Goal: Feedback & Contribution: Submit feedback/report problem

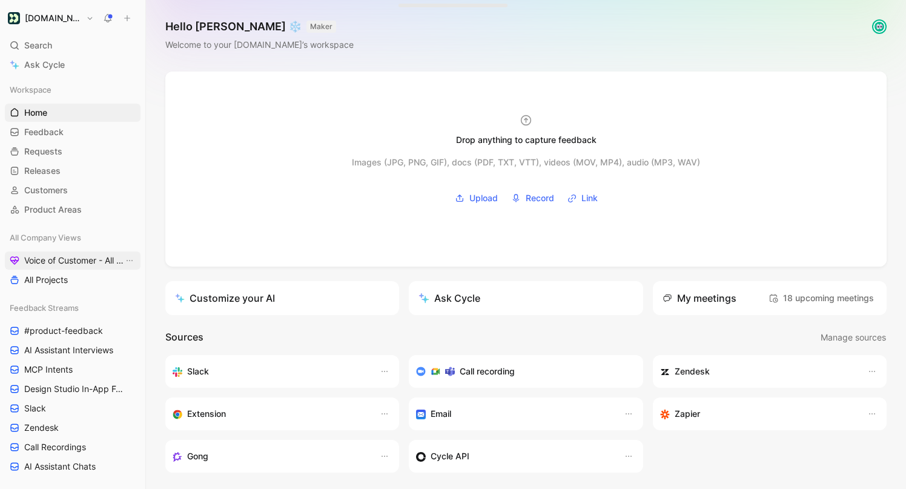
click at [64, 260] on span "Voice of Customer - All Areas" at bounding box center [73, 260] width 99 height 12
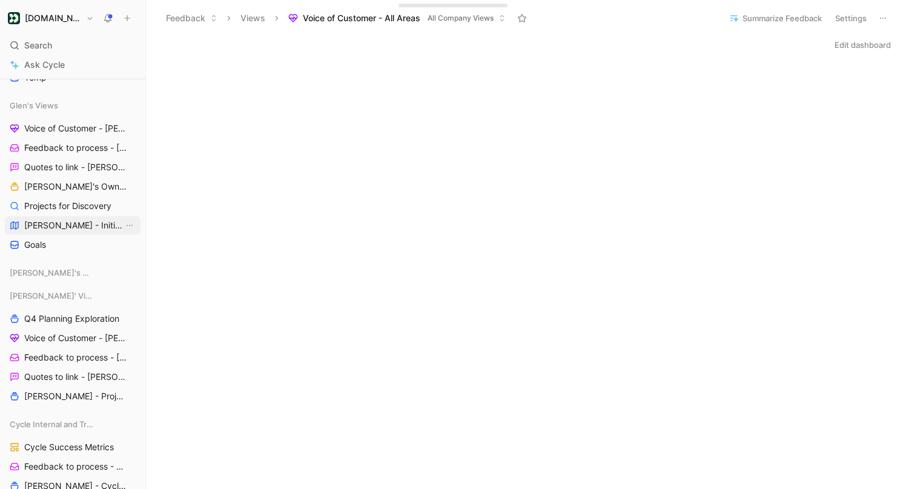
scroll to position [636, 0]
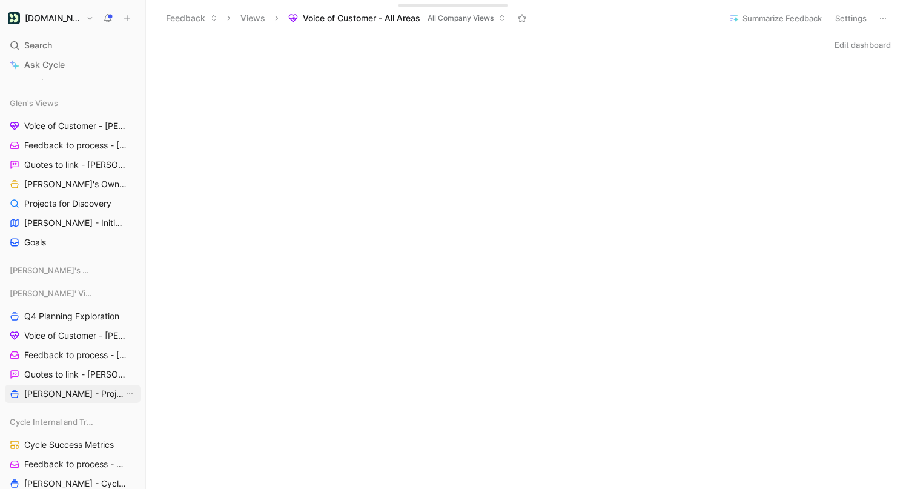
click at [65, 391] on span "[PERSON_NAME] - Projects" at bounding box center [73, 394] width 99 height 12
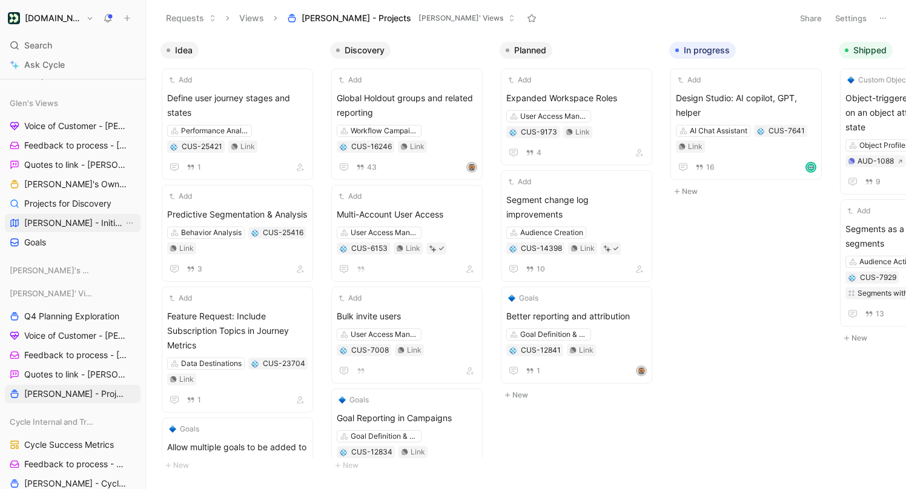
click at [55, 217] on span "[PERSON_NAME] - Initiatives" at bounding box center [73, 223] width 99 height 12
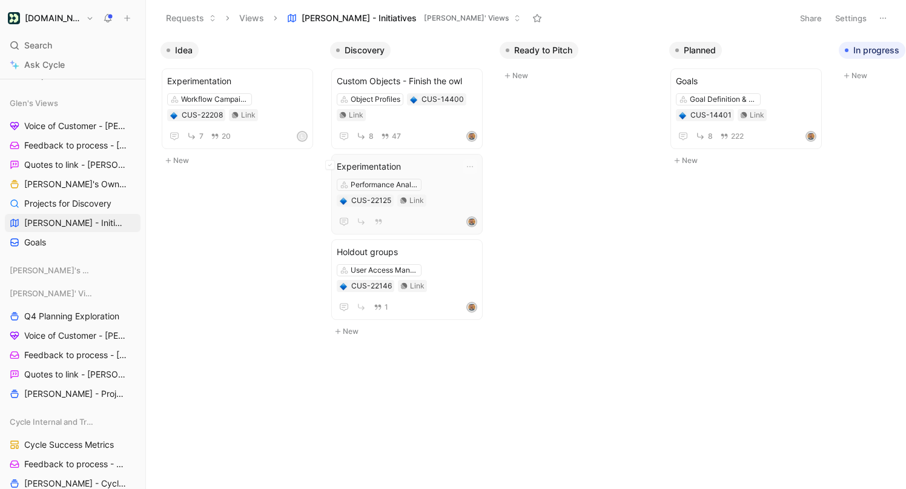
click at [419, 161] on span "Experimentation" at bounding box center [407, 166] width 141 height 15
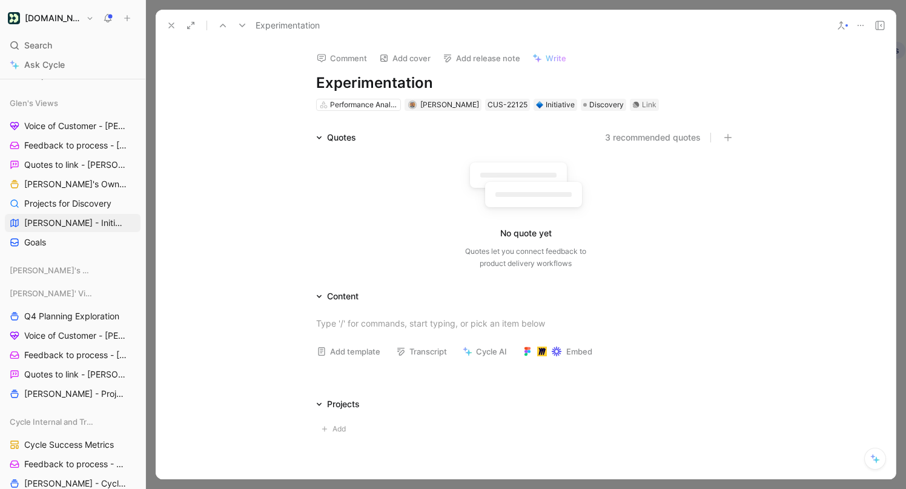
click at [171, 24] on icon at bounding box center [172, 26] width 10 height 10
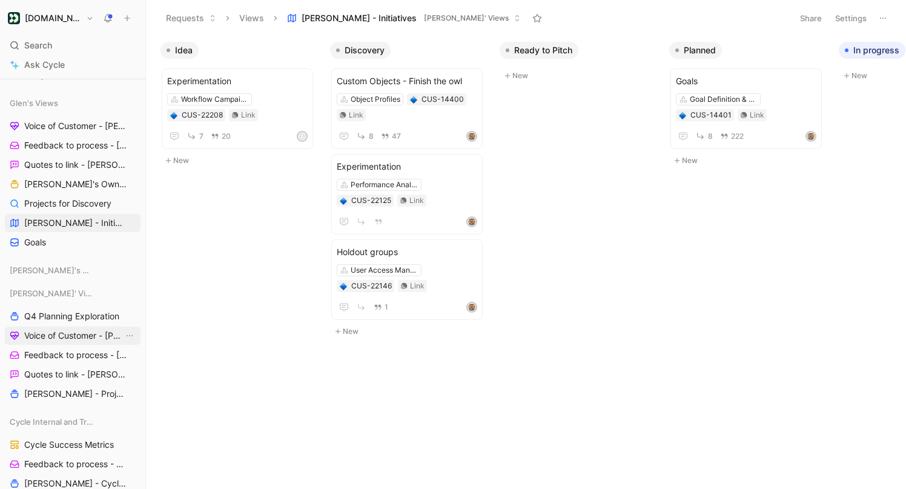
click at [75, 339] on span "Voice of Customer - [PERSON_NAME]" at bounding box center [73, 336] width 99 height 12
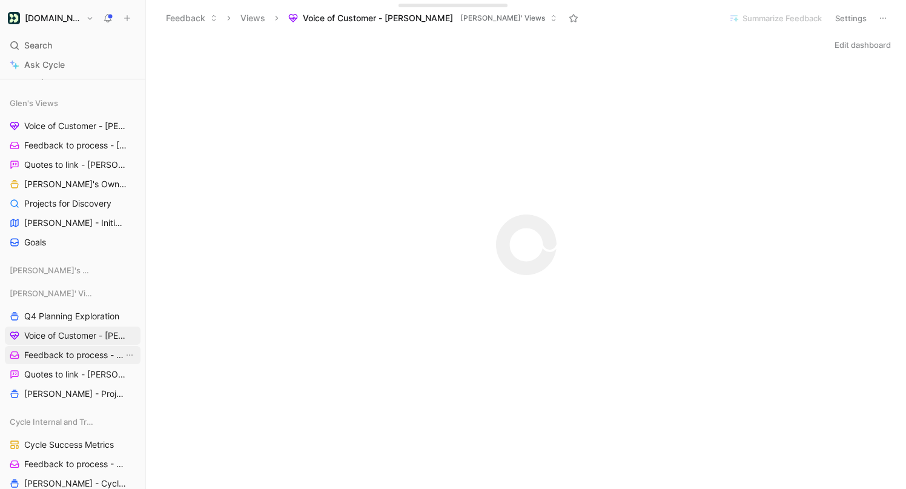
click at [73, 363] on link "Feedback to process - [PERSON_NAME]" at bounding box center [73, 355] width 136 height 18
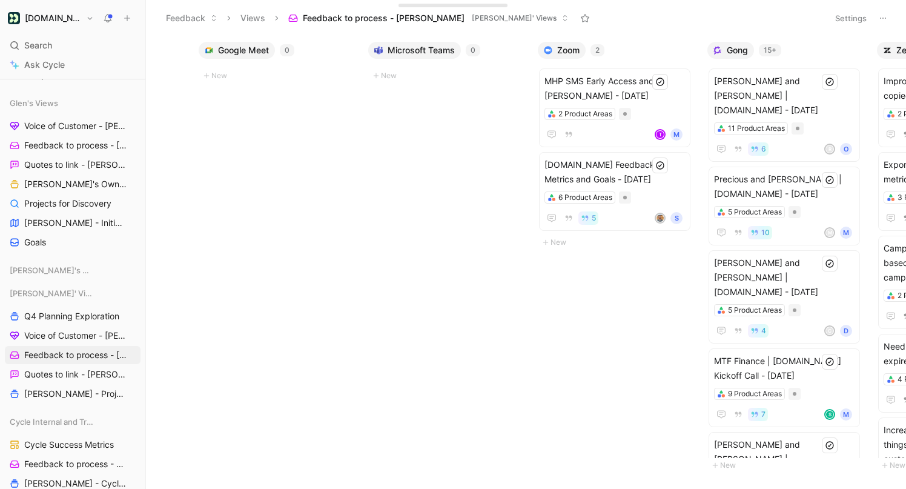
scroll to position [0, 786]
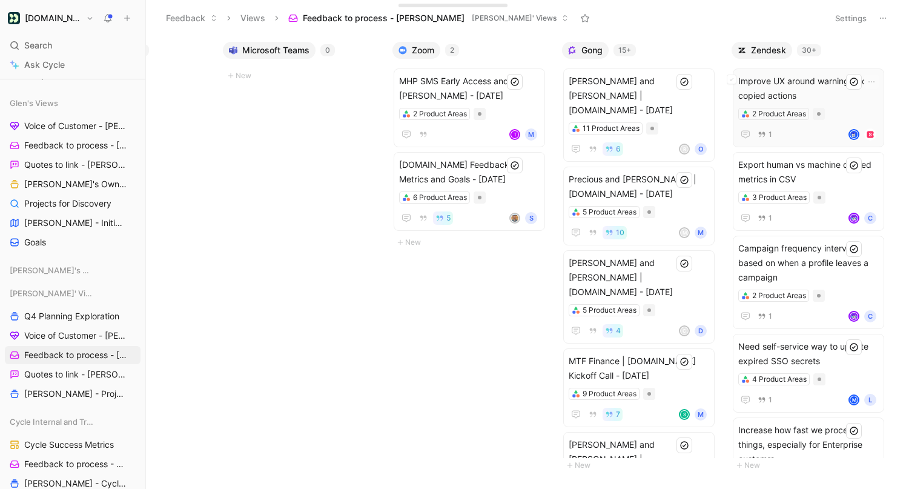
click at [810, 90] on span "Improve UX around warnings from copied actions" at bounding box center [808, 88] width 141 height 29
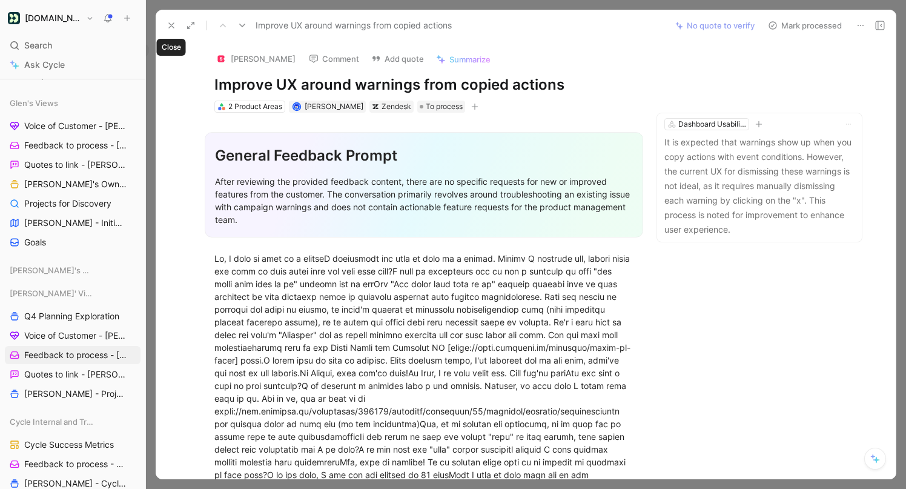
click at [168, 18] on button at bounding box center [171, 25] width 17 height 17
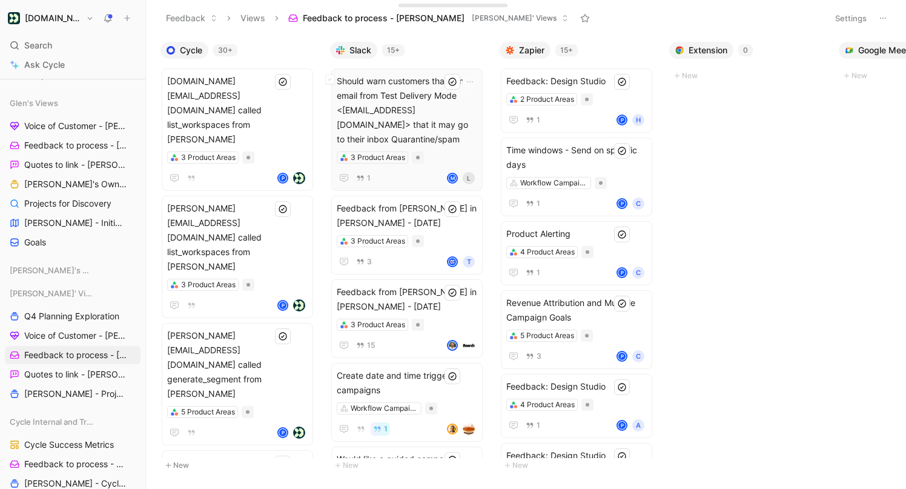
click at [400, 94] on span "Should warn customers that send email from Test Delivery Mode <[EMAIL_ADDRESS][…" at bounding box center [407, 110] width 141 height 73
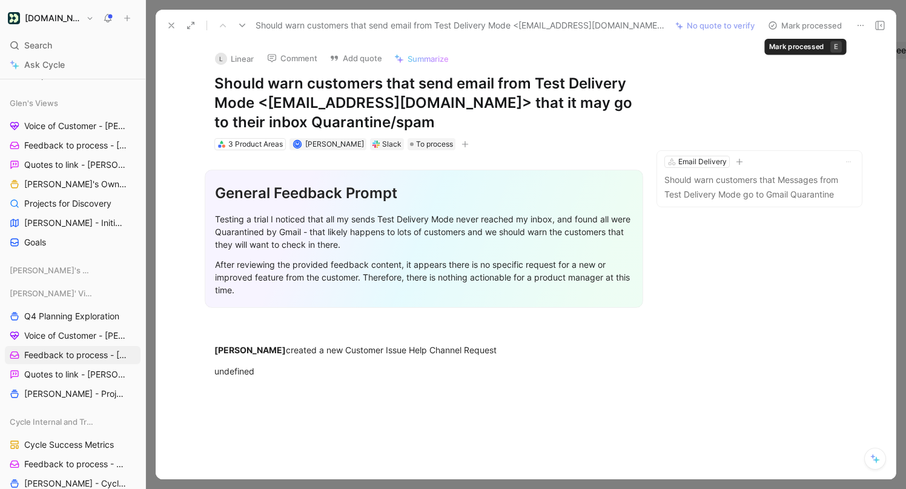
click at [798, 24] on button "Mark processed" at bounding box center [805, 25] width 85 height 17
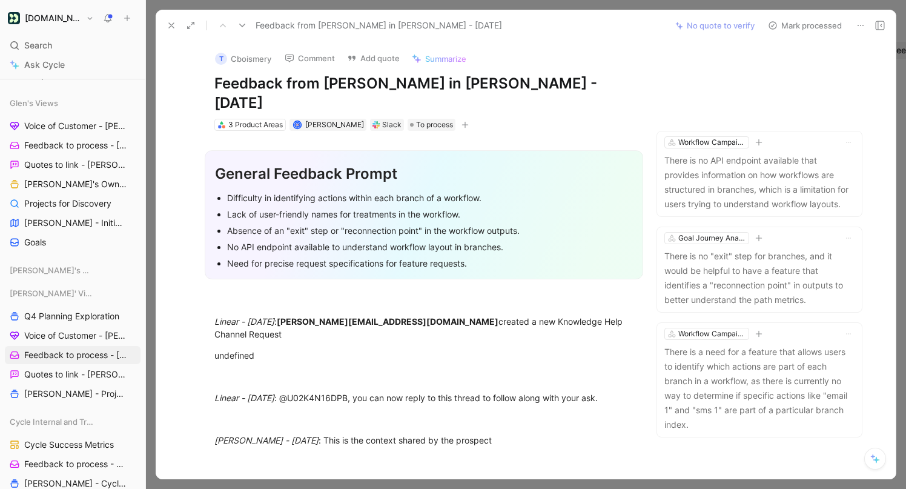
click at [815, 24] on button "Mark processed" at bounding box center [805, 25] width 85 height 17
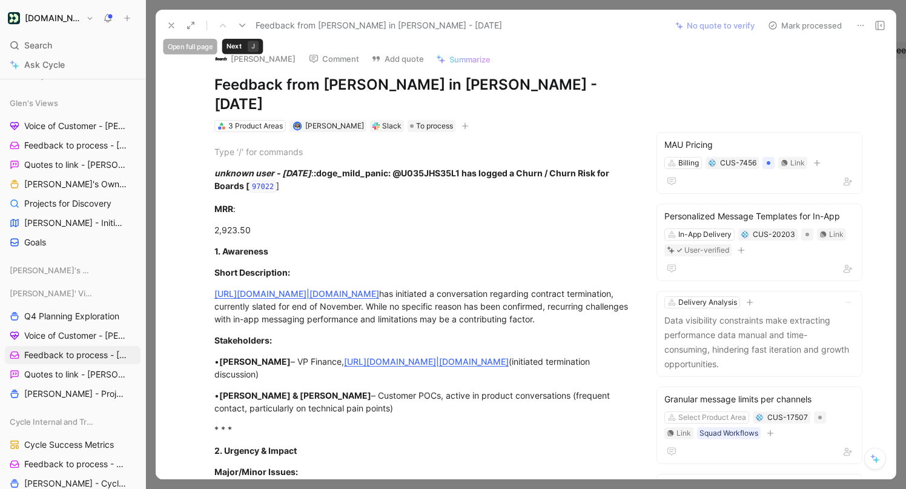
click at [157, 14] on div "Feedback from [PERSON_NAME] in [PERSON_NAME] - [DATE] No quote to verify Mark p…" at bounding box center [526, 25] width 740 height 31
click at [163, 17] on div at bounding box center [187, 25] width 49 height 17
click at [161, 13] on div "Feedback from [PERSON_NAME] in [PERSON_NAME] - [DATE] No quote to verify Mark p…" at bounding box center [526, 25] width 740 height 31
click at [826, 24] on button "Mark processed" at bounding box center [805, 25] width 85 height 17
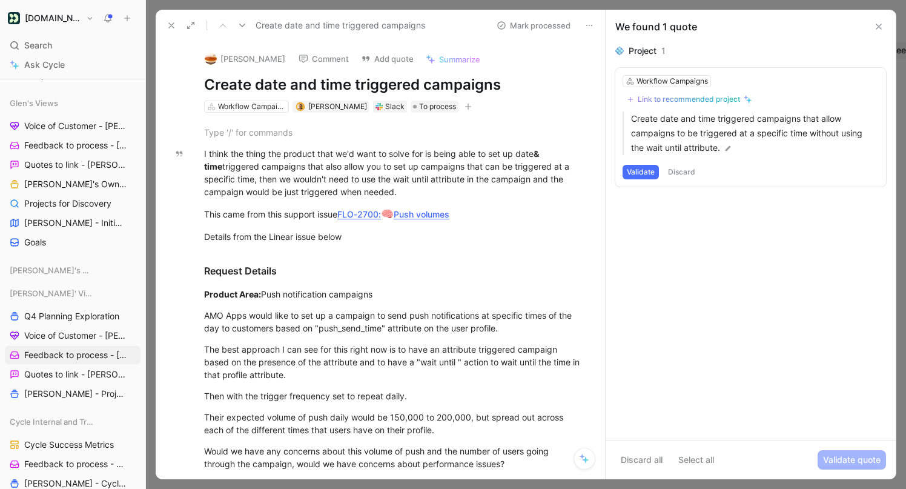
click at [640, 169] on button "Validate" at bounding box center [641, 172] width 36 height 15
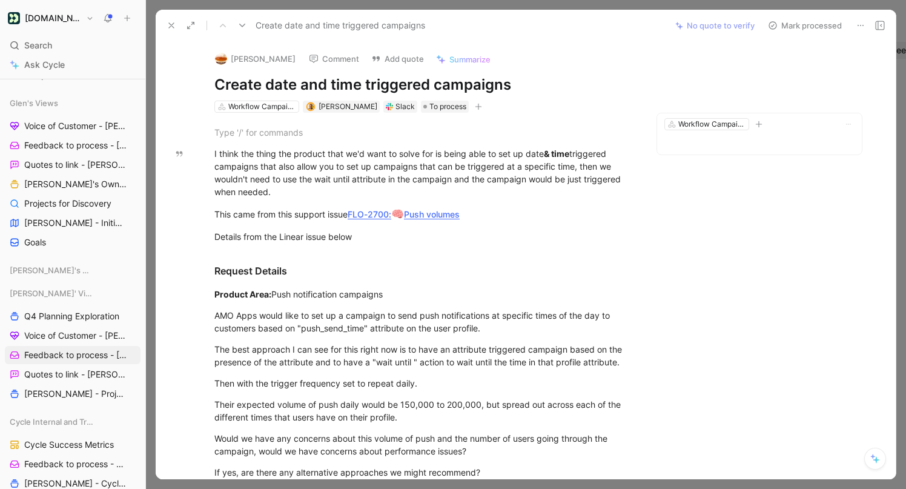
click at [833, 29] on button "Mark processed" at bounding box center [805, 25] width 85 height 17
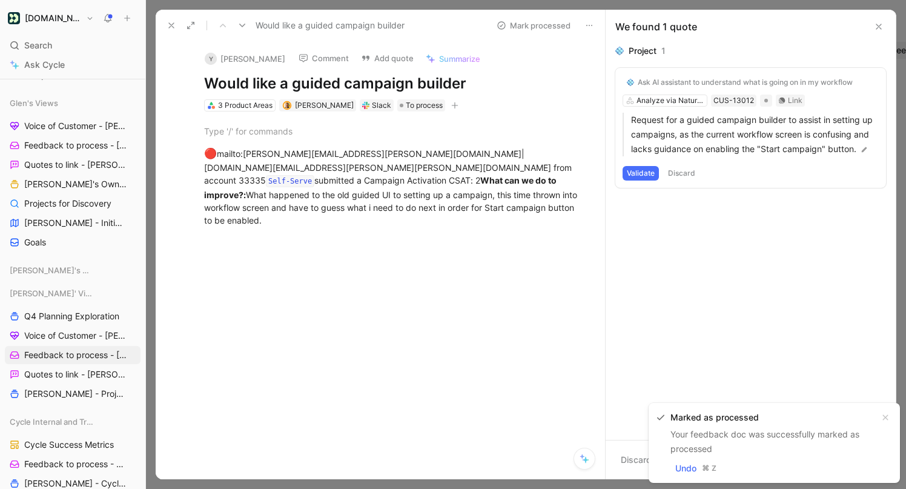
click at [173, 24] on icon at bounding box center [172, 26] width 10 height 10
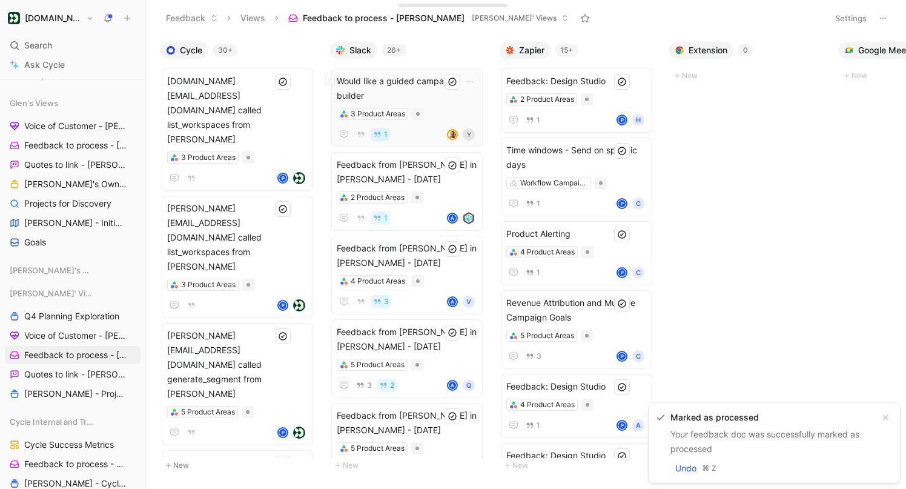
click at [423, 88] on span "Would like a guided campaign builder" at bounding box center [407, 88] width 141 height 29
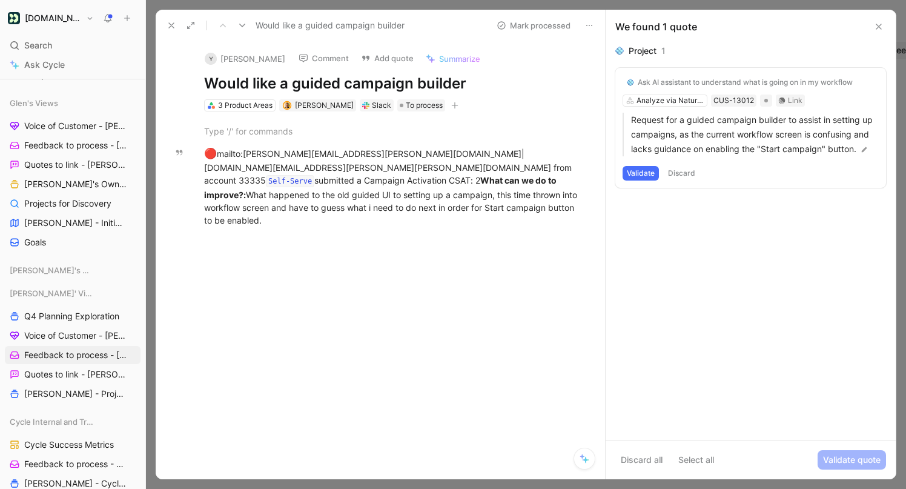
click at [651, 171] on button "Validate" at bounding box center [641, 173] width 36 height 15
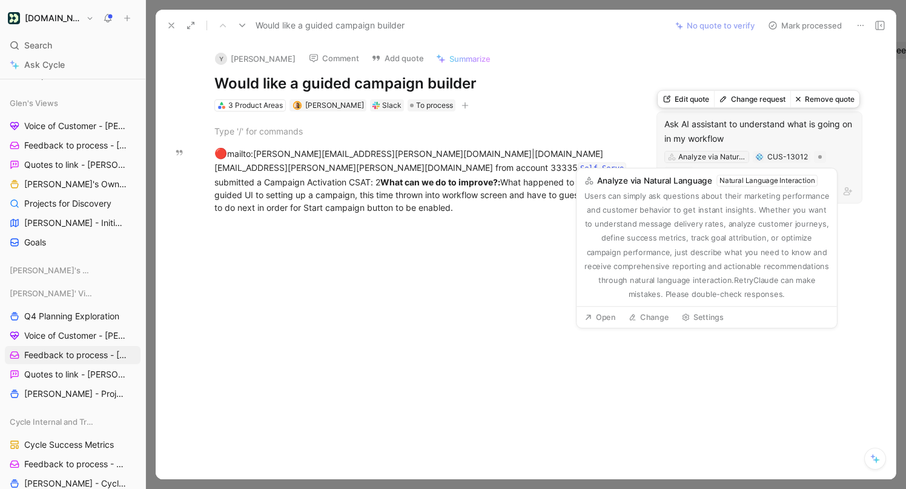
click at [718, 155] on div "Analyze via Natural Language" at bounding box center [712, 157] width 68 height 12
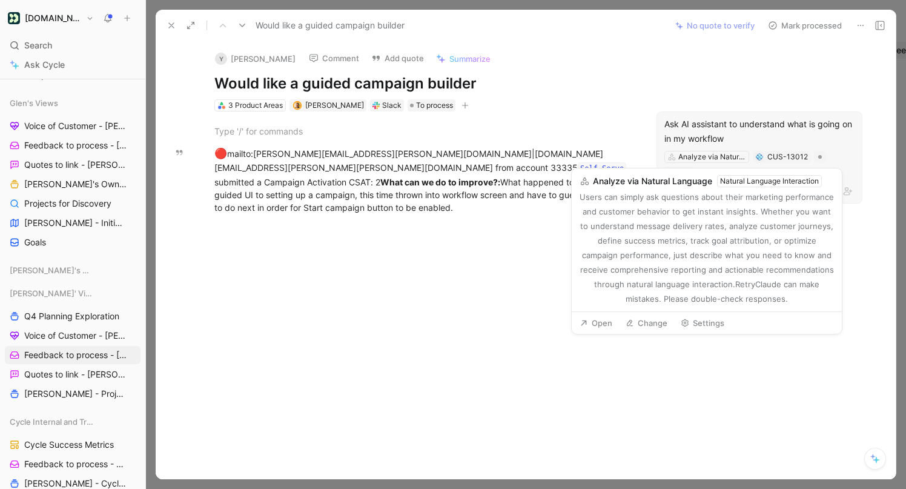
click at [638, 321] on button "Change" at bounding box center [646, 322] width 53 height 17
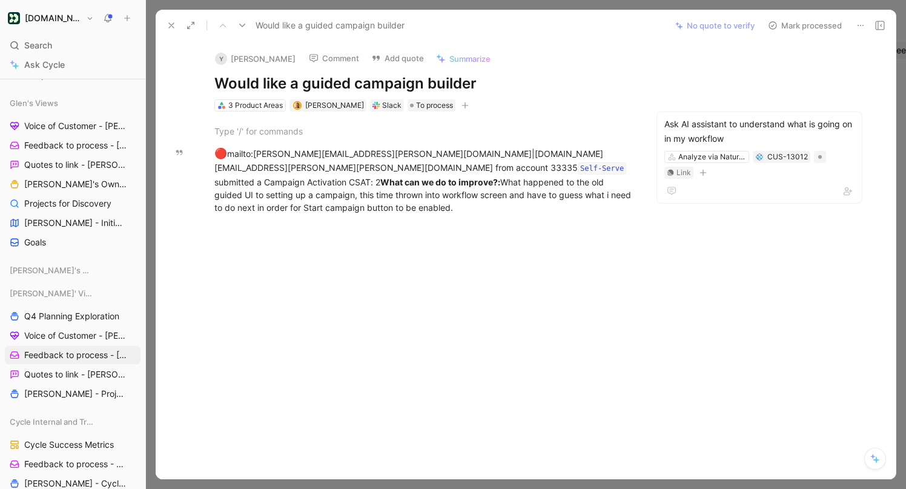
click at [864, 52] on div "Y [PERSON_NAME] Comment Add quote Summarize Would like a guided campaign builde…" at bounding box center [526, 260] width 740 height 438
click at [818, 29] on button "Mark processed" at bounding box center [805, 25] width 85 height 17
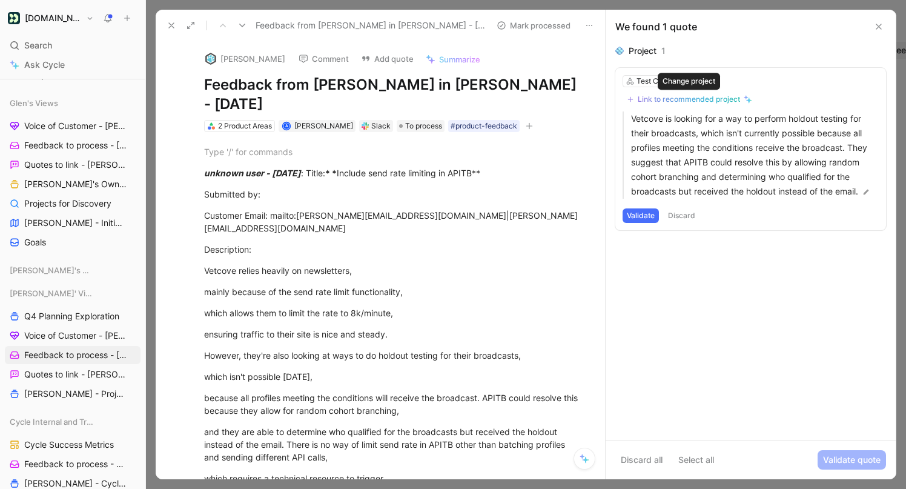
click at [681, 101] on div "Link to recommended project" at bounding box center [689, 99] width 102 height 10
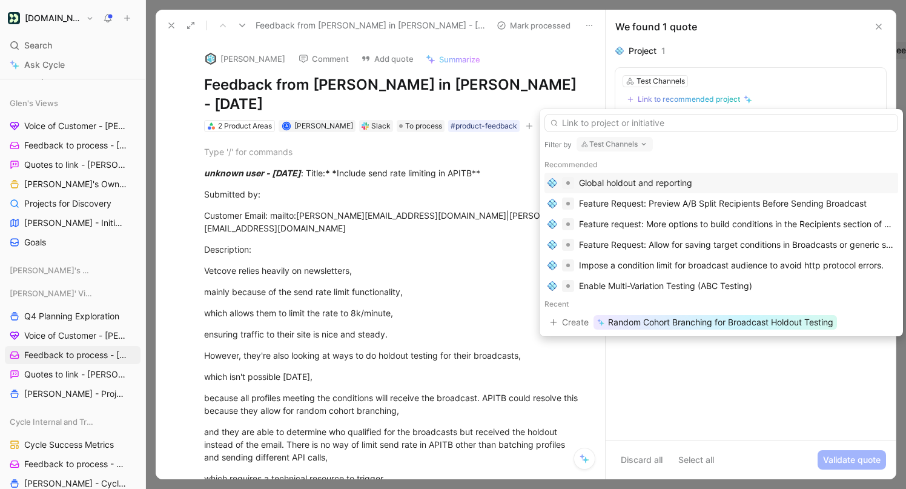
click at [652, 185] on div "Global holdout and reporting" at bounding box center [635, 183] width 113 height 15
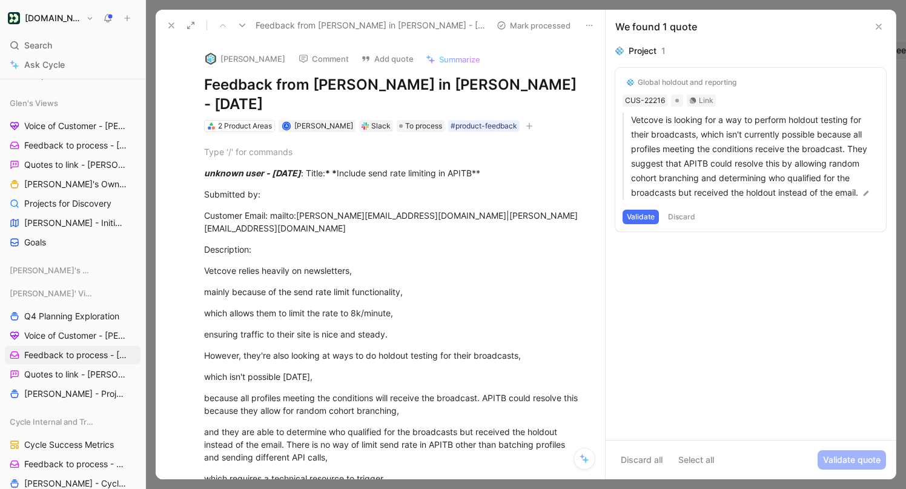
click at [633, 220] on button "Validate" at bounding box center [641, 217] width 36 height 15
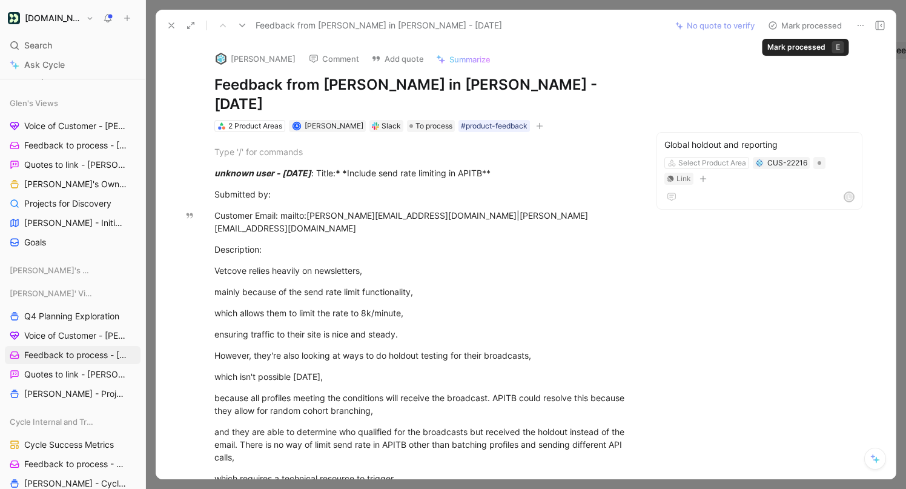
click at [819, 22] on button "Mark processed" at bounding box center [805, 25] width 85 height 17
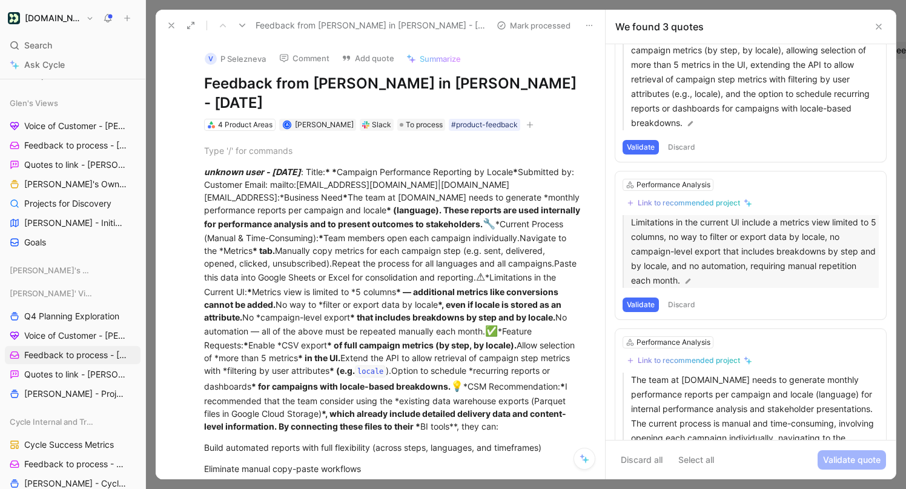
scroll to position [174, 0]
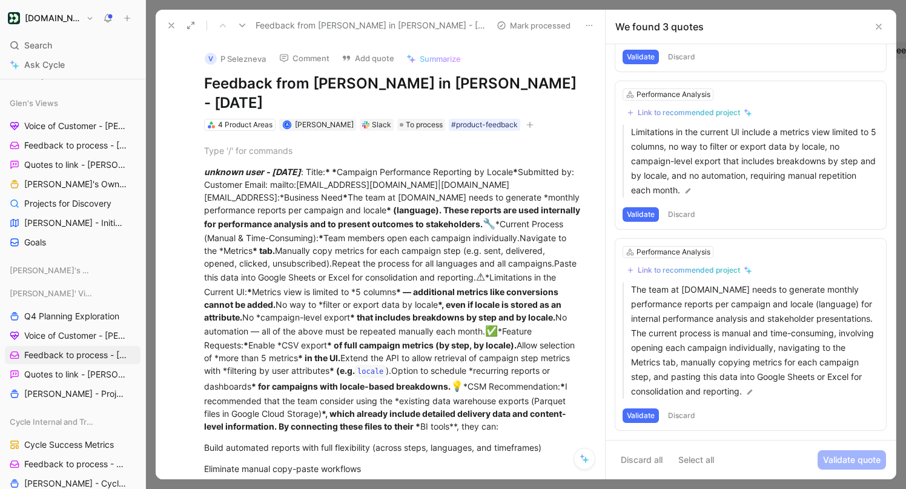
click at [641, 412] on button "Validate" at bounding box center [641, 415] width 36 height 15
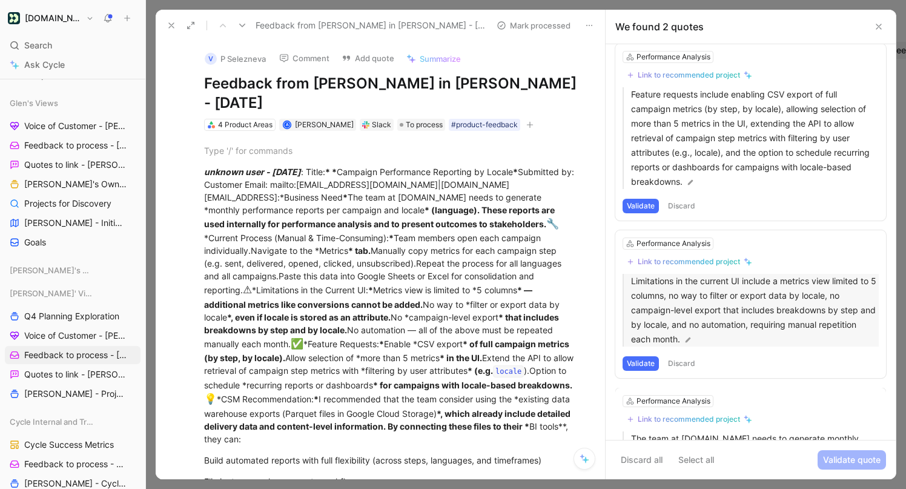
scroll to position [0, 0]
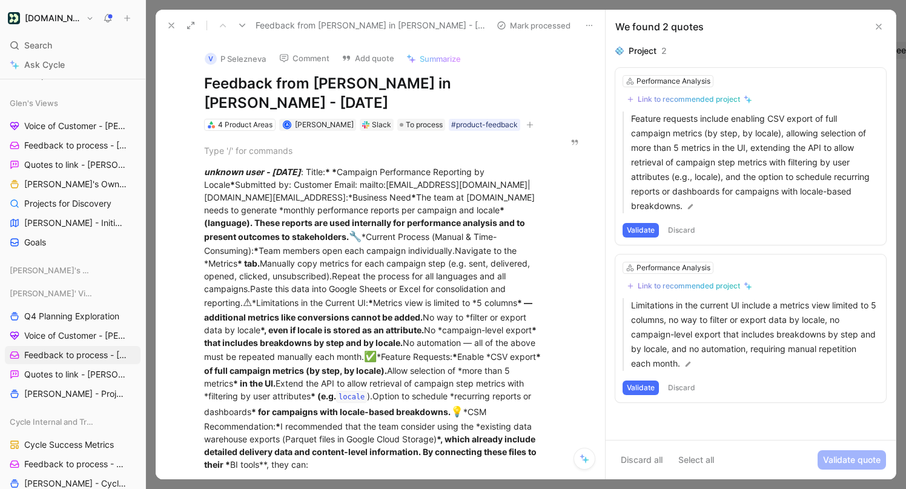
click at [680, 382] on button "Discard" at bounding box center [682, 387] width 36 height 15
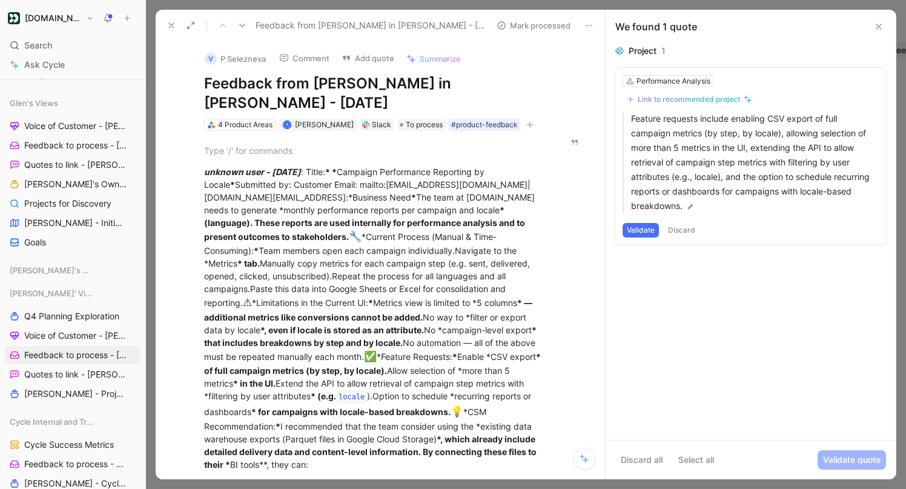
click at [632, 228] on button "Validate" at bounding box center [641, 230] width 36 height 15
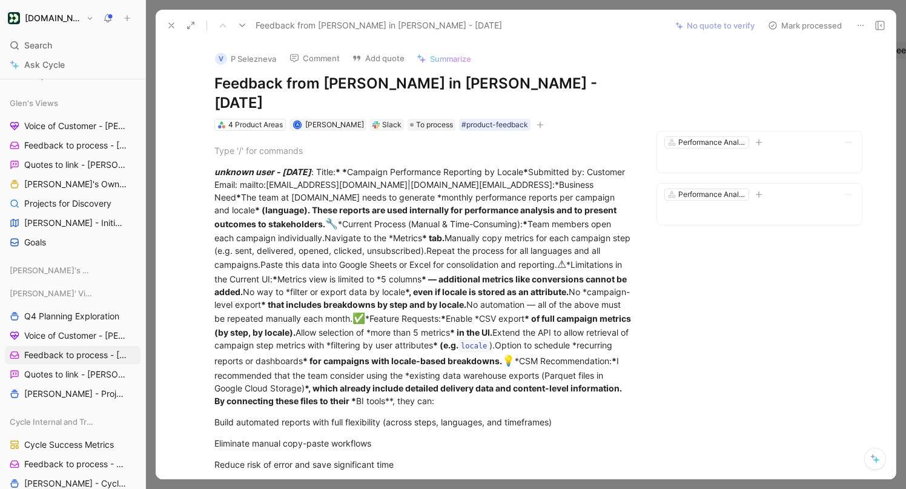
click at [797, 30] on button "Mark processed" at bounding box center [805, 25] width 85 height 17
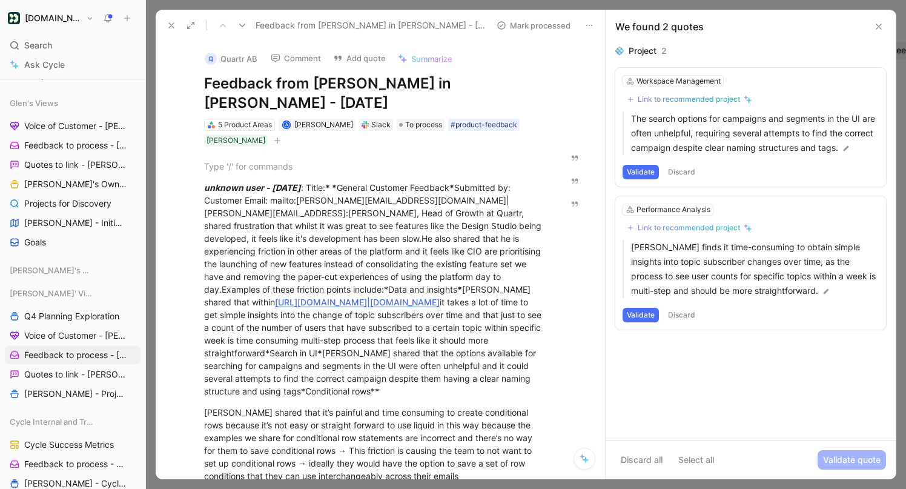
click at [637, 179] on button "Validate" at bounding box center [641, 172] width 36 height 15
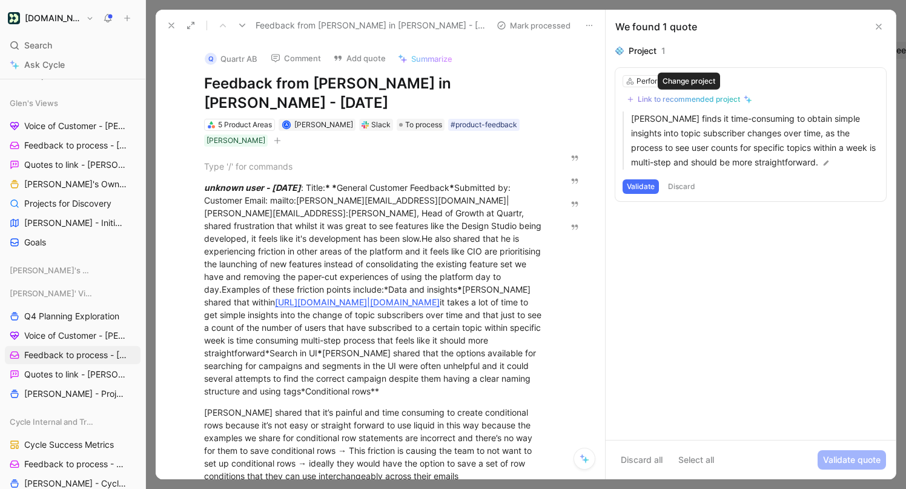
click at [729, 102] on div "Link to recommended project" at bounding box center [689, 99] width 102 height 10
click at [655, 188] on button "Validate" at bounding box center [641, 186] width 36 height 15
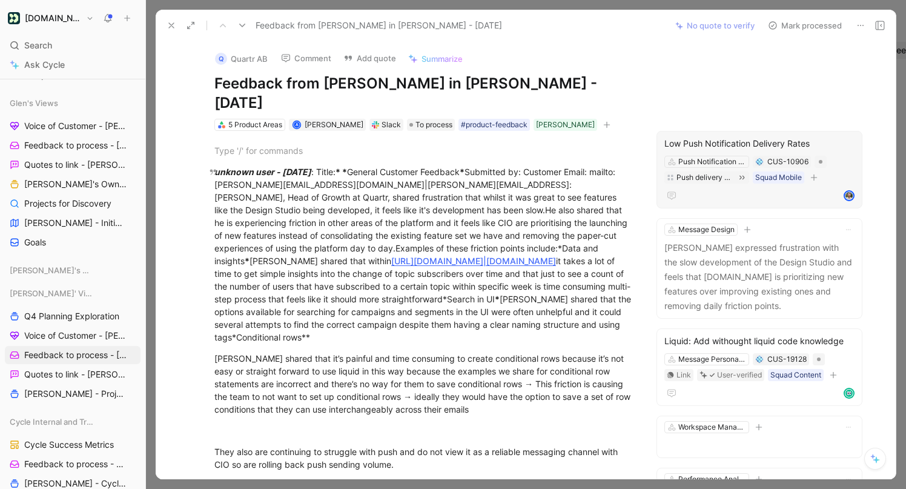
click at [804, 136] on div "Low Push Notification Delivery Rates" at bounding box center [759, 143] width 190 height 15
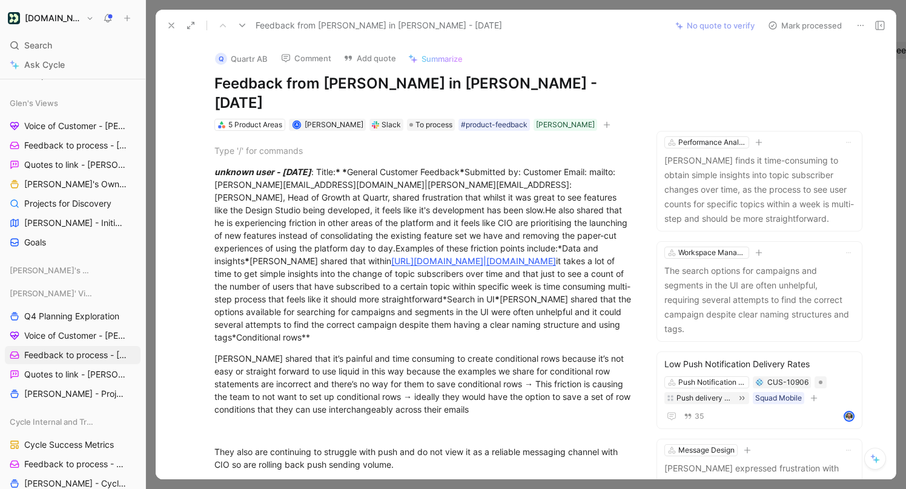
click at [171, 24] on icon at bounding box center [172, 26] width 10 height 10
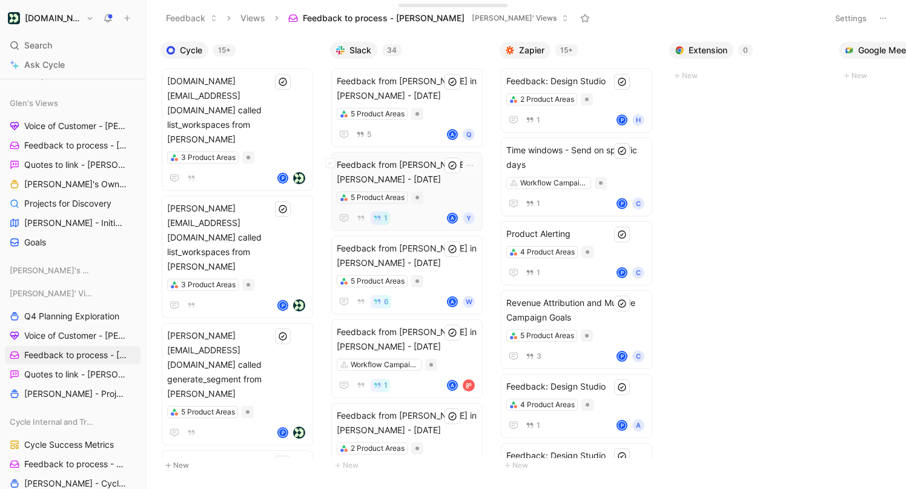
click at [416, 164] on span "Feedback from [PERSON_NAME] in [PERSON_NAME] - [DATE]" at bounding box center [407, 171] width 141 height 29
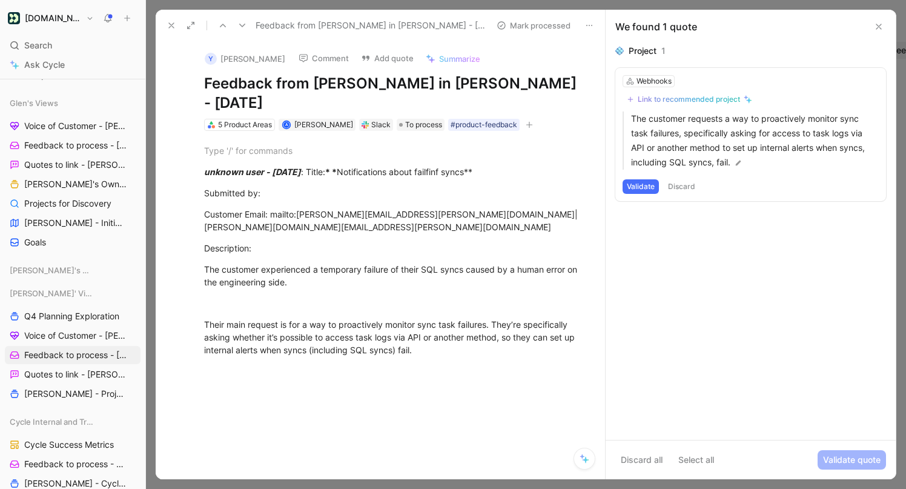
click at [172, 24] on icon at bounding box center [172, 26] width 10 height 10
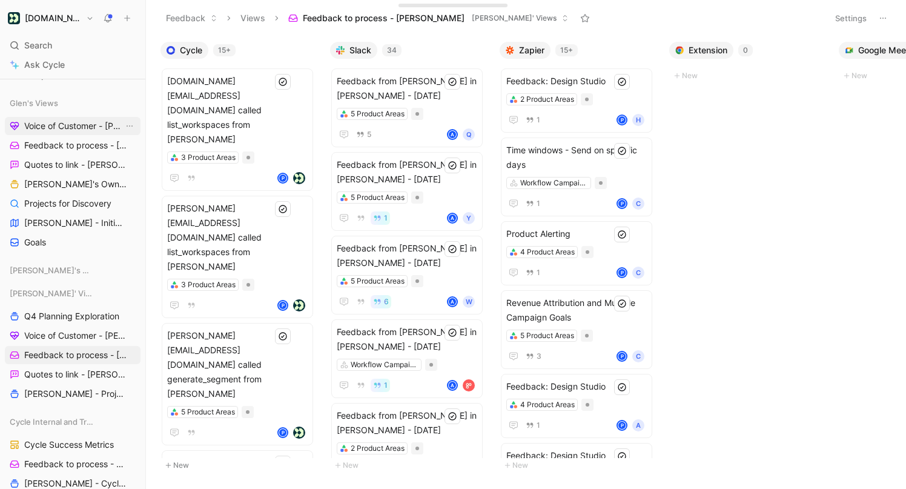
click at [64, 124] on span "Voice of Customer - [PERSON_NAME]" at bounding box center [73, 126] width 99 height 12
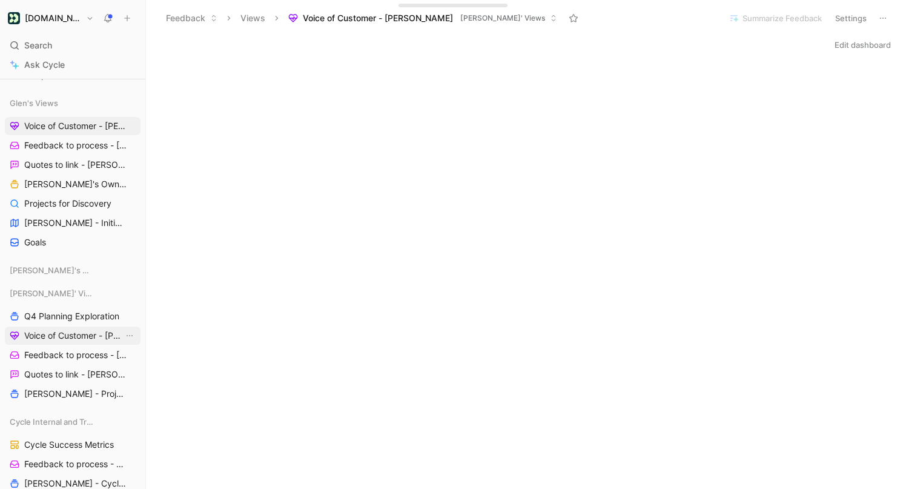
click at [55, 334] on span "Voice of Customer - [PERSON_NAME]" at bounding box center [73, 336] width 99 height 12
click at [65, 346] on link "Feedback to process - [PERSON_NAME]" at bounding box center [73, 355] width 136 height 18
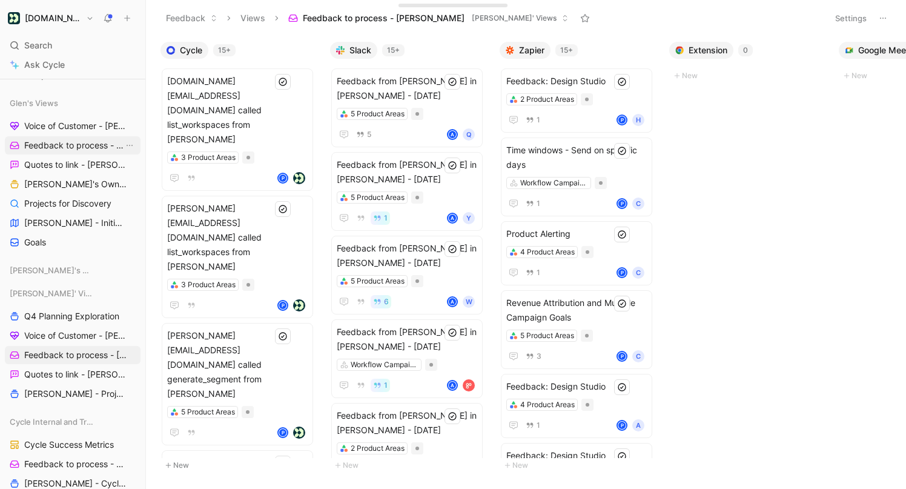
click at [84, 142] on span "Feedback to process - [PERSON_NAME]" at bounding box center [73, 145] width 99 height 12
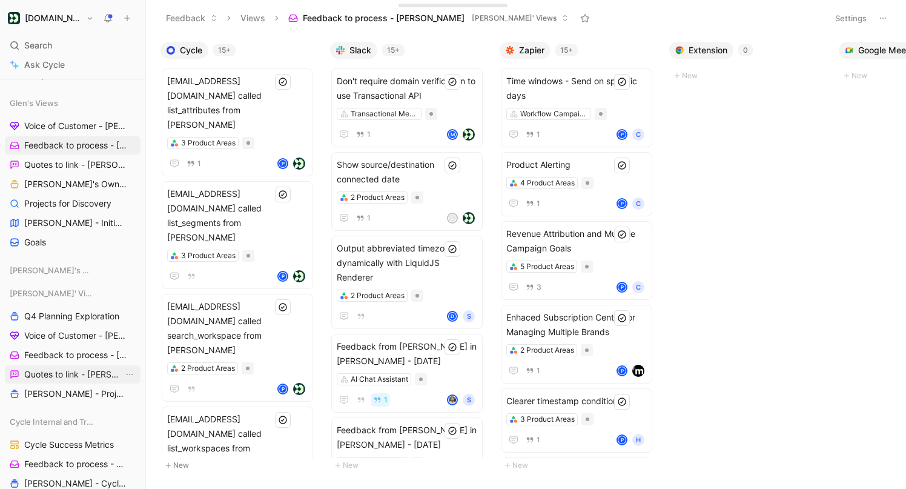
click at [64, 372] on span "Quotes to link - [PERSON_NAME]" at bounding box center [73, 374] width 99 height 12
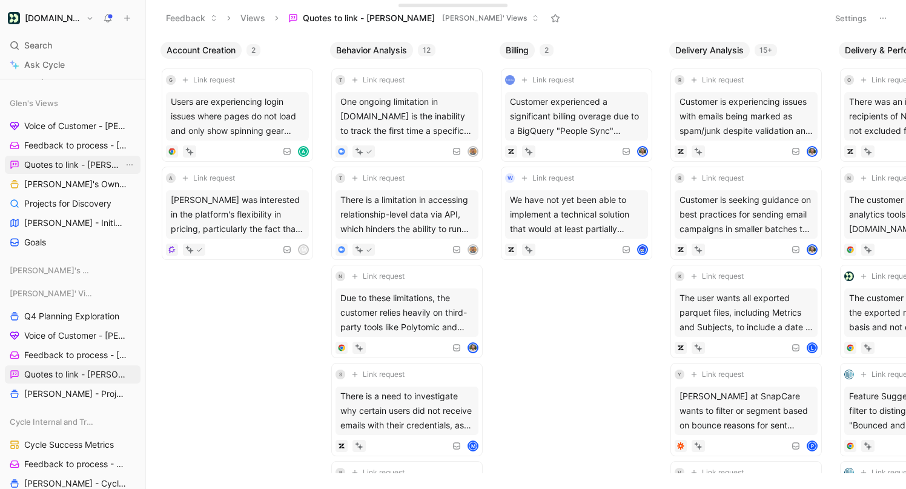
click at [79, 164] on span "Quotes to link - [PERSON_NAME]" at bounding box center [73, 165] width 99 height 12
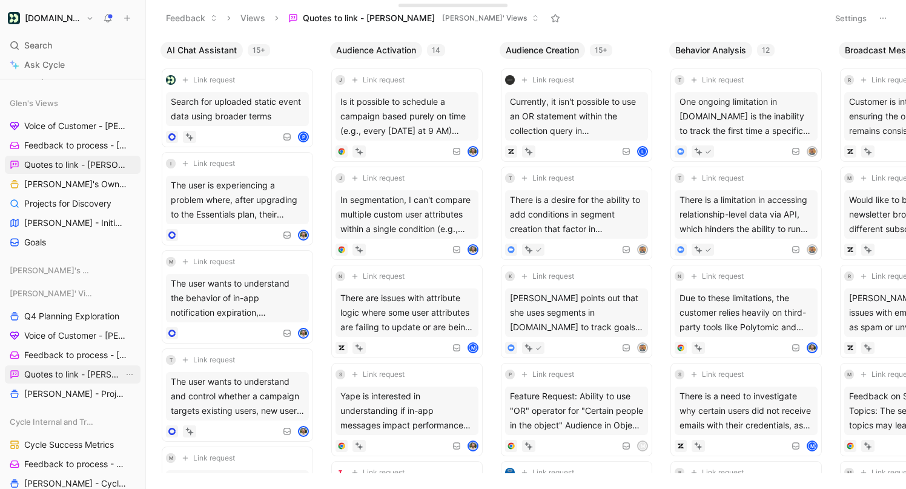
click at [71, 377] on span "Quotes to link - [PERSON_NAME]" at bounding box center [73, 374] width 99 height 12
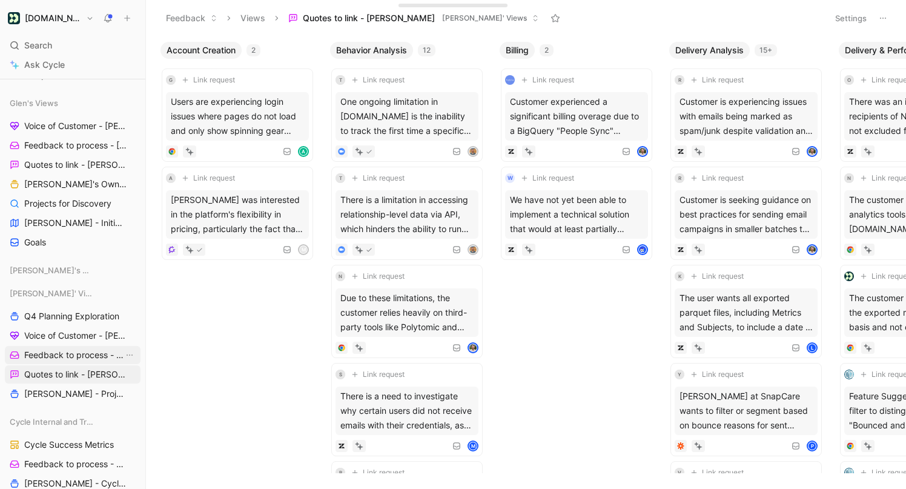
click at [62, 352] on span "Feedback to process - [PERSON_NAME]" at bounding box center [73, 355] width 99 height 12
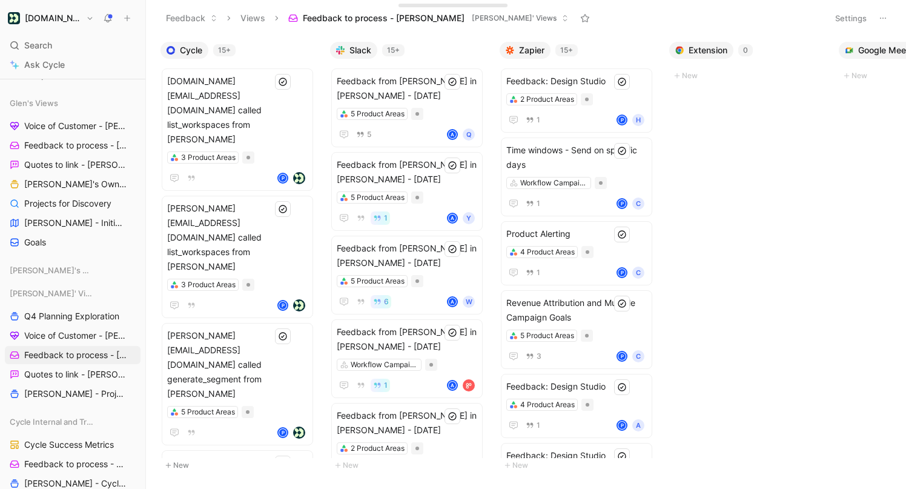
click at [74, 326] on div "[PERSON_NAME]' Views Q4 Planning Exploration Voice of Customer - [PERSON_NAME] …" at bounding box center [73, 343] width 136 height 119
click at [73, 336] on span "Voice of Customer - [PERSON_NAME]" at bounding box center [73, 336] width 99 height 12
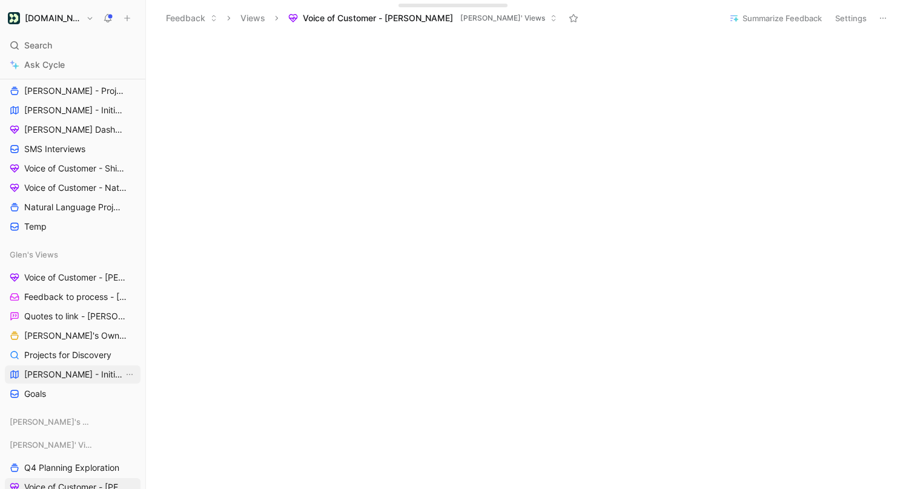
scroll to position [360, 0]
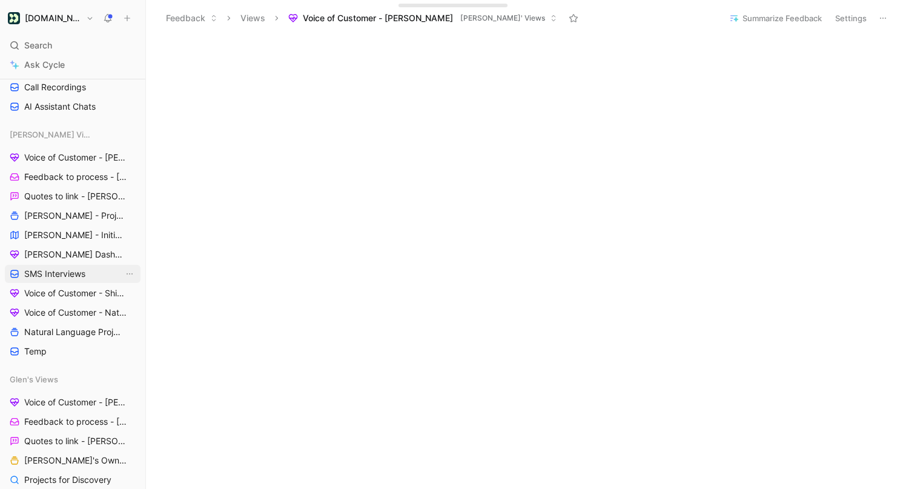
click at [53, 275] on span "SMS Interviews" at bounding box center [54, 274] width 61 height 12
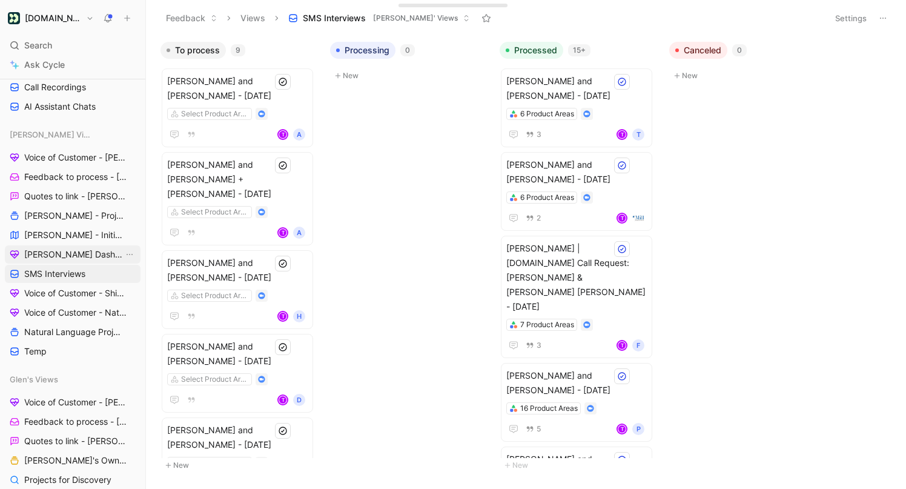
click at [59, 248] on span "[PERSON_NAME] Dashboard" at bounding box center [73, 254] width 99 height 12
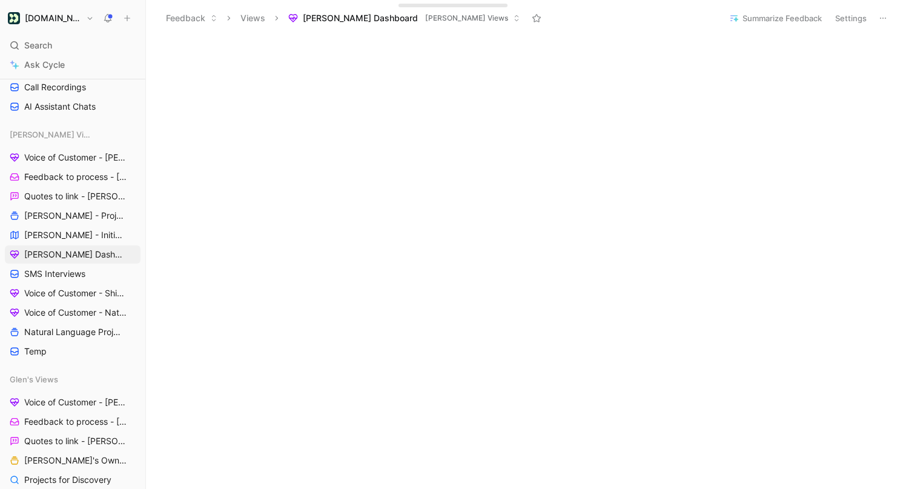
scroll to position [210, 0]
click at [77, 221] on span "[PERSON_NAME] - Projects" at bounding box center [73, 216] width 99 height 12
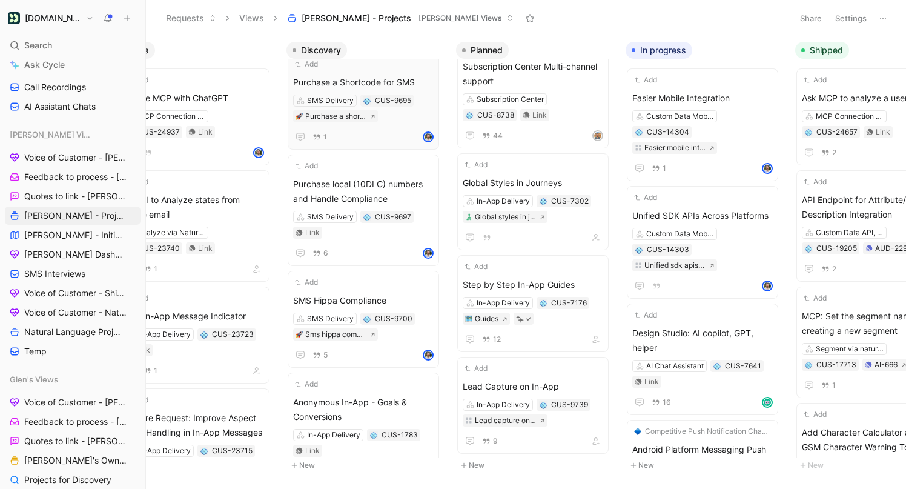
scroll to position [2050, 0]
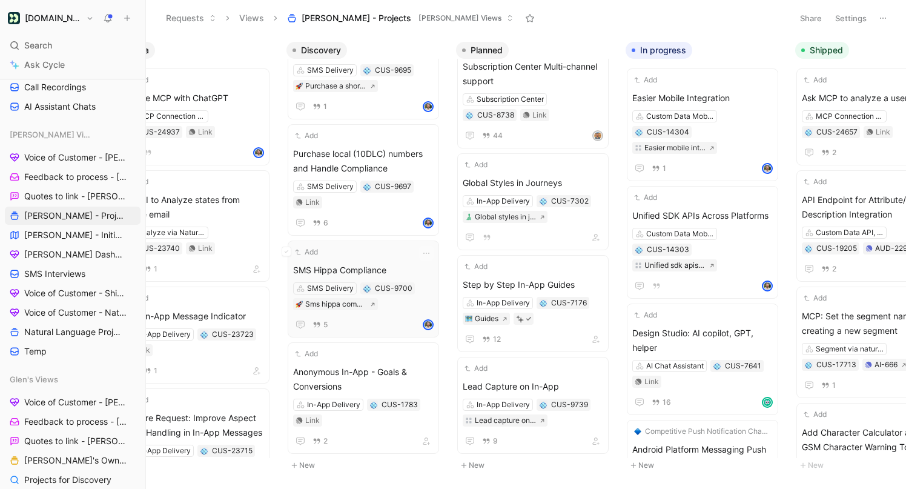
click at [422, 272] on span "SMS Hippa Compliance" at bounding box center [363, 270] width 141 height 15
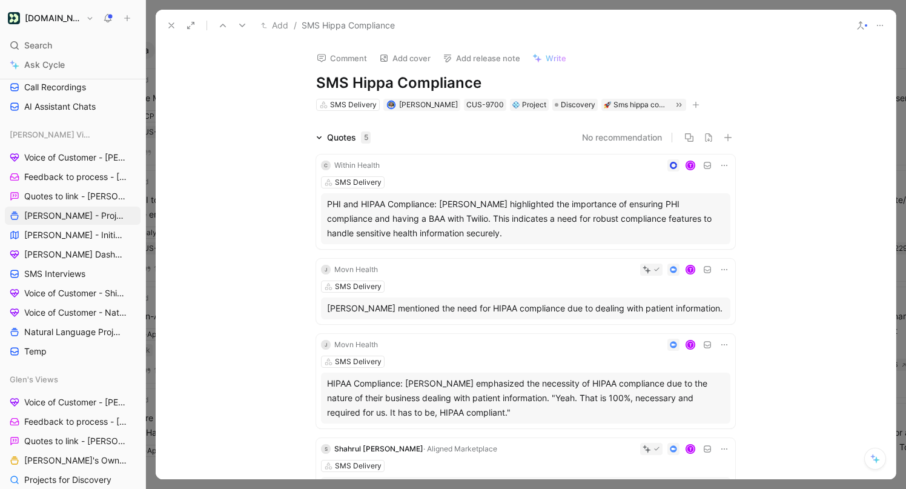
click at [171, 22] on icon at bounding box center [172, 26] width 10 height 10
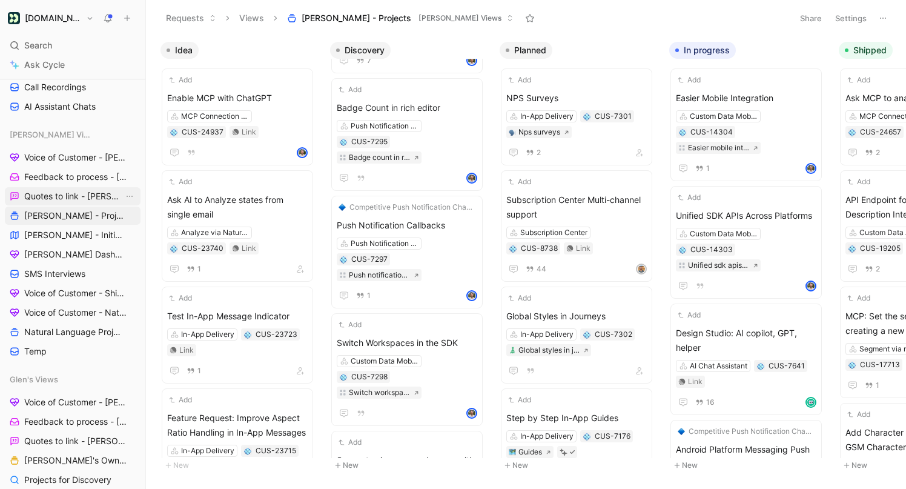
click at [93, 200] on span "Quotes to link - [PERSON_NAME]" at bounding box center [73, 196] width 99 height 12
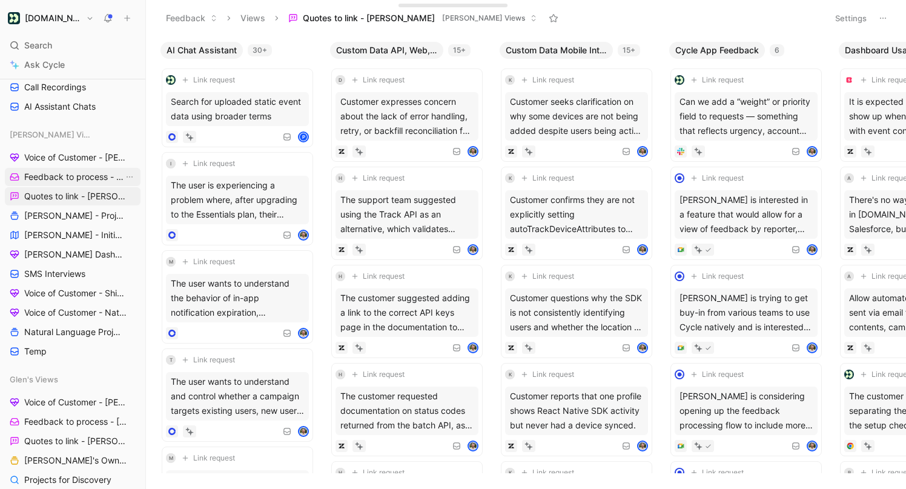
click at [84, 176] on span "Feedback to process - [PERSON_NAME]" at bounding box center [73, 177] width 99 height 12
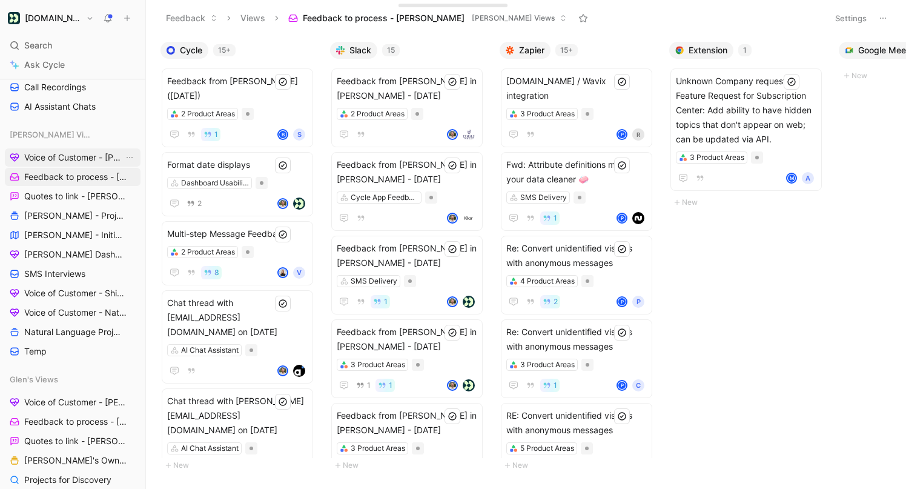
click at [79, 159] on span "Voice of Customer - [PERSON_NAME]" at bounding box center [73, 157] width 99 height 12
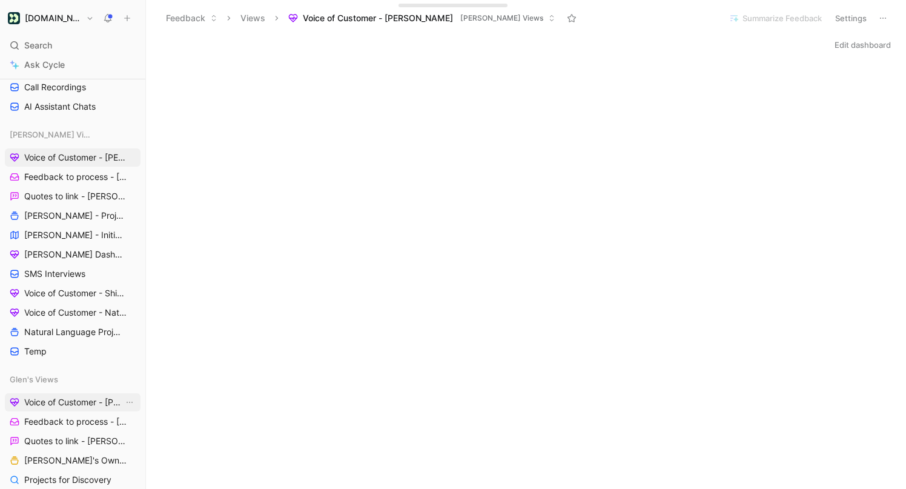
click at [72, 402] on span "Voice of Customer - [PERSON_NAME]" at bounding box center [73, 402] width 99 height 12
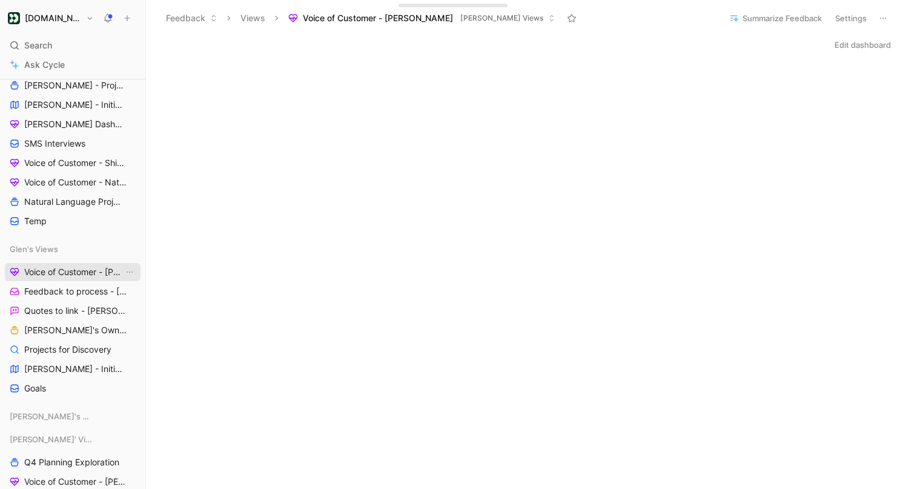
scroll to position [618, 0]
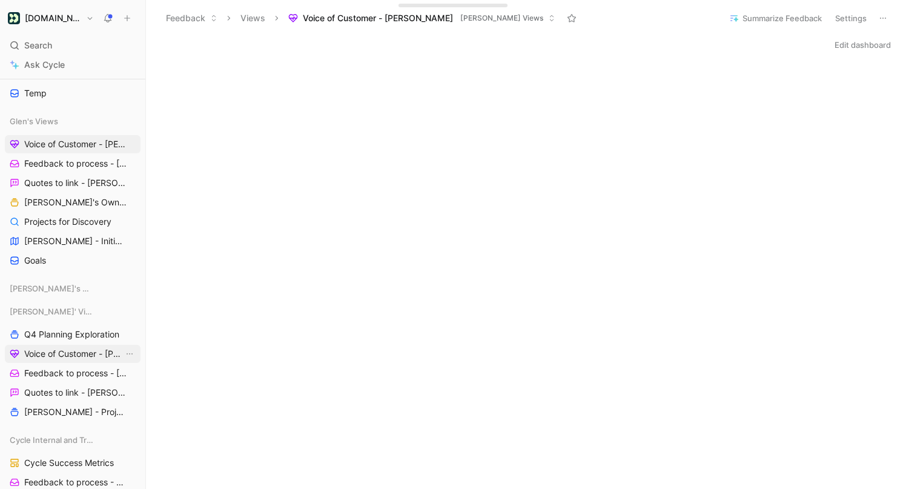
click at [68, 354] on span "Voice of Customer - [PERSON_NAME]" at bounding box center [73, 354] width 99 height 12
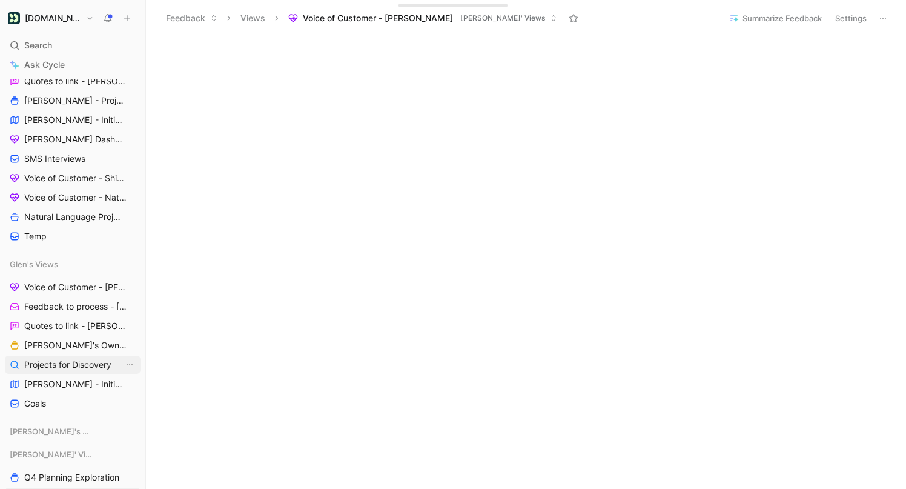
scroll to position [367, 0]
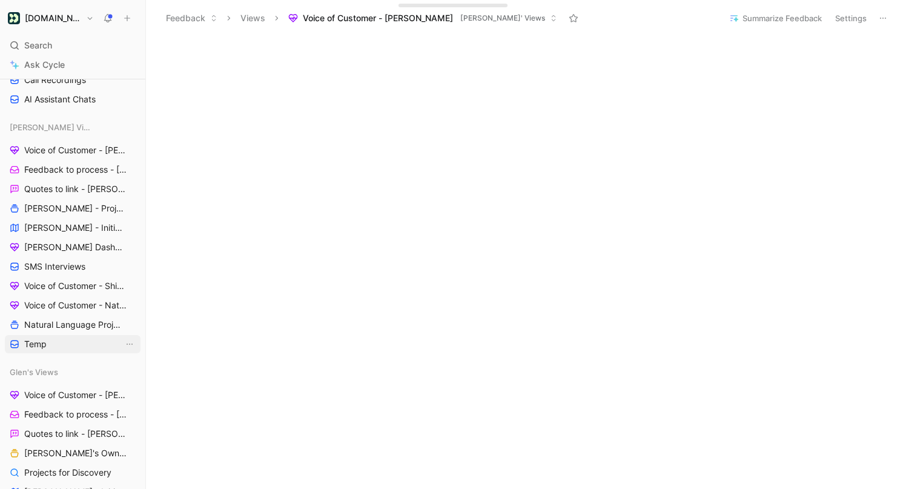
click at [64, 348] on link "Temp" at bounding box center [73, 344] width 136 height 18
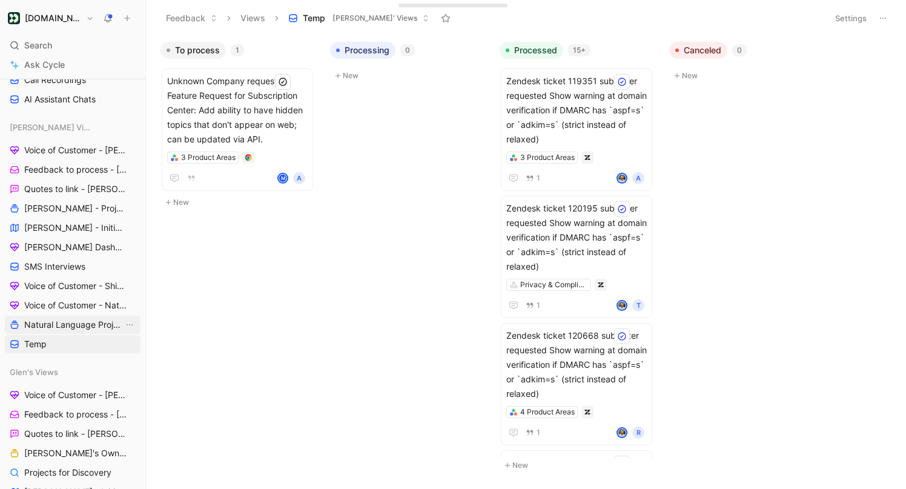
click at [74, 321] on span "Natural Language Projects" at bounding box center [73, 325] width 99 height 12
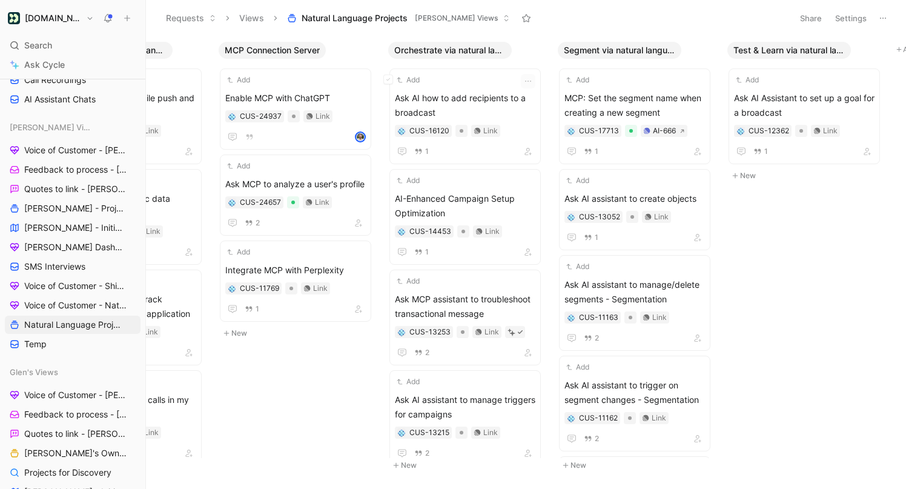
scroll to position [0, 805]
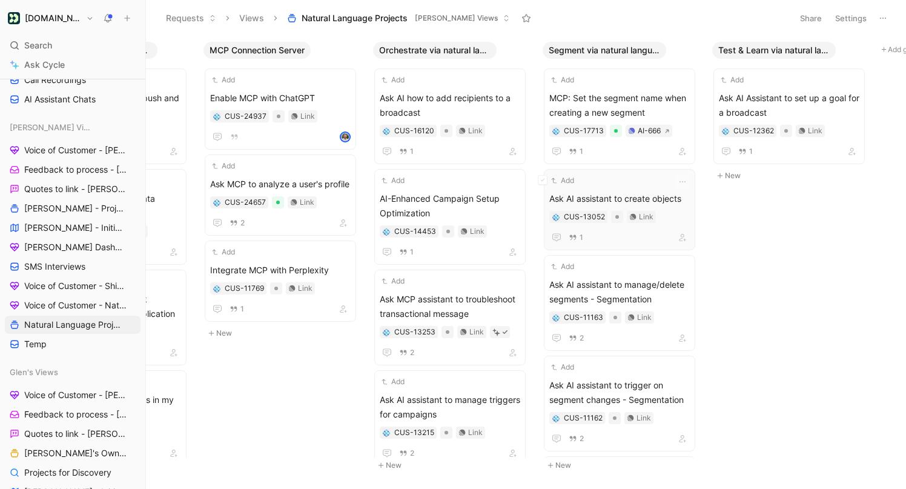
click at [666, 197] on span "Ask AI assistant to create objects" at bounding box center [619, 198] width 141 height 15
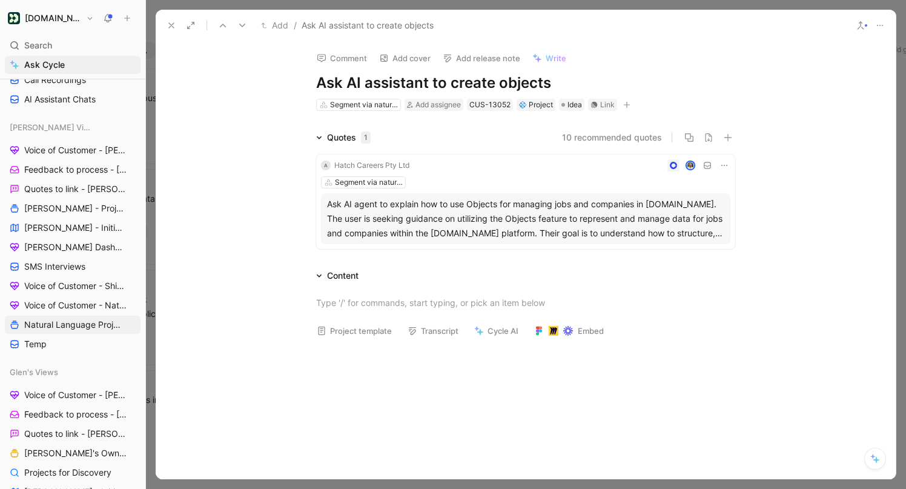
click at [169, 21] on icon at bounding box center [172, 26] width 10 height 10
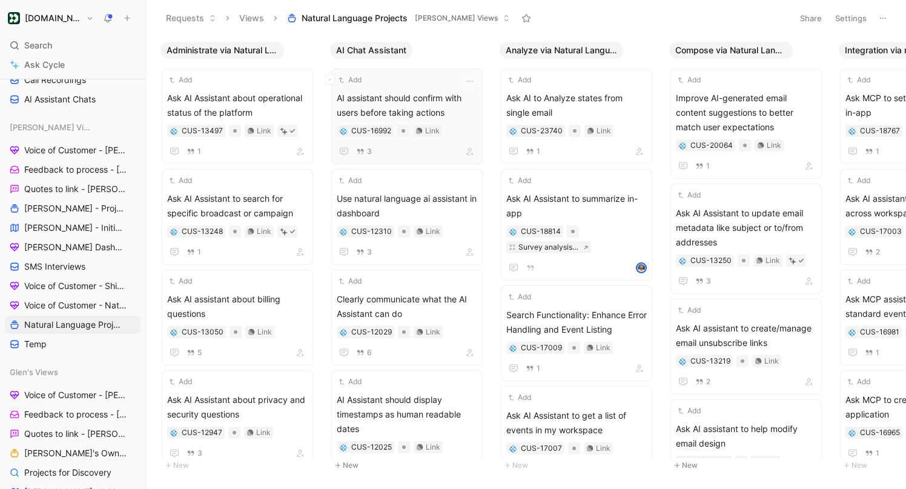
click at [447, 98] on span "AI assistant should confirm with users before taking actions" at bounding box center [407, 105] width 141 height 29
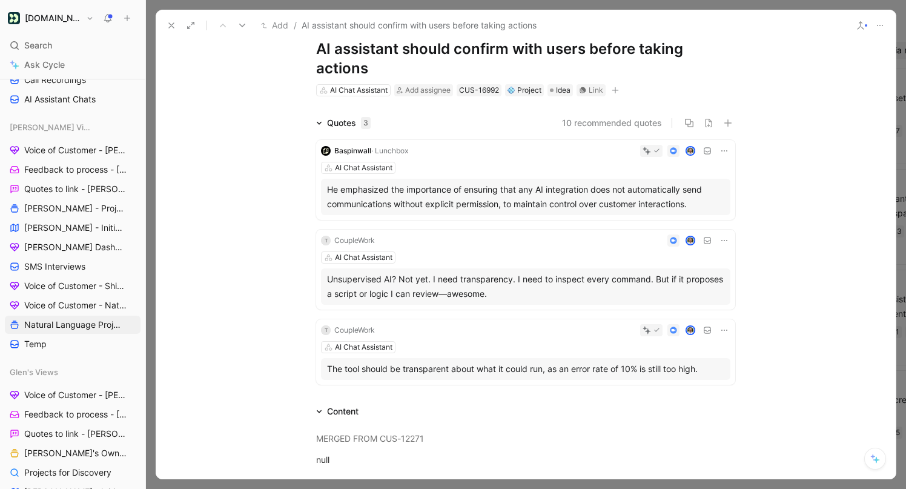
scroll to position [42, 0]
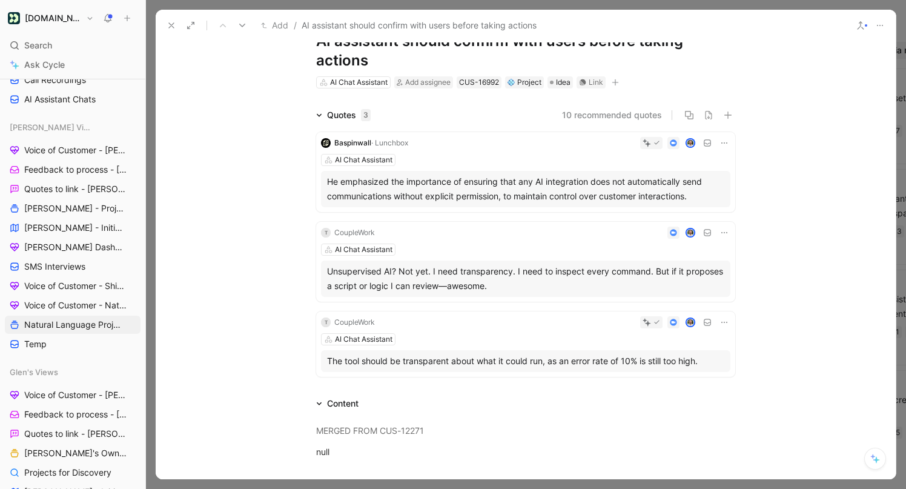
click at [447, 248] on div "AI Chat Assistant" at bounding box center [525, 249] width 409 height 12
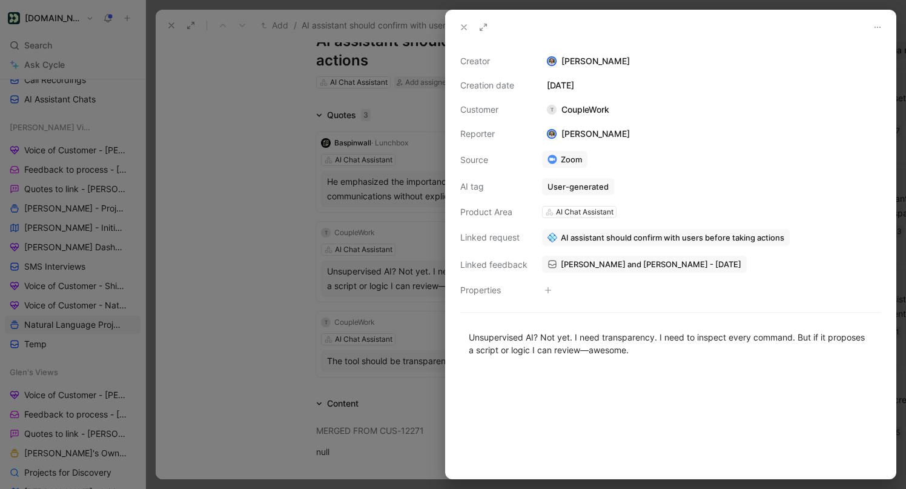
click at [266, 224] on div at bounding box center [453, 244] width 906 height 489
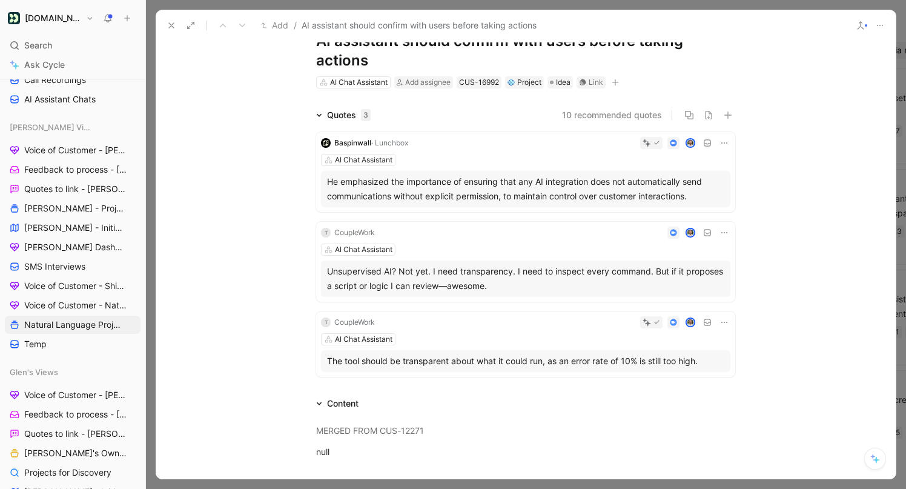
click at [165, 30] on button at bounding box center [171, 25] width 17 height 17
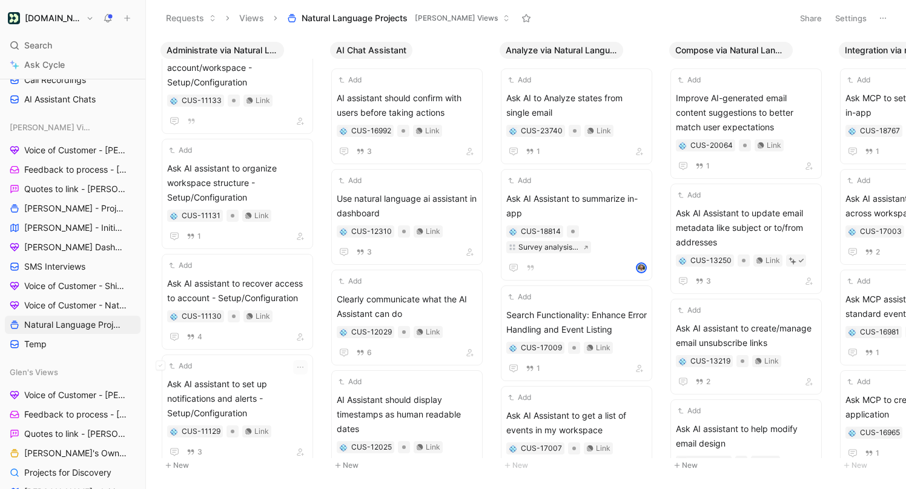
scroll to position [953, 0]
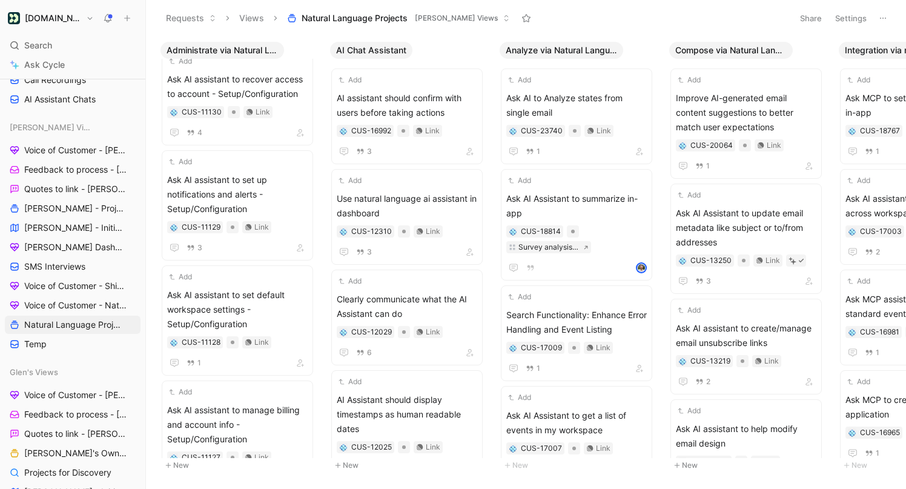
click at [889, 13] on button at bounding box center [883, 18] width 17 height 17
click at [67, 153] on span "Voice of Customer - [PERSON_NAME]" at bounding box center [73, 150] width 99 height 12
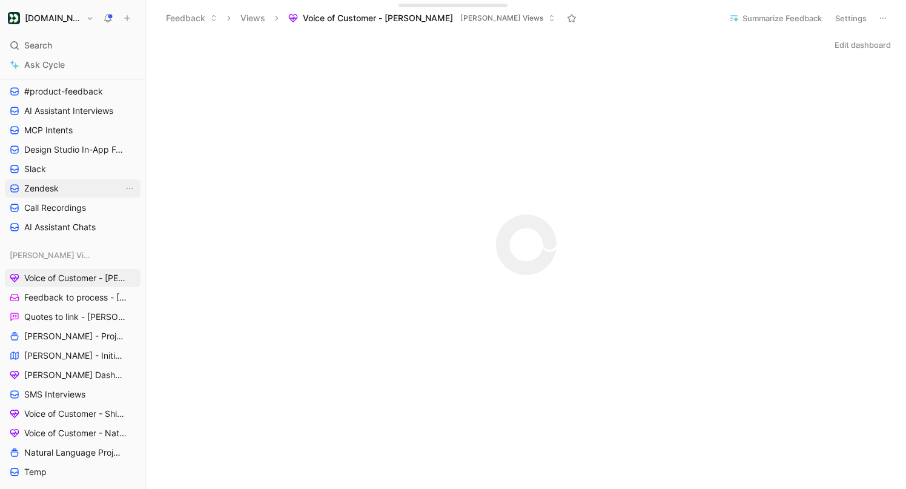
scroll to position [140, 0]
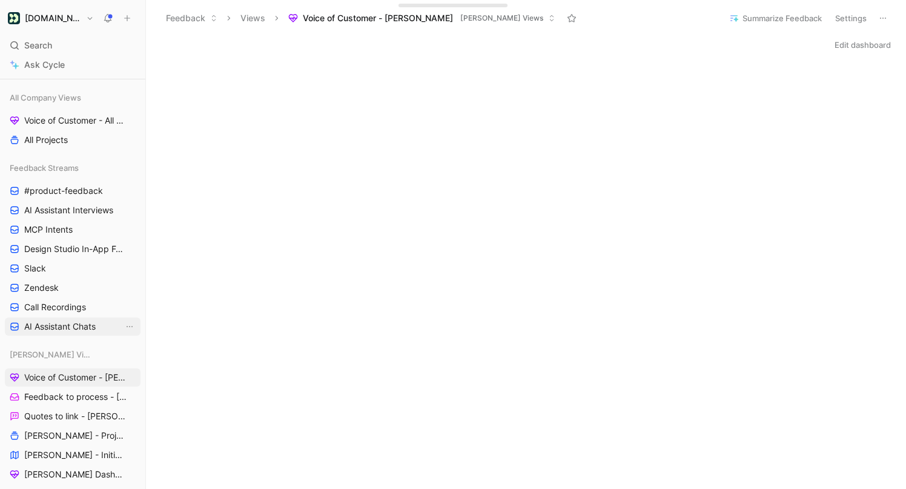
click at [64, 317] on link "AI Assistant Chats" at bounding box center [73, 326] width 136 height 18
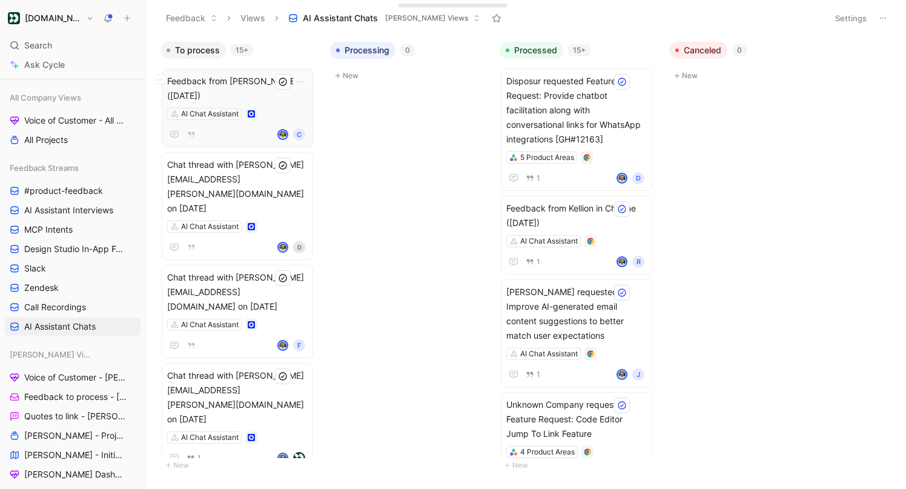
click at [248, 82] on span "Feedback from [PERSON_NAME] ([DATE])" at bounding box center [237, 88] width 141 height 29
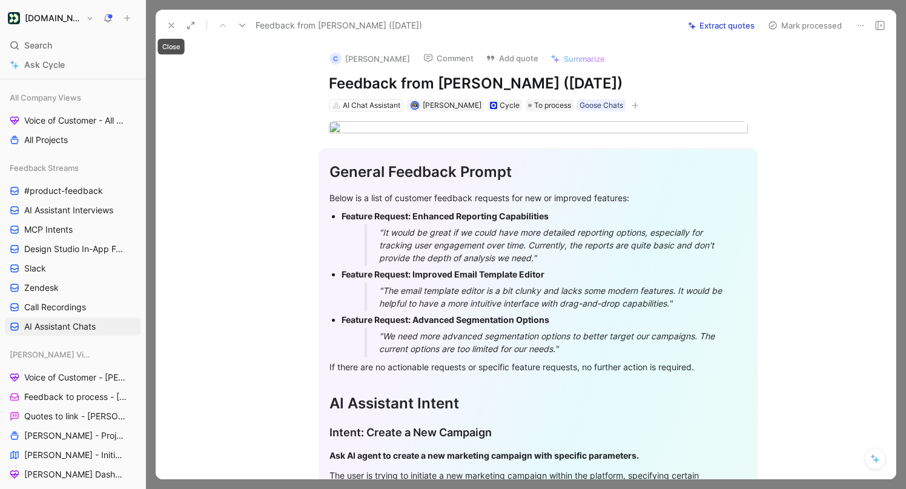
click at [170, 28] on icon at bounding box center [172, 26] width 10 height 10
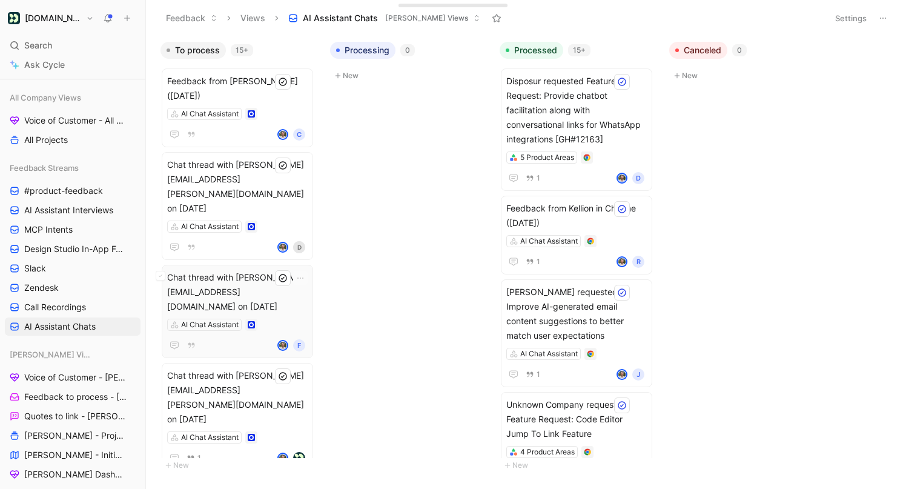
click at [276, 270] on span "Chat thread with [PERSON_NAME][EMAIL_ADDRESS][DOMAIN_NAME] on [DATE]" at bounding box center [237, 292] width 141 height 44
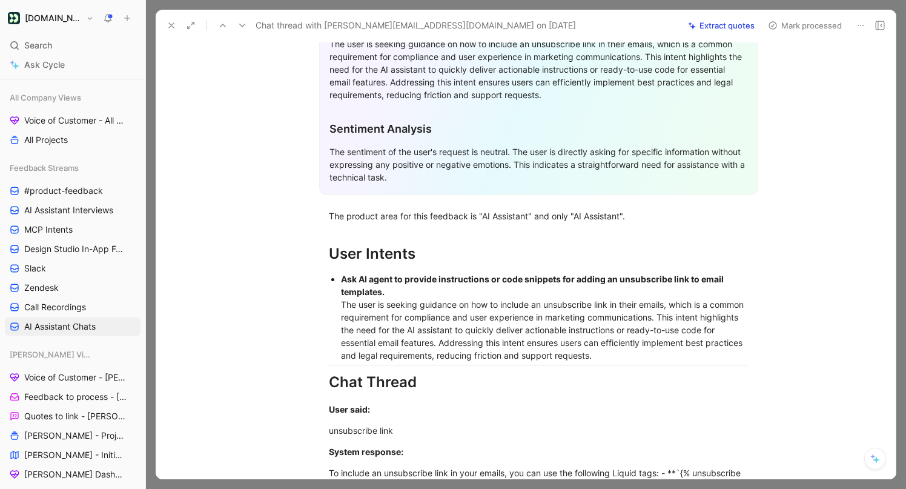
scroll to position [406, 0]
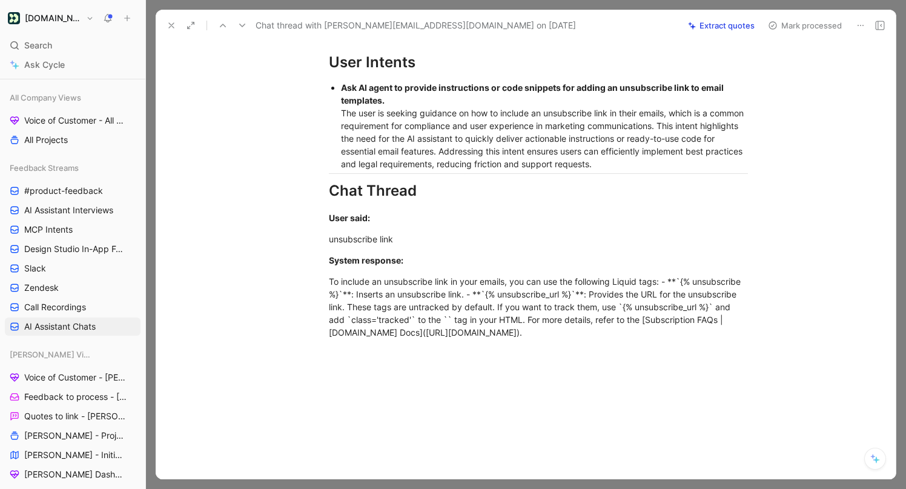
click at [174, 32] on button at bounding box center [171, 25] width 17 height 17
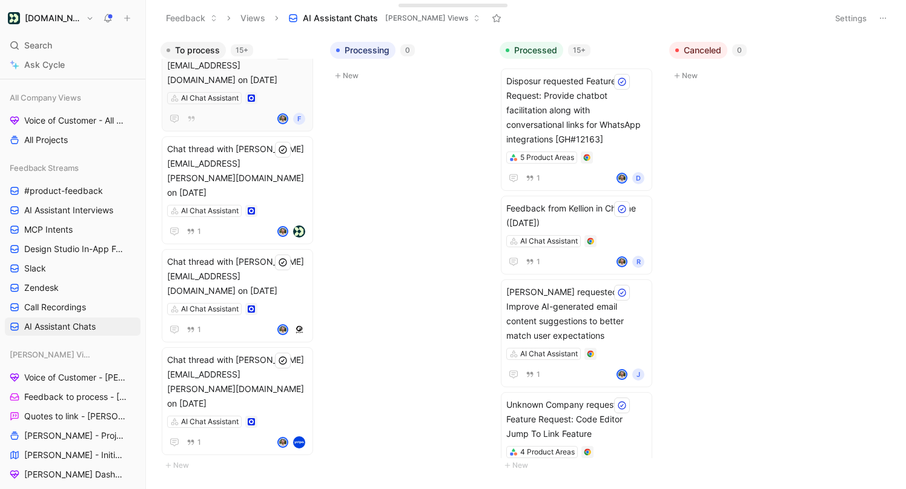
scroll to position [459, 0]
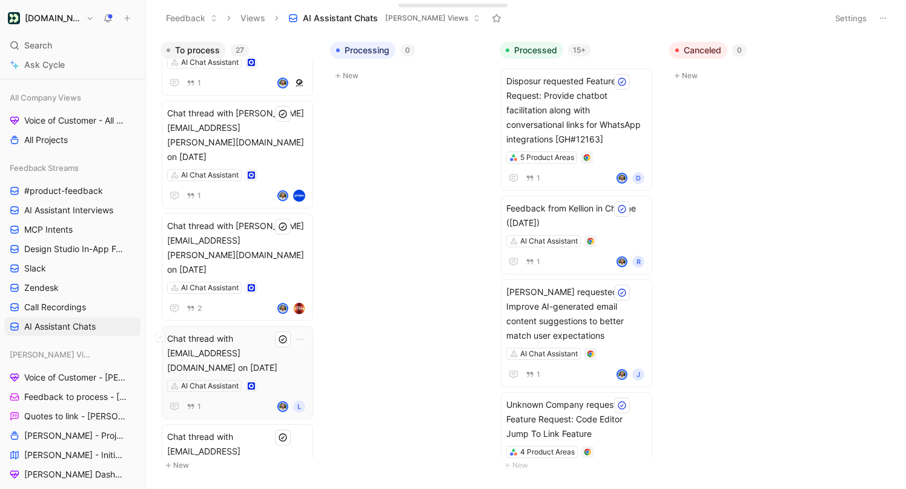
click at [211, 331] on span "Chat thread with [EMAIL_ADDRESS][DOMAIN_NAME] on [DATE]" at bounding box center [237, 353] width 141 height 44
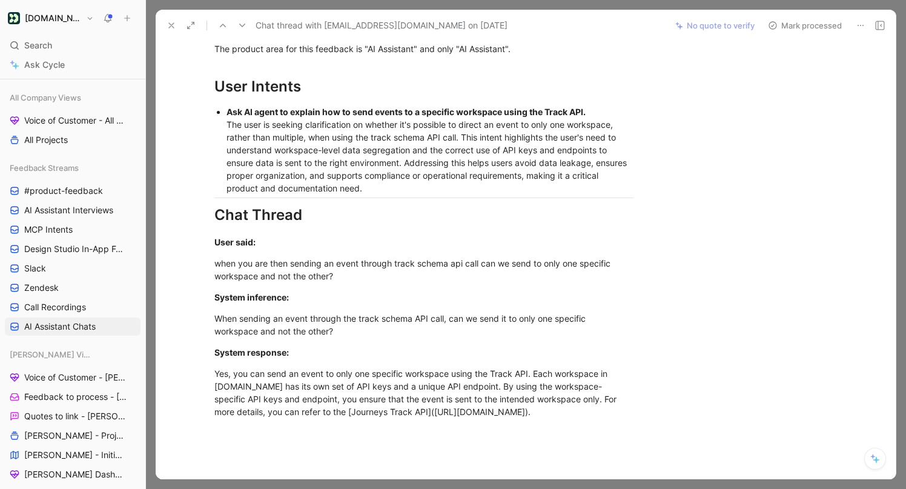
scroll to position [334, 0]
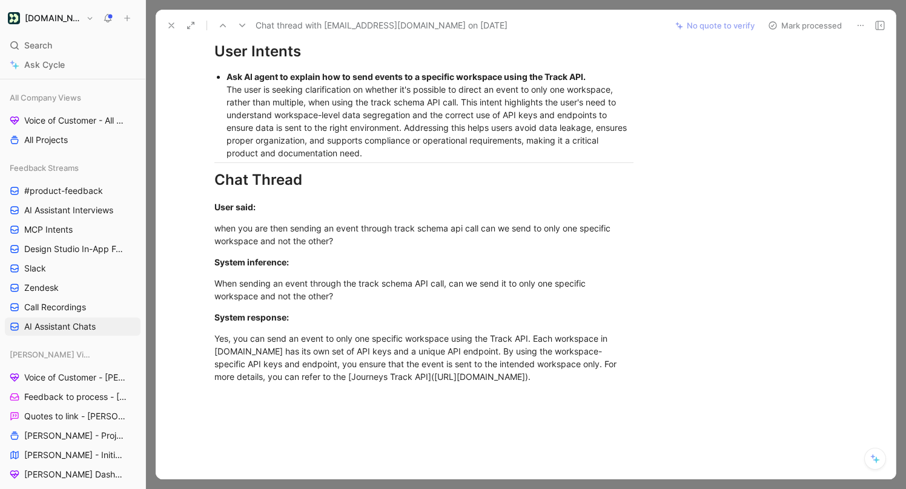
click at [164, 21] on button at bounding box center [171, 25] width 17 height 17
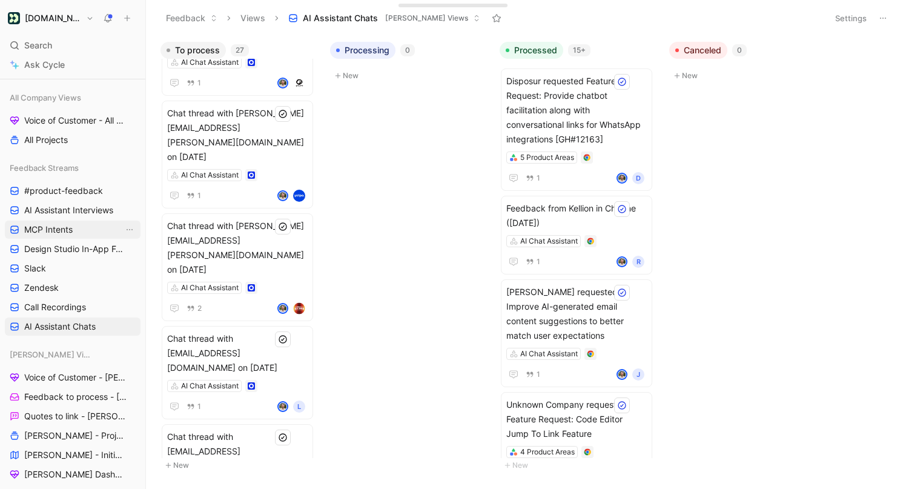
click at [63, 238] on link "MCP Intents" at bounding box center [73, 229] width 136 height 18
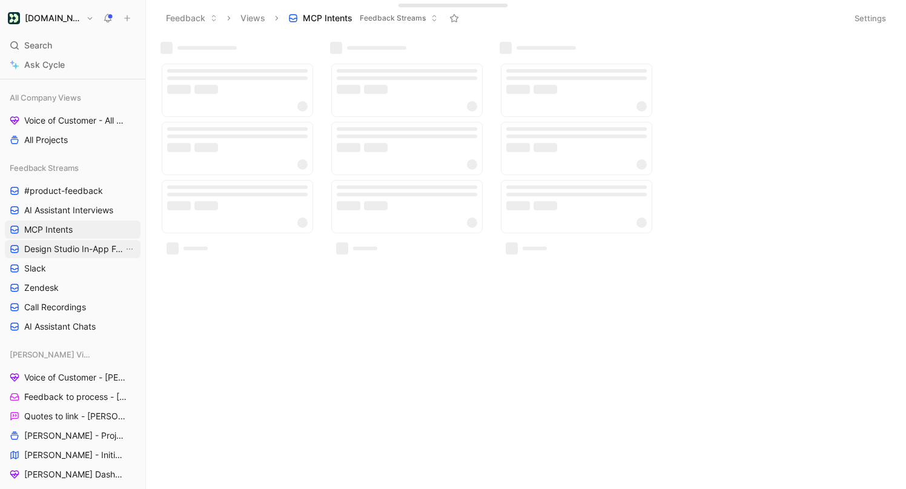
click at [65, 250] on span "Design Studio In-App Feedback" at bounding box center [73, 249] width 99 height 12
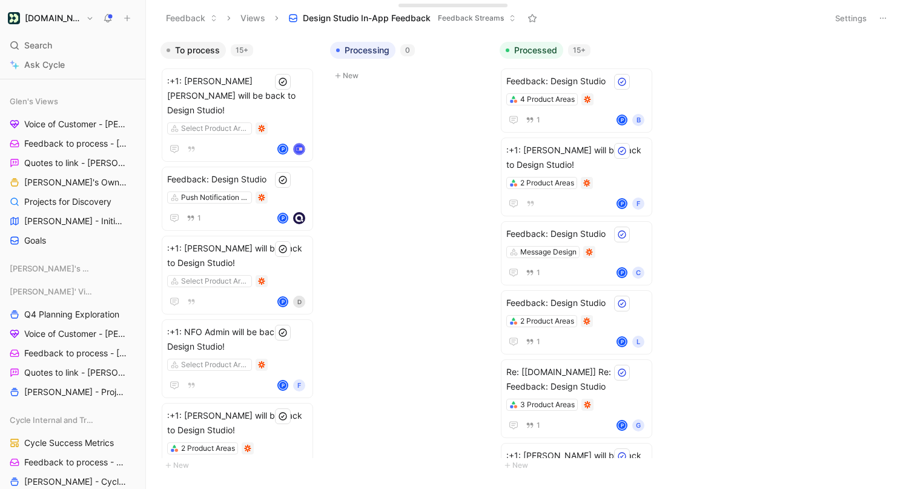
scroll to position [662, 0]
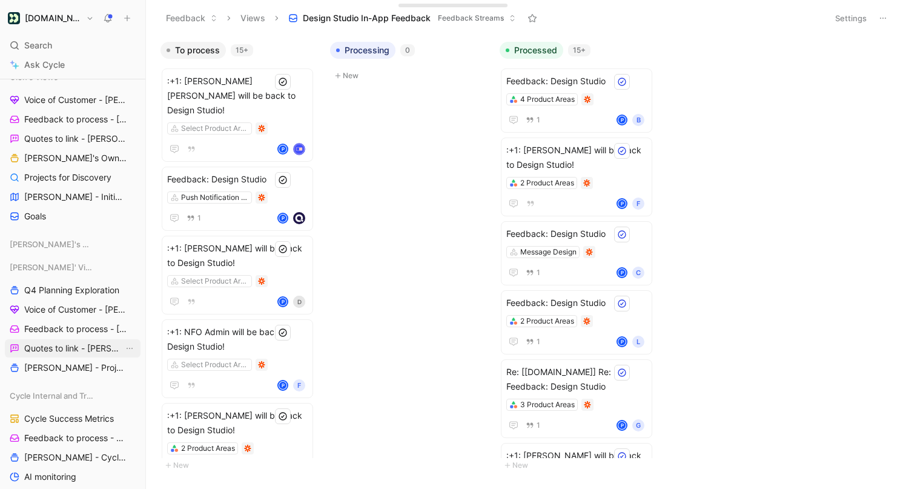
click at [91, 343] on span "Quotes to link - [PERSON_NAME]" at bounding box center [73, 348] width 99 height 12
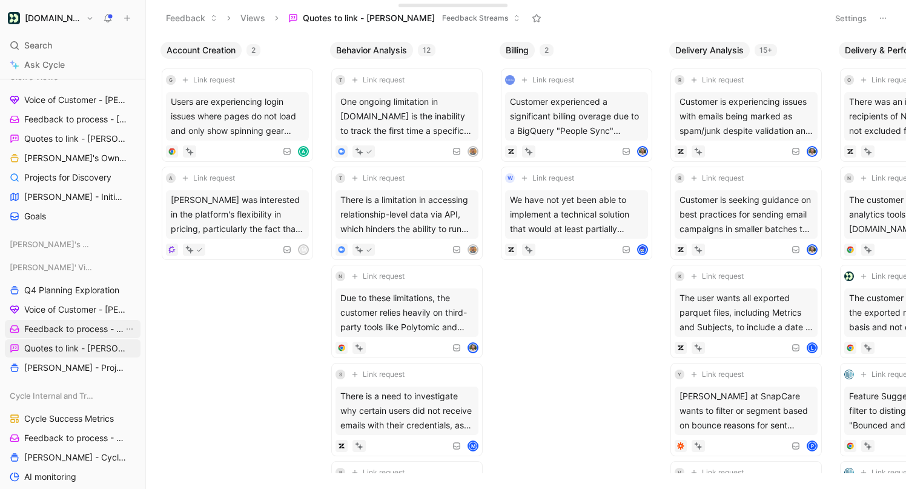
click at [92, 325] on span "Feedback to process - [PERSON_NAME]" at bounding box center [73, 329] width 99 height 12
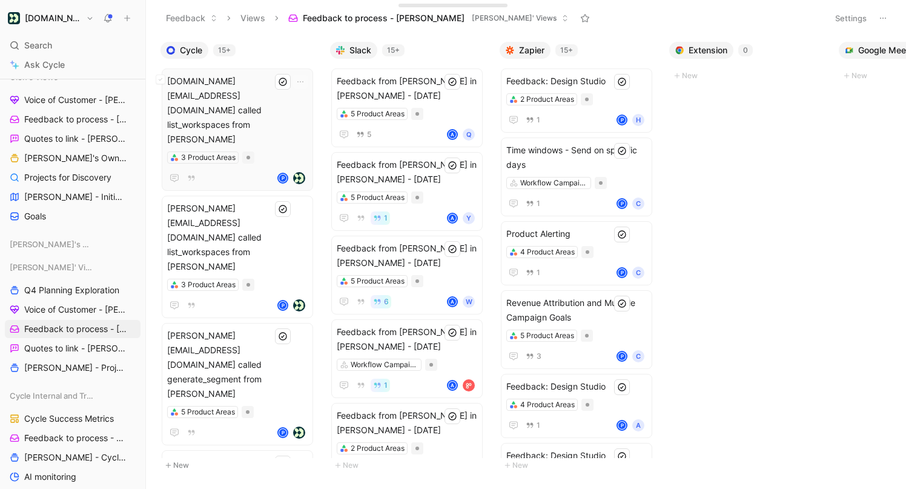
click at [248, 100] on span "[DOMAIN_NAME][EMAIL_ADDRESS][DOMAIN_NAME] called list_workspaces from [PERSON_N…" at bounding box center [237, 110] width 141 height 73
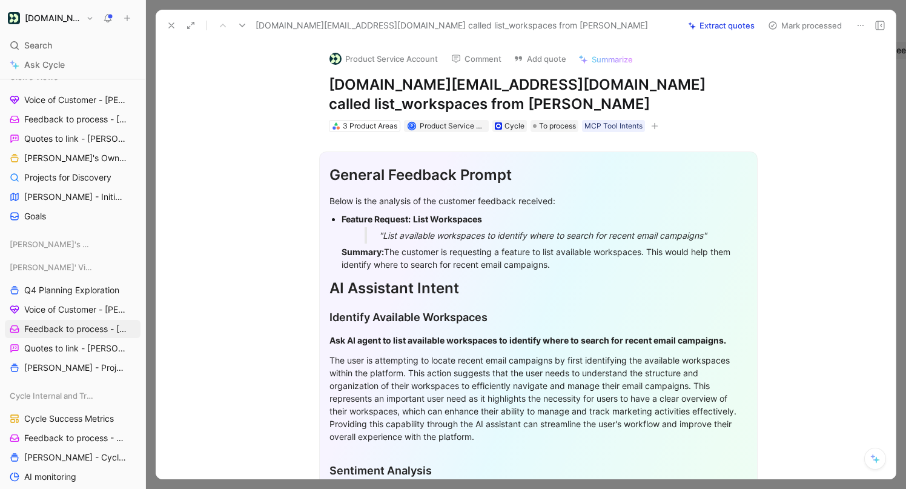
scroll to position [6, 0]
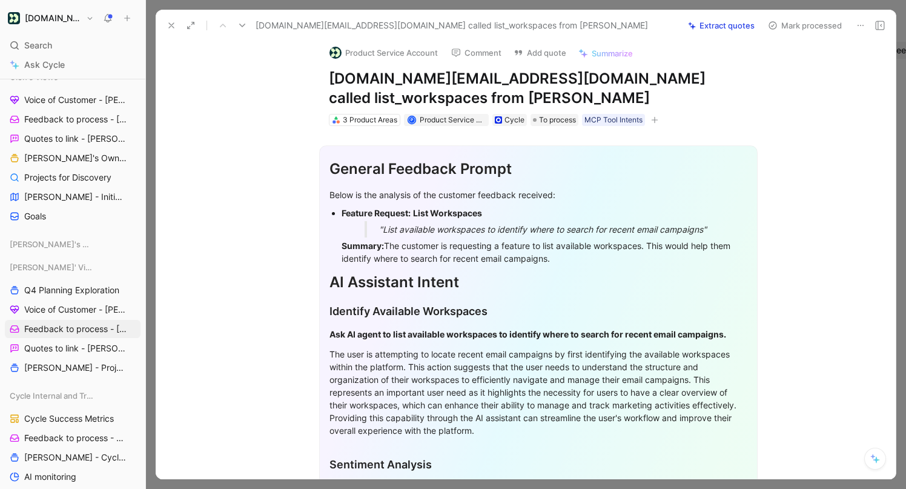
click at [172, 30] on icon at bounding box center [172, 26] width 10 height 10
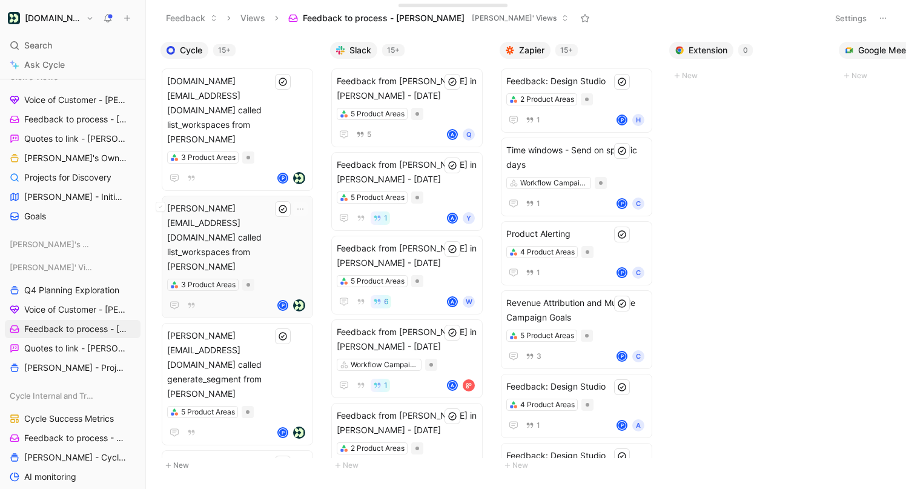
click at [273, 279] on div "3 Product Areas" at bounding box center [237, 285] width 141 height 12
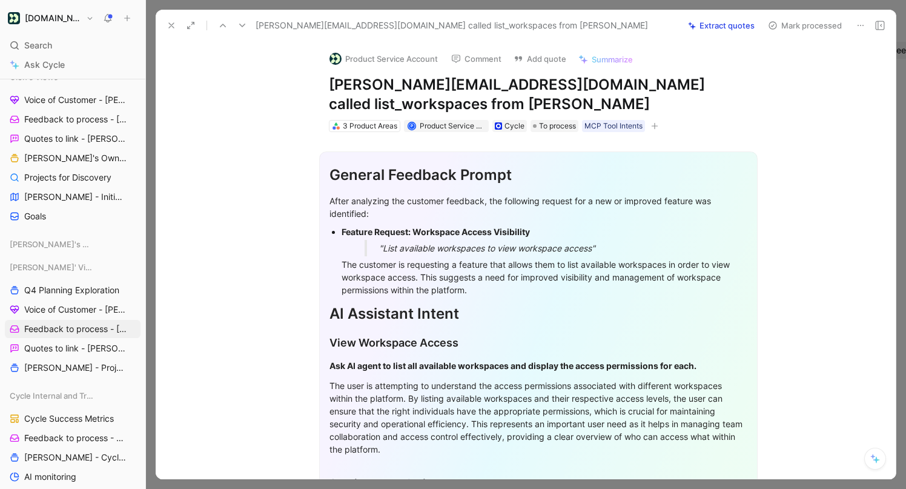
click at [166, 24] on button at bounding box center [171, 25] width 17 height 17
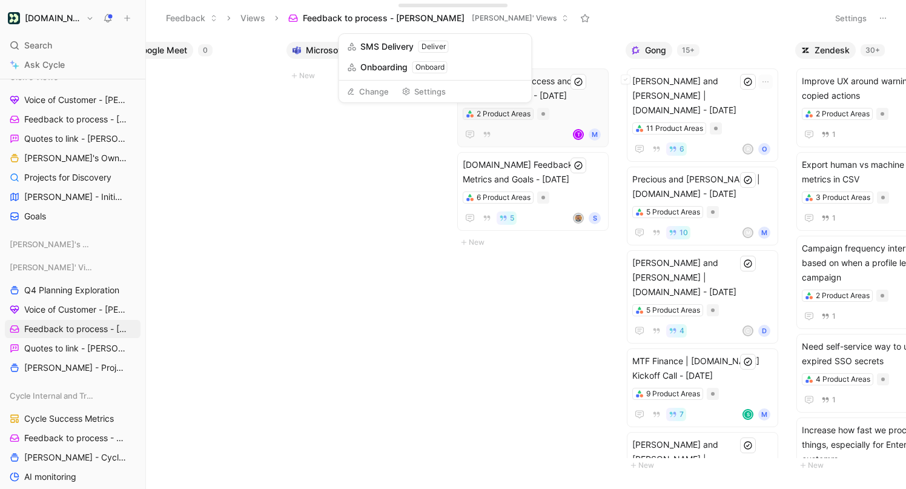
scroll to position [0, 786]
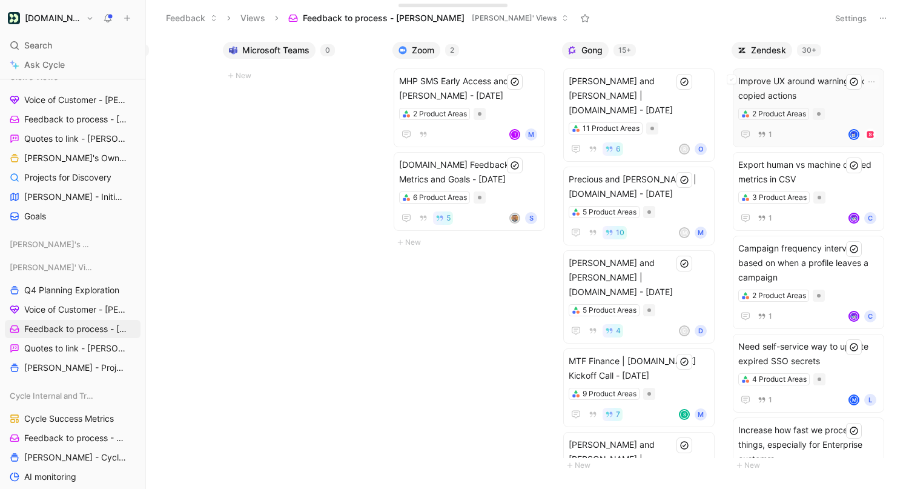
click at [809, 91] on span "Improve UX around warnings from copied actions" at bounding box center [808, 88] width 141 height 29
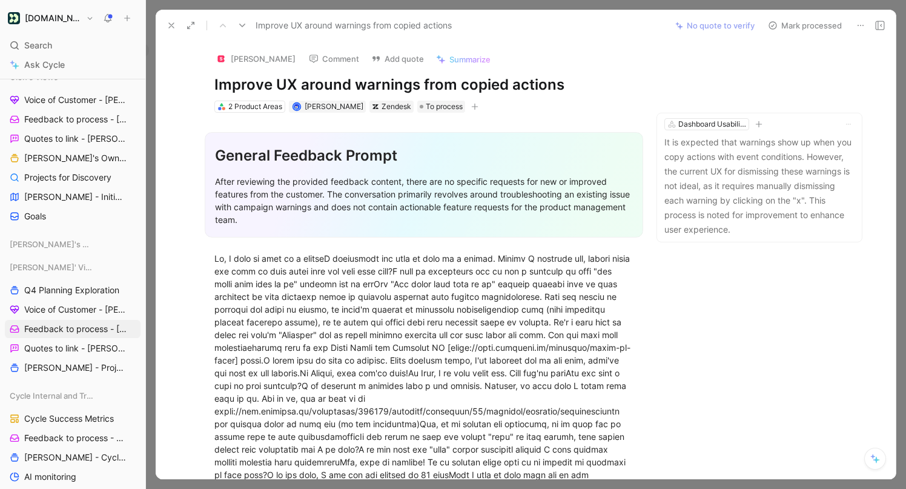
click at [801, 17] on button "Mark processed" at bounding box center [805, 25] width 85 height 17
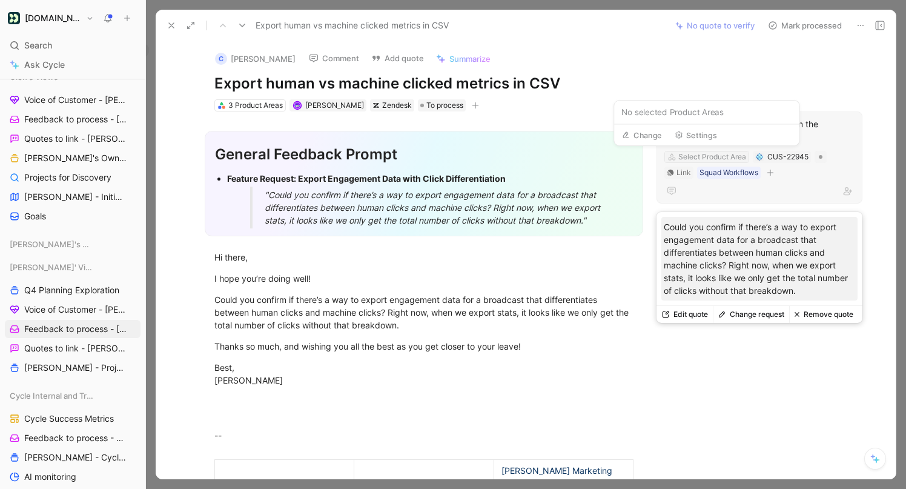
click at [714, 153] on div "Select Product Area" at bounding box center [712, 157] width 68 height 12
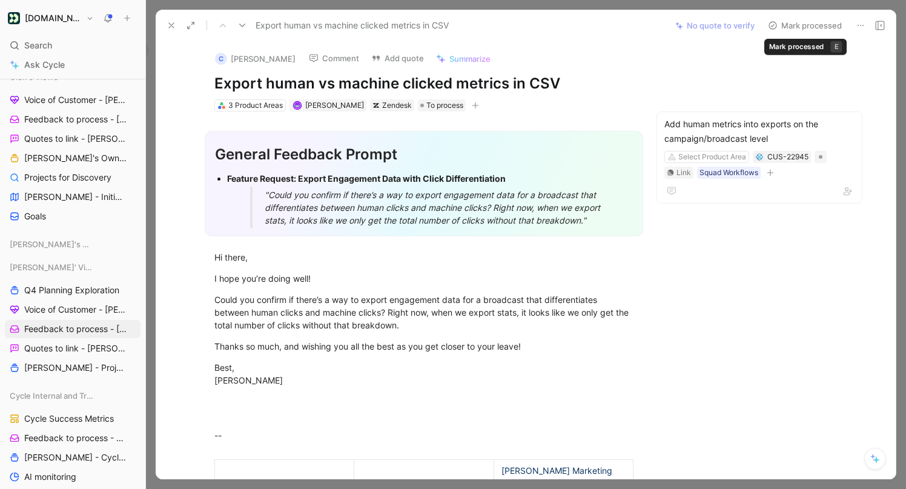
click at [807, 26] on button "Mark processed" at bounding box center [805, 25] width 85 height 17
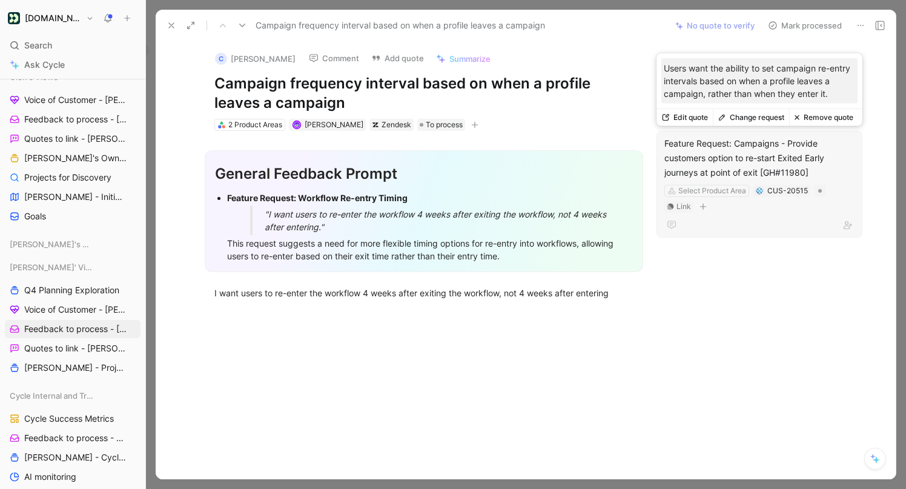
click at [737, 142] on div "Feature Request: Campaigns - Provide customers option to re-start Exited Early …" at bounding box center [759, 158] width 190 height 44
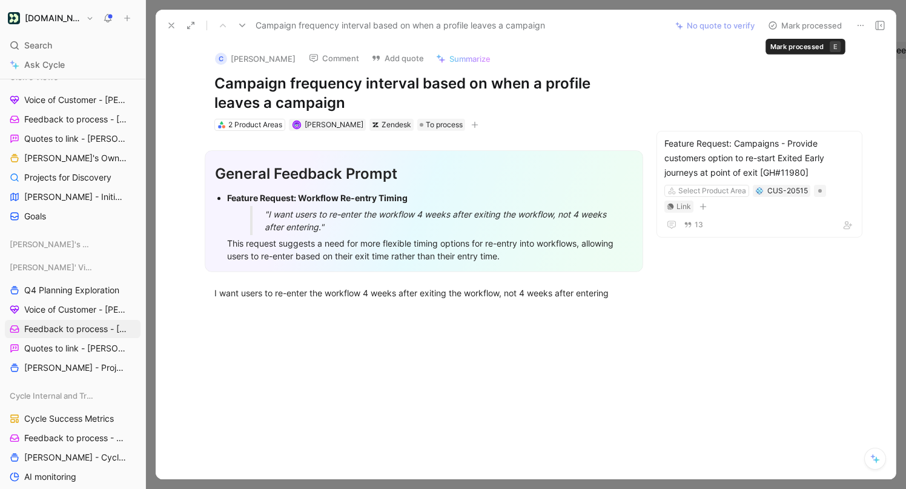
click at [821, 25] on button "Mark processed" at bounding box center [805, 25] width 85 height 17
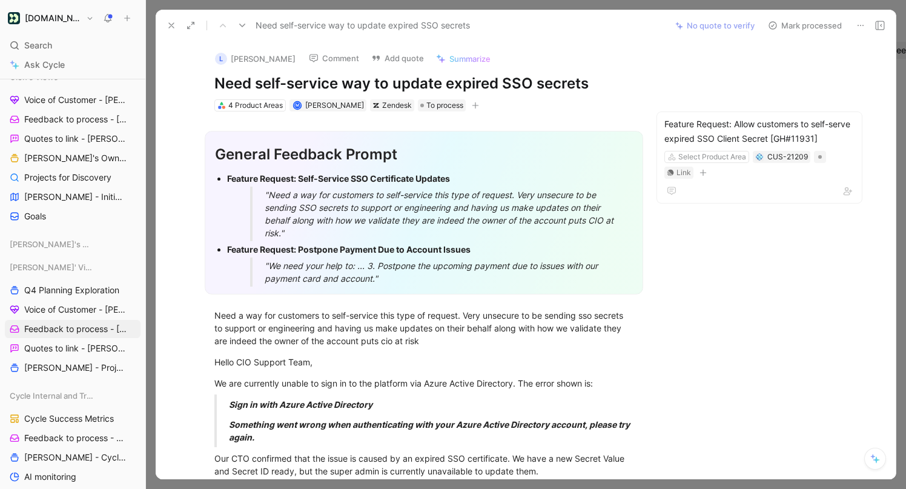
click at [798, 25] on button "Mark processed" at bounding box center [805, 25] width 85 height 17
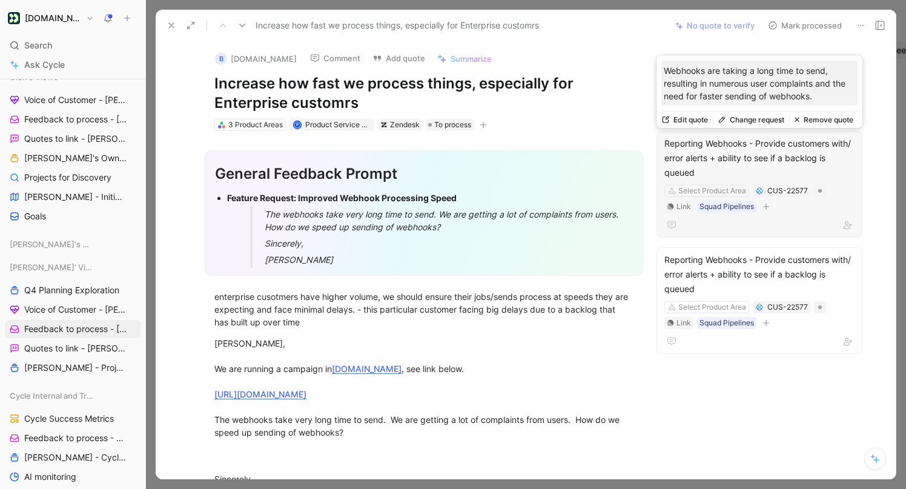
click at [757, 171] on div "Reporting Webhooks - Provide customers with/ error alerts + ability to see if a…" at bounding box center [759, 158] width 190 height 44
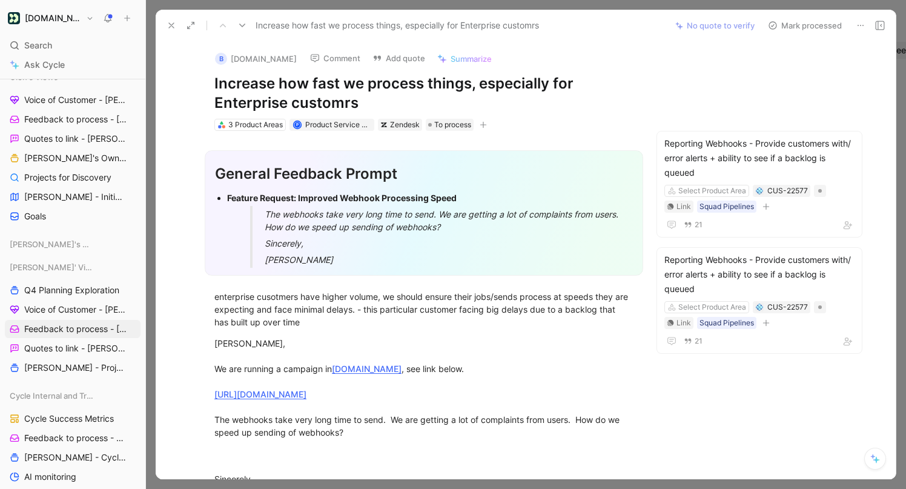
click at [167, 21] on icon at bounding box center [172, 26] width 10 height 10
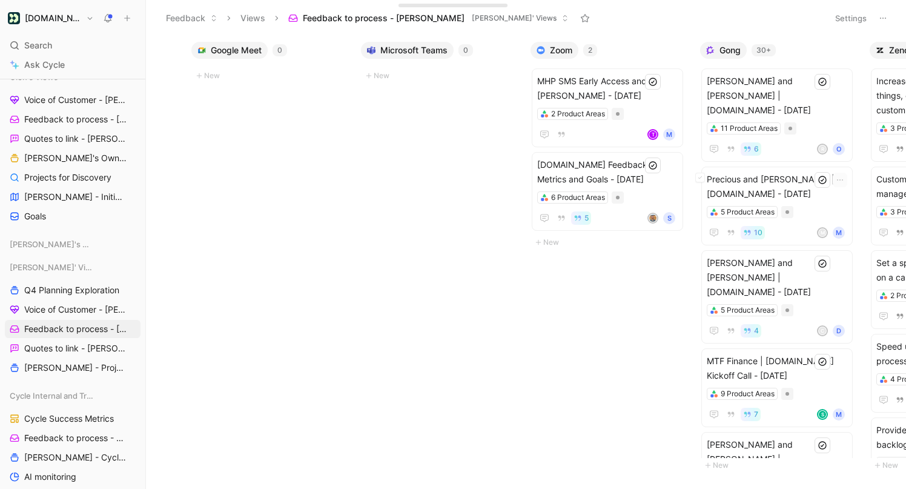
scroll to position [0, 786]
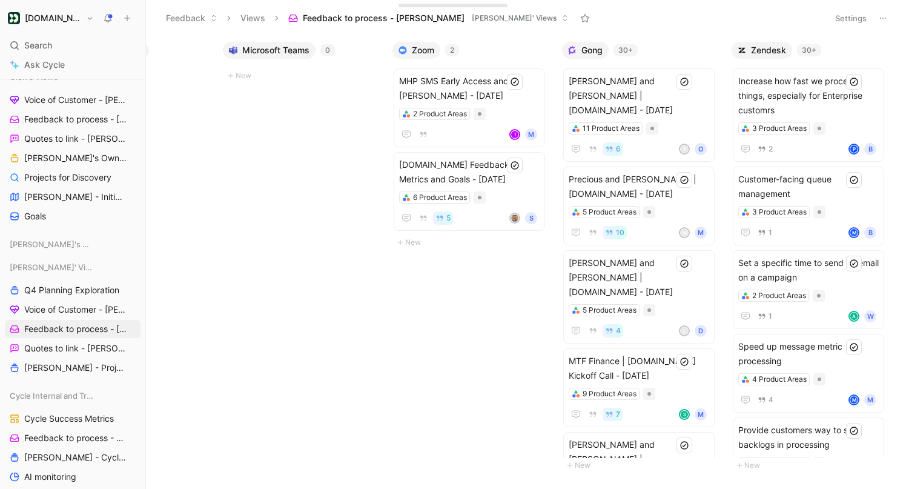
click at [807, 48] on div "30+" at bounding box center [809, 50] width 24 height 12
click at [813, 84] on span "Increase how fast we process things, especially for Enterprise customrs" at bounding box center [808, 96] width 141 height 44
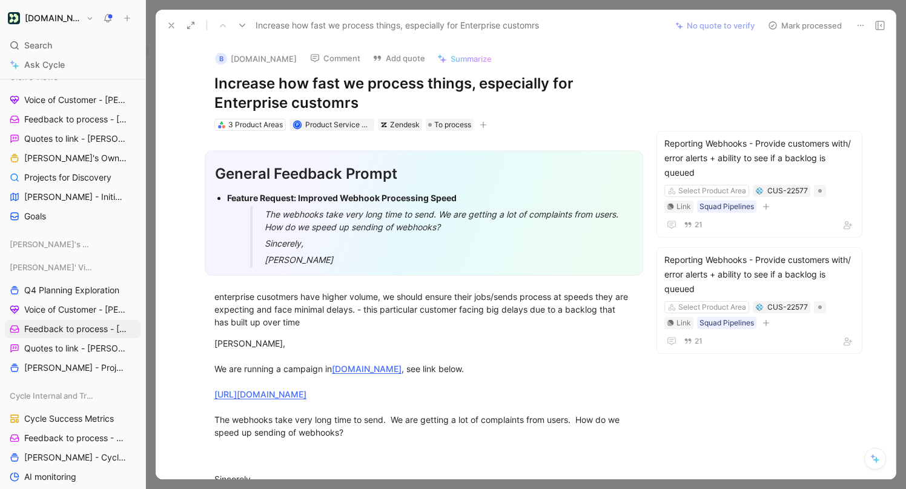
click at [175, 26] on icon at bounding box center [172, 26] width 10 height 10
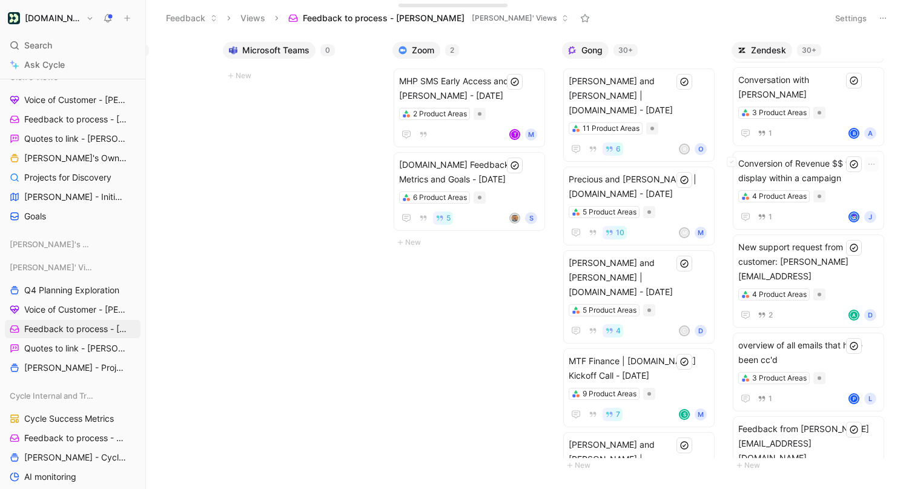
scroll to position [458, 0]
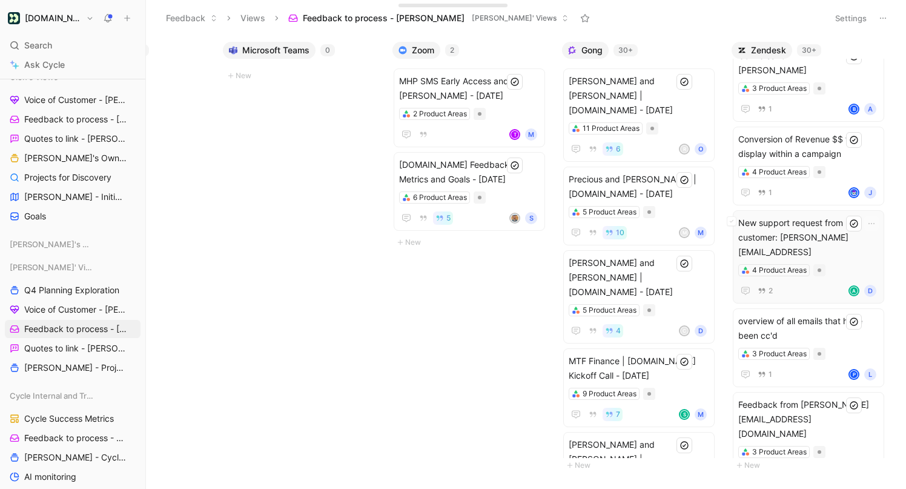
click at [786, 216] on span "New support request from customer: [PERSON_NAME][EMAIL_ADDRESS]" at bounding box center [808, 238] width 141 height 44
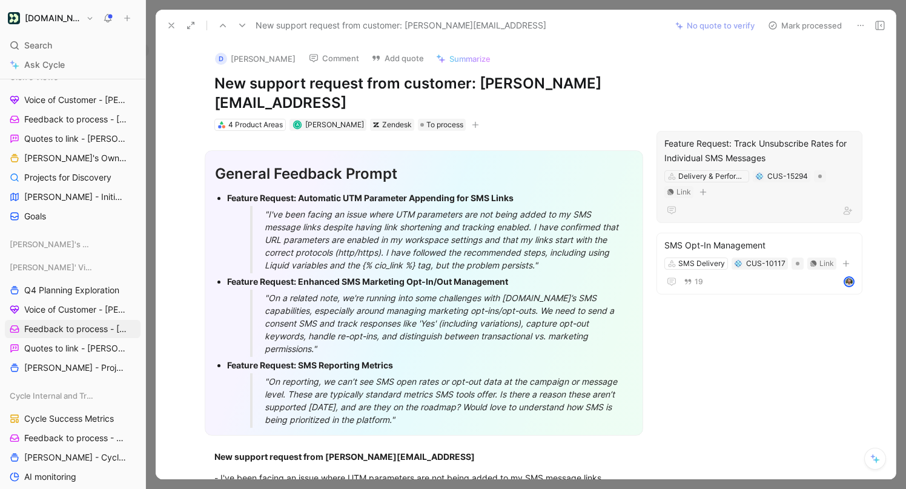
click at [719, 136] on div "Feature Request: Track Unsubscribe Rates for Individual SMS Messages" at bounding box center [759, 150] width 190 height 29
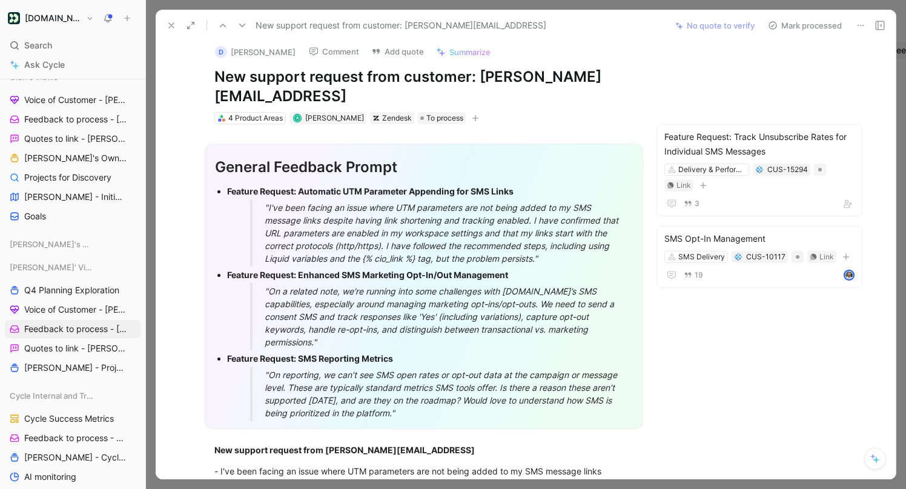
click at [815, 22] on button "Mark processed" at bounding box center [805, 25] width 85 height 17
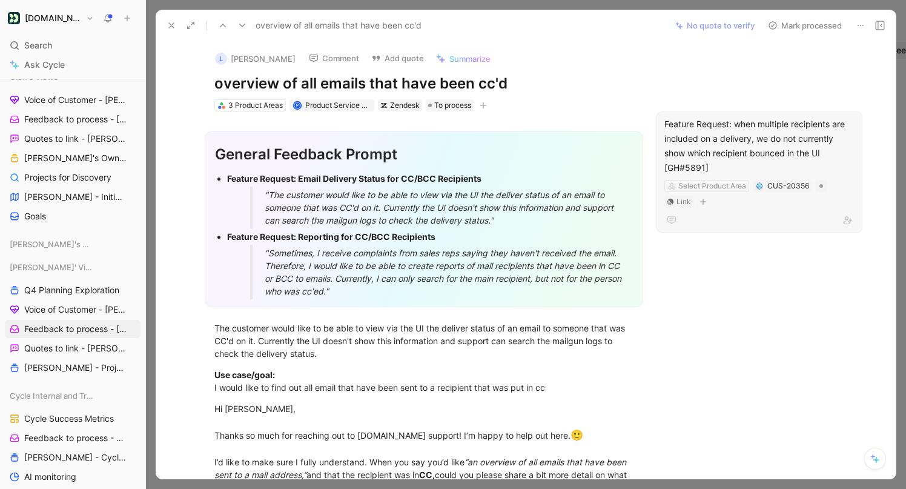
click at [782, 134] on div "Feature Request: when multiple recipients are included on a delivery, we do not…" at bounding box center [759, 146] width 190 height 58
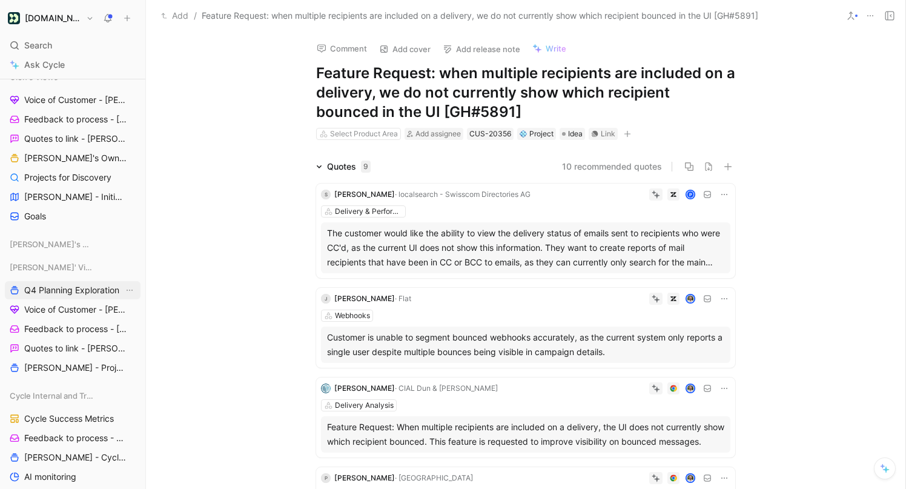
click at [95, 287] on span "Q4 Planning Exploration" at bounding box center [71, 290] width 95 height 12
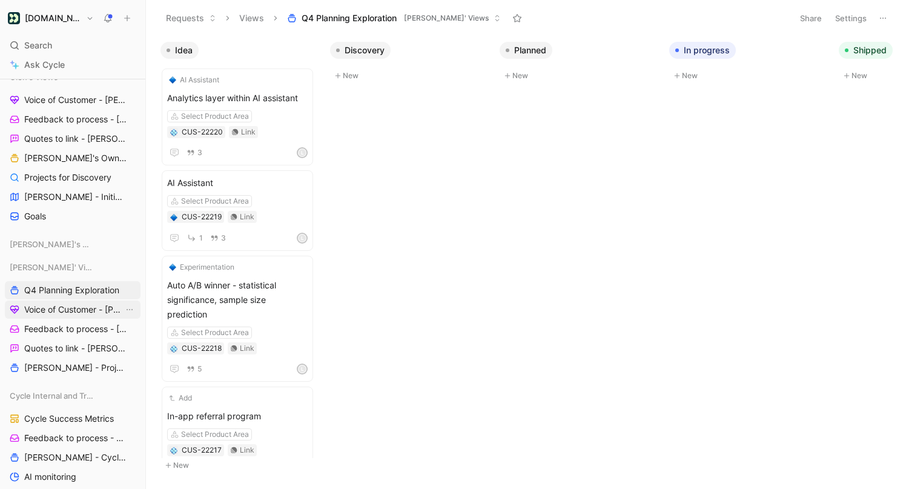
click at [76, 305] on span "Voice of Customer - [PERSON_NAME]" at bounding box center [73, 309] width 99 height 12
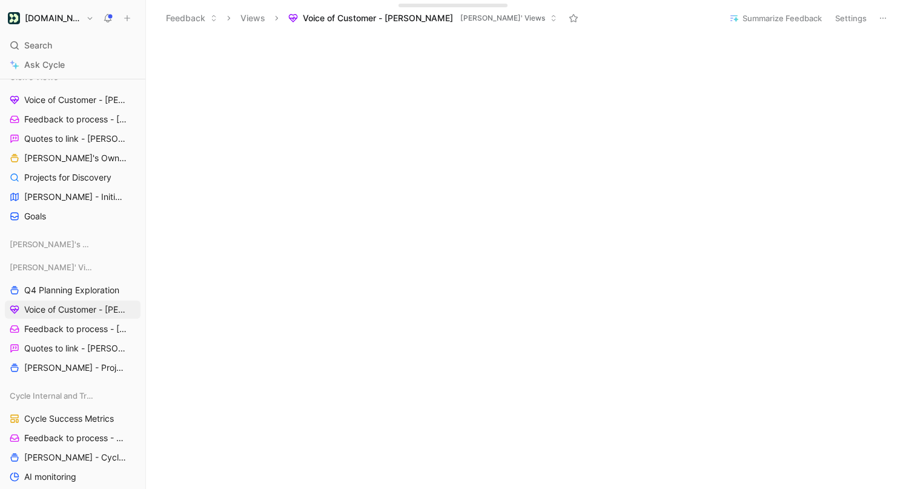
scroll to position [330, 0]
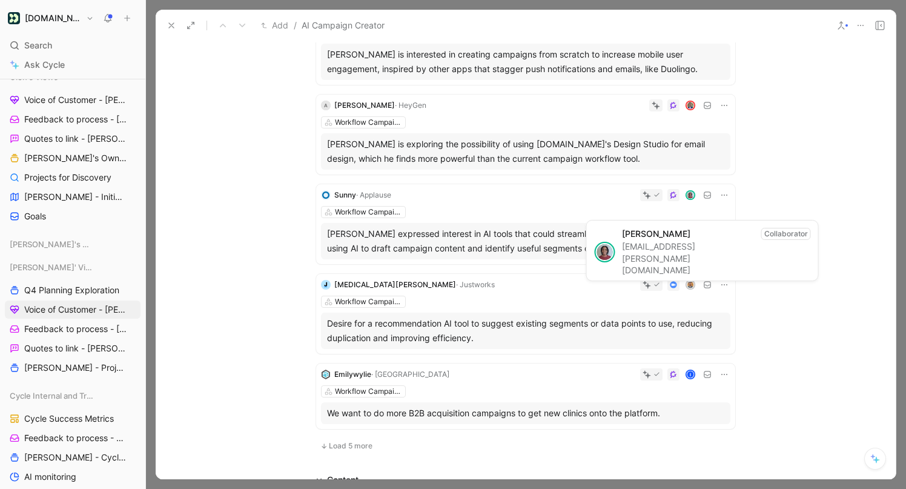
scroll to position [326, 0]
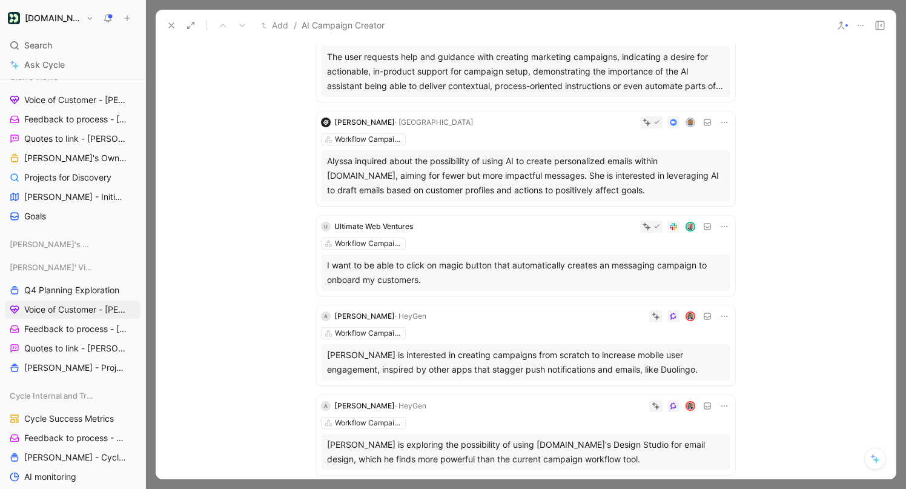
click at [650, 172] on div "Alyssa inquired about the possibility of using AI to create personalized emails…" at bounding box center [525, 176] width 397 height 44
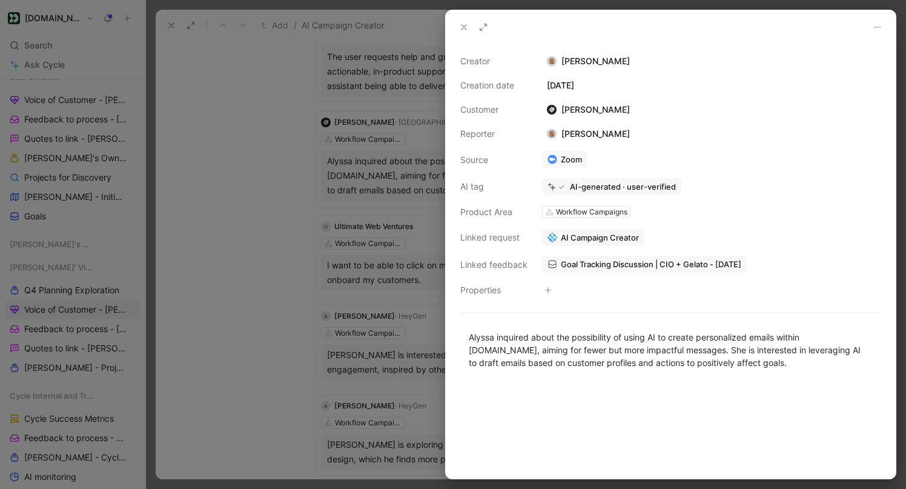
click at [460, 28] on icon at bounding box center [464, 27] width 10 height 10
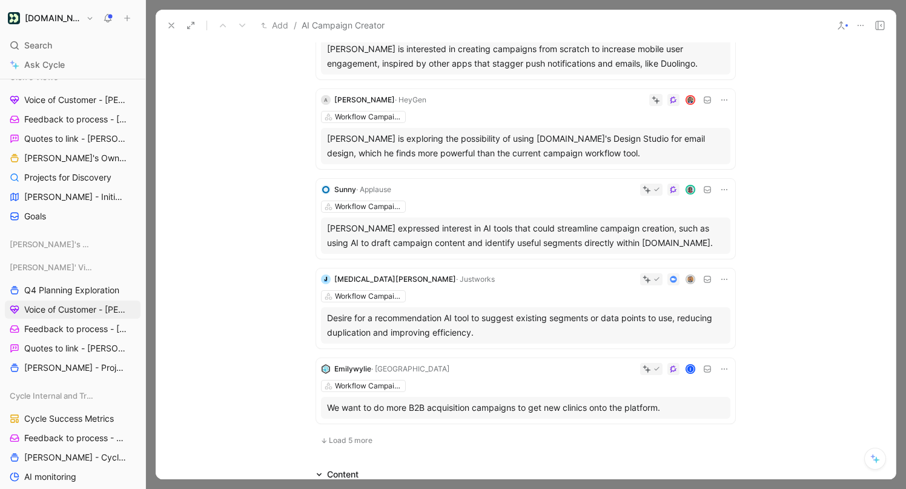
scroll to position [891, 0]
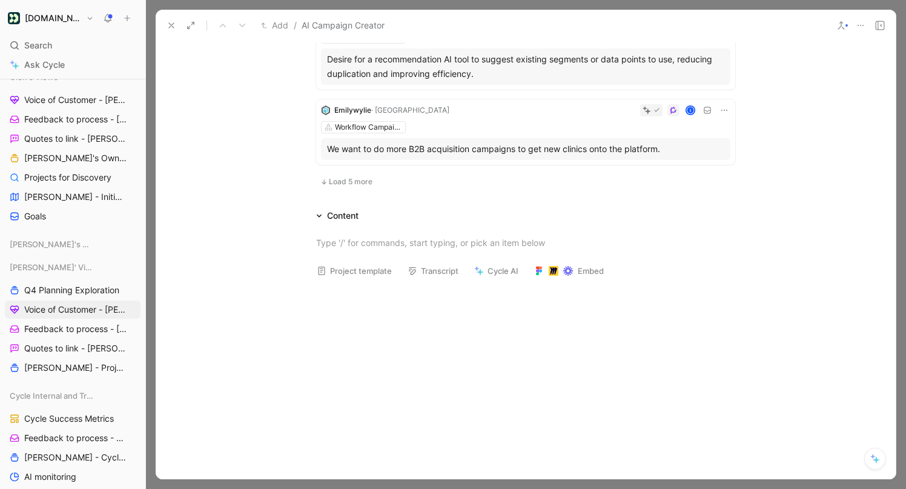
click at [176, 21] on button at bounding box center [171, 25] width 17 height 17
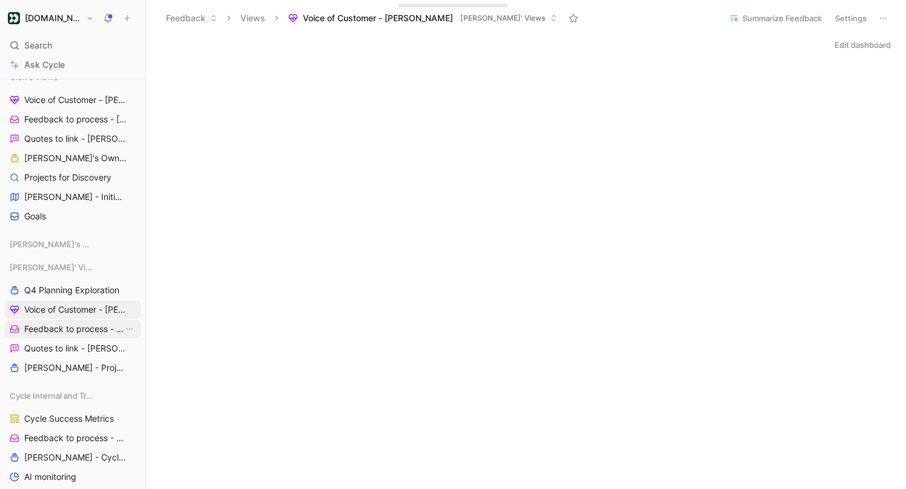
click at [77, 329] on span "Feedback to process - [PERSON_NAME]" at bounding box center [73, 329] width 99 height 12
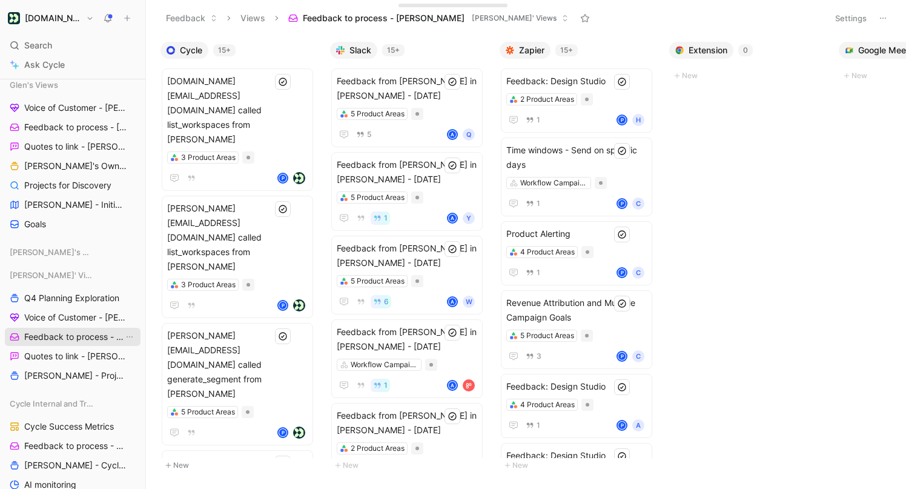
scroll to position [650, 0]
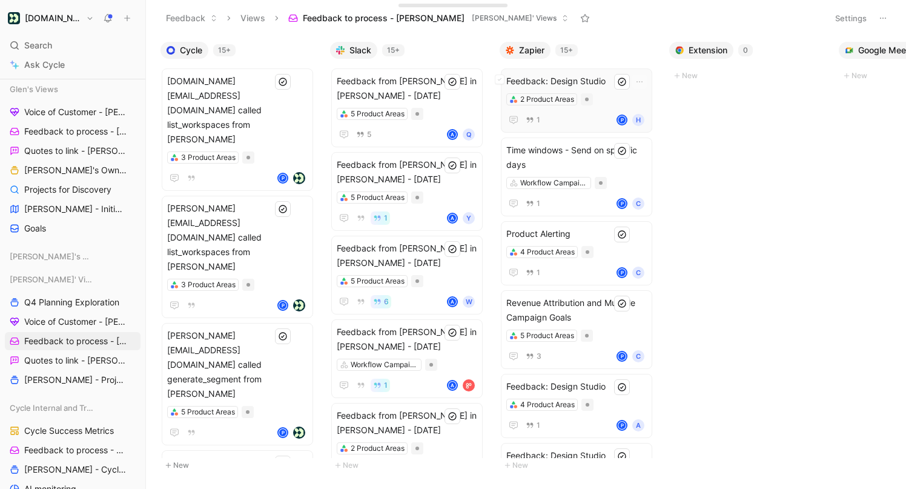
click at [577, 76] on span "Feedback: Design Studio" at bounding box center [576, 81] width 141 height 15
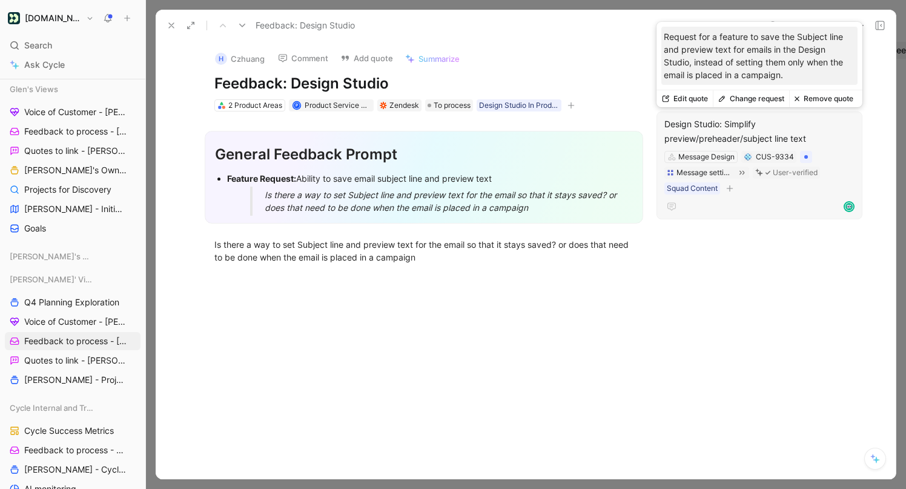
click at [759, 133] on div "Design Studio: Simplify preview/preheader/subject line text" at bounding box center [759, 131] width 190 height 29
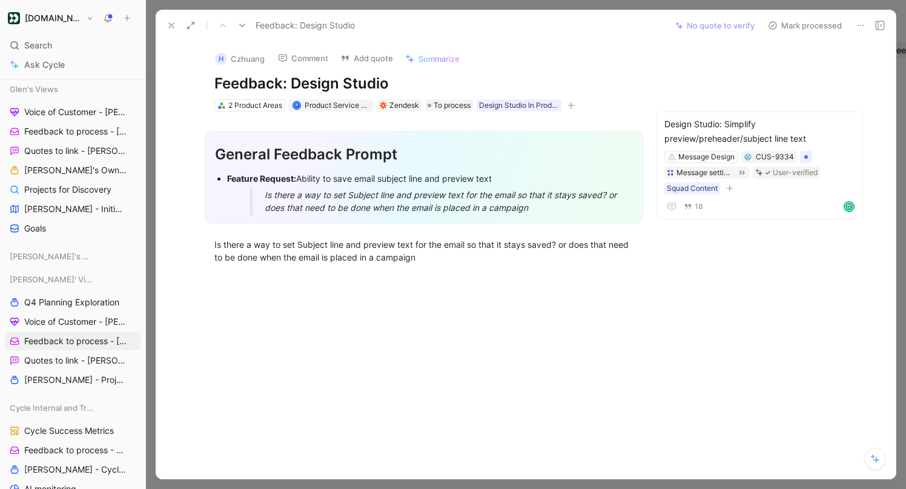
click at [175, 22] on icon at bounding box center [172, 26] width 10 height 10
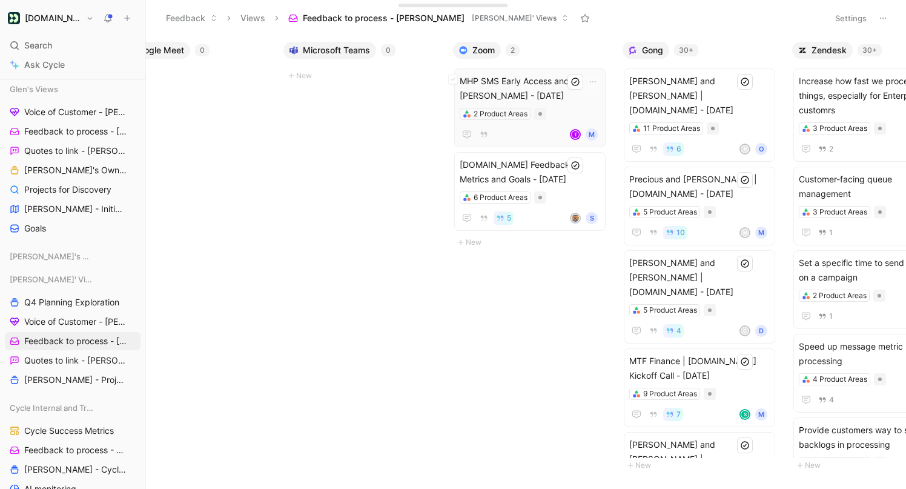
scroll to position [0, 740]
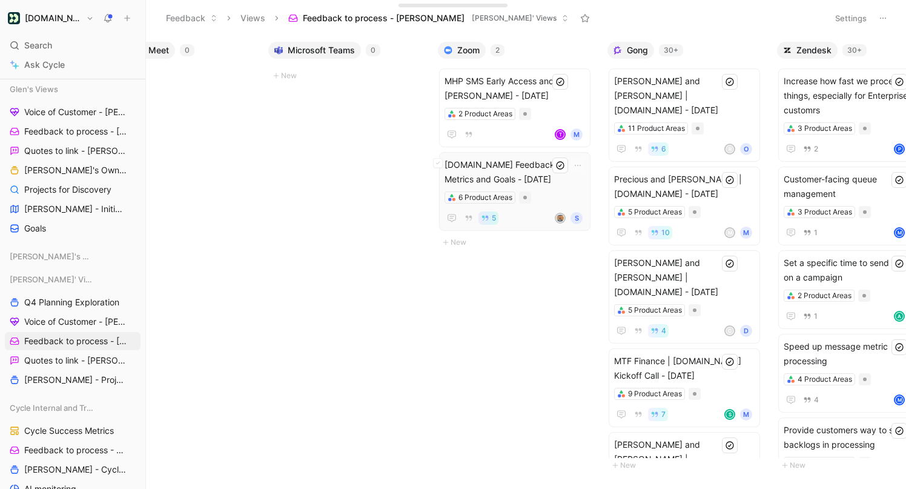
click at [545, 171] on span "[DOMAIN_NAME] Feedback: Metrics and Goals - [DATE]" at bounding box center [515, 171] width 141 height 29
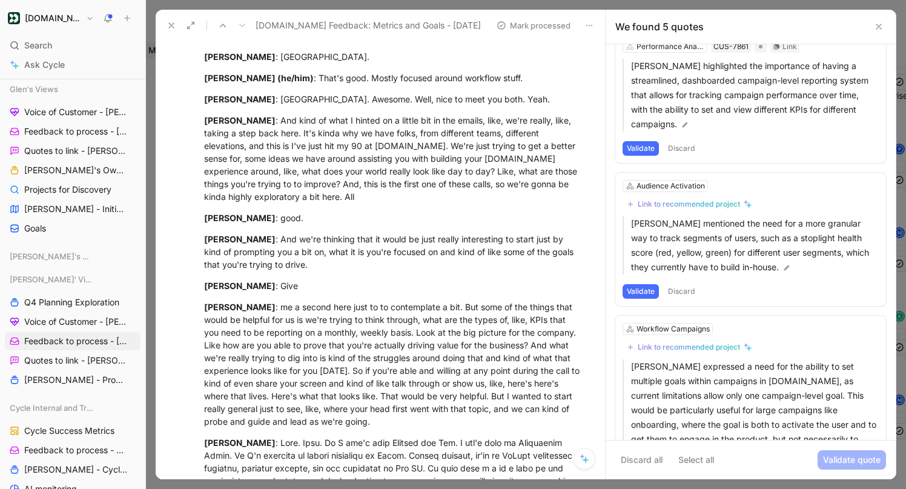
scroll to position [374, 0]
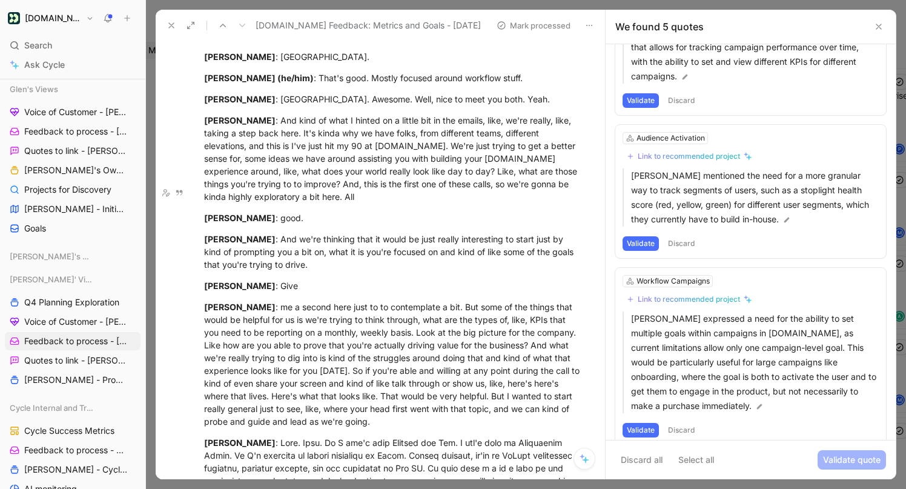
click at [877, 26] on icon at bounding box center [879, 27] width 10 height 10
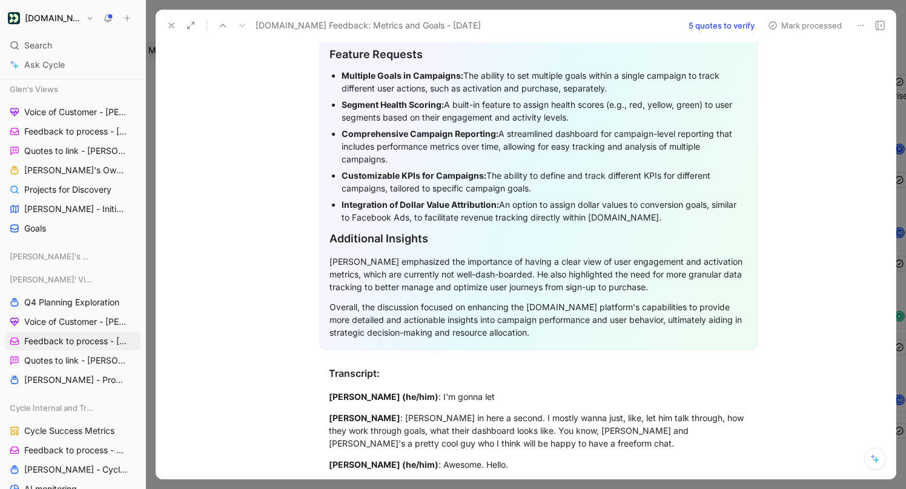
scroll to position [0, 0]
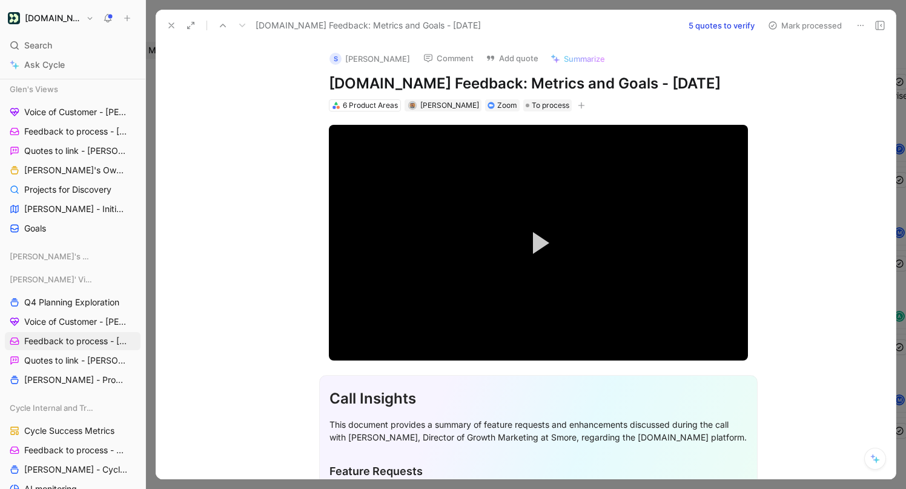
click at [179, 24] on button at bounding box center [171, 25] width 17 height 17
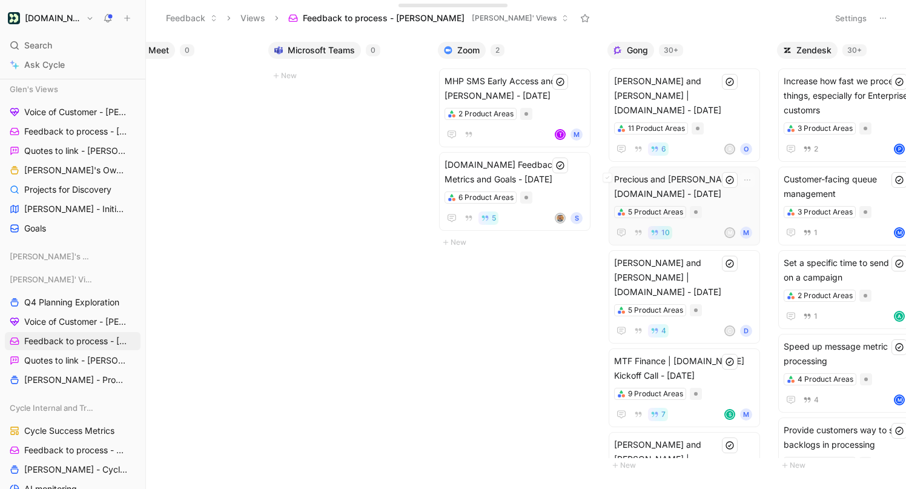
scroll to position [0, 786]
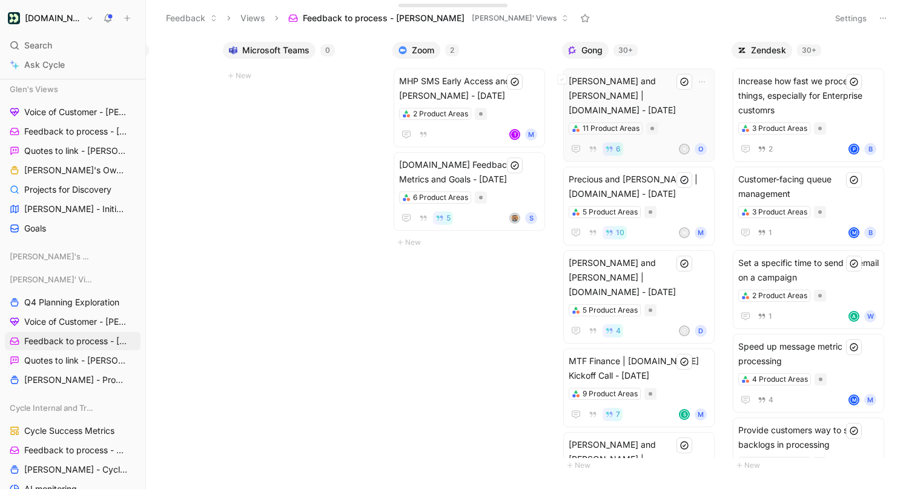
click at [671, 122] on div "11 Product Areas" at bounding box center [639, 128] width 141 height 12
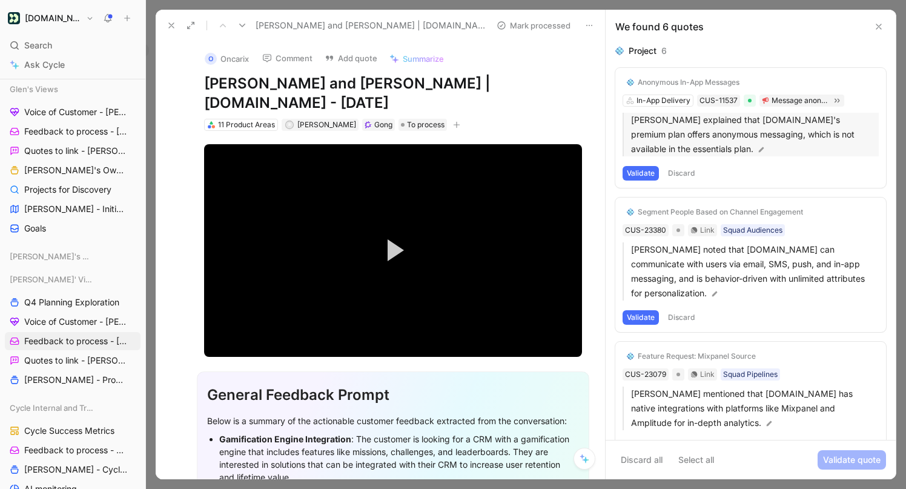
scroll to position [404, 0]
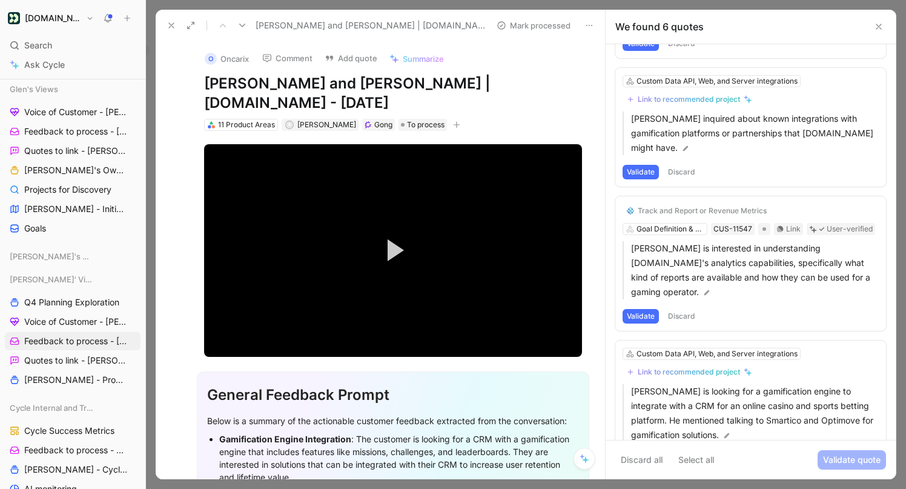
click at [875, 22] on icon at bounding box center [879, 27] width 10 height 10
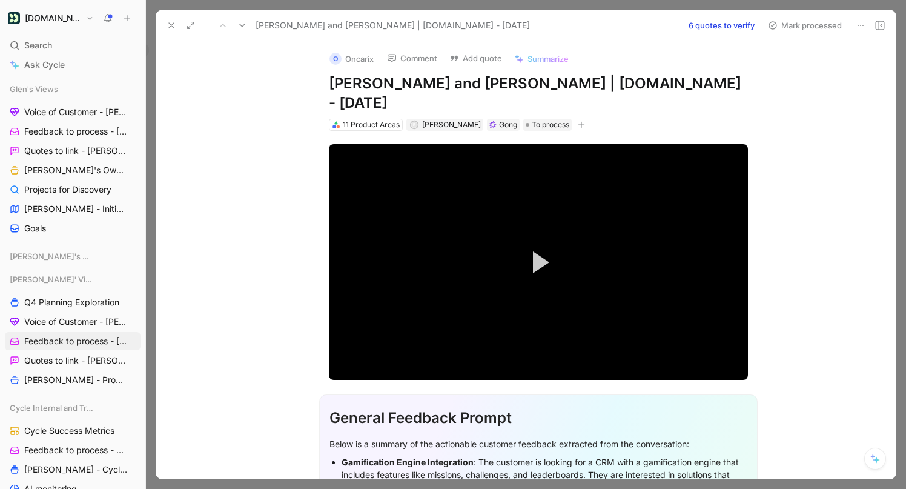
click at [171, 22] on icon at bounding box center [172, 26] width 10 height 10
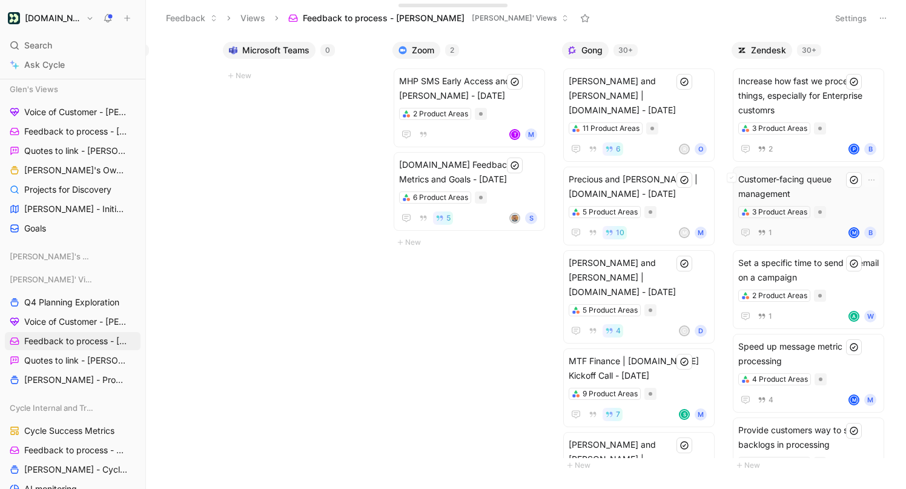
click at [778, 187] on span "Customer-facing queue management" at bounding box center [808, 186] width 141 height 29
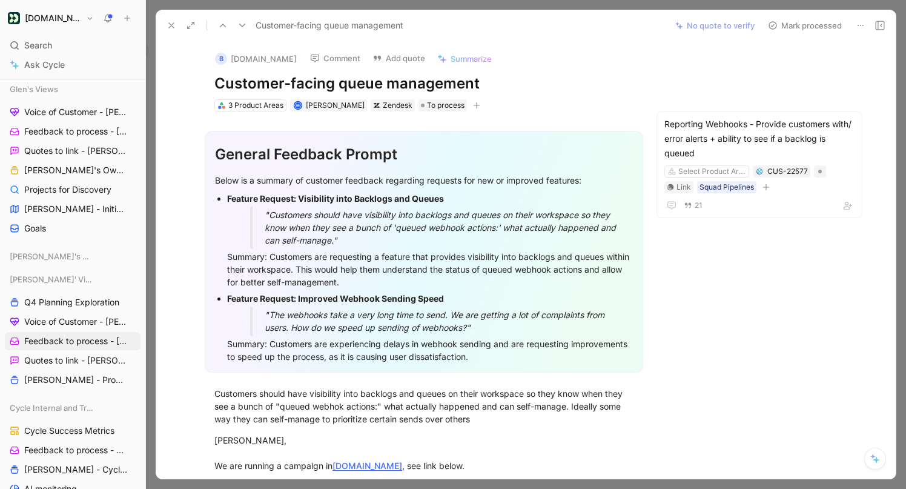
click at [171, 24] on icon at bounding box center [172, 26] width 10 height 10
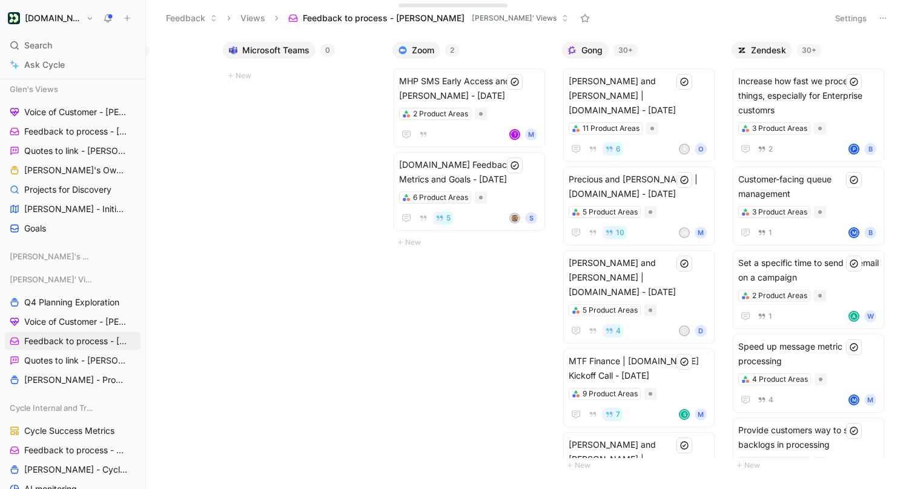
click at [841, 8] on header "Feedback Views Feedback to process - [PERSON_NAME] [PERSON_NAME]' Views Settings" at bounding box center [526, 18] width 760 height 36
click at [841, 15] on button "Settings" at bounding box center [851, 18] width 42 height 17
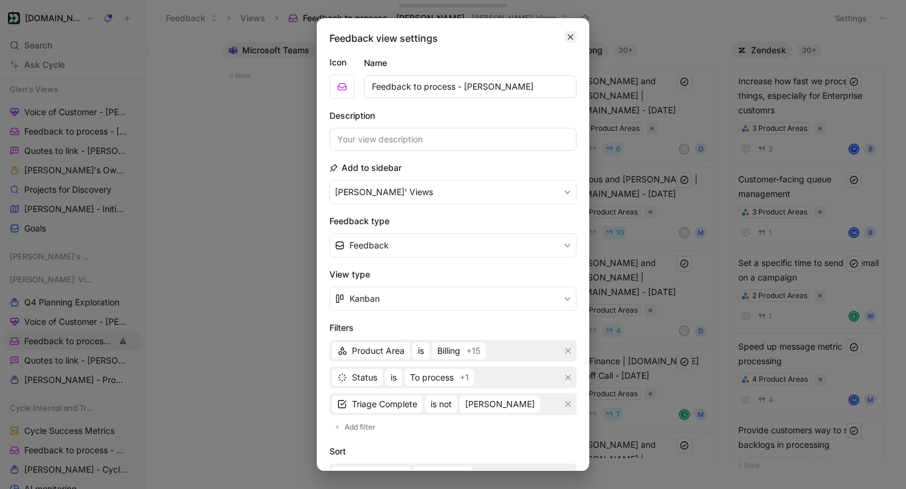
click at [572, 33] on icon "button" at bounding box center [570, 37] width 7 height 10
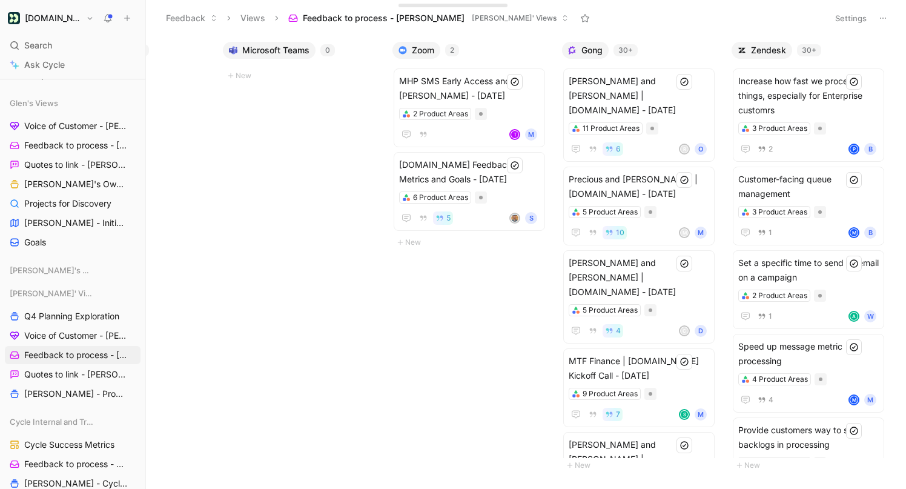
scroll to position [626, 0]
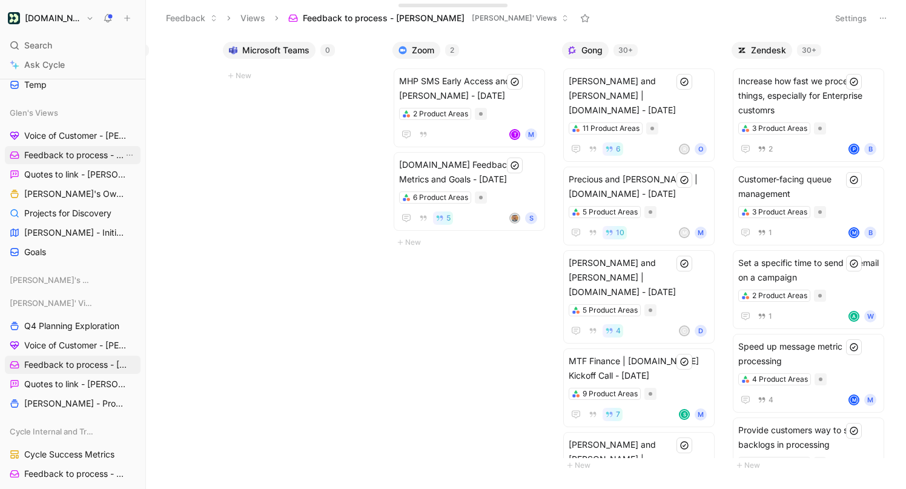
click at [78, 161] on link "Feedback to process - [PERSON_NAME]" at bounding box center [73, 155] width 136 height 18
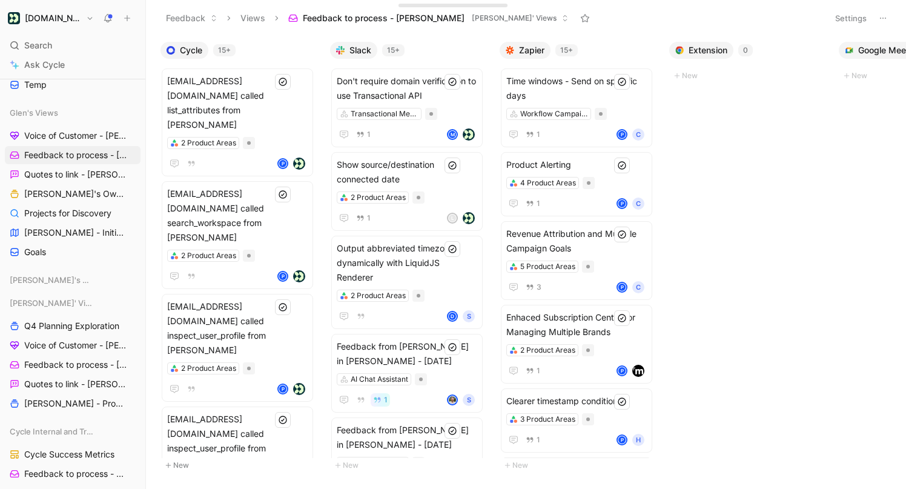
click at [850, 18] on button "Settings" at bounding box center [851, 18] width 42 height 17
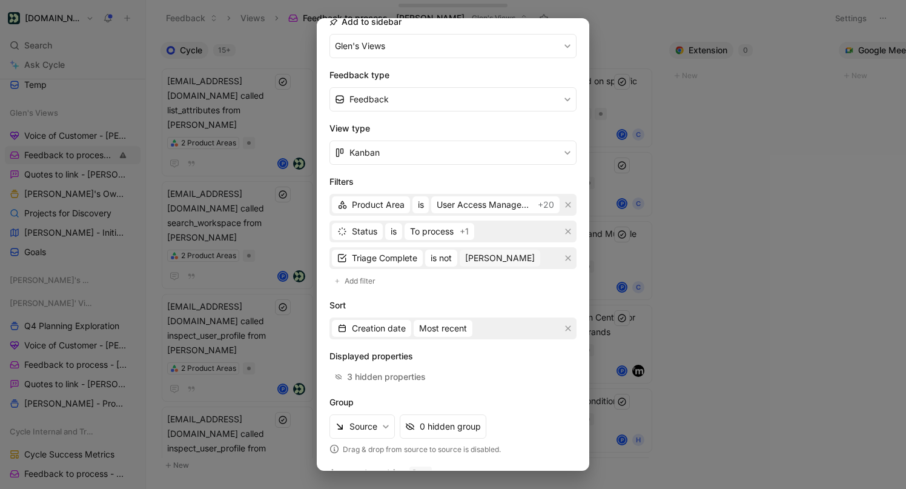
scroll to position [194, 0]
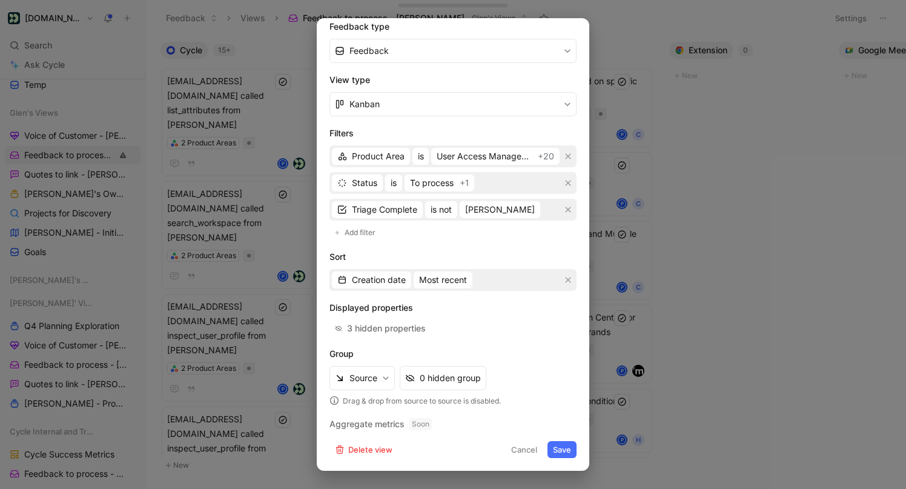
click at [661, 70] on div at bounding box center [453, 244] width 906 height 489
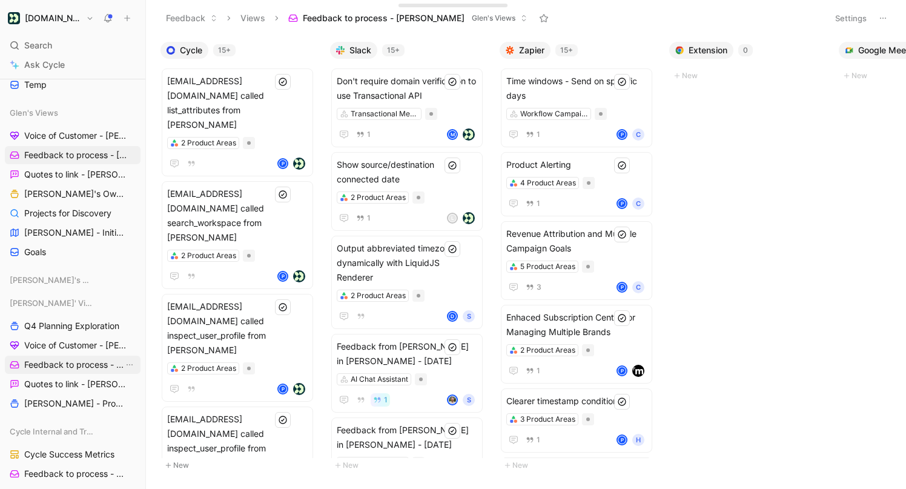
click at [69, 366] on span "Feedback to process - [PERSON_NAME]" at bounding box center [73, 365] width 99 height 12
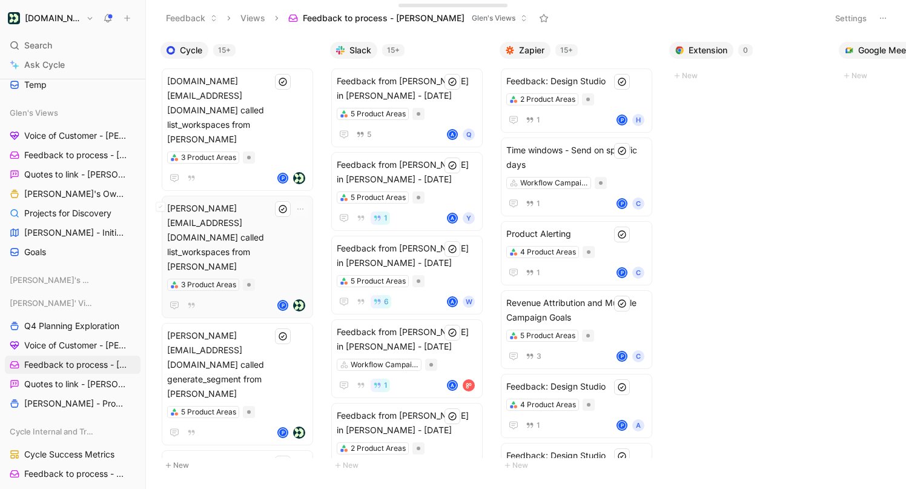
click at [271, 201] on span "[PERSON_NAME][EMAIL_ADDRESS][DOMAIN_NAME] called list_workspaces from [PERSON_N…" at bounding box center [237, 237] width 141 height 73
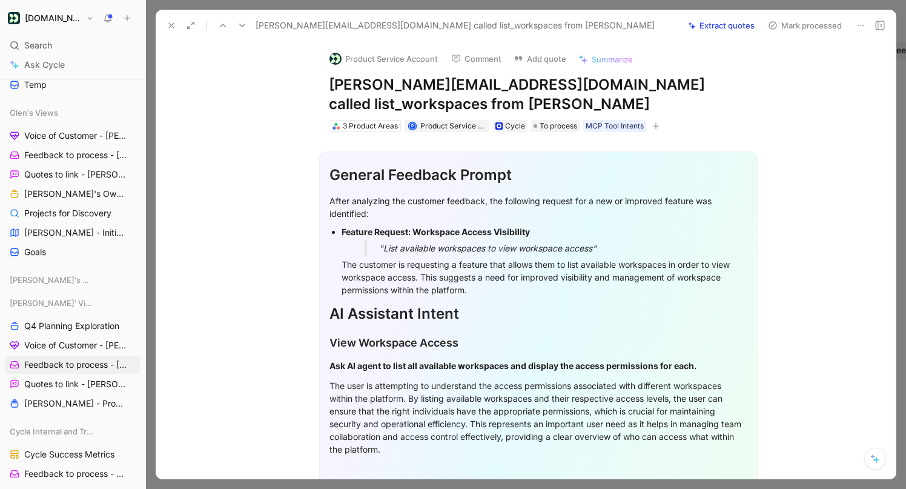
click at [174, 24] on icon at bounding box center [172, 26] width 10 height 10
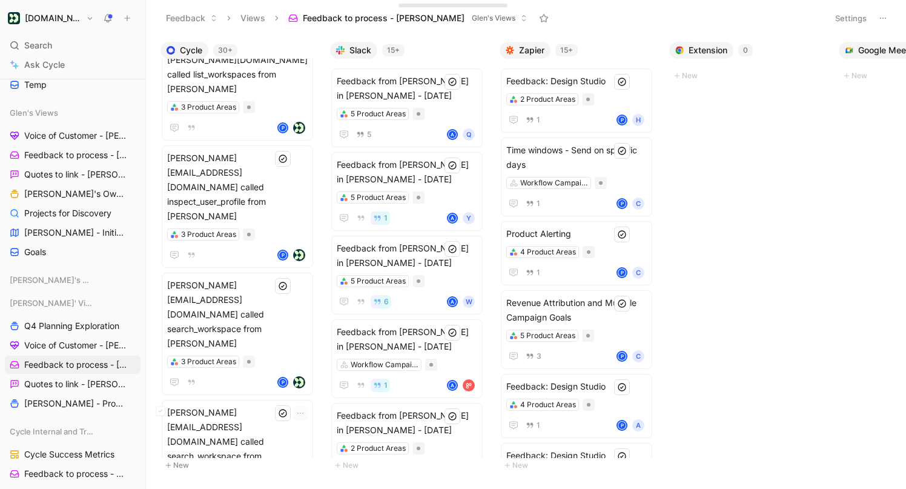
scroll to position [1895, 0]
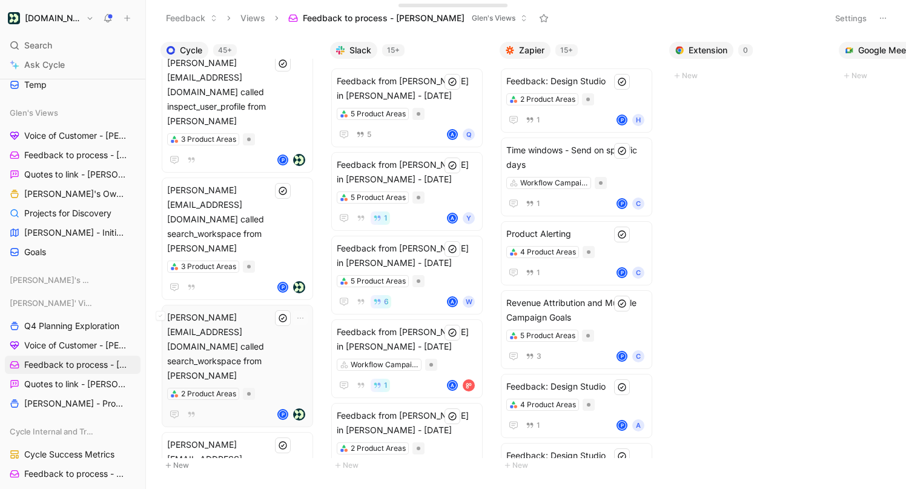
click at [268, 310] on span "[PERSON_NAME][EMAIL_ADDRESS][DOMAIN_NAME] called search_workspace from [PERSON_…" at bounding box center [237, 346] width 141 height 73
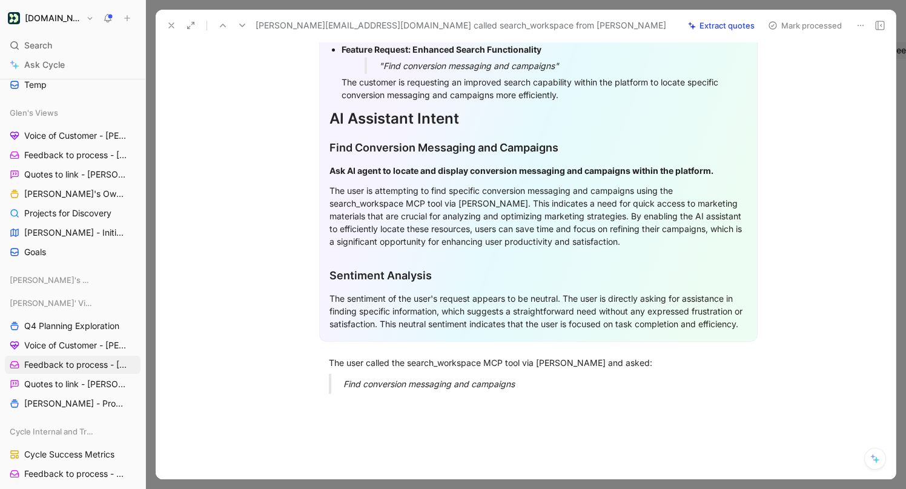
scroll to position [231, 0]
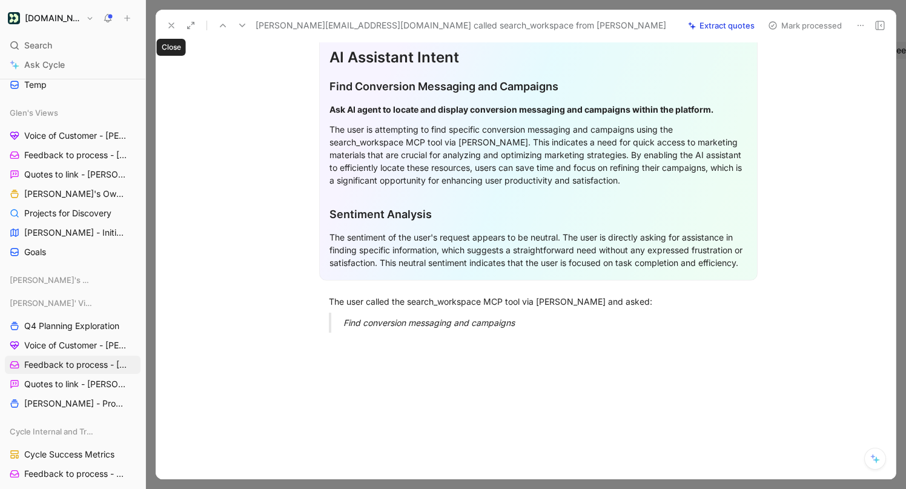
click at [176, 28] on icon at bounding box center [172, 26] width 10 height 10
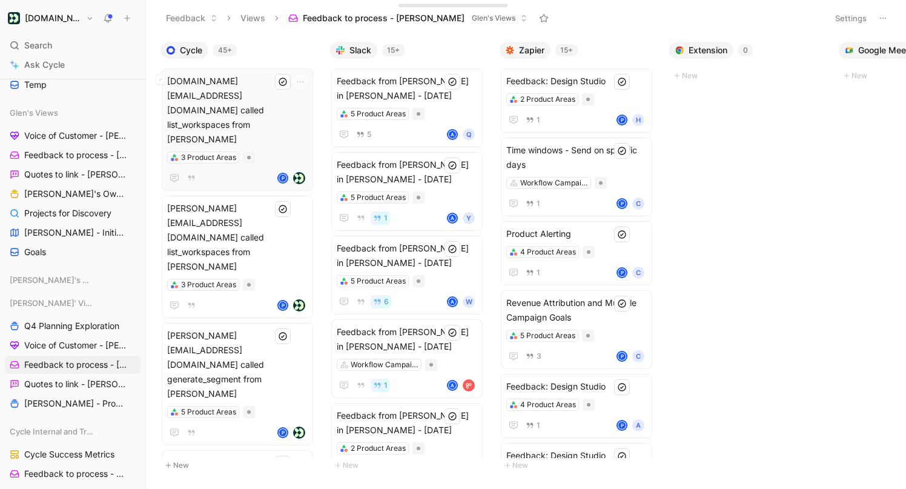
click at [251, 93] on span "[DOMAIN_NAME][EMAIL_ADDRESS][DOMAIN_NAME] called list_workspaces from [PERSON_N…" at bounding box center [237, 110] width 141 height 73
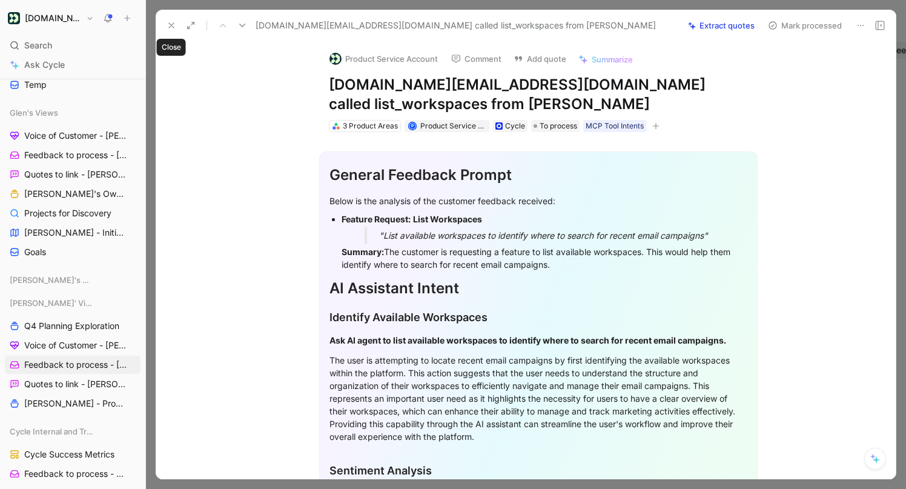
click at [173, 25] on icon at bounding box center [172, 26] width 10 height 10
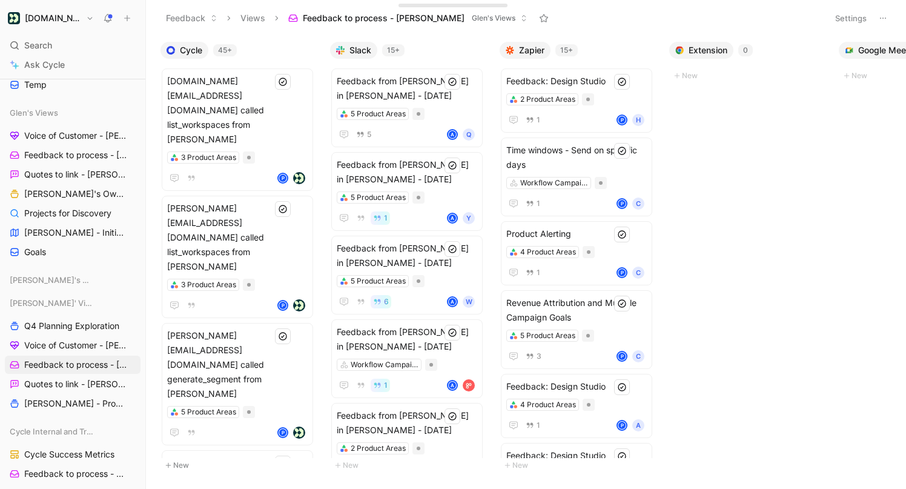
click at [229, 54] on div "45+" at bounding box center [225, 50] width 24 height 12
click at [430, 102] on span "Feedback from [PERSON_NAME] in [PERSON_NAME] - [DATE]" at bounding box center [407, 88] width 141 height 29
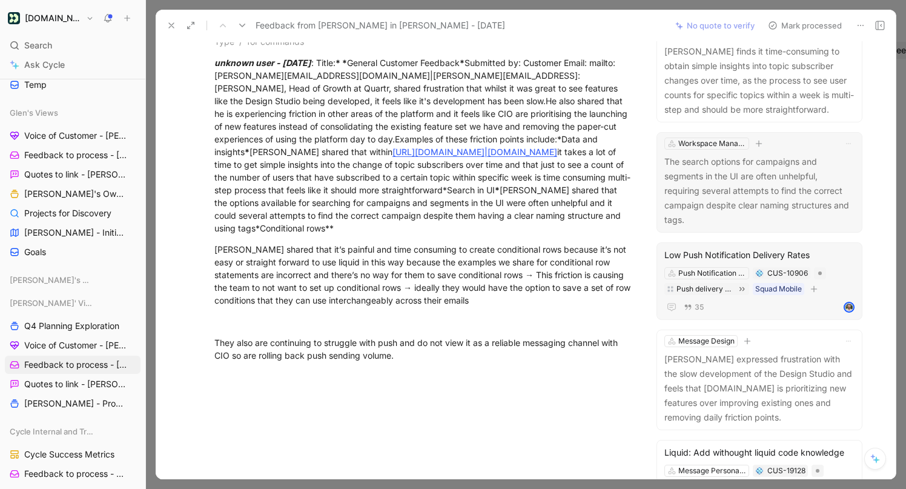
scroll to position [141, 0]
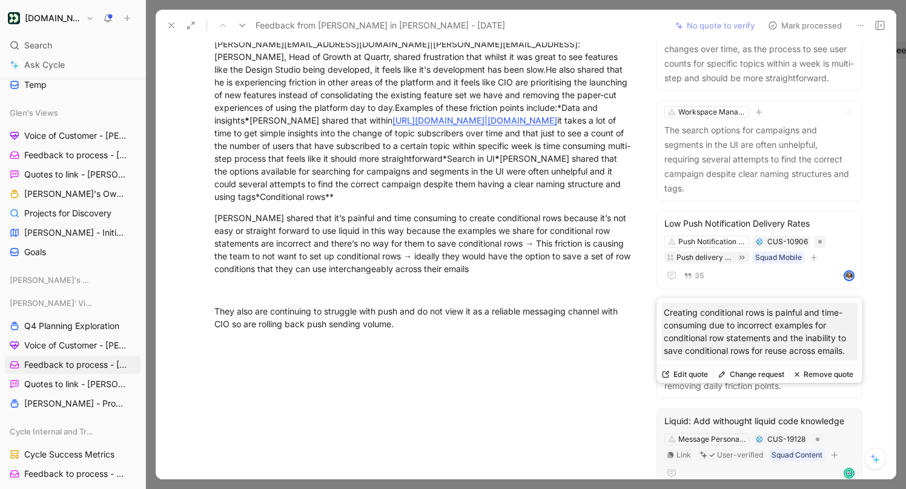
click at [772, 414] on div "Liquid: Add withought liquid code knowledge" at bounding box center [759, 421] width 190 height 15
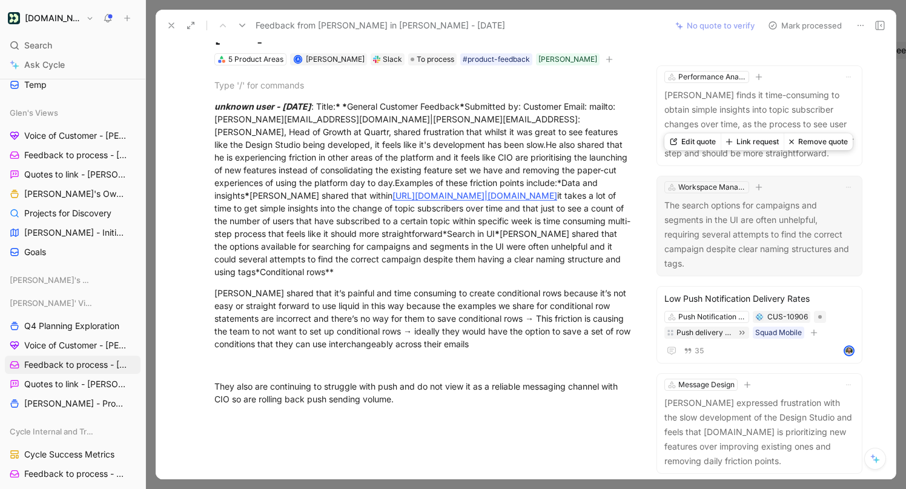
scroll to position [141, 0]
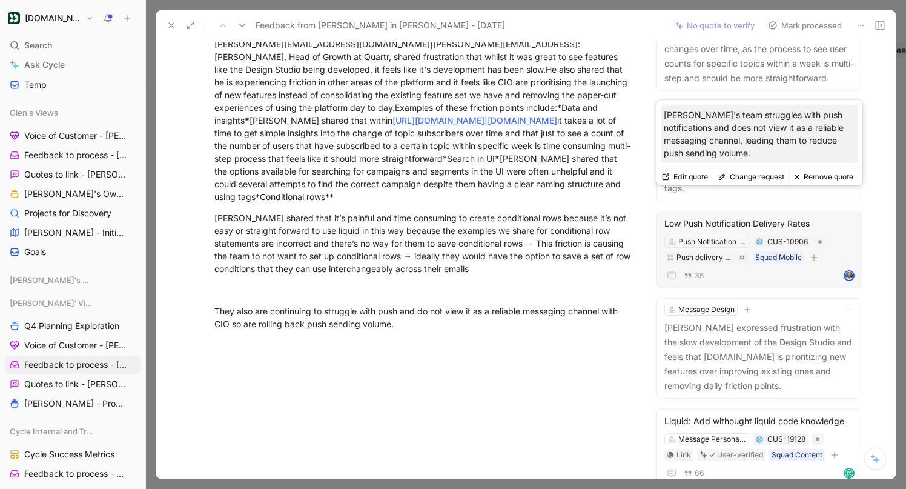
click at [782, 268] on div "35" at bounding box center [759, 275] width 190 height 15
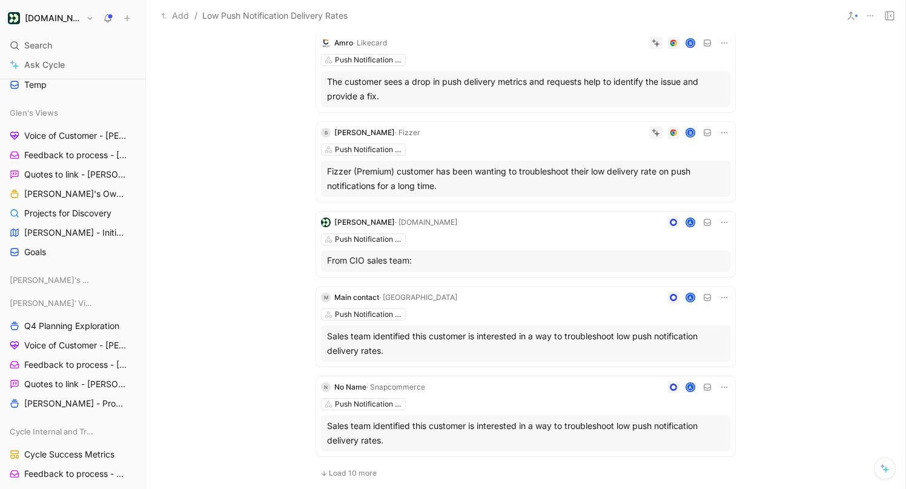
scroll to position [1009, 0]
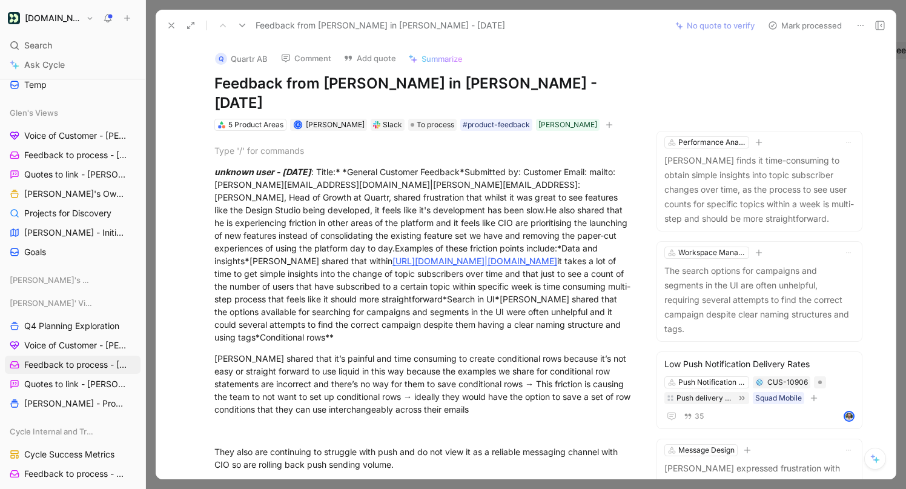
click at [176, 25] on icon at bounding box center [172, 26] width 10 height 10
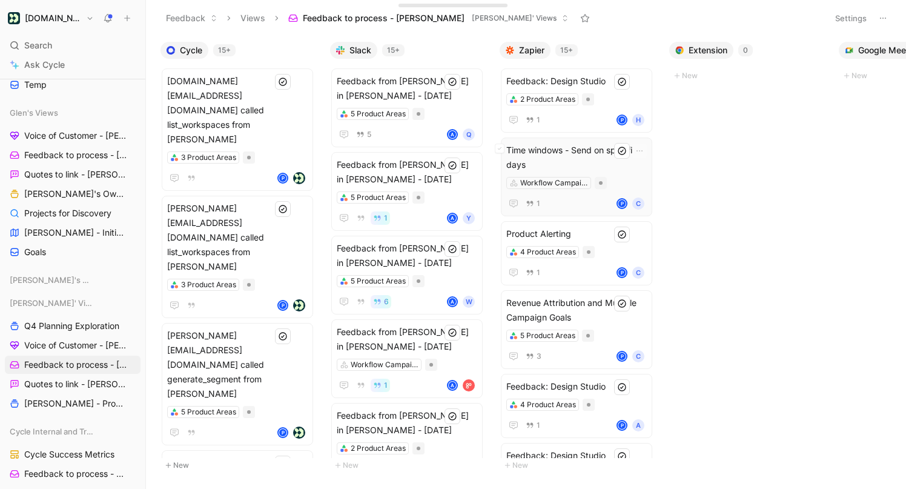
click at [587, 153] on span "Time windows - Send on specific days" at bounding box center [576, 157] width 141 height 29
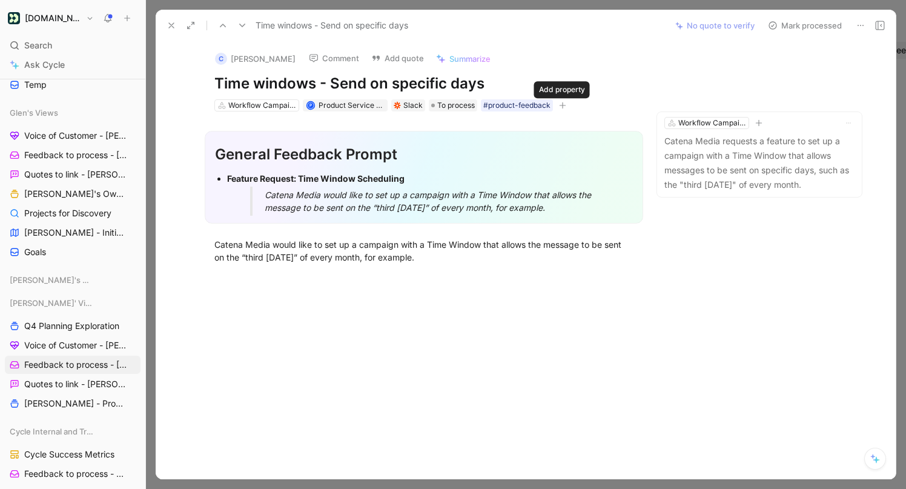
click at [562, 105] on icon "button" at bounding box center [563, 105] width 7 height 1
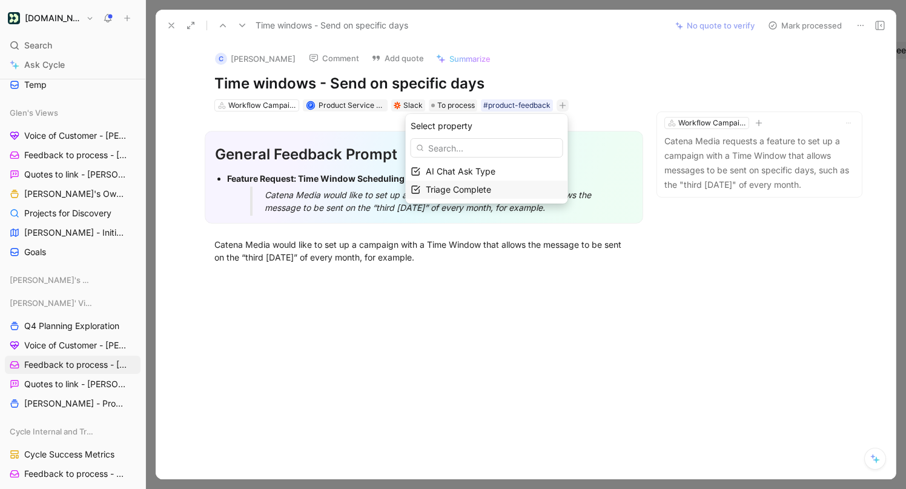
click at [494, 196] on div "Triage Complete" at bounding box center [494, 189] width 137 height 15
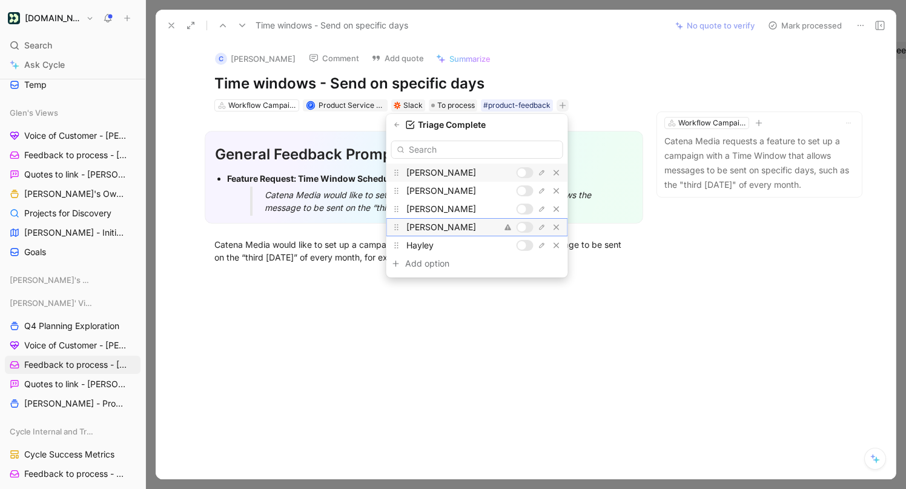
click at [528, 227] on div at bounding box center [525, 227] width 17 height 11
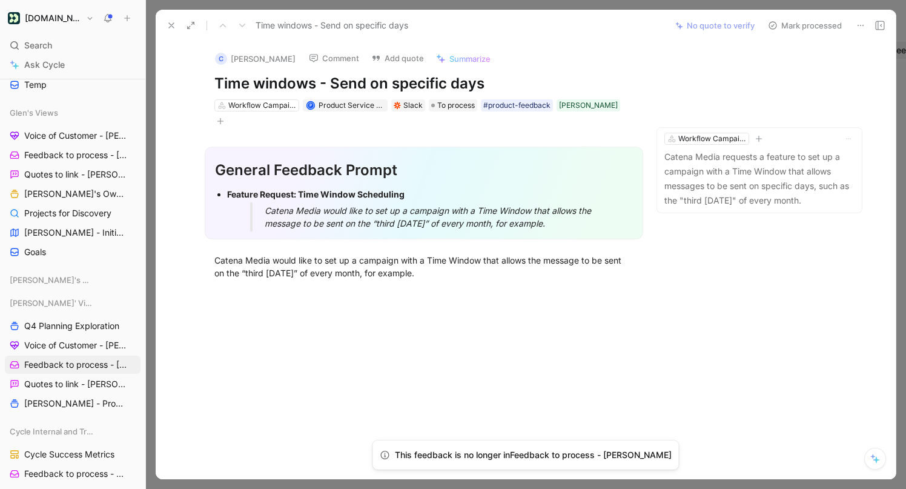
click at [171, 22] on icon at bounding box center [172, 26] width 10 height 10
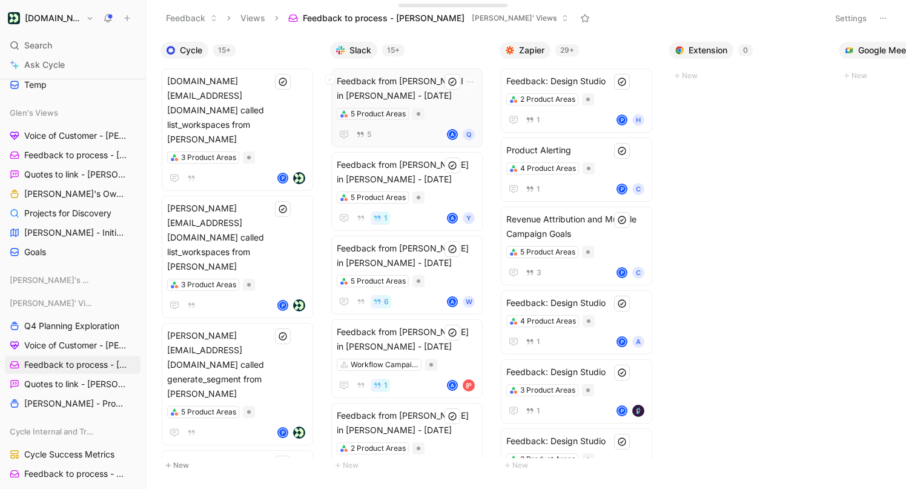
click at [425, 97] on span "Feedback from [PERSON_NAME] in [PERSON_NAME] - [DATE]" at bounding box center [407, 88] width 141 height 29
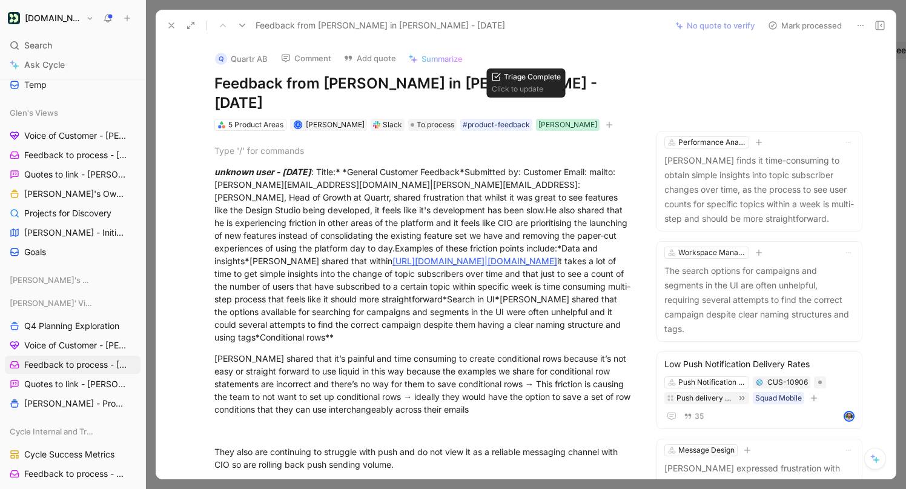
click at [538, 119] on div "[PERSON_NAME]" at bounding box center [567, 125] width 59 height 12
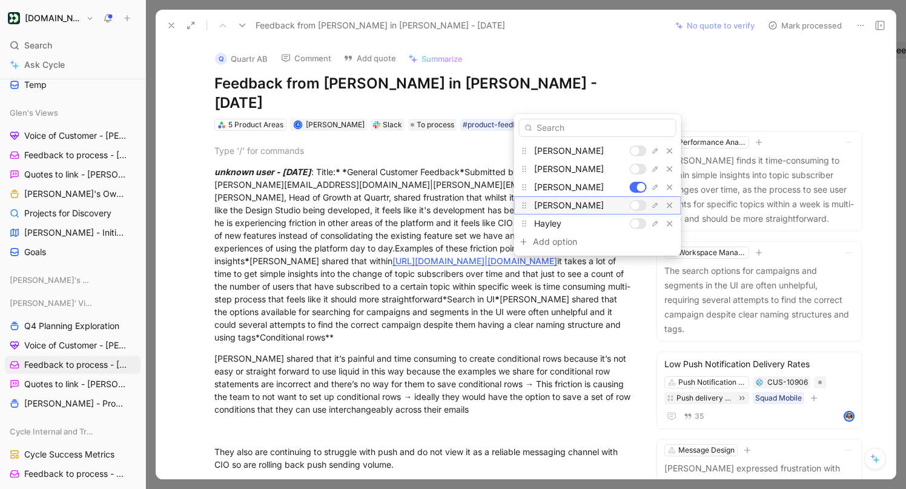
click at [637, 201] on div at bounding box center [638, 205] width 17 height 11
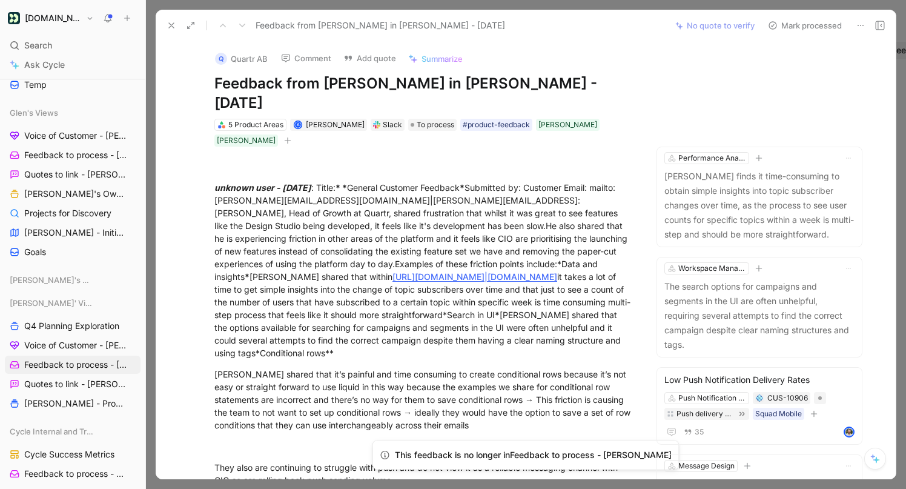
click at [177, 24] on button at bounding box center [171, 25] width 17 height 17
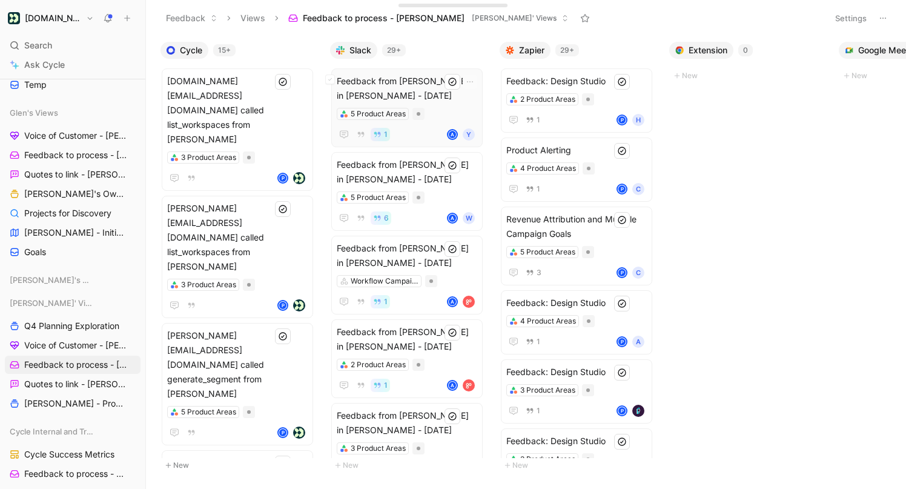
click at [445, 108] on div "5 Product Areas" at bounding box center [407, 114] width 141 height 12
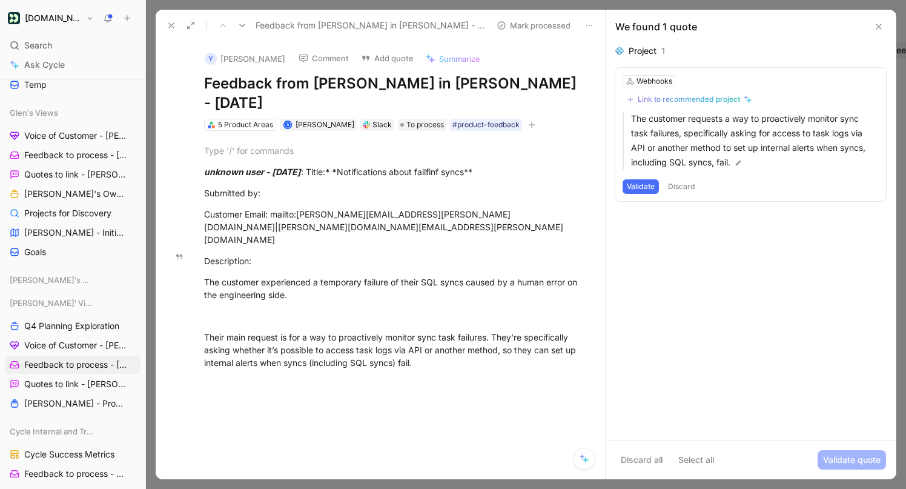
click at [675, 99] on div "Link to recommended project" at bounding box center [689, 99] width 102 height 10
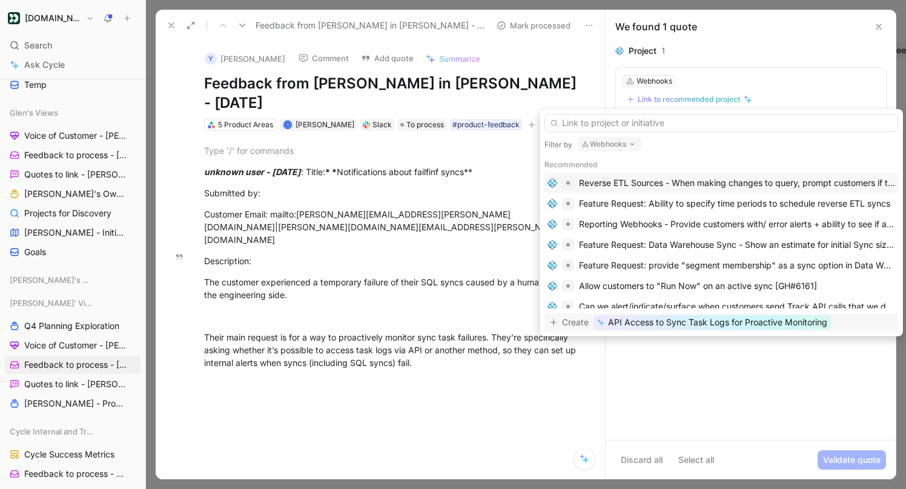
click at [695, 323] on span "API Access to Sync Task Logs for Proactive Monitoring" at bounding box center [717, 322] width 219 height 15
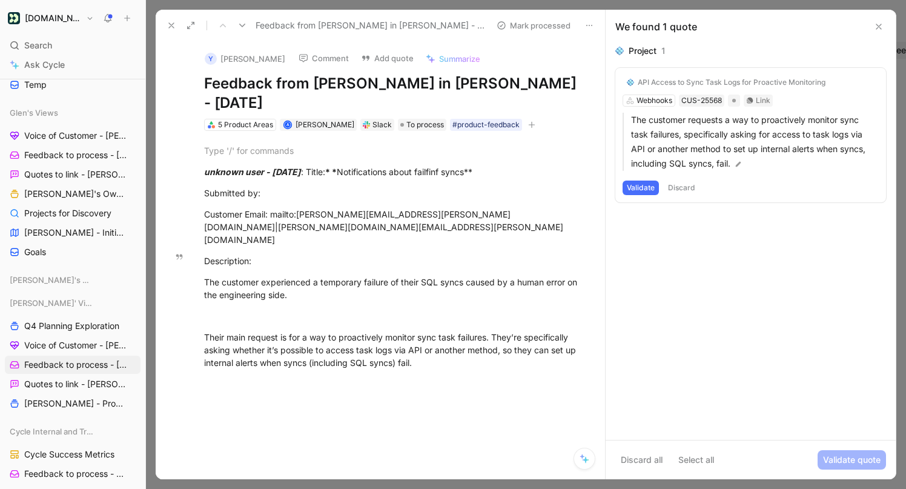
click at [645, 190] on button "Validate" at bounding box center [641, 188] width 36 height 15
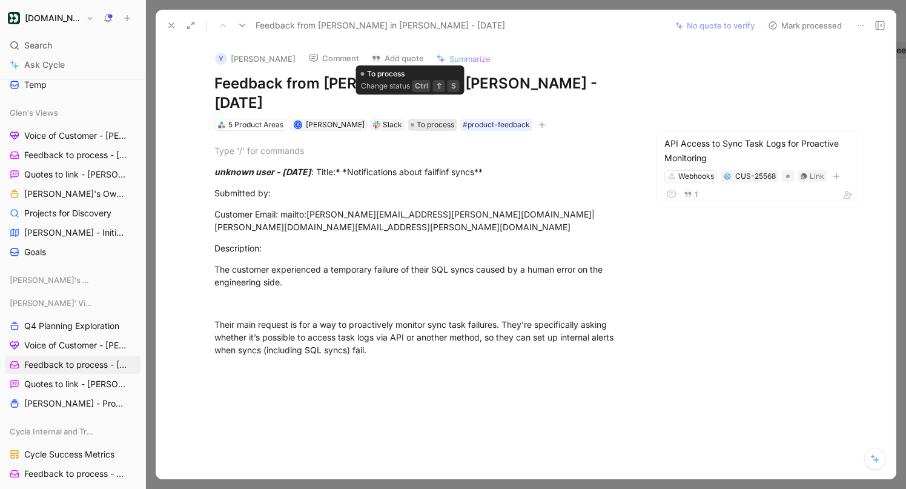
click at [429, 119] on span "To process" at bounding box center [436, 125] width 38 height 12
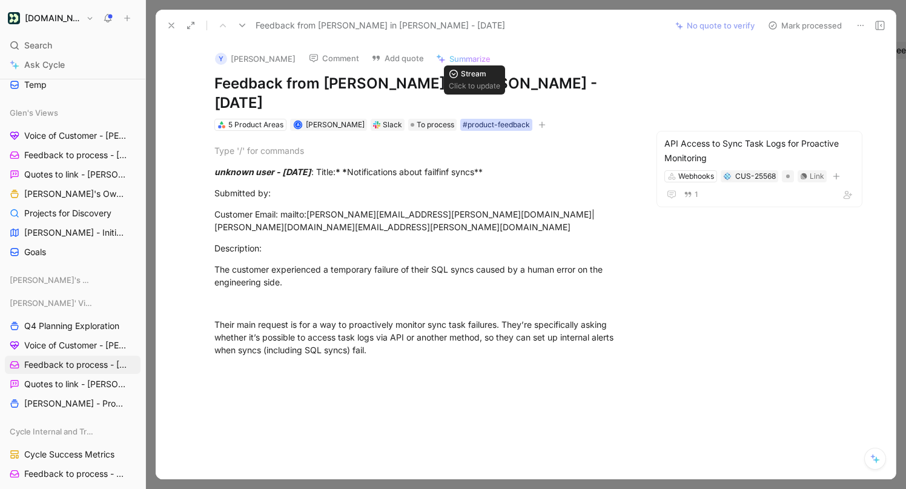
click at [479, 119] on div "#product-feedback" at bounding box center [496, 125] width 67 height 12
click at [536, 119] on button "button" at bounding box center [542, 125] width 12 height 12
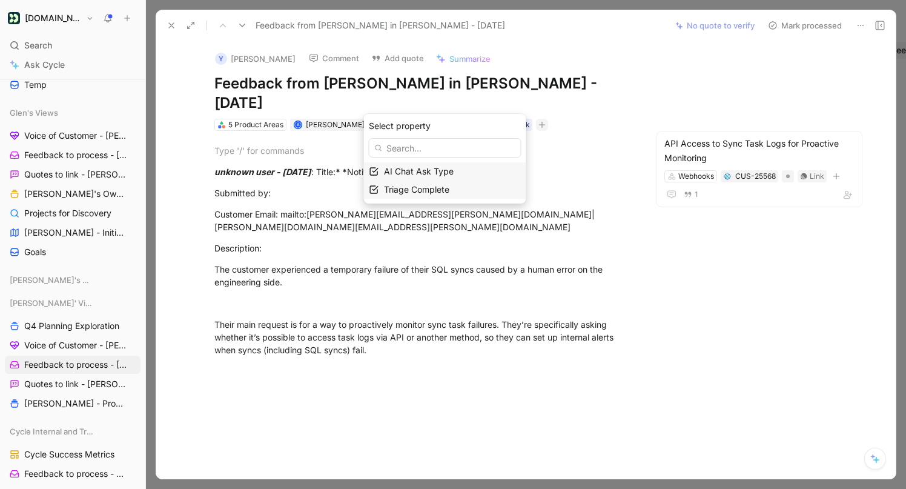
click at [467, 187] on div "Triage Complete" at bounding box center [452, 189] width 137 height 15
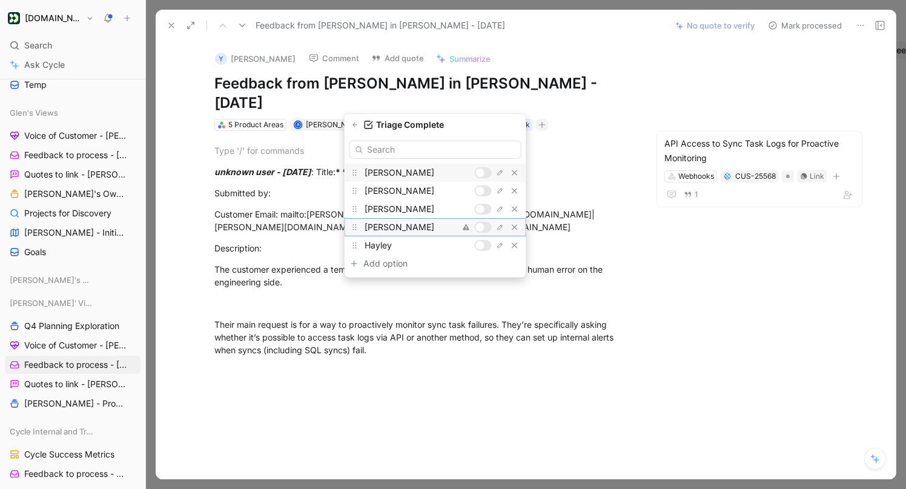
click at [484, 228] on div at bounding box center [483, 227] width 17 height 11
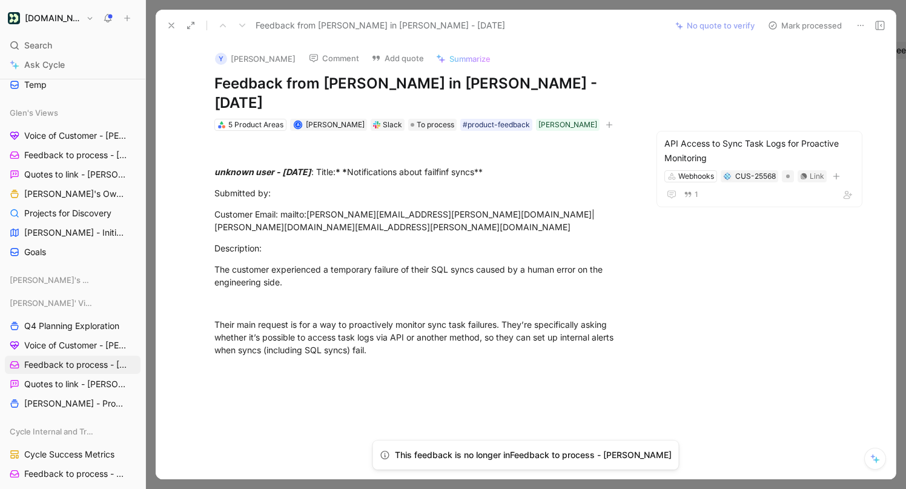
click at [786, 25] on button "Mark processed" at bounding box center [805, 25] width 85 height 17
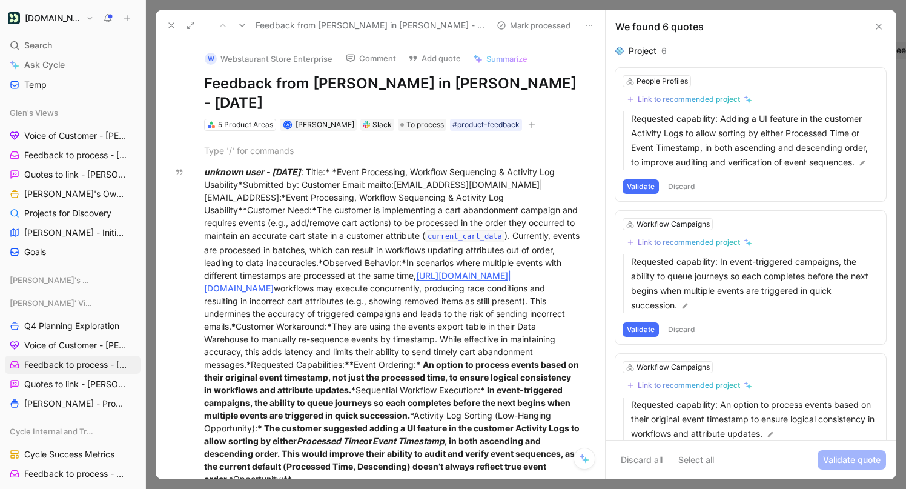
click at [884, 21] on button at bounding box center [879, 26] width 15 height 15
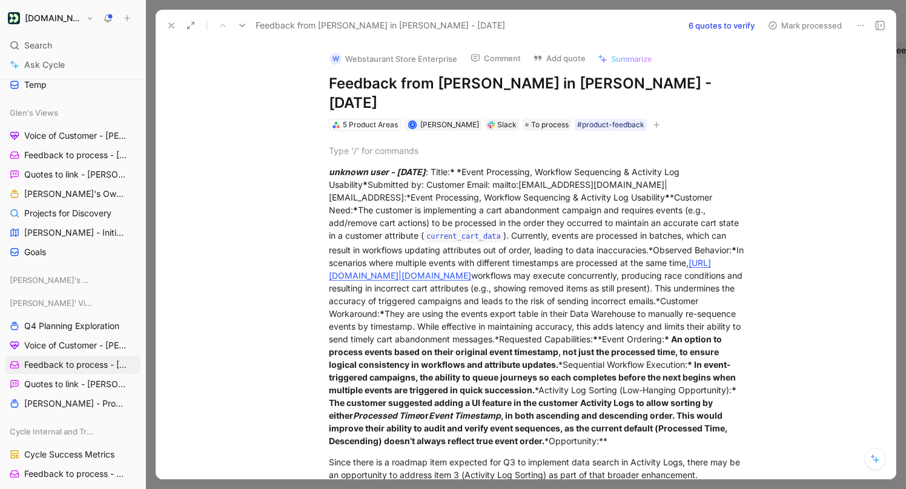
click at [903, 116] on div at bounding box center [526, 244] width 760 height 489
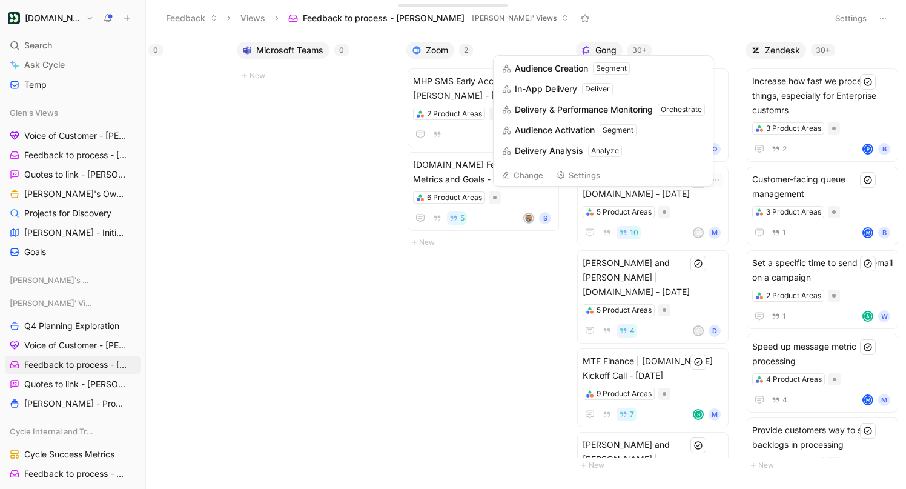
scroll to position [0, 786]
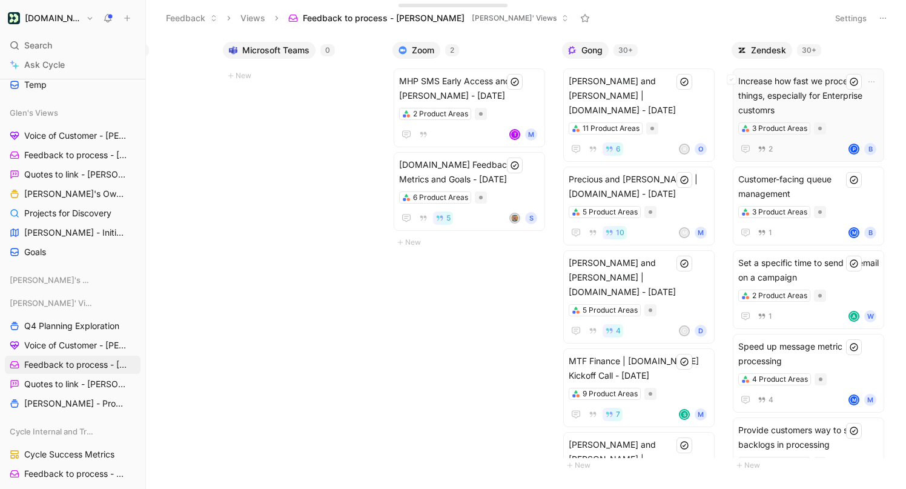
click at [800, 96] on span "Increase how fast we process things, especially for Enterprise customrs" at bounding box center [808, 96] width 141 height 44
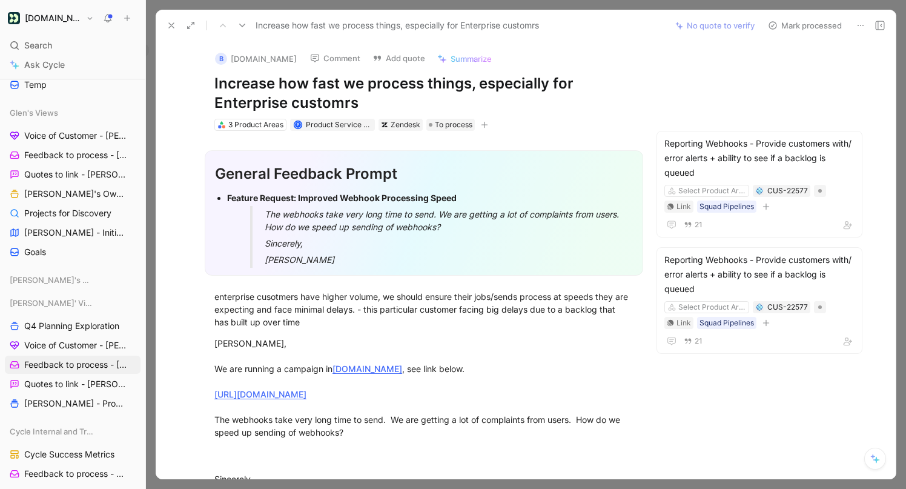
click at [164, 30] on button at bounding box center [171, 25] width 17 height 17
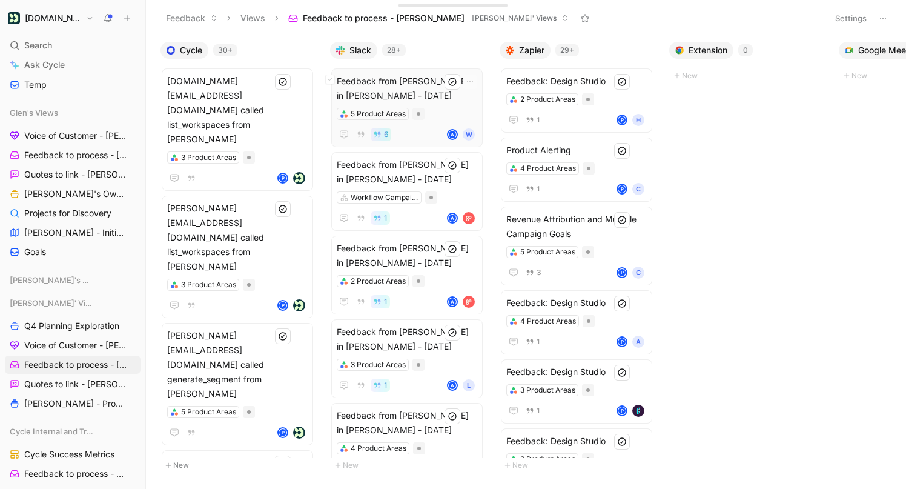
click at [400, 81] on span "Feedback from [PERSON_NAME] in [PERSON_NAME] - [DATE]" at bounding box center [407, 88] width 141 height 29
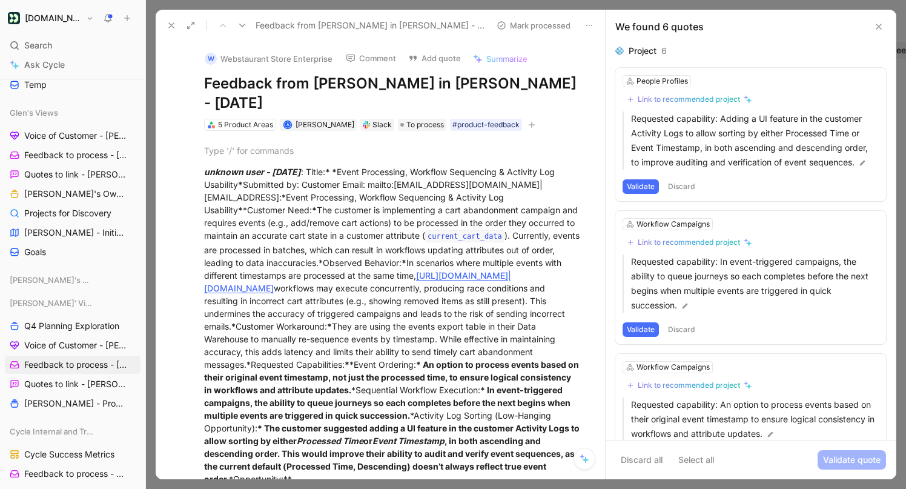
click at [168, 24] on icon at bounding box center [172, 26] width 10 height 10
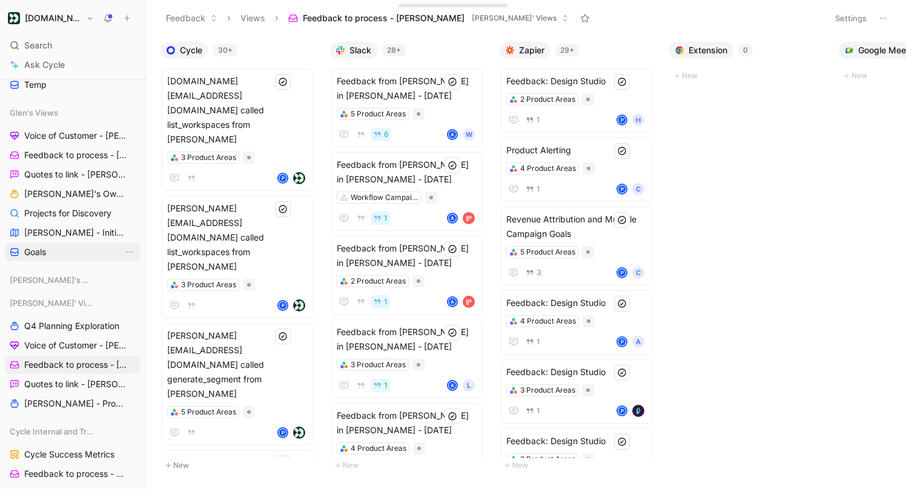
click at [60, 245] on link "Goals" at bounding box center [73, 252] width 136 height 18
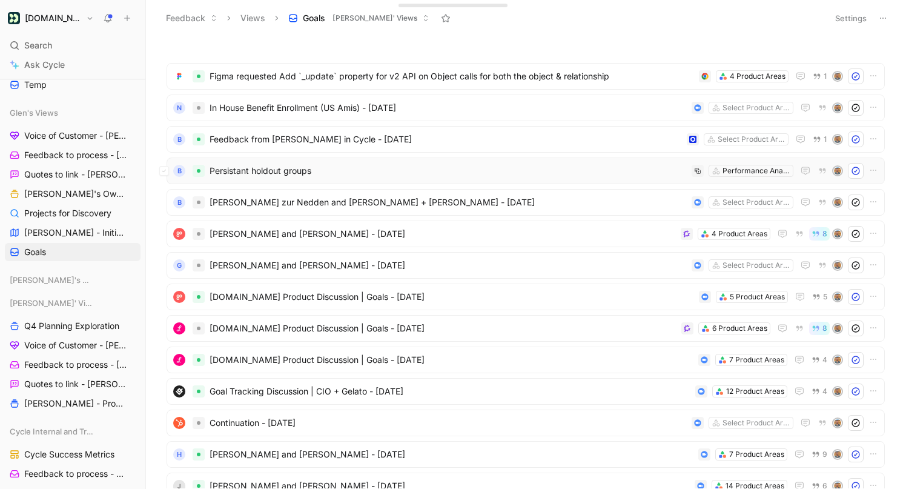
click at [346, 175] on span "Persistant holdout groups" at bounding box center [448, 171] width 477 height 15
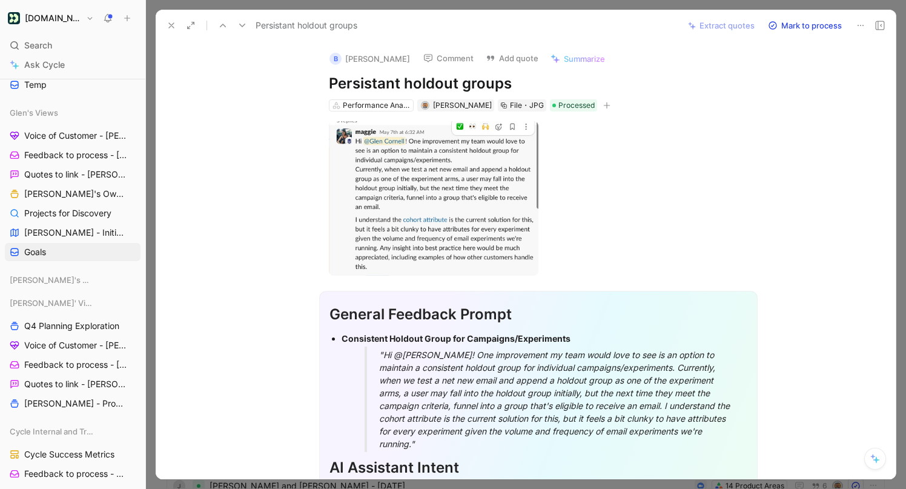
click at [177, 26] on button at bounding box center [171, 25] width 17 height 17
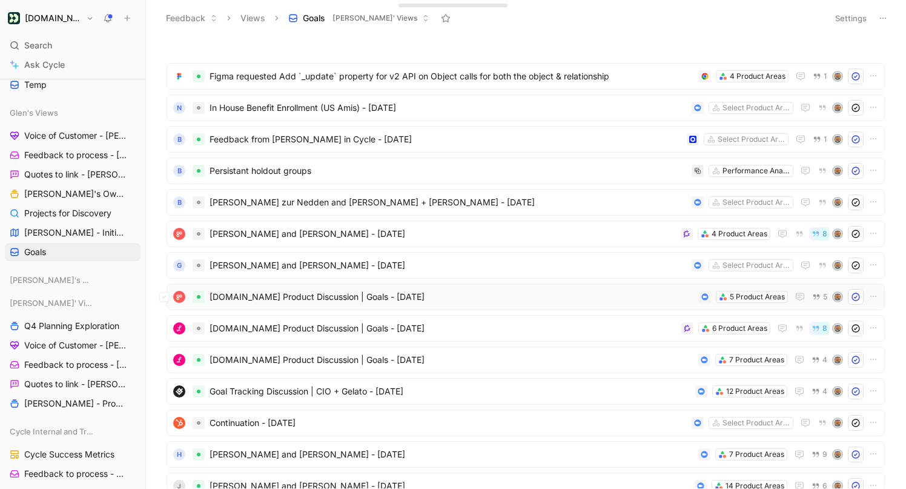
click at [308, 295] on span "[DOMAIN_NAME] Product Discussion | Goals - [DATE]" at bounding box center [452, 297] width 485 height 15
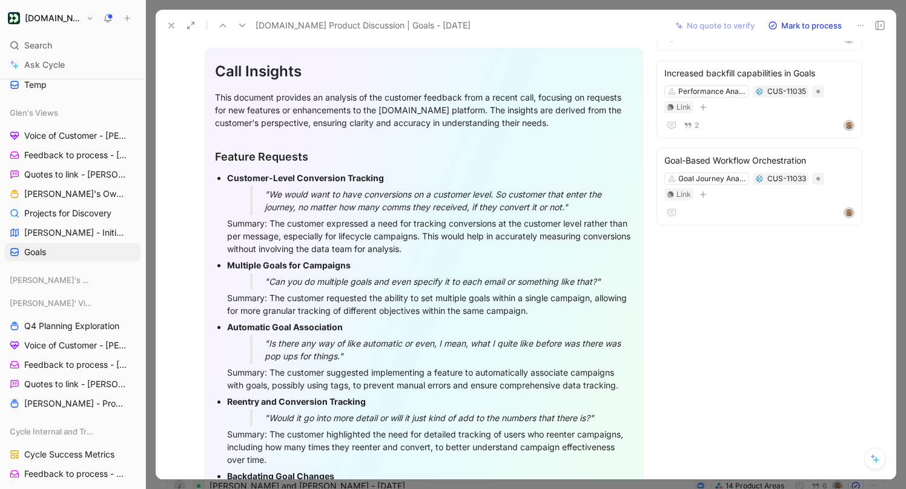
scroll to position [334, 0]
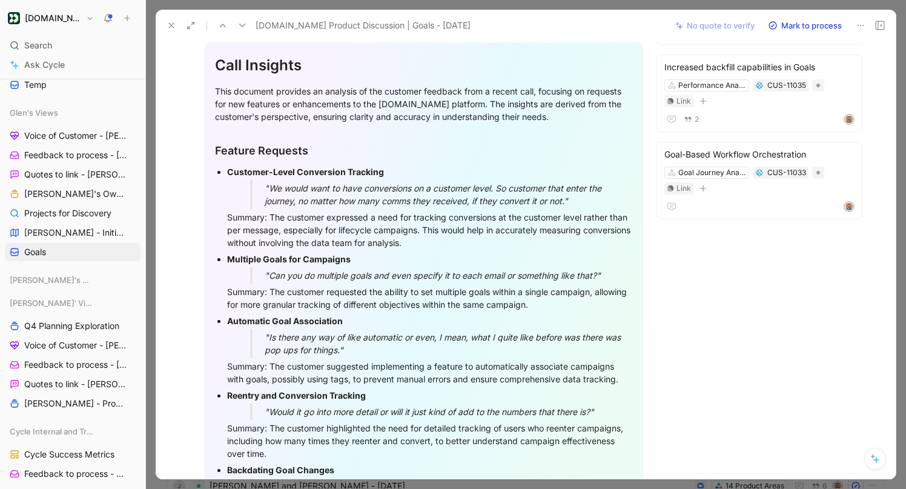
click at [174, 28] on icon at bounding box center [172, 26] width 10 height 10
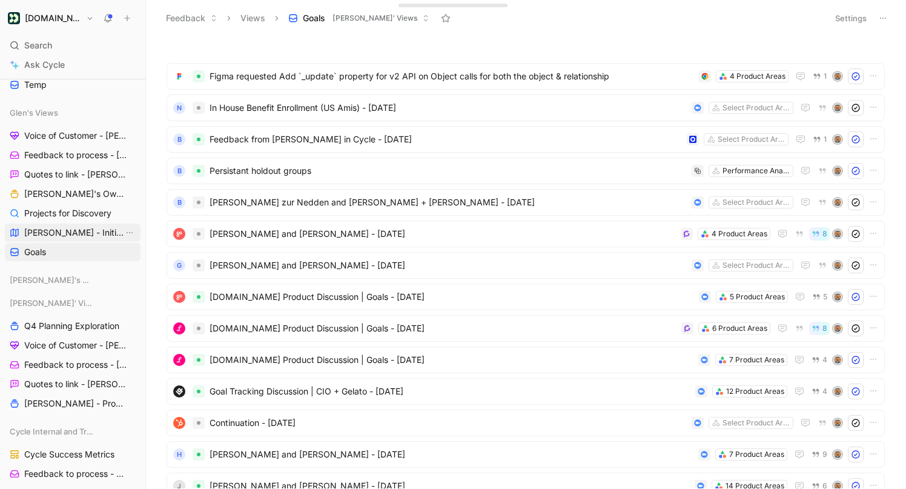
click at [52, 233] on span "[PERSON_NAME] - Initiatives" at bounding box center [73, 233] width 99 height 12
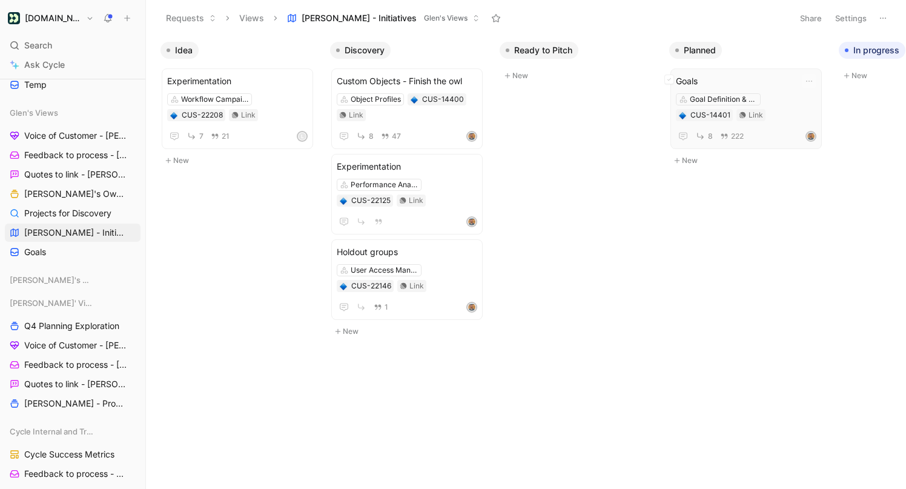
click at [718, 77] on span "Goals" at bounding box center [746, 81] width 141 height 15
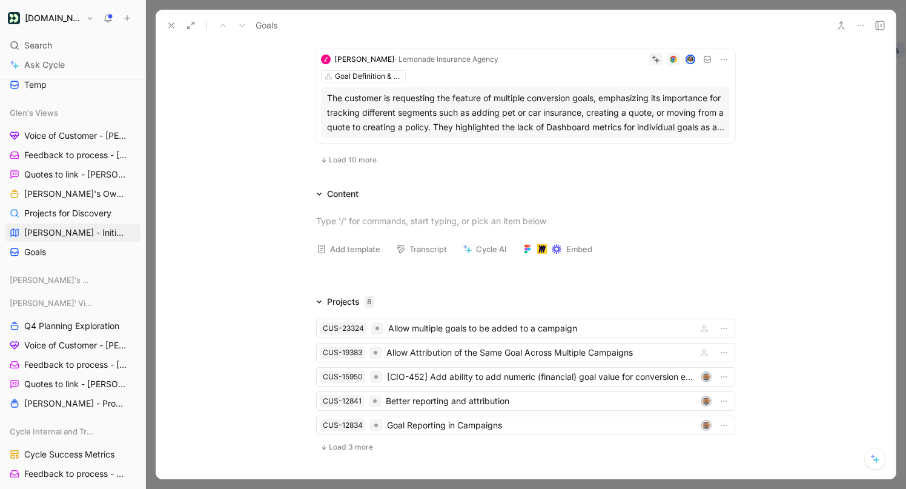
scroll to position [1021, 0]
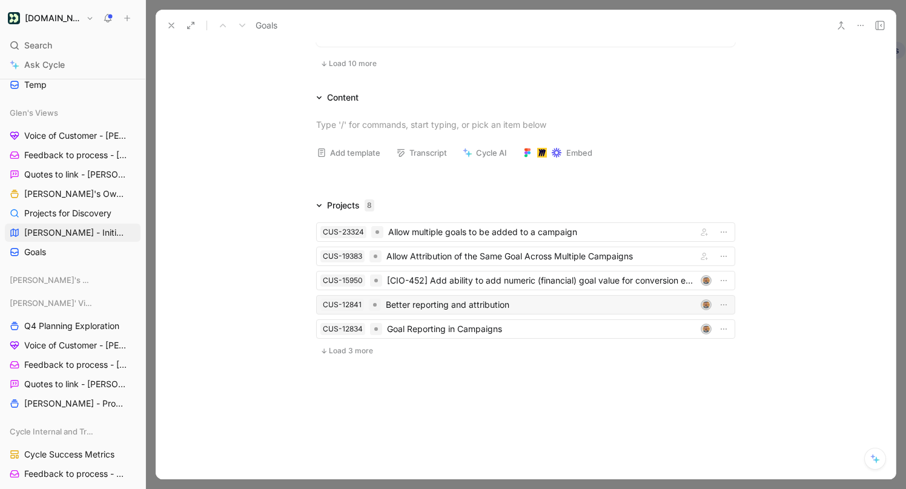
click at [514, 299] on div "Better reporting and attribution" at bounding box center [541, 304] width 310 height 15
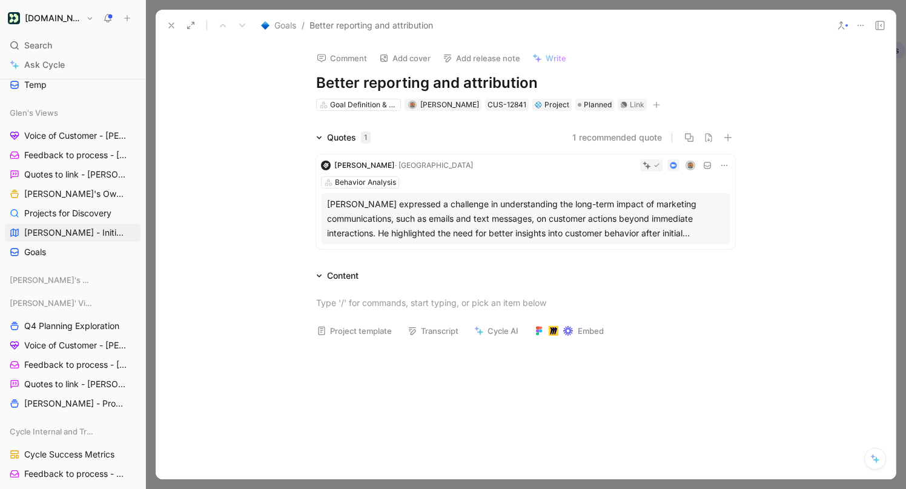
click at [174, 19] on button at bounding box center [171, 25] width 17 height 17
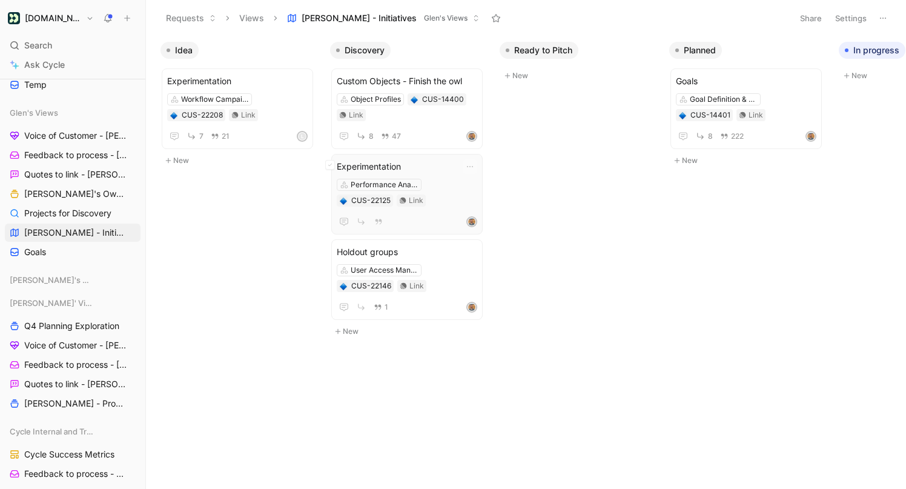
click at [423, 217] on div at bounding box center [407, 221] width 141 height 15
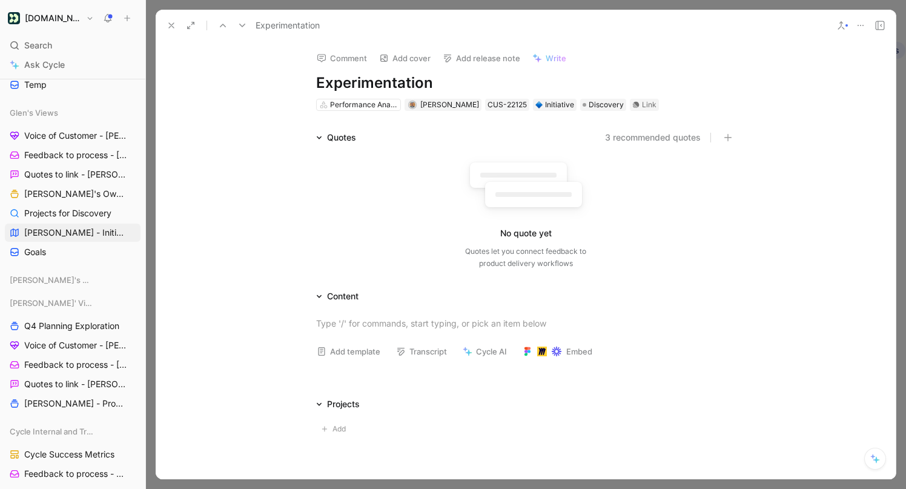
scroll to position [79, 0]
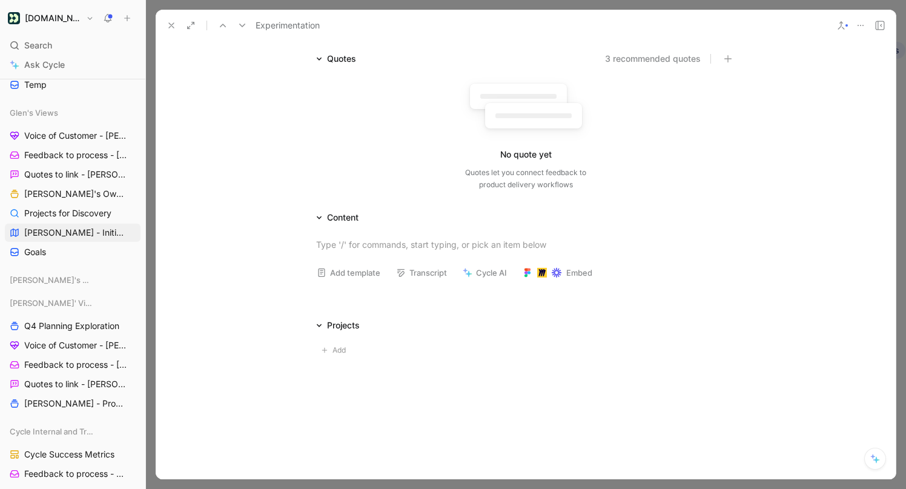
click at [170, 22] on icon at bounding box center [172, 26] width 10 height 10
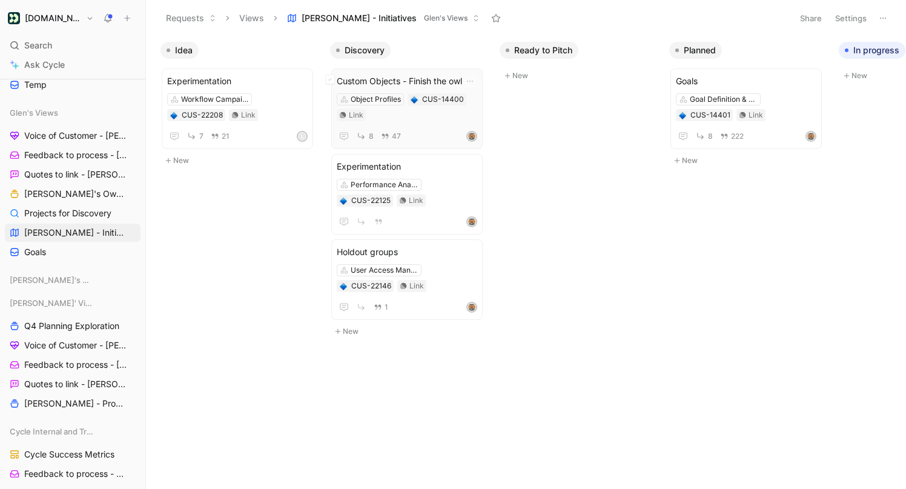
click at [432, 76] on span "Custom Objects - Finish the owl" at bounding box center [407, 81] width 141 height 15
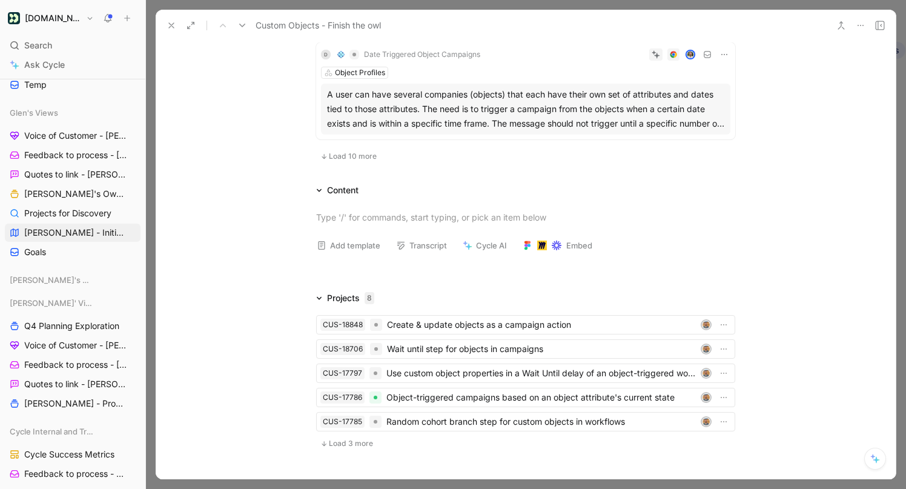
scroll to position [1092, 0]
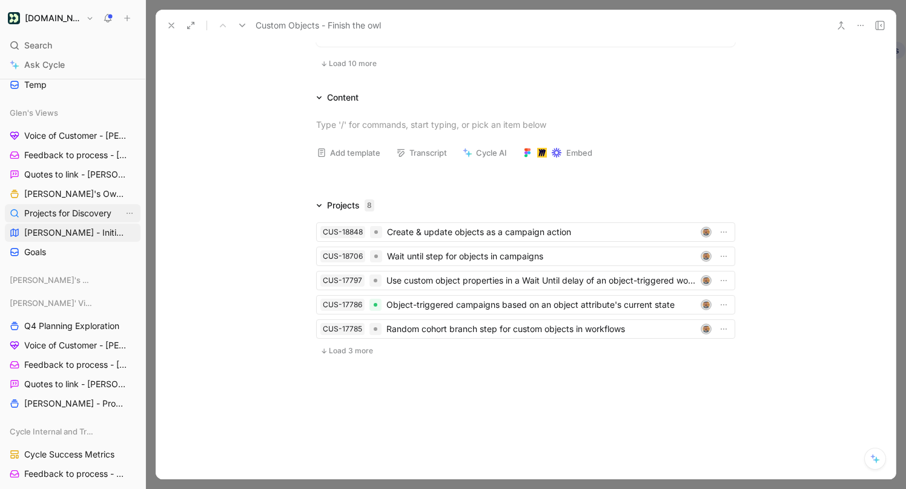
click at [69, 217] on span "Projects for Discovery" at bounding box center [67, 213] width 87 height 12
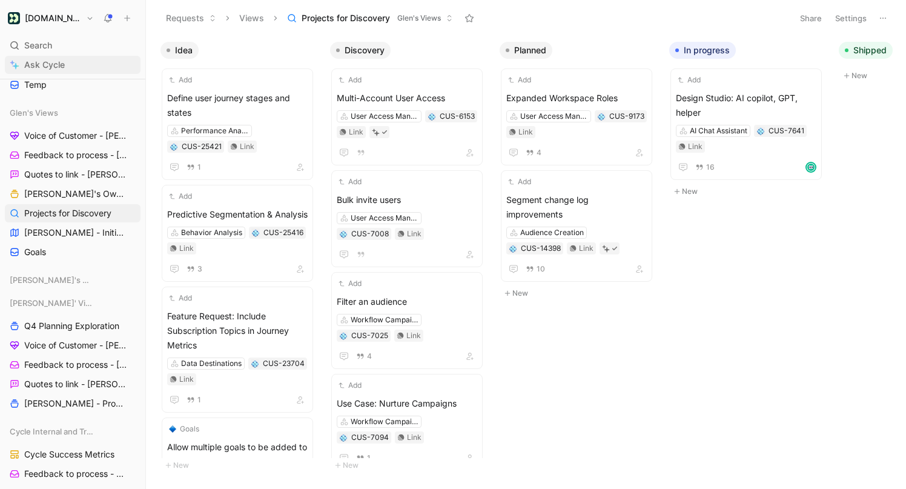
click at [66, 64] on link "Ask Cycle" at bounding box center [73, 65] width 136 height 18
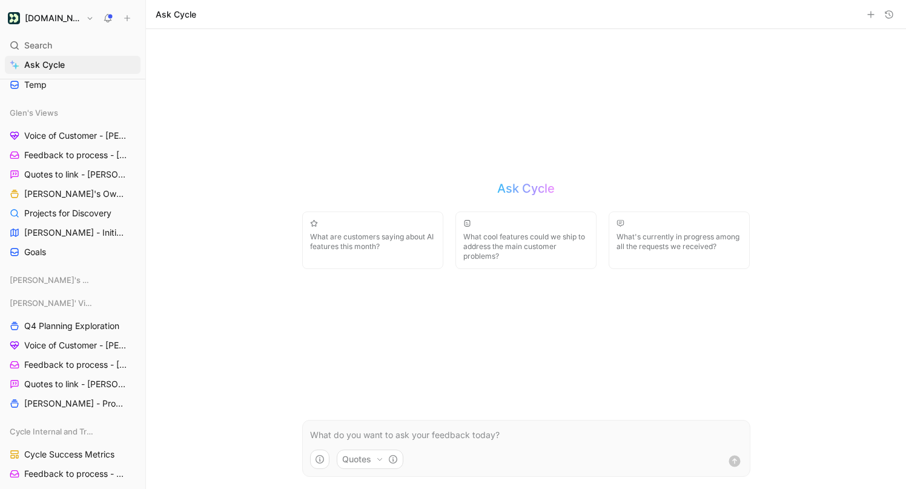
click at [373, 429] on p at bounding box center [526, 435] width 432 height 15
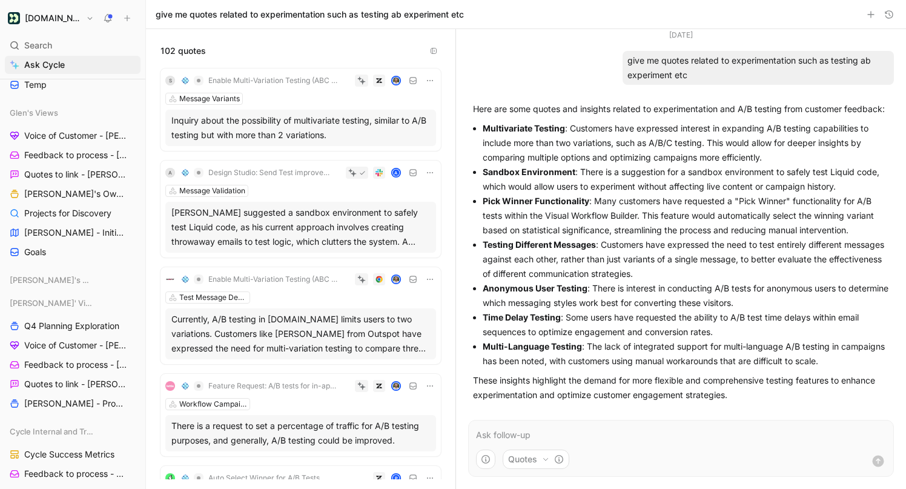
click at [403, 101] on div "Message Variants" at bounding box center [300, 99] width 271 height 12
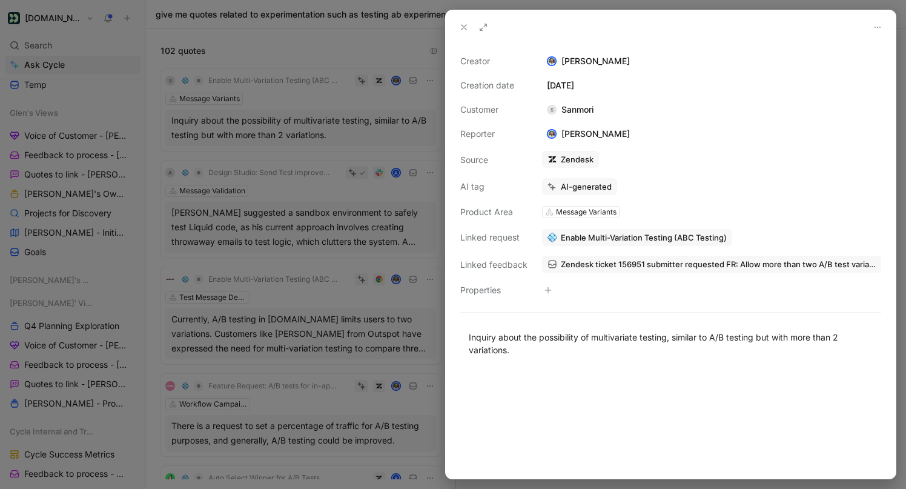
click at [462, 23] on icon at bounding box center [464, 27] width 10 height 10
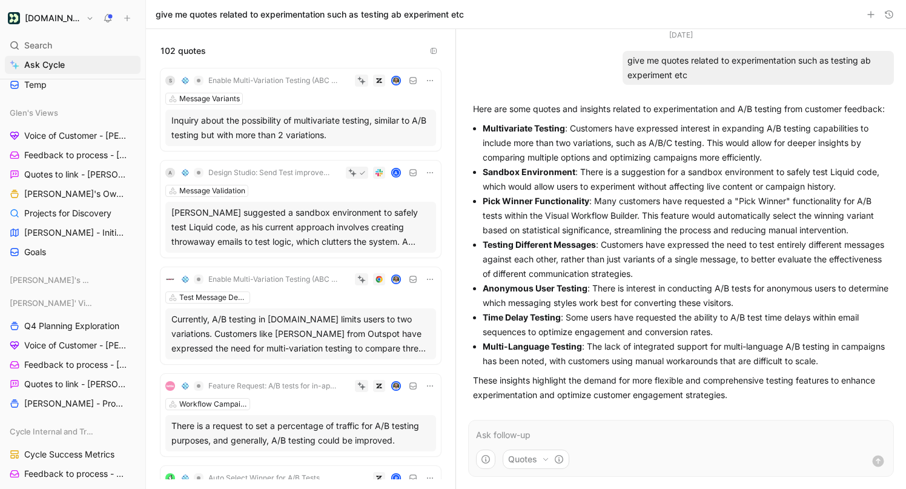
click at [428, 81] on icon at bounding box center [430, 81] width 10 height 10
click at [288, 81] on span "Enable Multi-Variation Testing (ABC Testing)" at bounding box center [273, 81] width 131 height 10
click at [293, 108] on div "Enable Multi-Variation Testing (ABC Testing) CUS-21576 Select Product Area" at bounding box center [274, 127] width 193 height 47
click at [411, 127] on div "Inquiry about the possibility of multivariate testing, similar to A/B testing b…" at bounding box center [300, 127] width 259 height 29
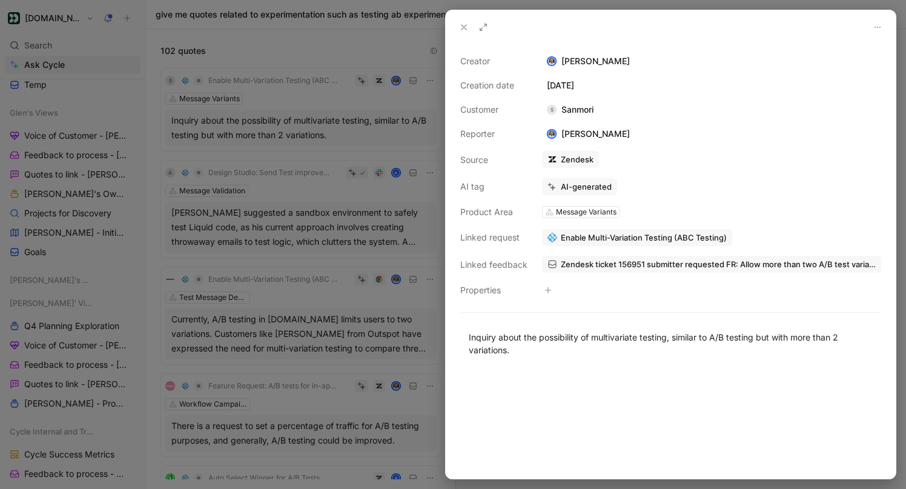
click at [356, 125] on div at bounding box center [453, 244] width 906 height 489
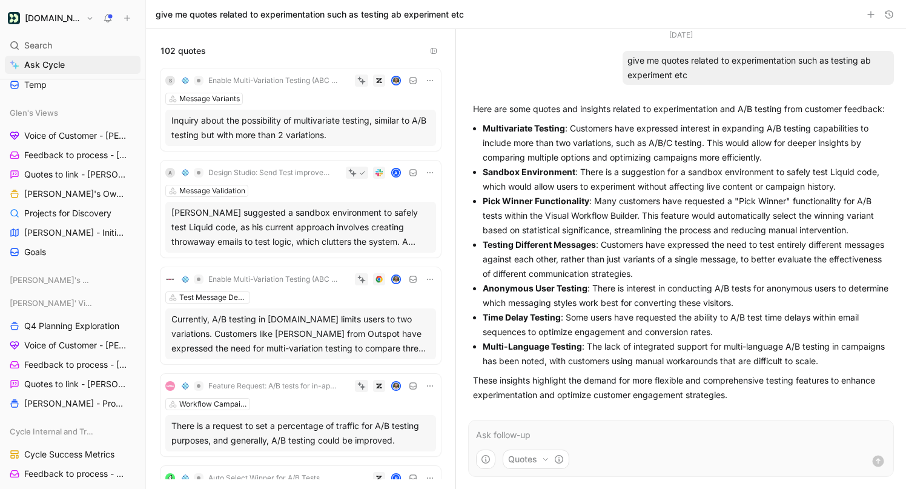
click at [307, 81] on span "Enable Multi-Variation Testing (ABC Testing)" at bounding box center [273, 81] width 131 height 10
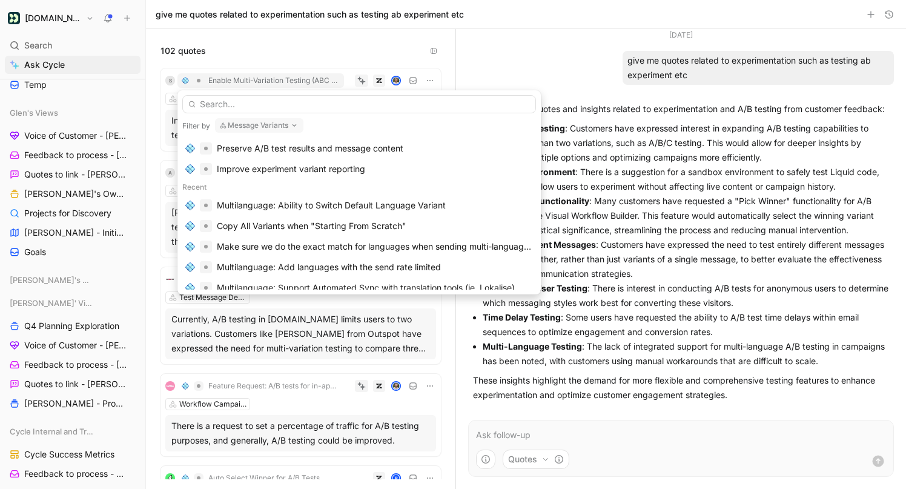
scroll to position [292, 0]
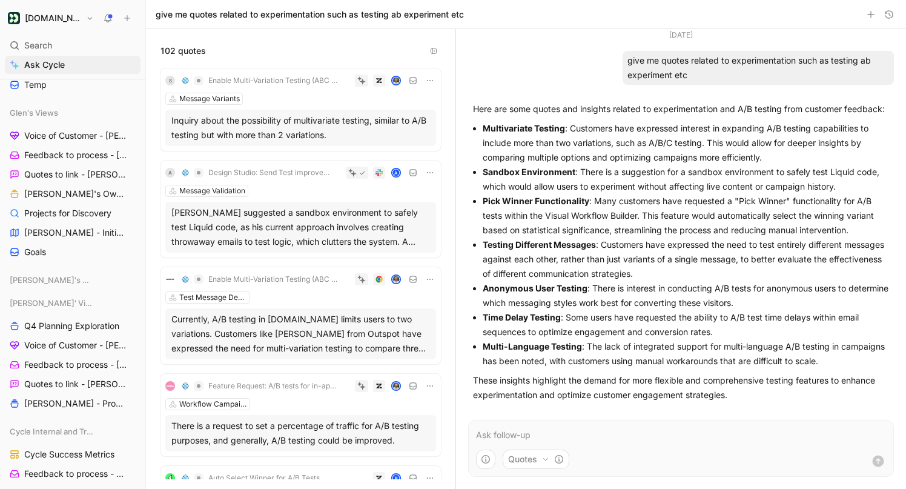
click at [426, 83] on icon at bounding box center [430, 81] width 10 height 10
click at [310, 123] on div "Inquiry about the possibility of multivariate testing, similar to A/B testing b…" at bounding box center [300, 127] width 259 height 29
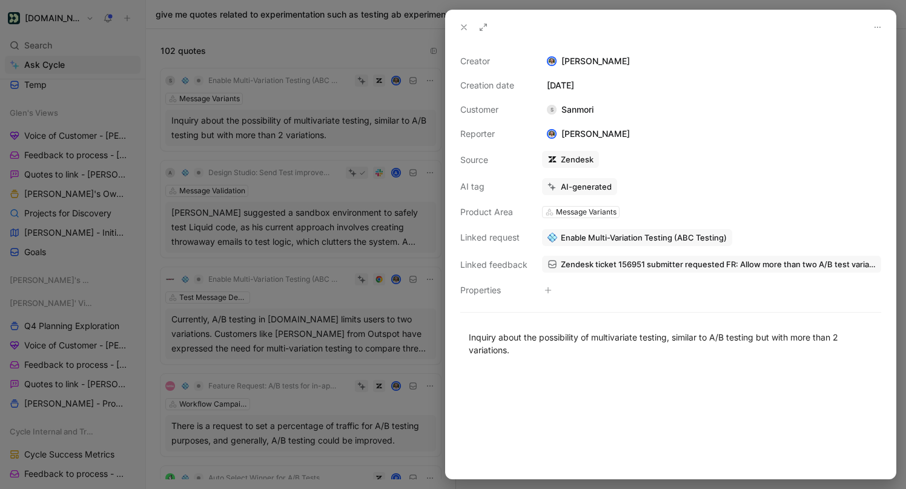
click at [462, 18] on div at bounding box center [671, 27] width 450 height 34
click at [489, 23] on button at bounding box center [483, 27] width 17 height 17
click at [365, 142] on div at bounding box center [453, 244] width 906 height 489
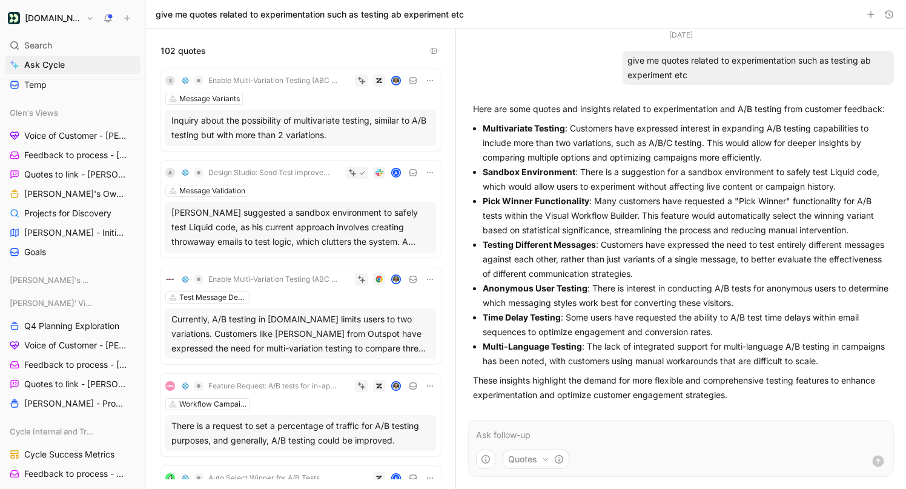
click at [311, 225] on div "[PERSON_NAME] suggested a sandbox environment to safely test Liquid code, as hi…" at bounding box center [300, 227] width 259 height 44
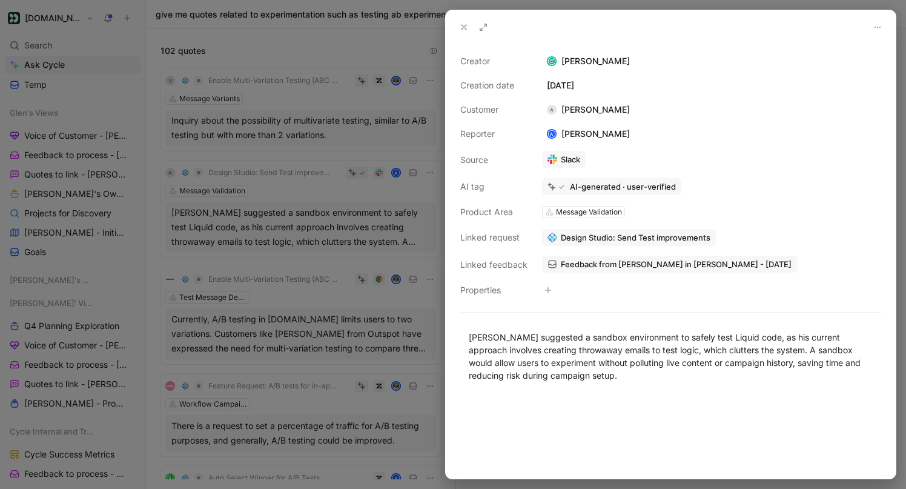
click at [300, 256] on div at bounding box center [453, 244] width 906 height 489
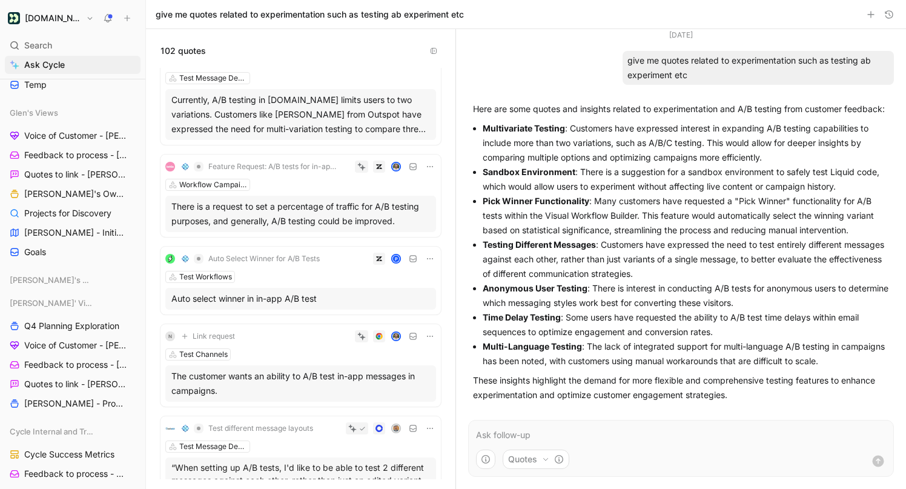
scroll to position [322, 0]
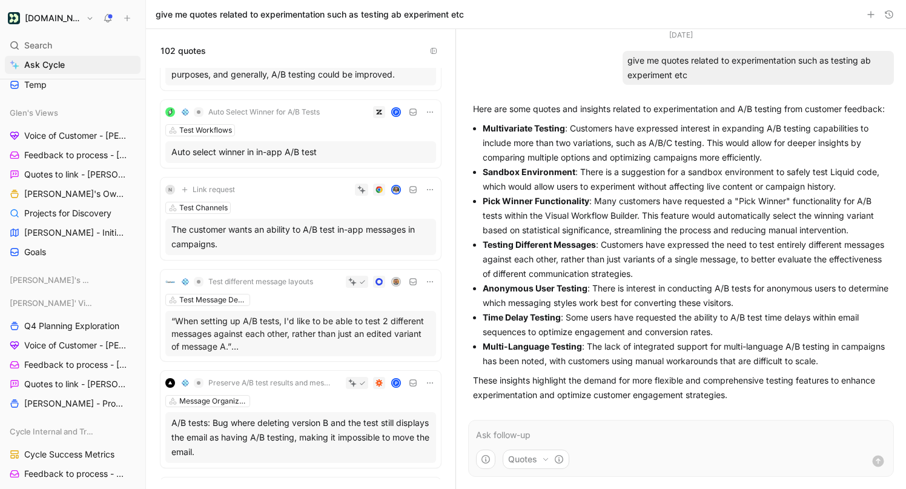
click at [308, 137] on div "Auto Select Winner for A/B Tests P Test Workflows Auto select winner in in-app …" at bounding box center [301, 134] width 280 height 68
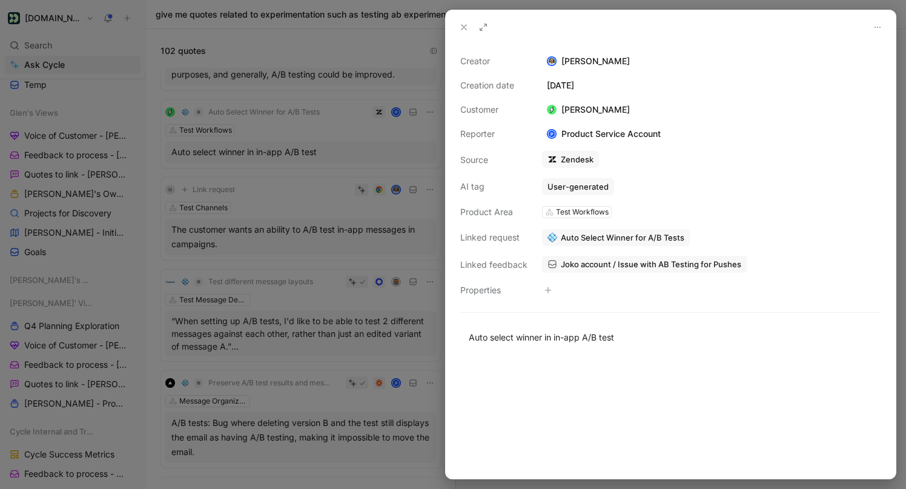
click at [373, 157] on div at bounding box center [453, 244] width 906 height 489
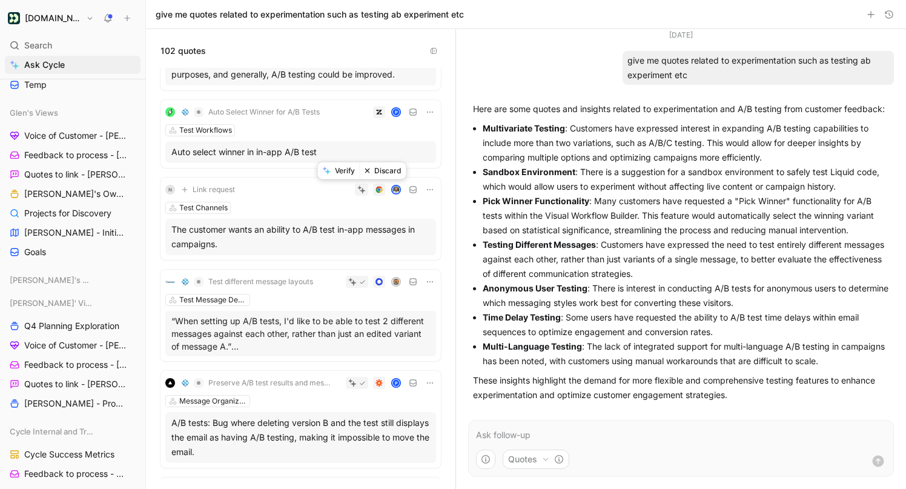
click at [365, 189] on icon at bounding box center [361, 189] width 8 height 8
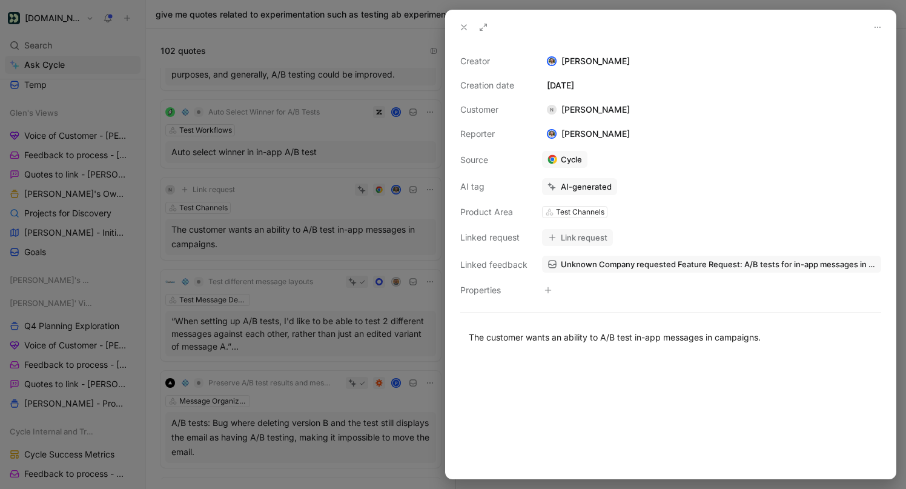
click at [345, 191] on div at bounding box center [453, 244] width 906 height 489
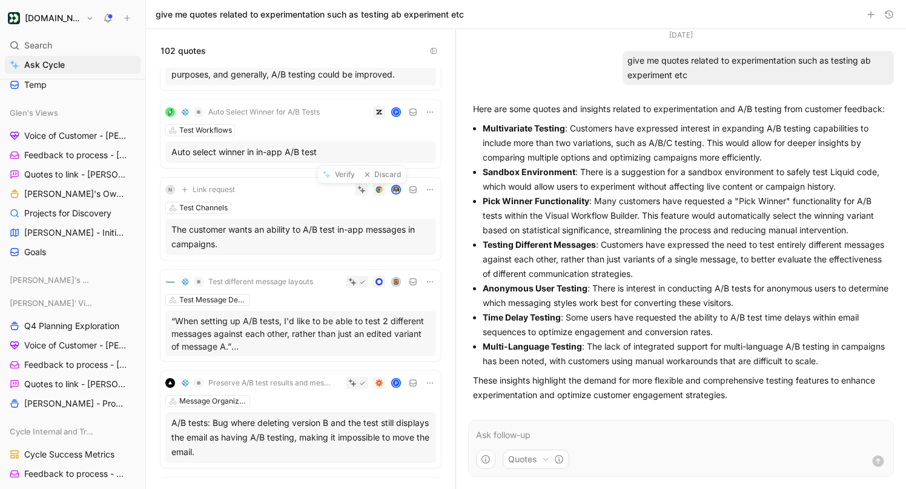
click at [360, 191] on icon at bounding box center [361, 189] width 8 height 8
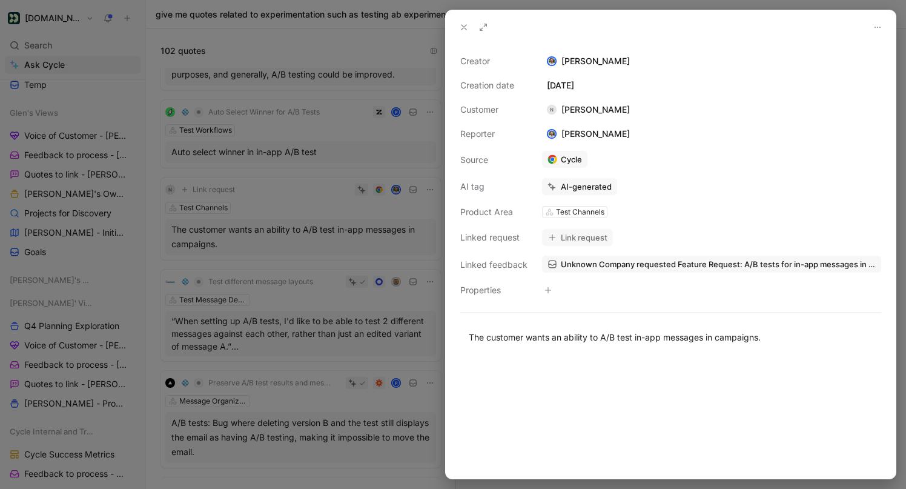
click at [356, 191] on div at bounding box center [453, 244] width 906 height 489
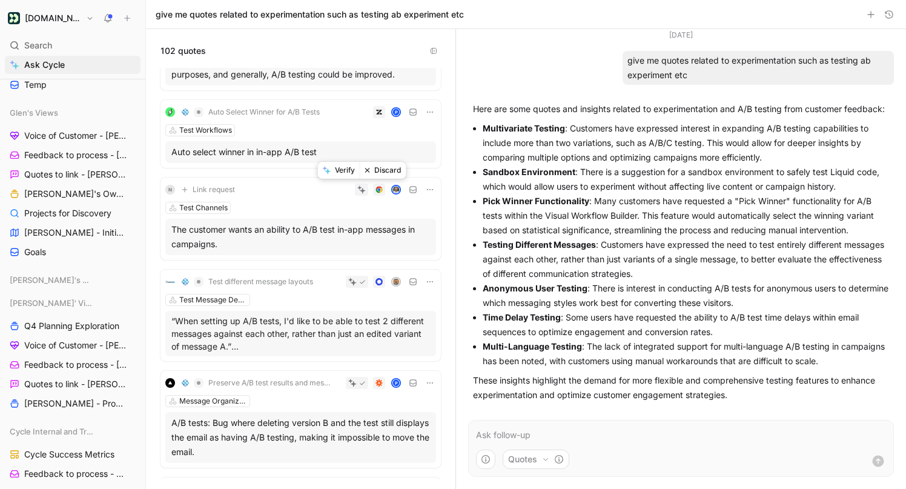
click at [348, 171] on button "Verify" at bounding box center [339, 170] width 42 height 17
click at [237, 190] on button "Link request" at bounding box center [208, 189] width 62 height 15
click at [198, 205] on div "Test Channels" at bounding box center [203, 208] width 48 height 12
click at [242, 239] on div "The customer wants an ability to A/B test in-app messages in campaigns." at bounding box center [300, 236] width 259 height 29
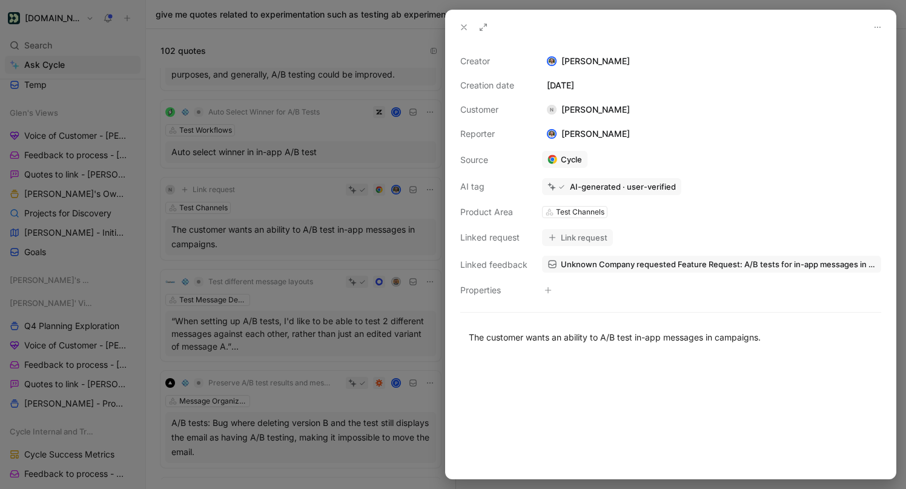
click at [252, 233] on div at bounding box center [453, 244] width 906 height 489
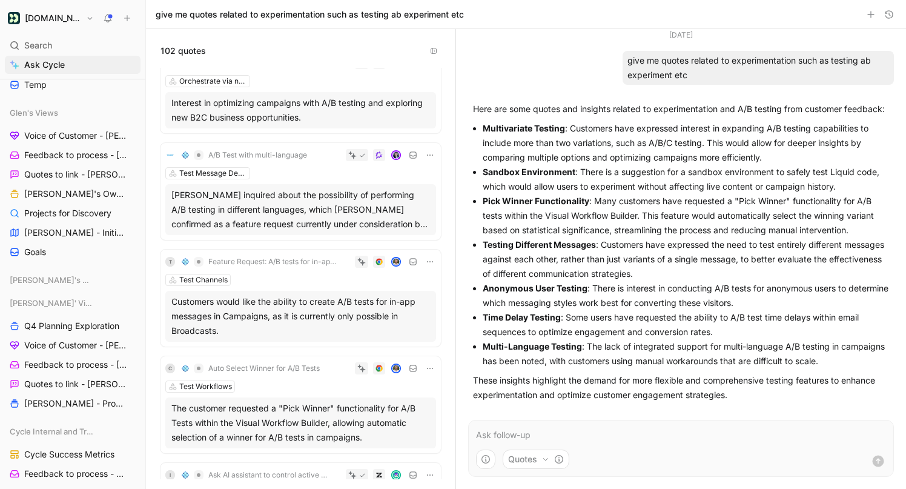
scroll to position [3482, 0]
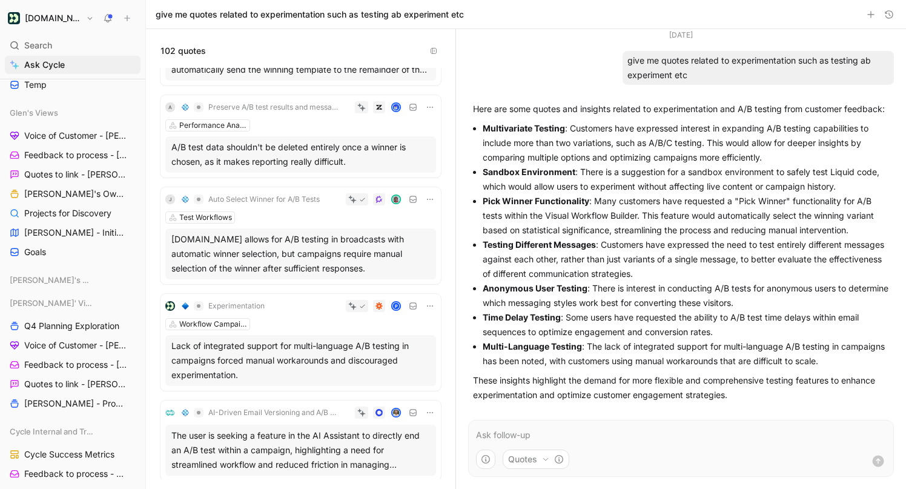
click at [300, 260] on div "[DOMAIN_NAME] allows for A/B testing in broadcasts with automatic winner select…" at bounding box center [300, 254] width 259 height 44
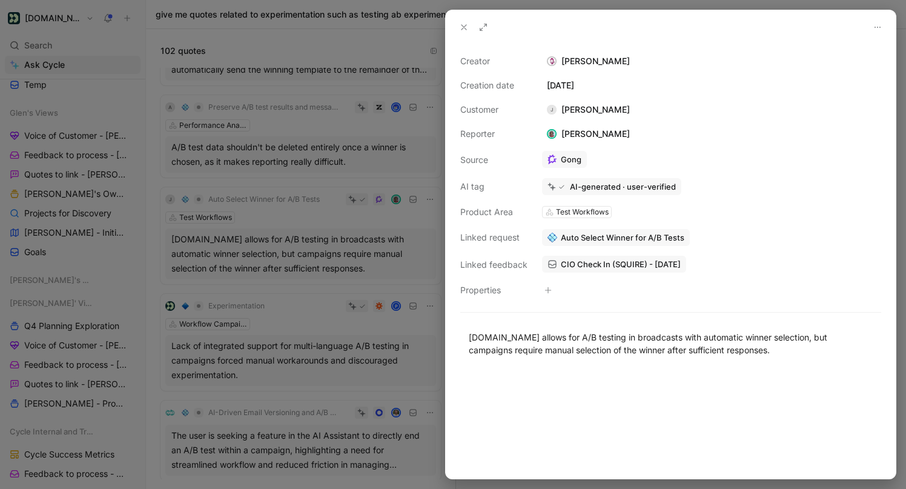
click at [300, 260] on div at bounding box center [453, 244] width 906 height 489
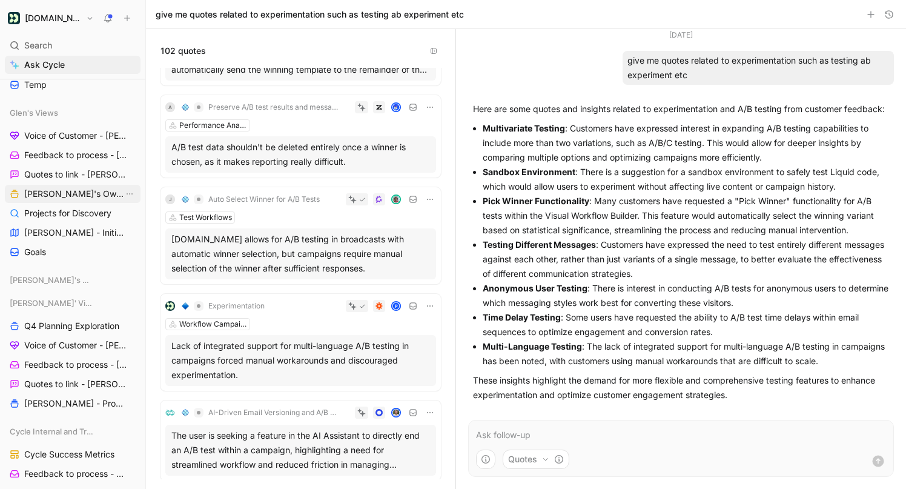
click at [91, 195] on span "[PERSON_NAME]'s Owned Projects" at bounding box center [73, 194] width 99 height 12
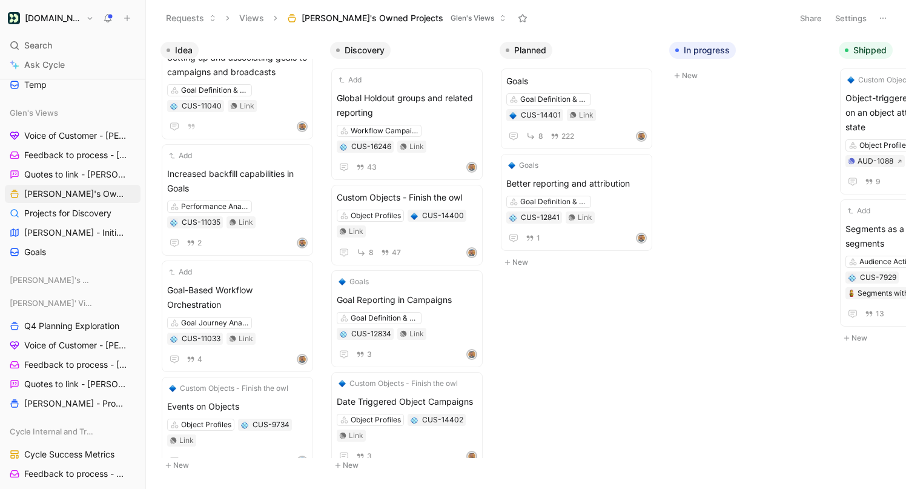
scroll to position [380, 0]
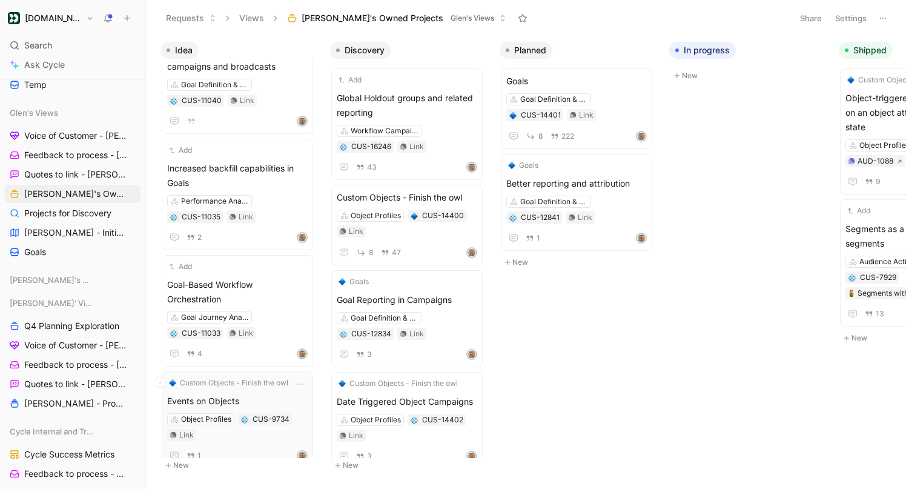
click at [255, 394] on span "Events on Objects" at bounding box center [237, 401] width 141 height 15
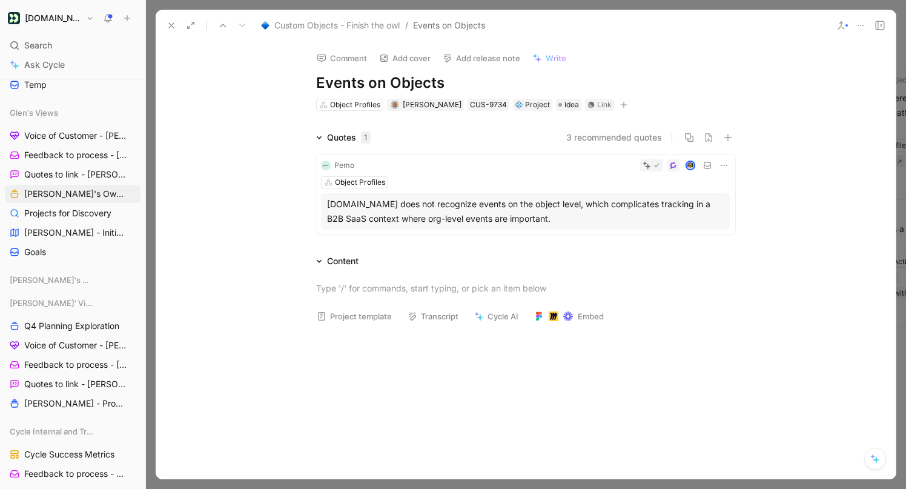
click at [173, 23] on icon at bounding box center [172, 26] width 10 height 10
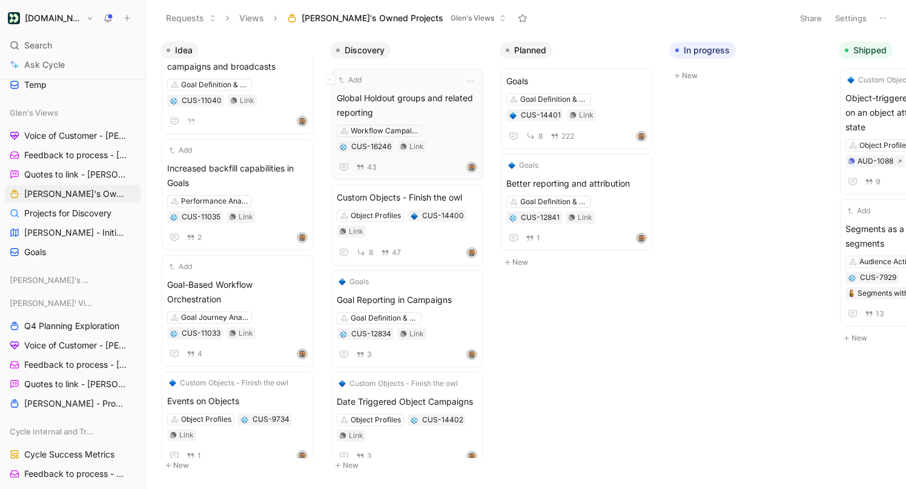
click at [416, 105] on span "Global Holdout groups and related reporting" at bounding box center [407, 105] width 141 height 29
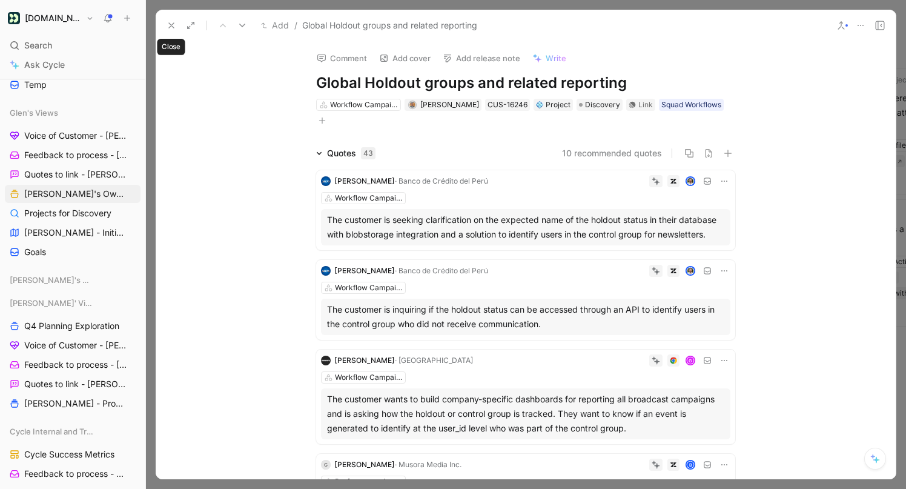
click at [169, 25] on icon at bounding box center [172, 26] width 10 height 10
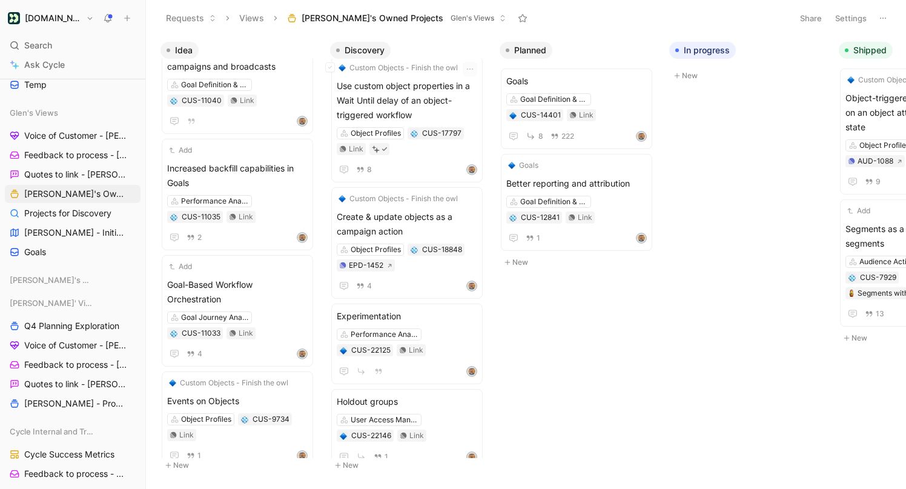
scroll to position [811, 0]
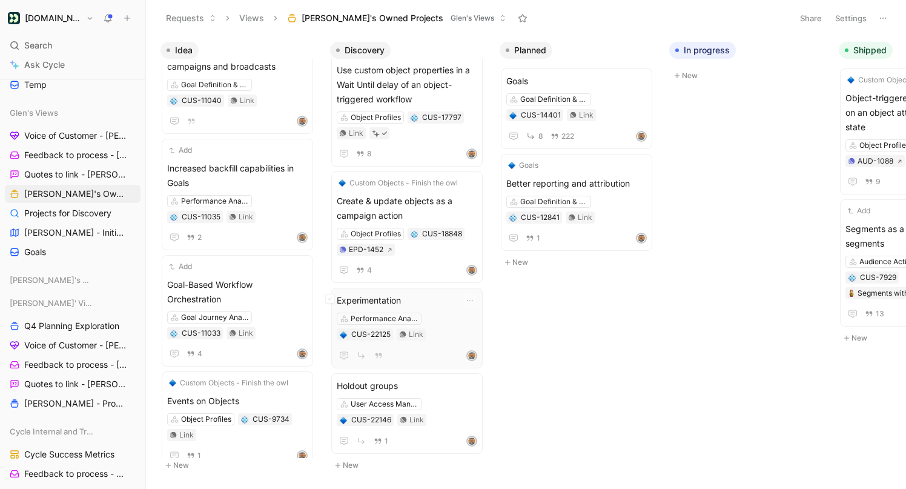
click at [422, 308] on div "Experimentation Performance Analysis CUS-22125 Link" at bounding box center [407, 328] width 141 height 70
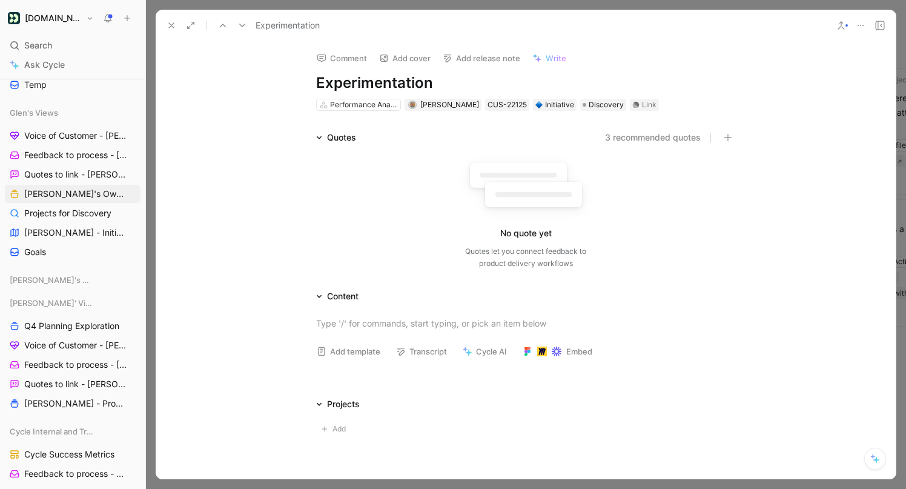
click at [170, 19] on button at bounding box center [171, 25] width 17 height 17
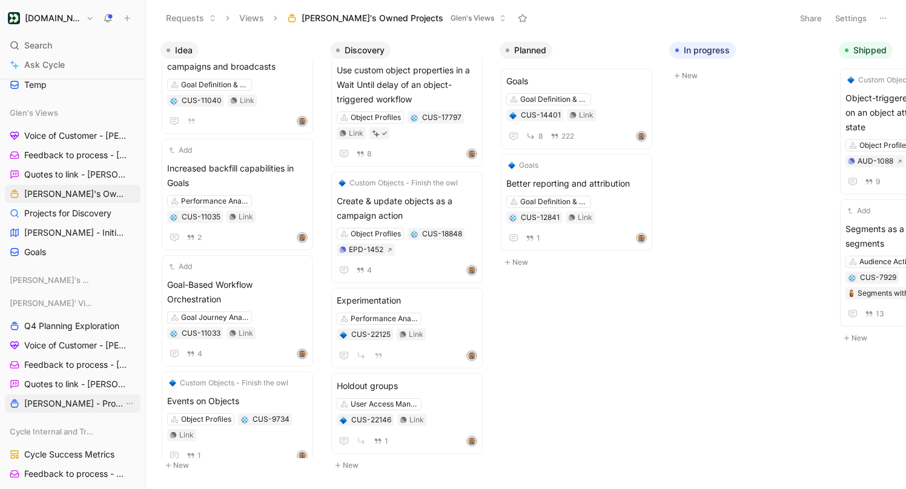
click at [62, 408] on span "[PERSON_NAME] - Projects" at bounding box center [73, 403] width 99 height 12
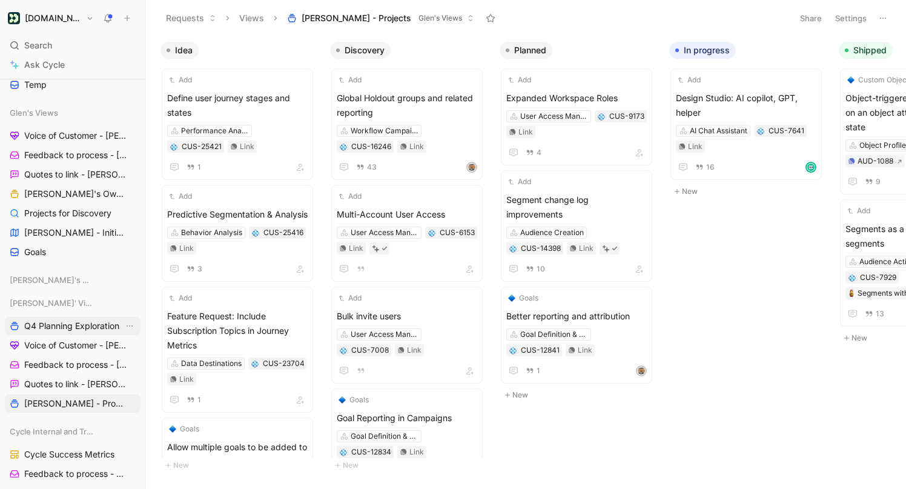
click at [90, 325] on span "Q4 Planning Exploration" at bounding box center [71, 326] width 95 height 12
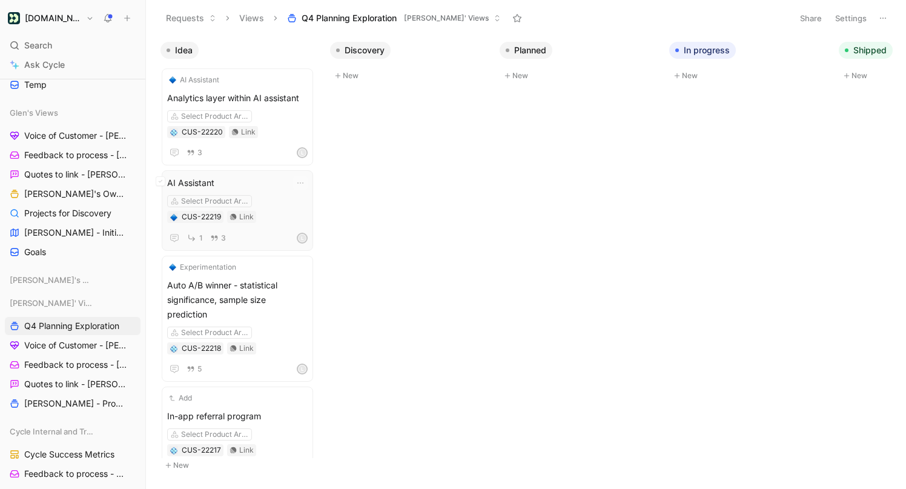
click at [257, 171] on div "AI Assistant Select Product Area CUS-22219 Link 1 3 L" at bounding box center [237, 210] width 151 height 81
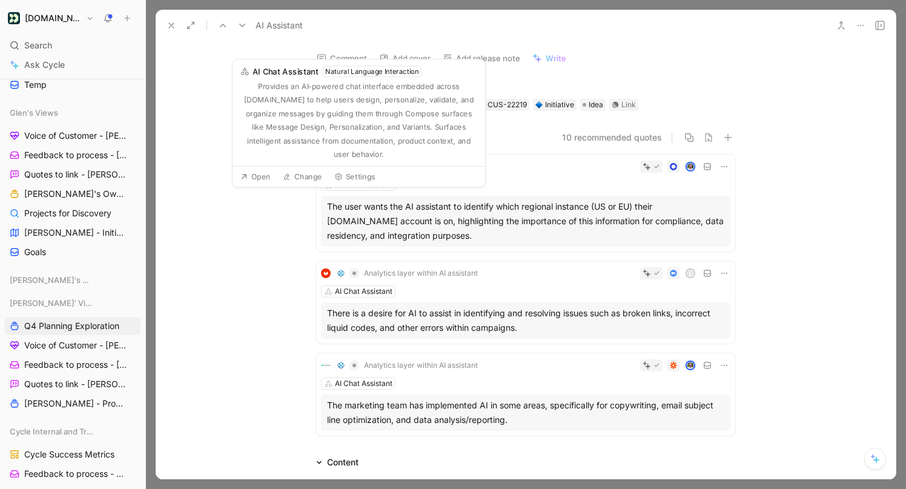
click at [617, 135] on button "10 recommended quotes" at bounding box center [612, 137] width 100 height 15
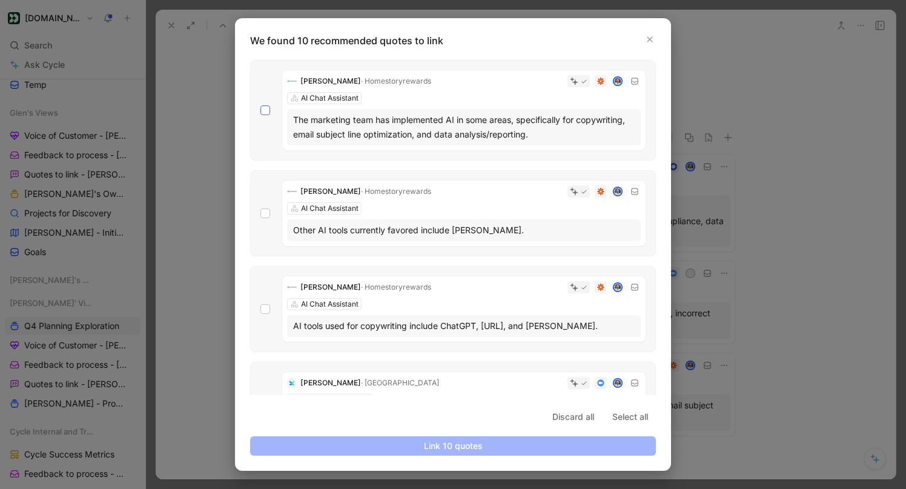
click at [260, 106] on div at bounding box center [265, 110] width 10 height 10
click at [260, 105] on input "checkbox" at bounding box center [260, 105] width 0 height 0
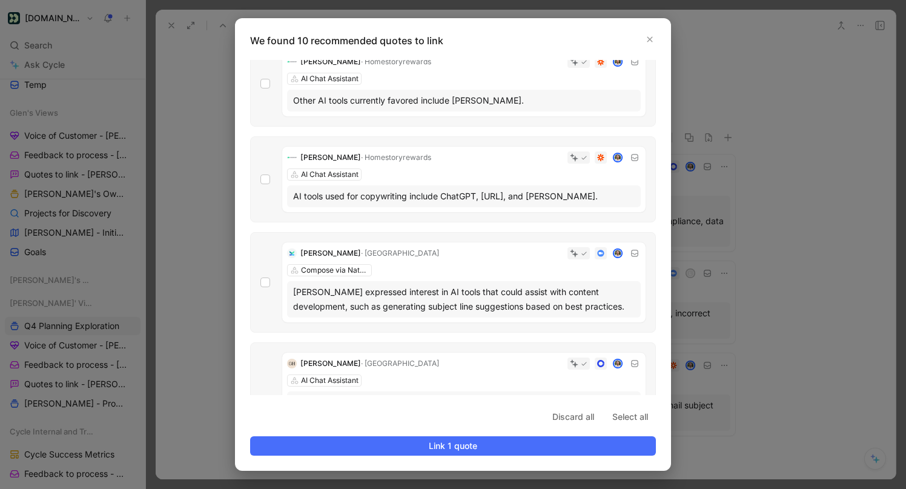
scroll to position [240, 0]
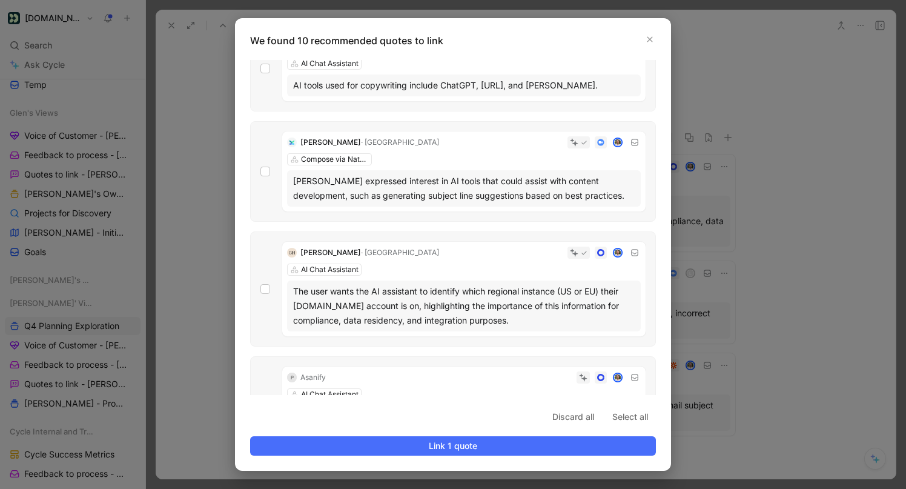
click at [261, 184] on div "[PERSON_NAME] Compose via Natural Language [PERSON_NAME] expressed interest in …" at bounding box center [453, 171] width 406 height 101
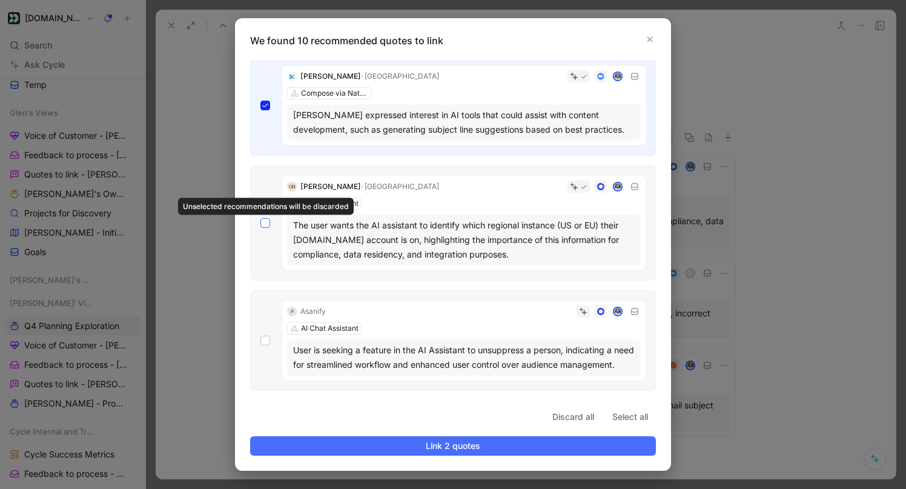
click at [262, 225] on icon at bounding box center [265, 222] width 7 height 7
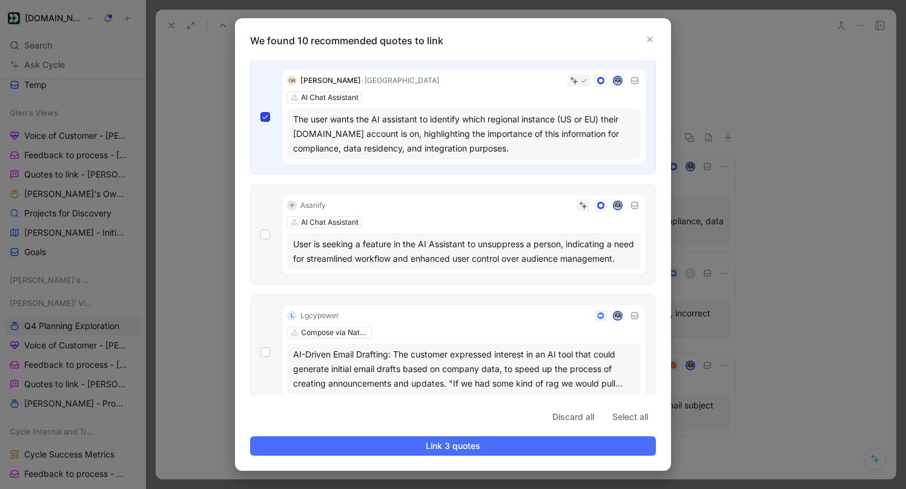
scroll to position [456, 0]
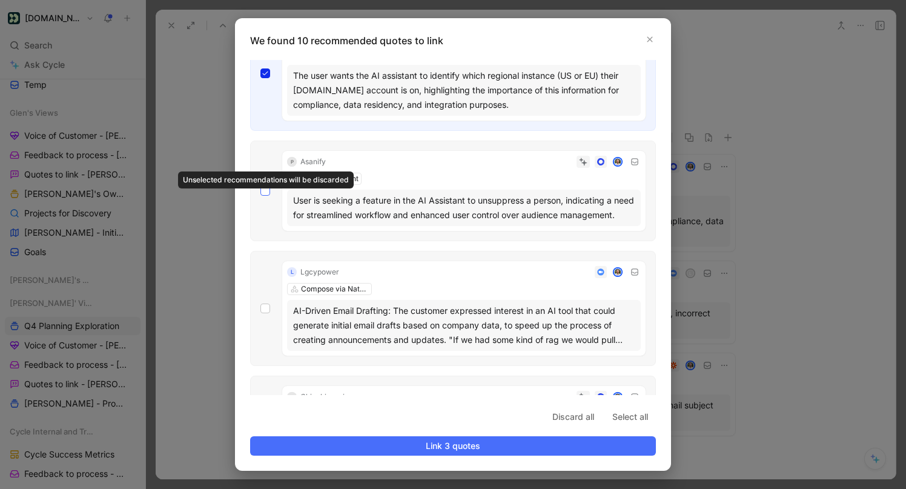
click at [261, 196] on div at bounding box center [265, 191] width 10 height 10
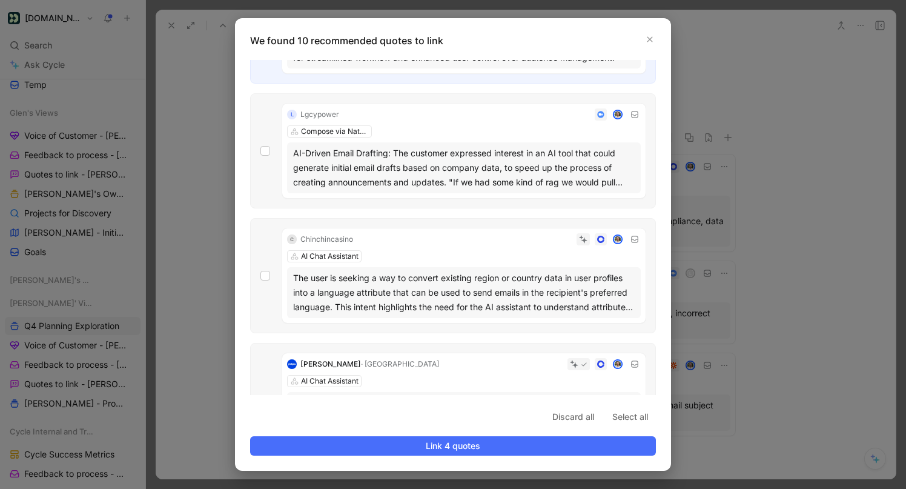
scroll to position [816, 0]
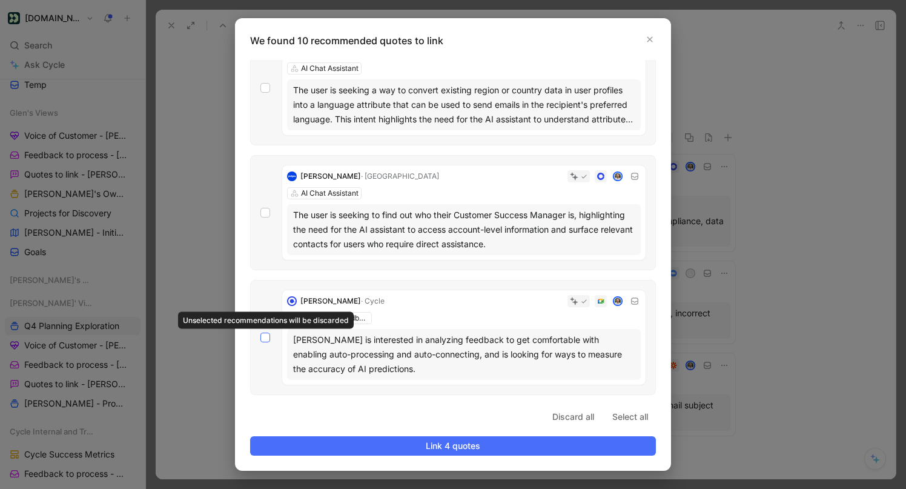
click at [269, 340] on div at bounding box center [265, 338] width 10 height 10
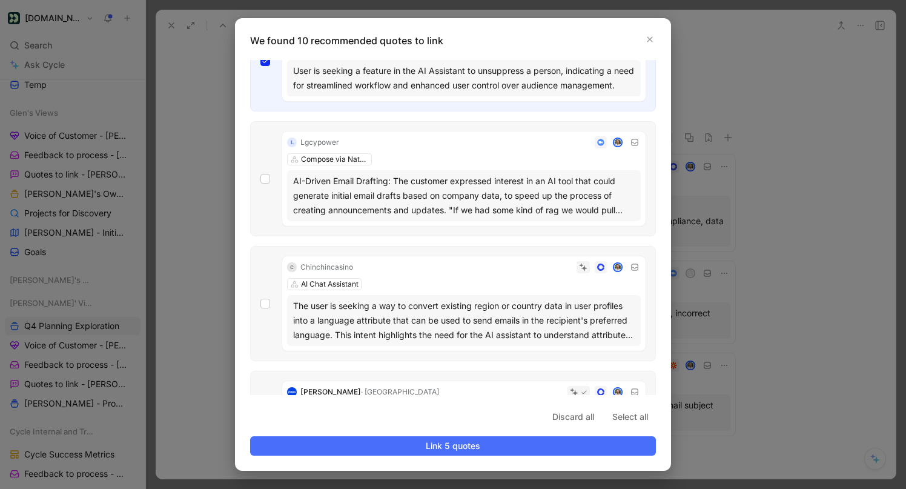
scroll to position [577, 0]
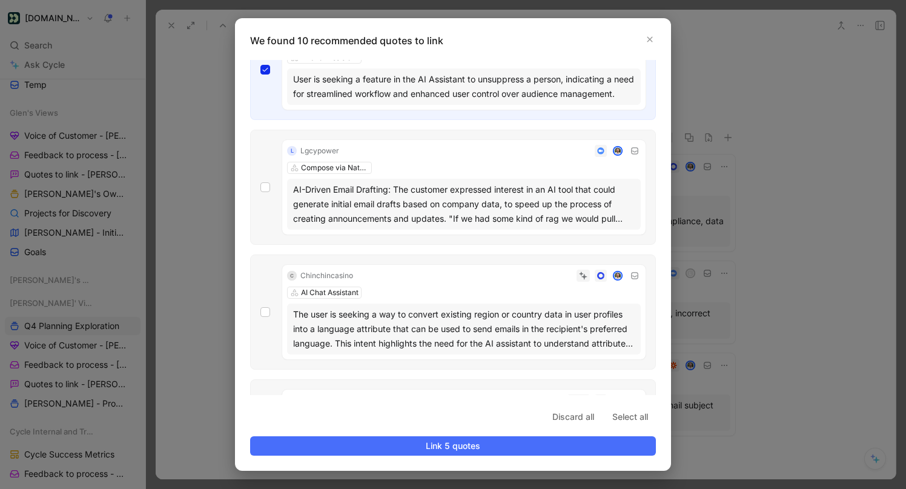
click at [261, 208] on div "L Lgcypower Compose via Natural Language AI-Driven Email Drafting: The customer…" at bounding box center [453, 187] width 406 height 115
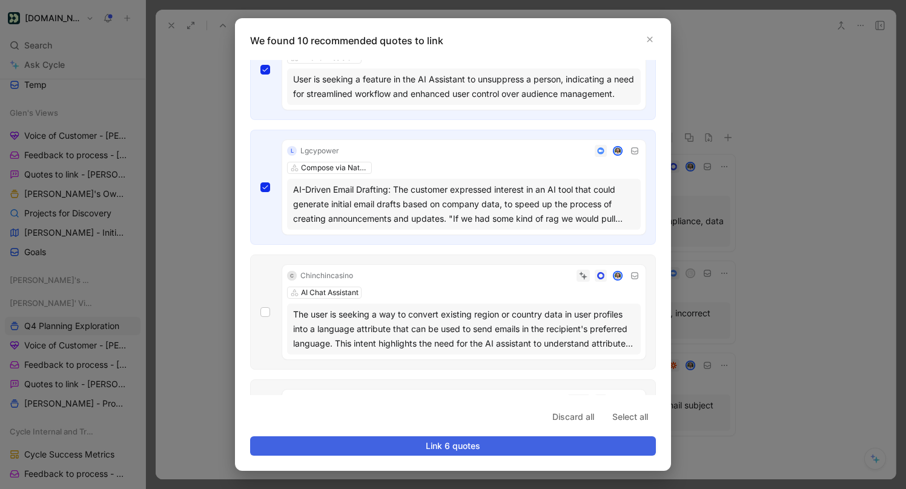
click at [416, 448] on span "Link 6 quotes" at bounding box center [452, 446] width 385 height 15
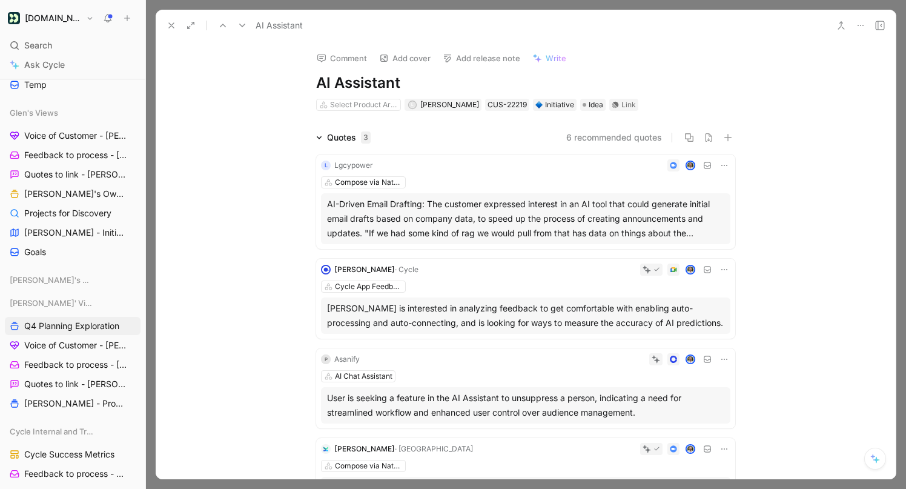
click at [165, 27] on button at bounding box center [171, 25] width 17 height 17
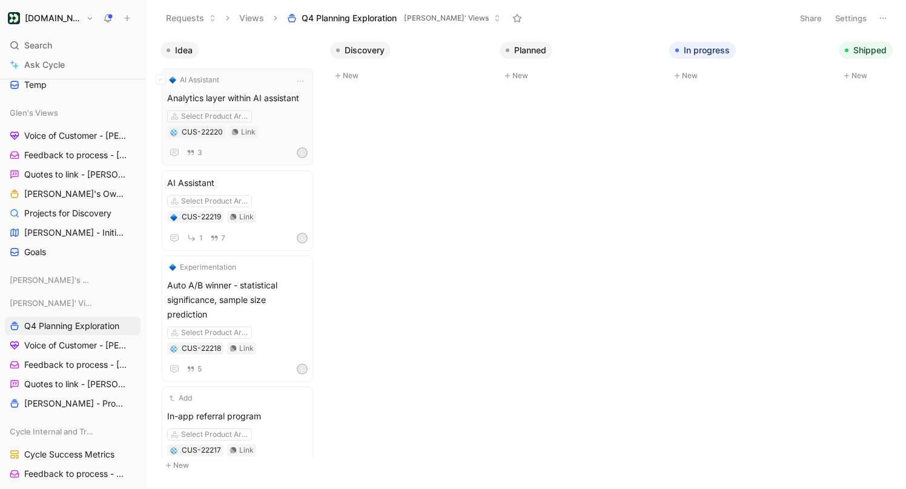
click at [246, 133] on div "Select Product Area CUS-22220 Link" at bounding box center [237, 124] width 141 height 28
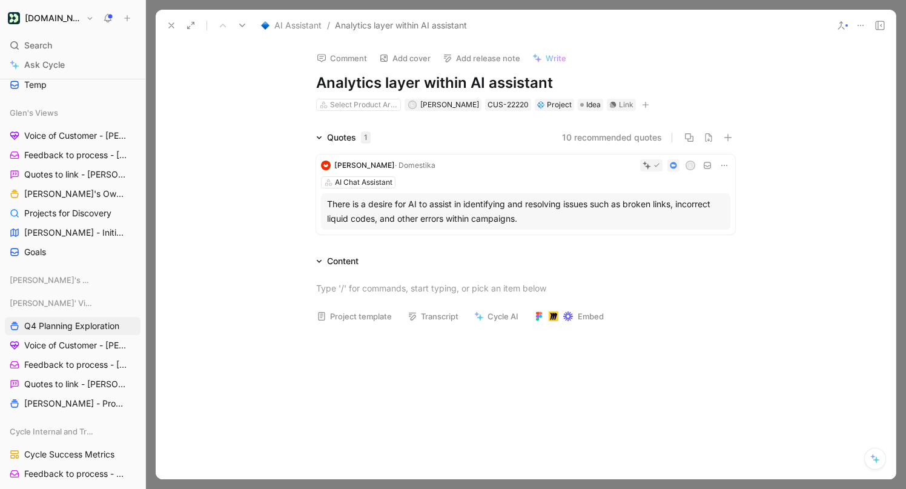
click at [585, 131] on button "10 recommended quotes" at bounding box center [612, 137] width 100 height 15
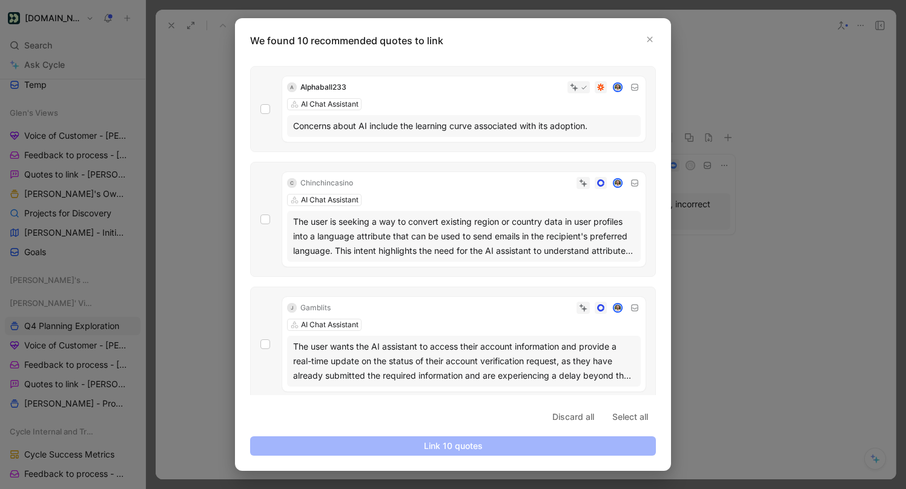
scroll to position [463, 0]
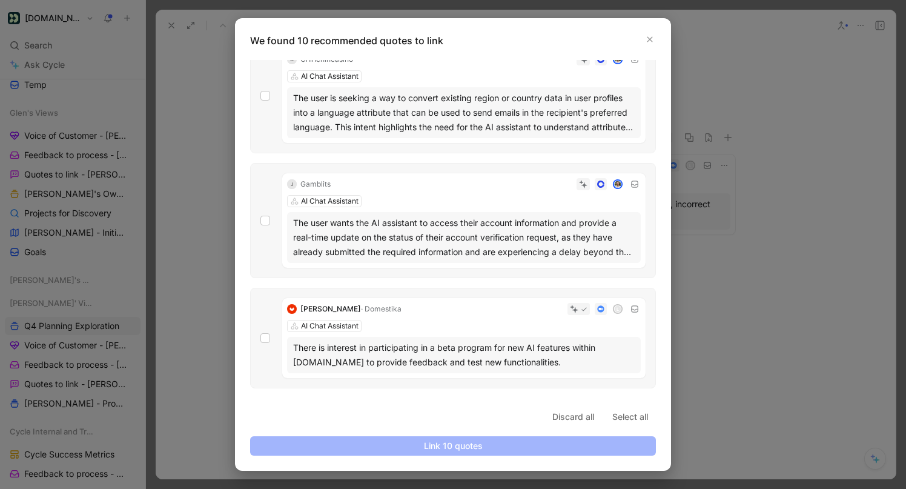
click at [737, 247] on div at bounding box center [453, 244] width 906 height 489
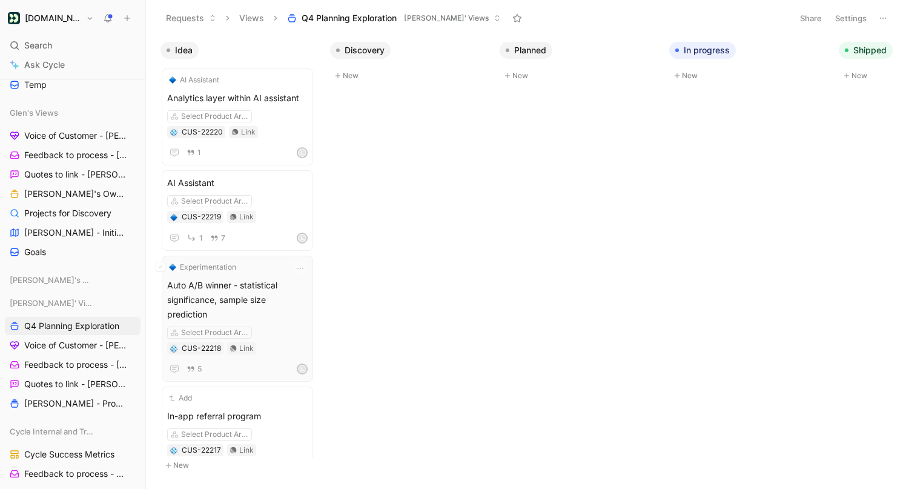
click at [250, 288] on span "Auto A/B winner - statistical significance, sample size prediction" at bounding box center [237, 300] width 141 height 44
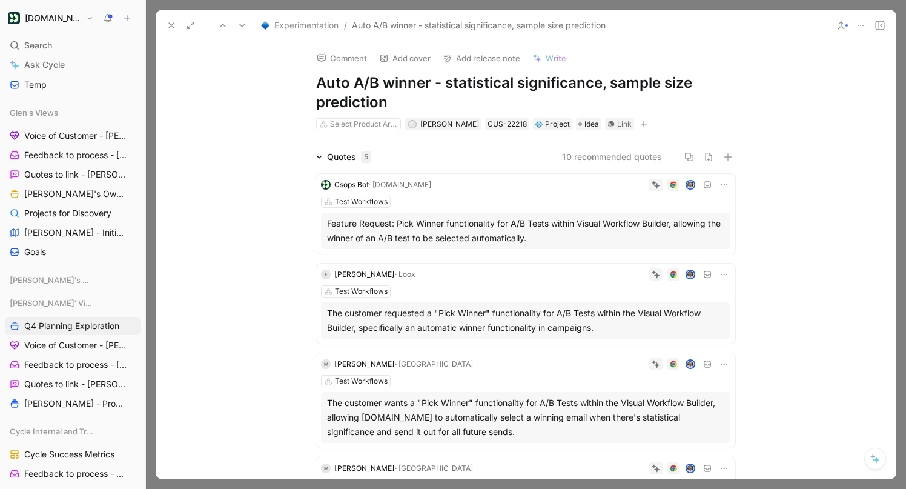
click at [615, 164] on div "Csops Bot · [DOMAIN_NAME] Test Workflows Feature Request: Pick Winner functiona…" at bounding box center [525, 412] width 419 height 497
click at [621, 159] on button "10 recommended quotes" at bounding box center [612, 157] width 100 height 15
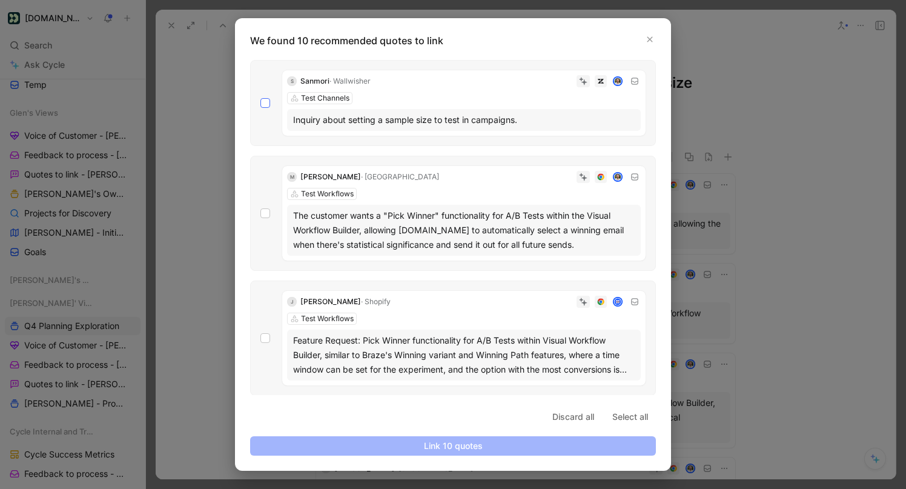
click at [260, 100] on div at bounding box center [265, 103] width 10 height 10
click at [260, 98] on input "checkbox" at bounding box center [260, 98] width 0 height 0
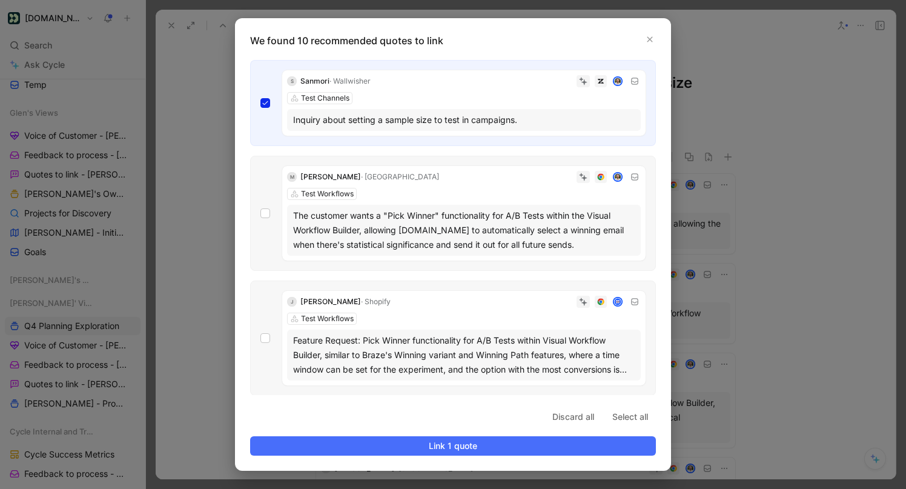
click at [260, 206] on div "M [PERSON_NAME] · Mybillie Test Workflows The customer wants a "Pick Winner" fu…" at bounding box center [453, 213] width 406 height 115
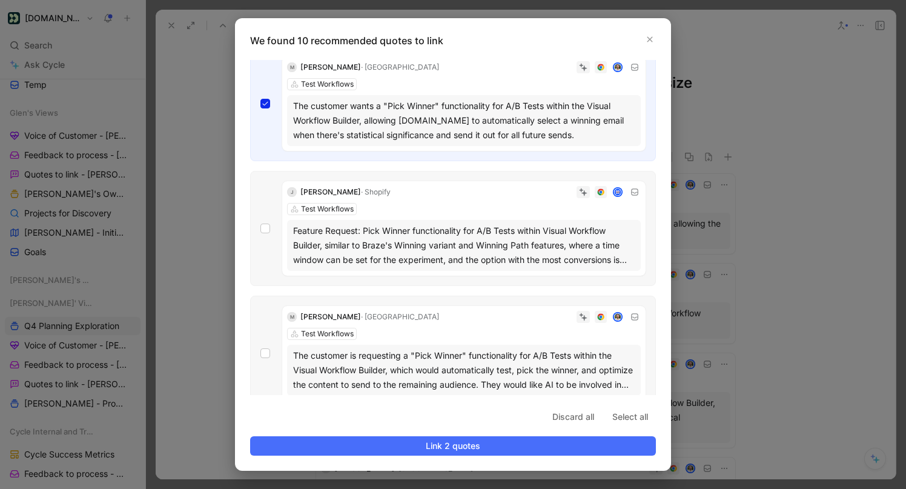
click at [259, 218] on div "J [PERSON_NAME] · Shopify Test Workflows Feature Request: Pick Winner functiona…" at bounding box center [453, 228] width 406 height 115
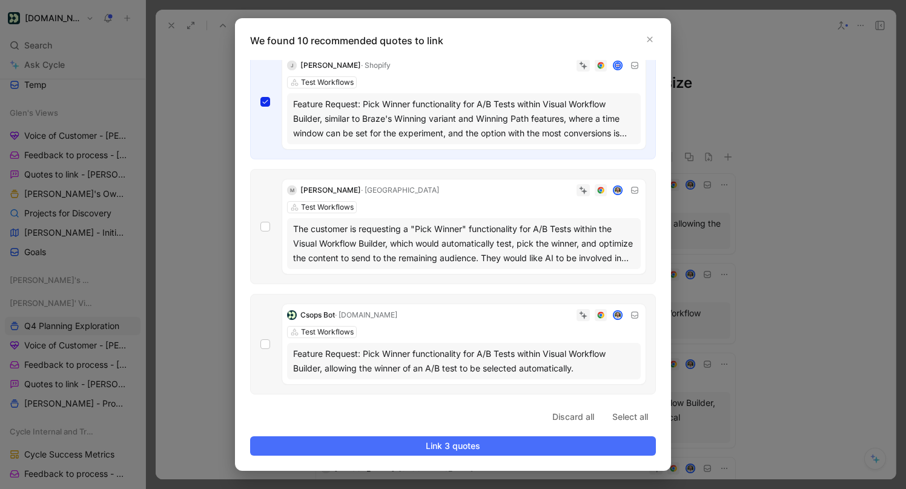
scroll to position [236, 0]
click at [259, 216] on div "M [PERSON_NAME] · Mybillie Test Workflows The customer is requesting a "Pick Wi…" at bounding box center [453, 226] width 406 height 115
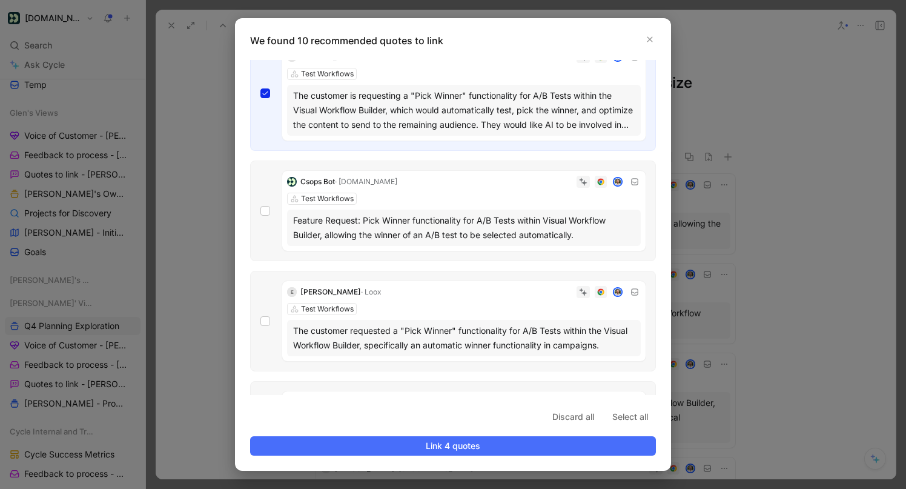
click at [258, 202] on div "Csops Bot · [DOMAIN_NAME] Test Workflows Feature Request: Pick Winner functiona…" at bounding box center [453, 211] width 406 height 101
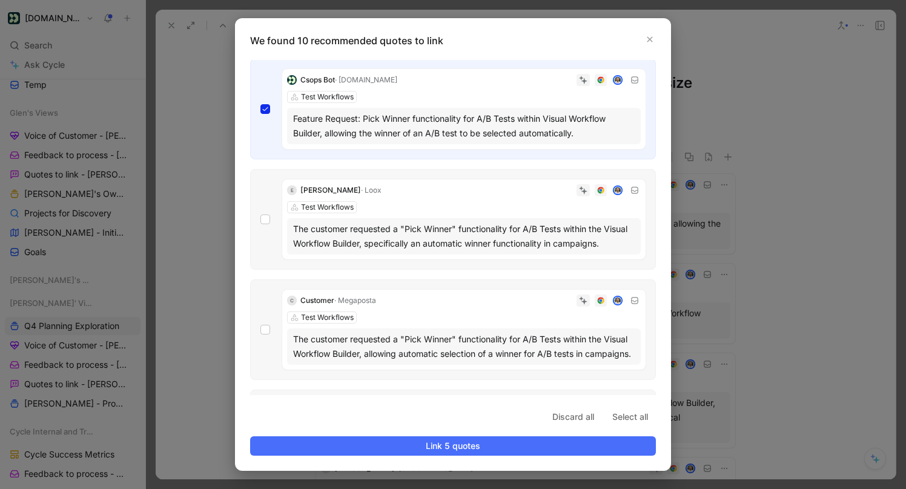
click at [257, 222] on div "E [PERSON_NAME] · Loox Test Workflows The customer requested a "Pick Winner" fu…" at bounding box center [453, 219] width 406 height 101
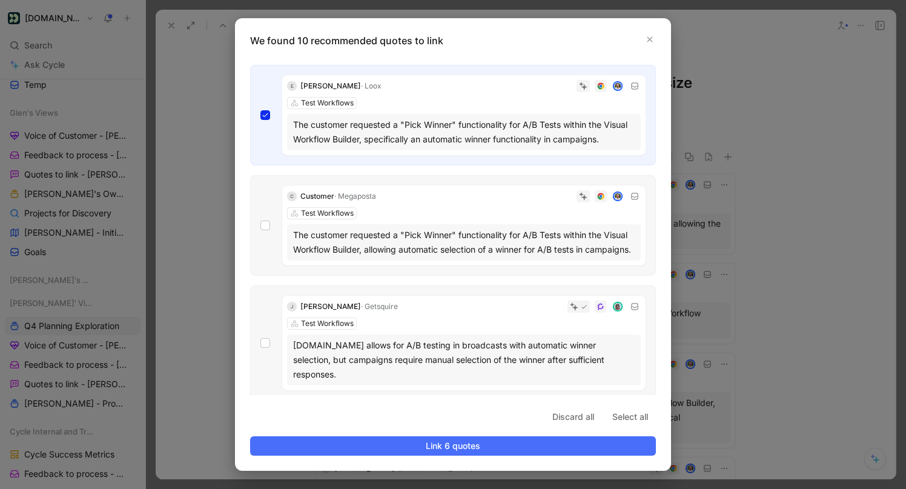
scroll to position [577, 0]
click at [257, 228] on div "C Customer · Megaposta Test Workflows The customer requested a "Pick Winner" fu…" at bounding box center [453, 224] width 406 height 101
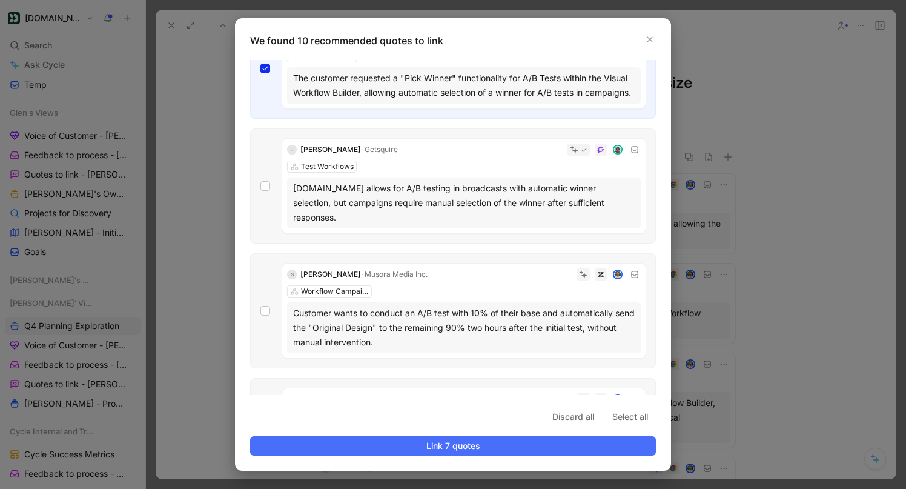
scroll to position [788, 0]
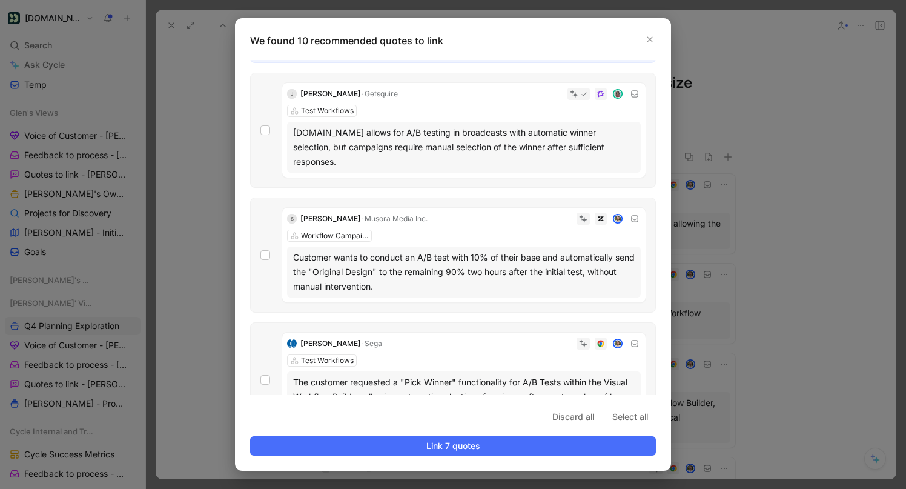
click at [258, 141] on div "[PERSON_NAME] · Getsquire Test Workflows [DOMAIN_NAME] allows for A/B testing i…" at bounding box center [453, 130] width 406 height 115
click at [262, 250] on div at bounding box center [265, 255] width 10 height 10
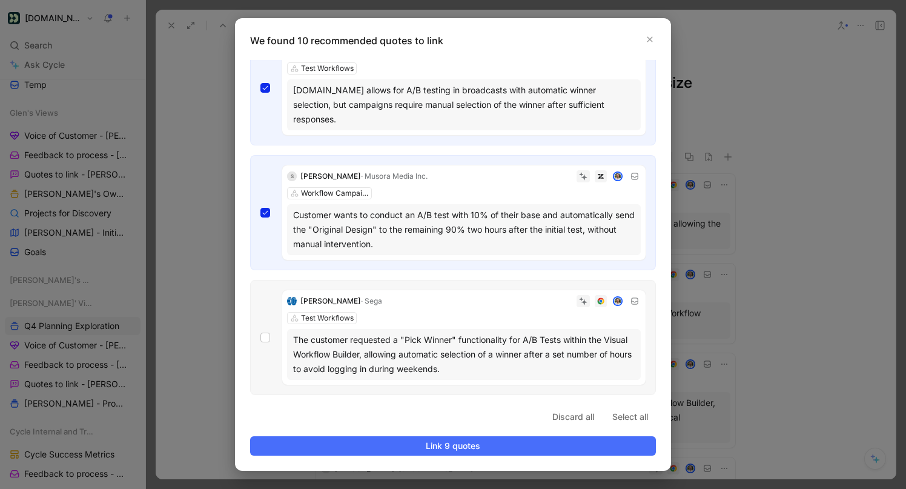
click at [271, 345] on div "[PERSON_NAME] · Sega Test Workflows The customer requested a "Pick Winner" func…" at bounding box center [453, 337] width 406 height 115
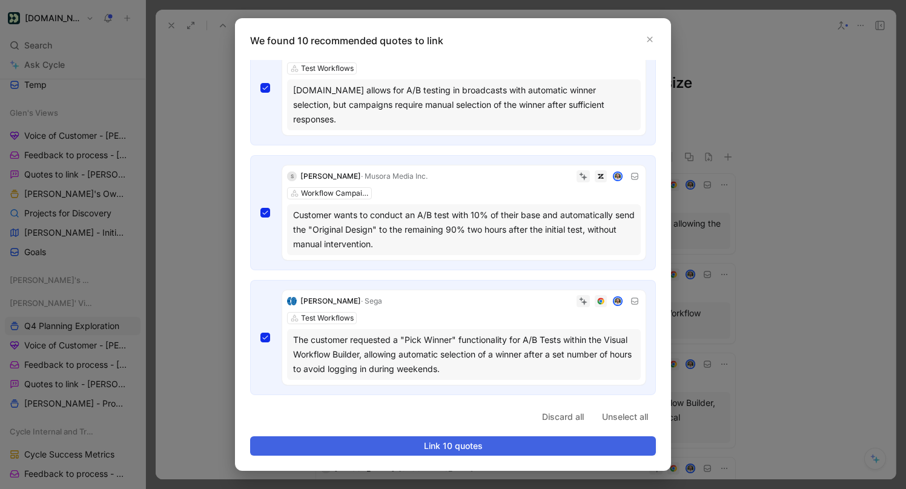
click at [410, 442] on span "Link 10 quotes" at bounding box center [452, 446] width 385 height 15
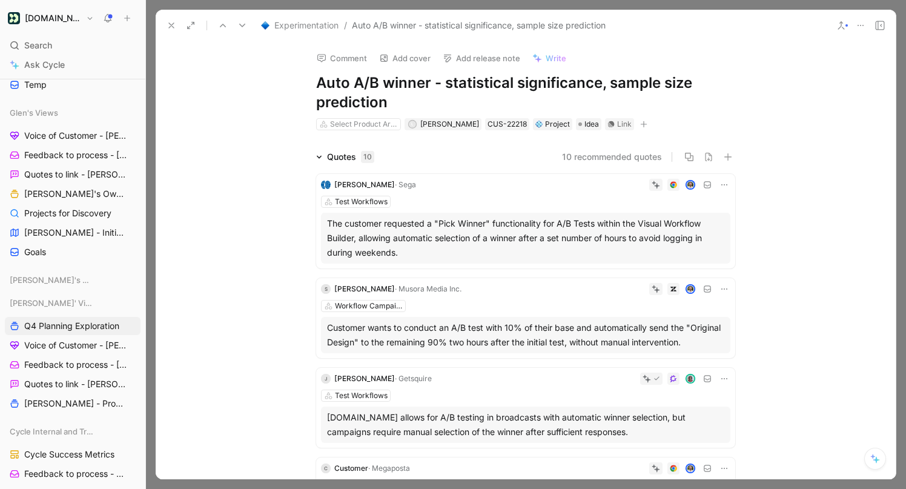
click at [171, 22] on icon at bounding box center [172, 26] width 10 height 10
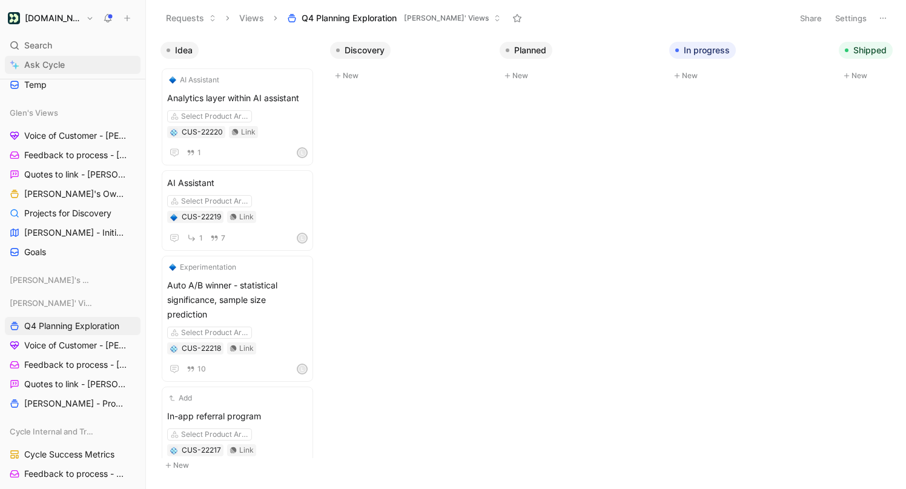
click at [64, 58] on link "Ask Cycle" at bounding box center [73, 65] width 136 height 18
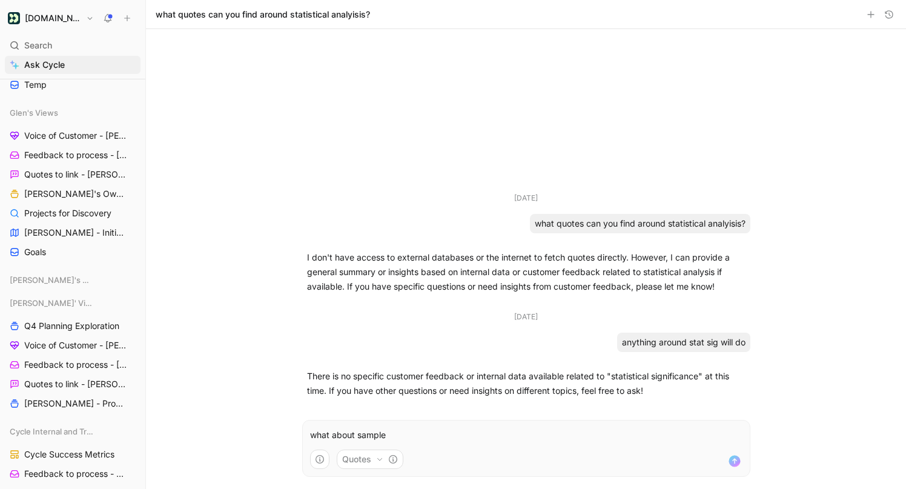
click at [373, 435] on p "what about sample" at bounding box center [526, 435] width 432 height 15
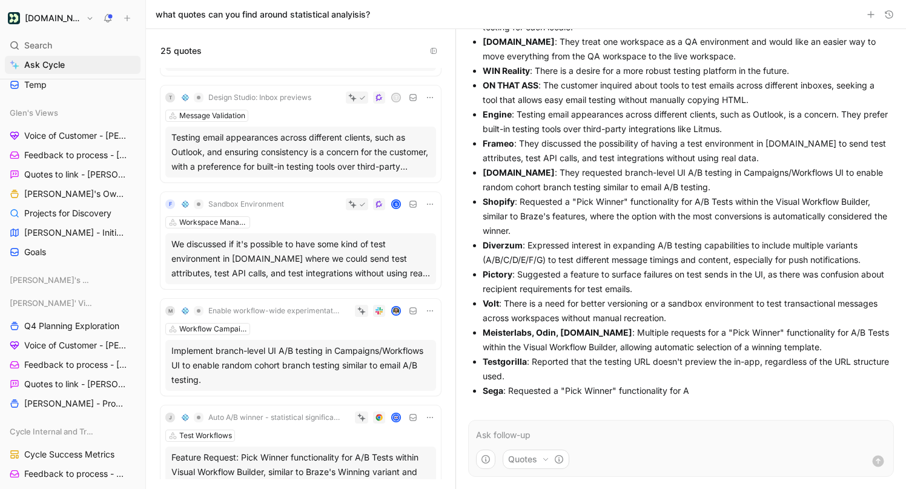
scroll to position [345, 0]
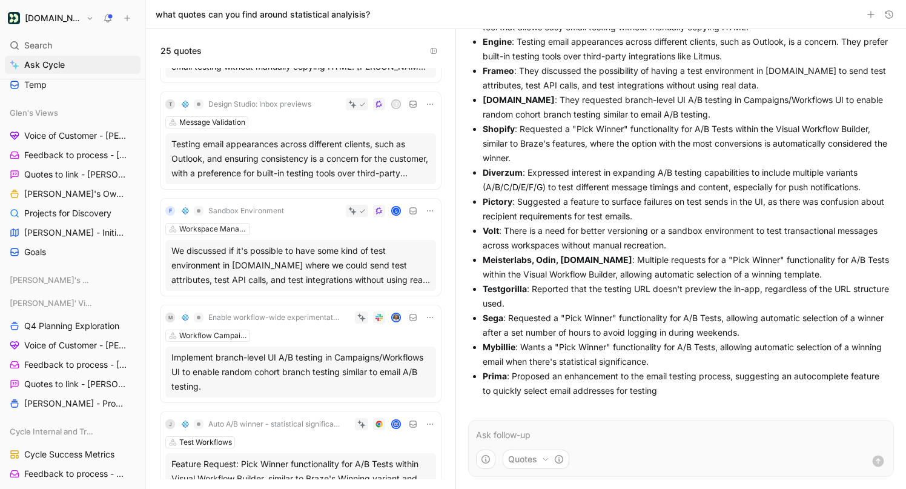
click at [307, 333] on div "Workflow Campaigns" at bounding box center [300, 336] width 271 height 12
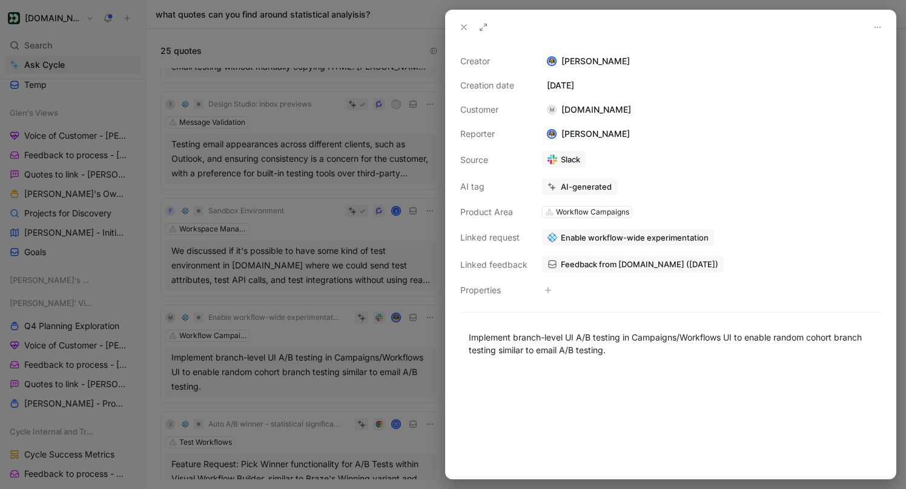
scroll to position [469, 0]
click at [394, 325] on div at bounding box center [453, 244] width 906 height 489
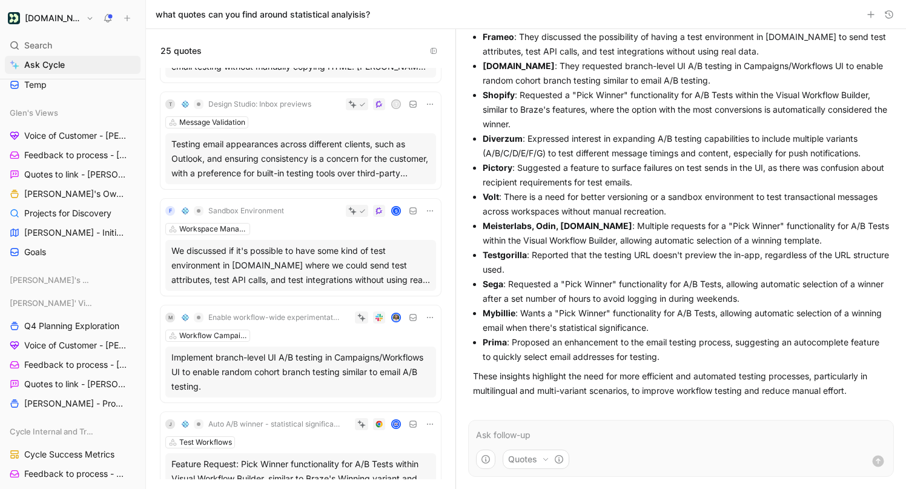
click at [427, 314] on icon at bounding box center [430, 318] width 10 height 10
click at [412, 339] on span "Edit property" at bounding box center [400, 339] width 52 height 10
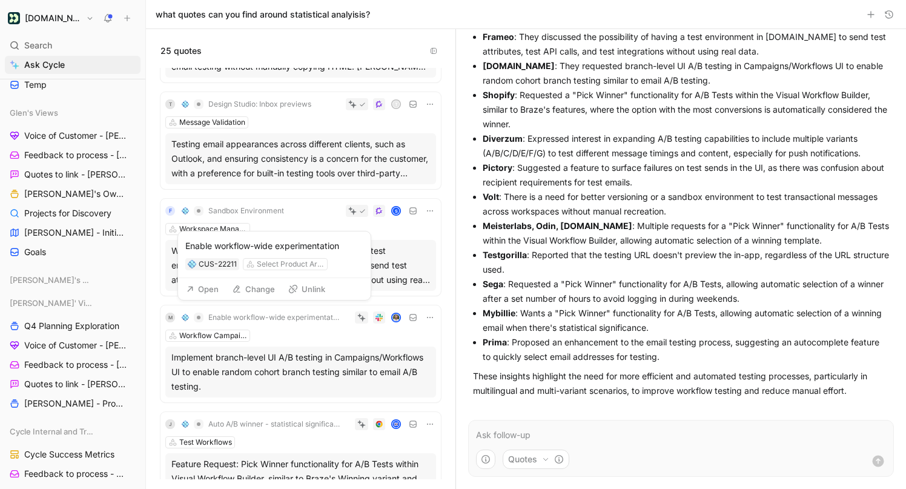
click at [185, 317] on img at bounding box center [185, 317] width 7 height 7
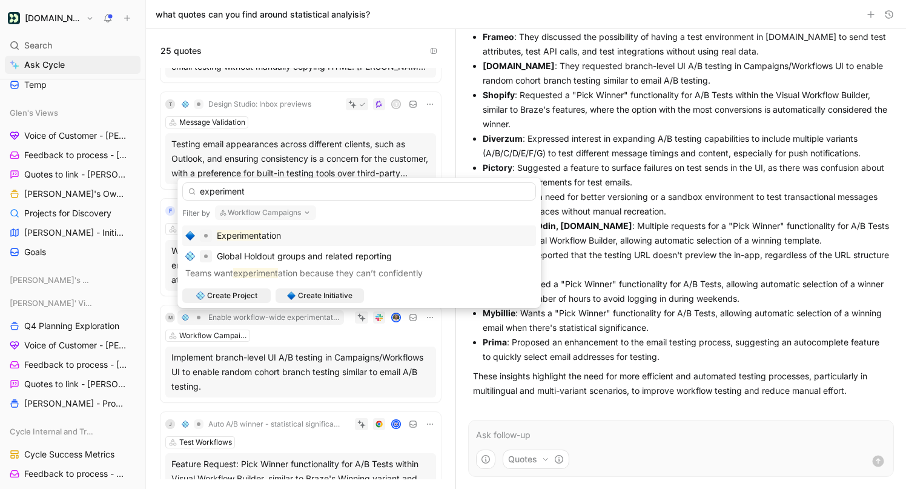
type input "experiment"
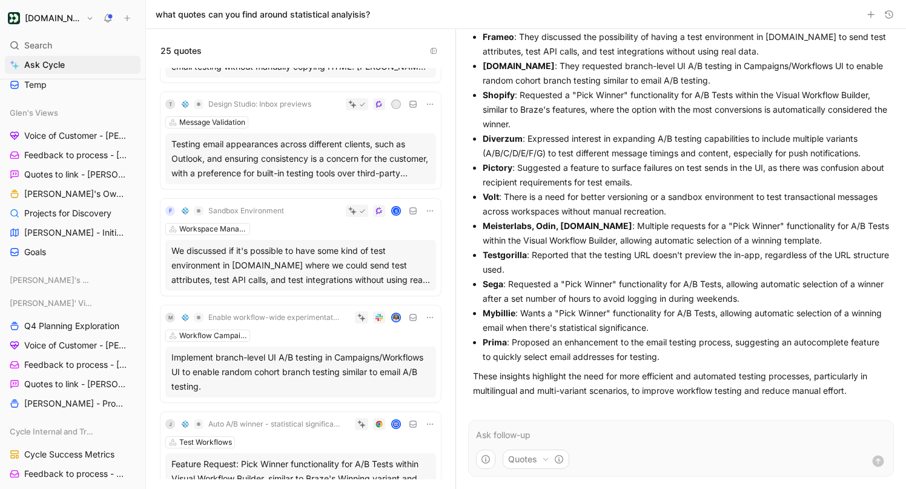
click at [228, 317] on span "Enable workflow-wide experimentation" at bounding box center [273, 318] width 131 height 10
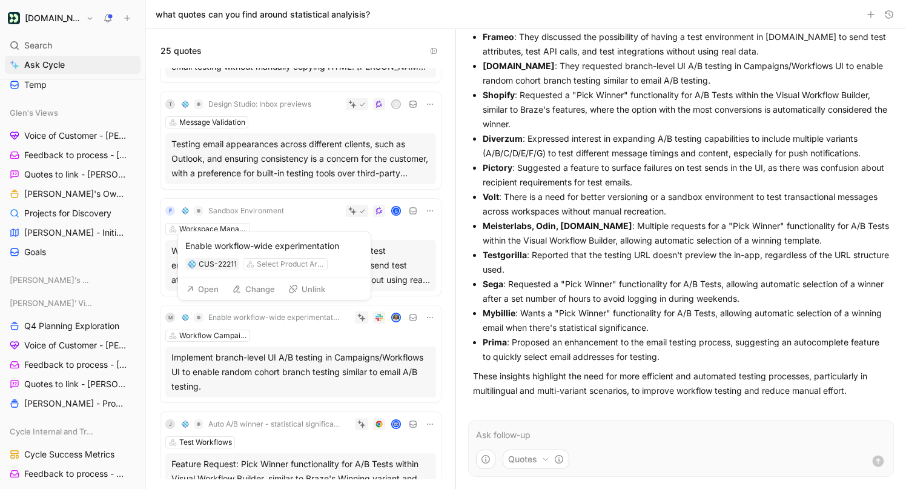
click at [287, 247] on div "Enable workflow-wide experimentation" at bounding box center [274, 246] width 178 height 15
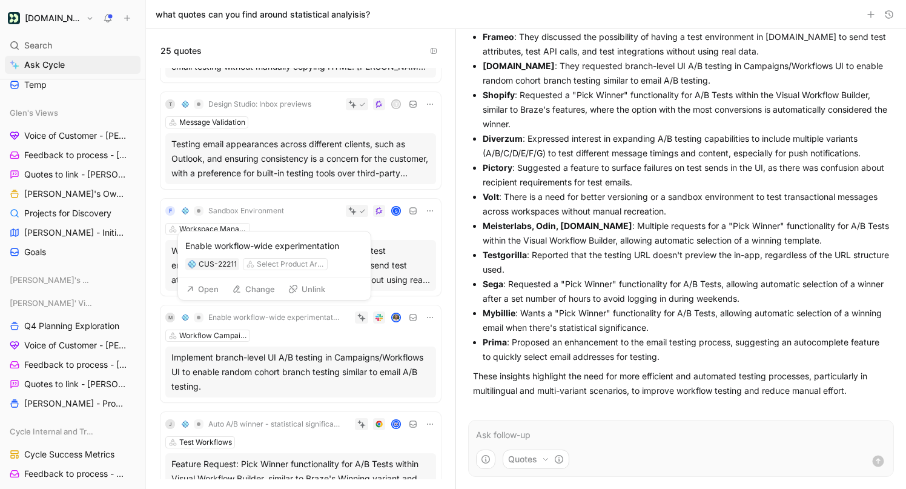
click at [204, 280] on button "Open" at bounding box center [203, 288] width 44 height 17
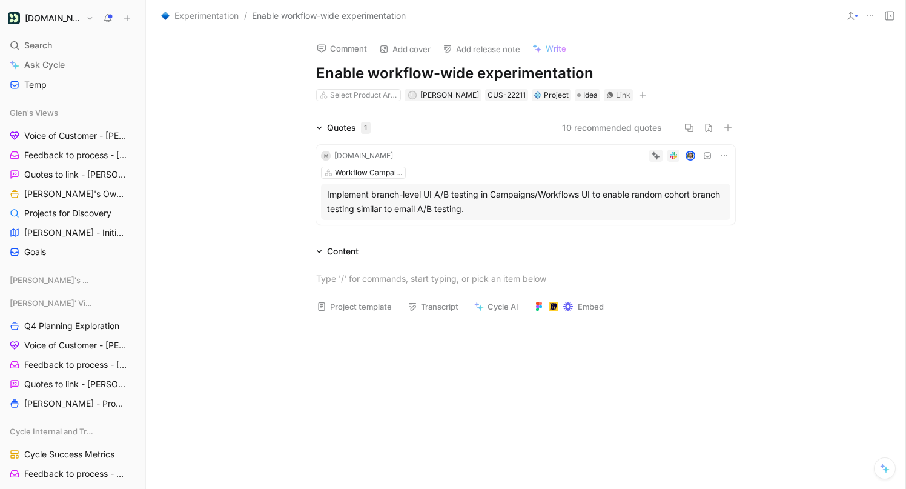
click at [597, 122] on button "10 recommended quotes" at bounding box center [612, 128] width 100 height 15
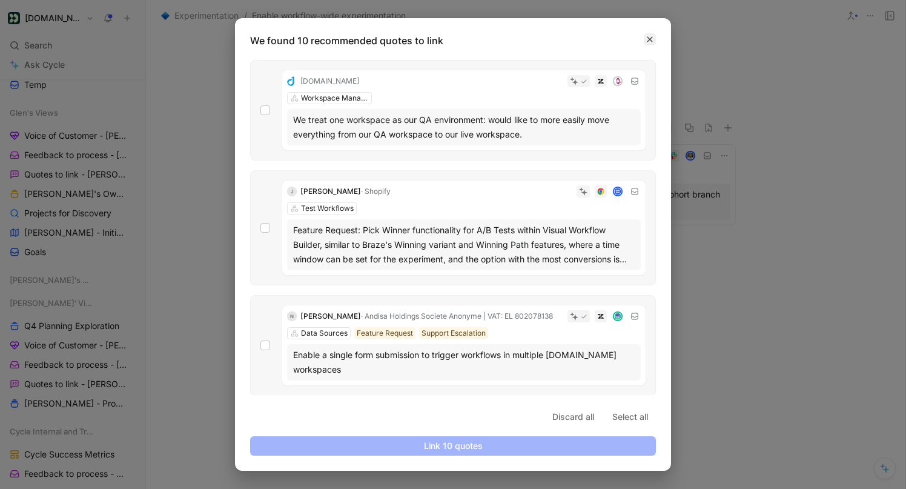
click at [648, 38] on icon "button" at bounding box center [650, 39] width 5 height 5
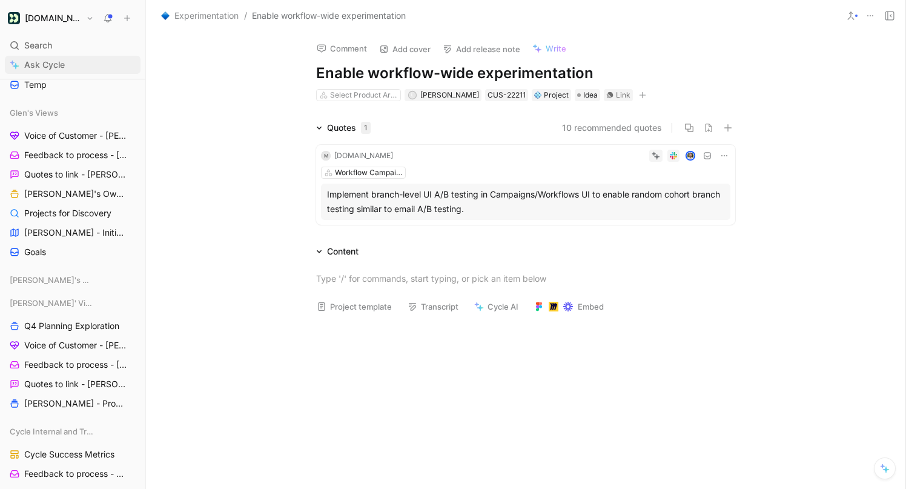
click at [75, 70] on link "Ask Cycle" at bounding box center [73, 65] width 136 height 18
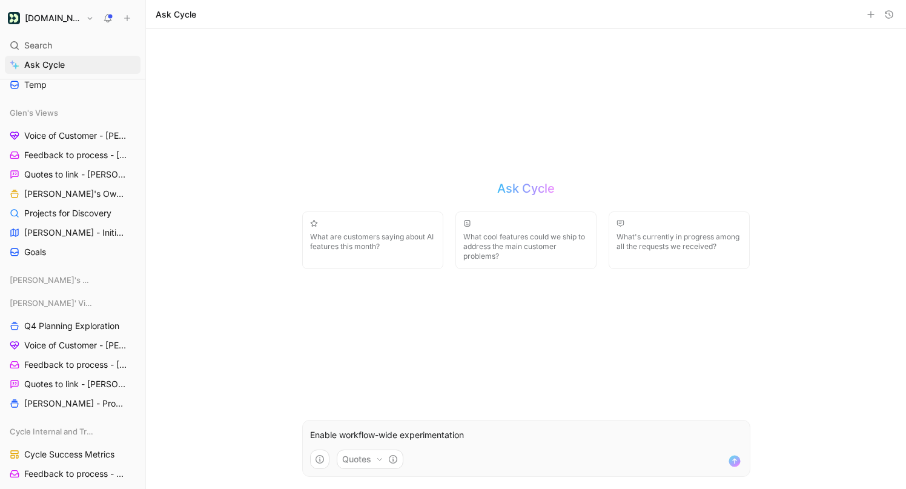
click at [739, 462] on use "submit" at bounding box center [735, 461] width 12 height 12
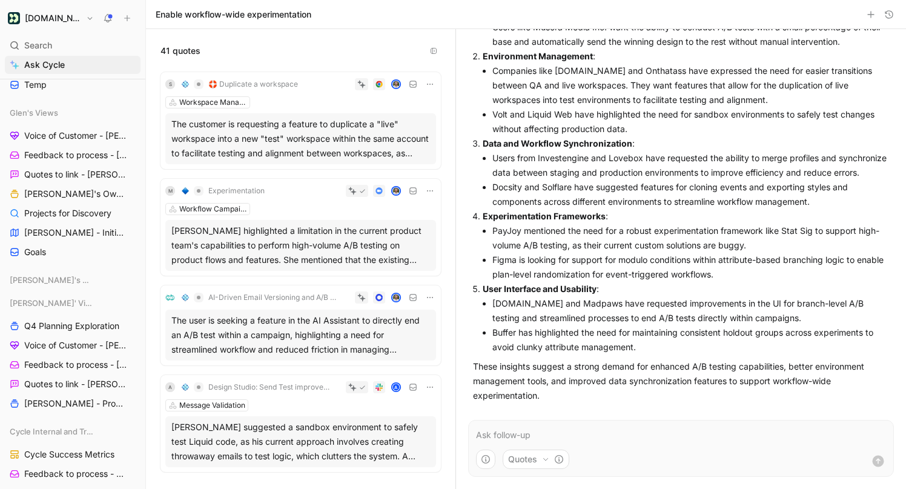
scroll to position [279, 0]
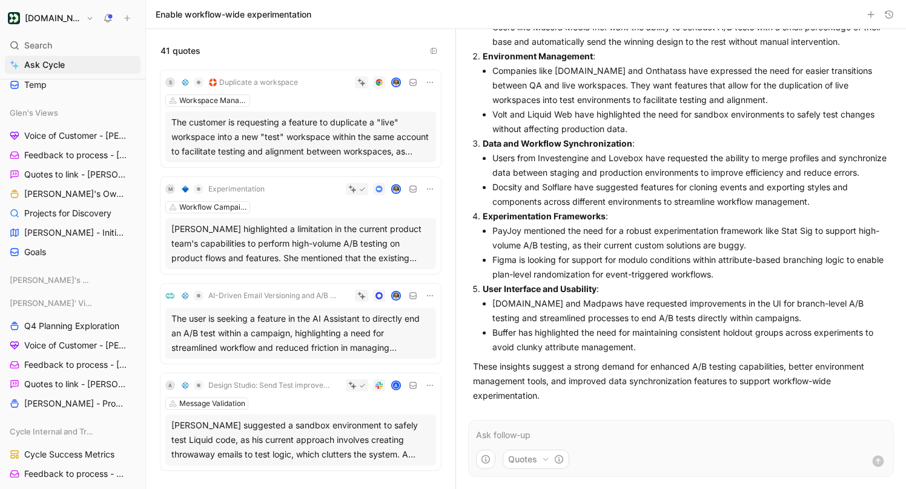
click at [309, 258] on div "[PERSON_NAME] highlighted a limitation in the current product team's capabiliti…" at bounding box center [300, 244] width 259 height 44
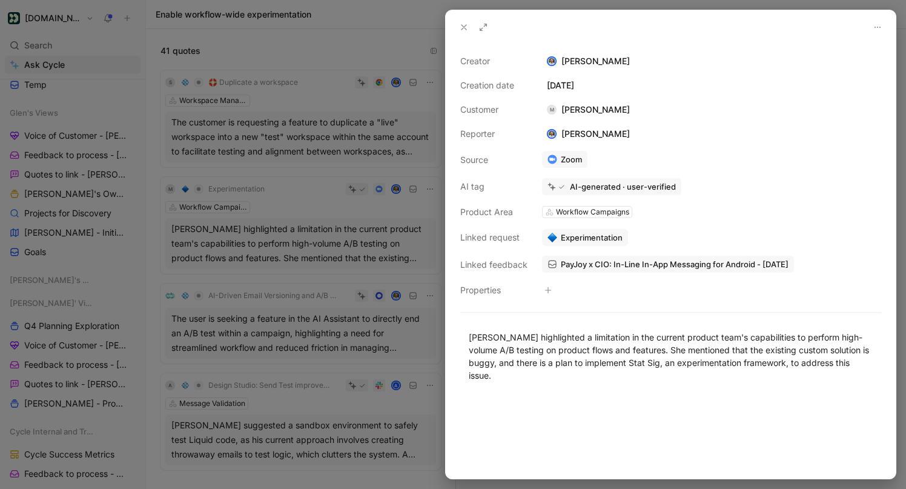
click at [287, 271] on div at bounding box center [453, 244] width 906 height 489
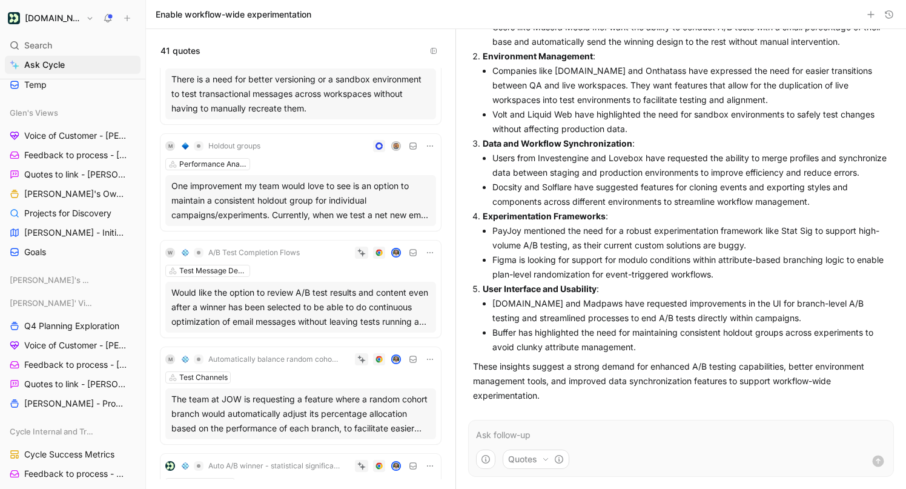
scroll to position [699, 0]
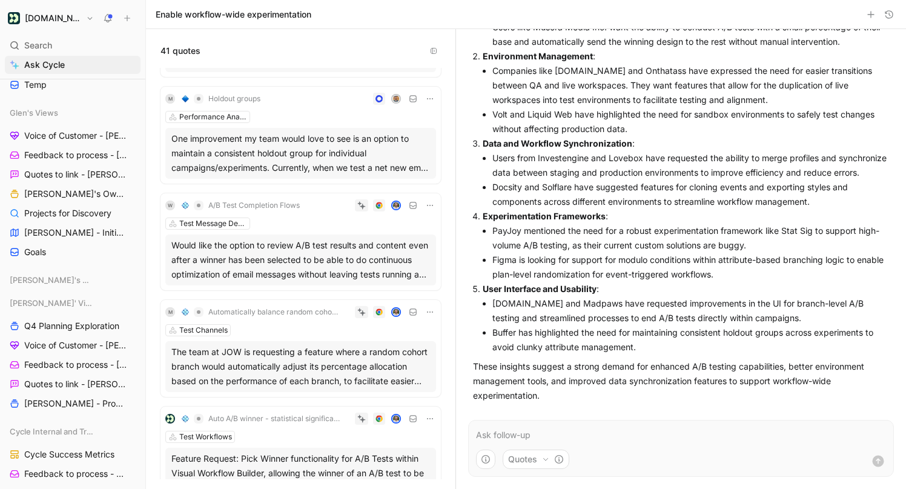
click at [317, 265] on div "Would like the option to review A/B test results and content even after a winne…" at bounding box center [300, 260] width 259 height 44
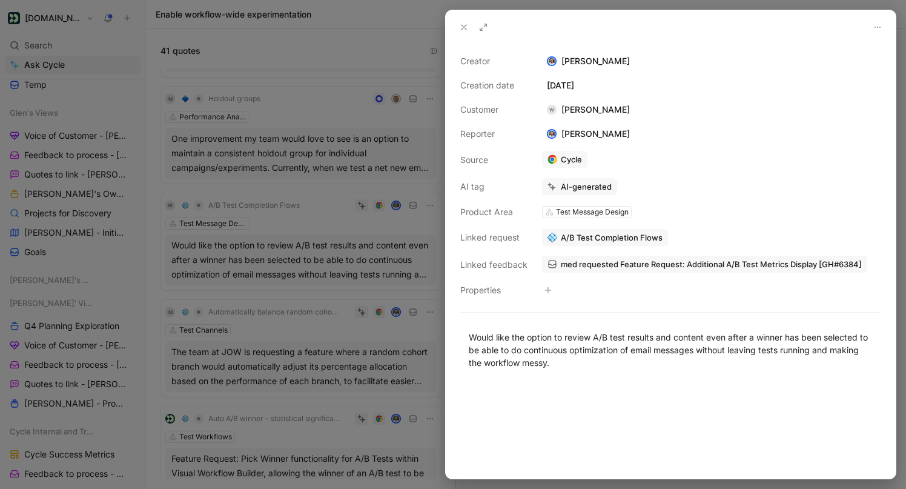
click at [577, 236] on span "A/B Test Completion Flows" at bounding box center [612, 237] width 102 height 11
click at [346, 257] on div at bounding box center [453, 244] width 906 height 489
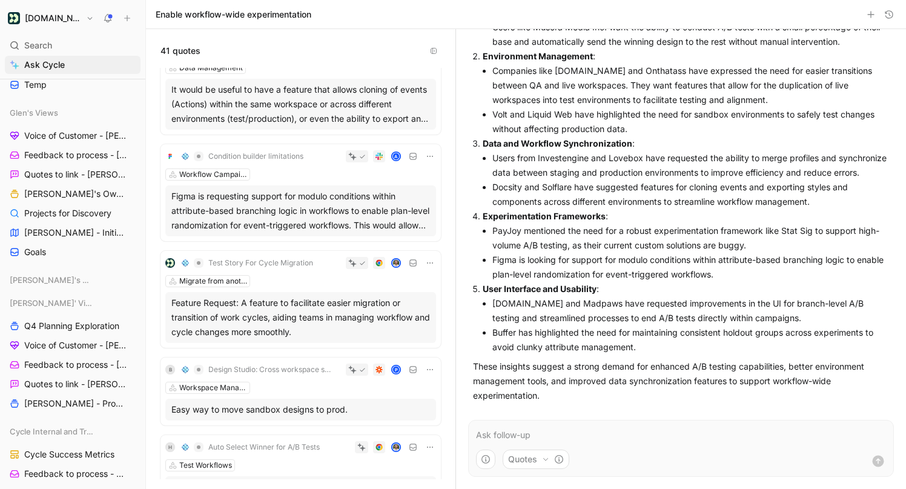
scroll to position [1817, 0]
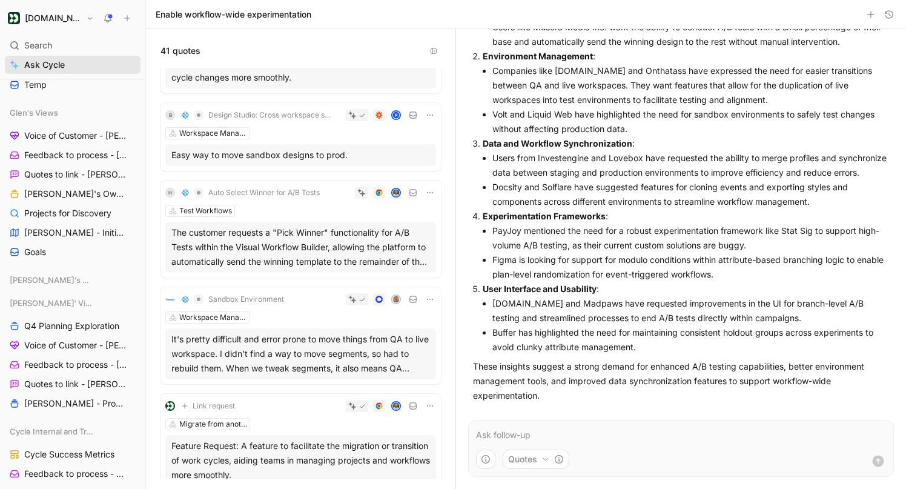
click at [78, 373] on link "Feedback to process - [PERSON_NAME]" at bounding box center [73, 365] width 136 height 18
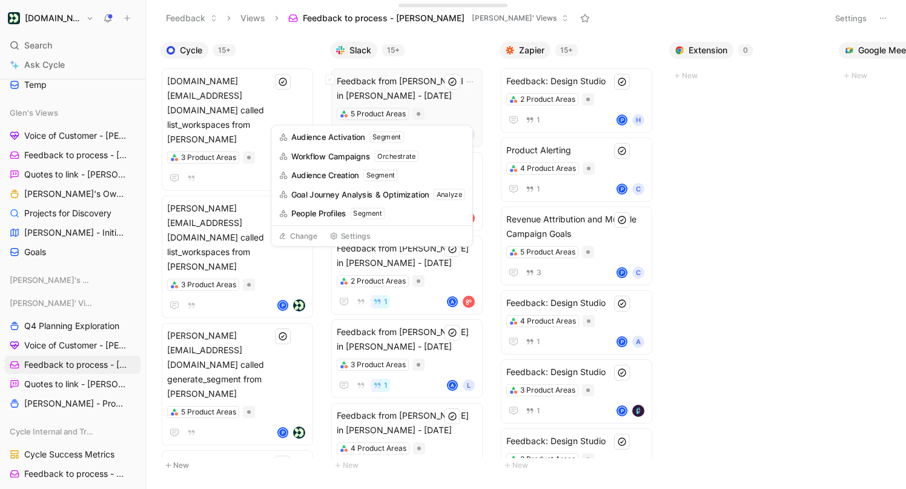
click at [423, 94] on span "Feedback from [PERSON_NAME] in [PERSON_NAME] - [DATE]" at bounding box center [407, 88] width 141 height 29
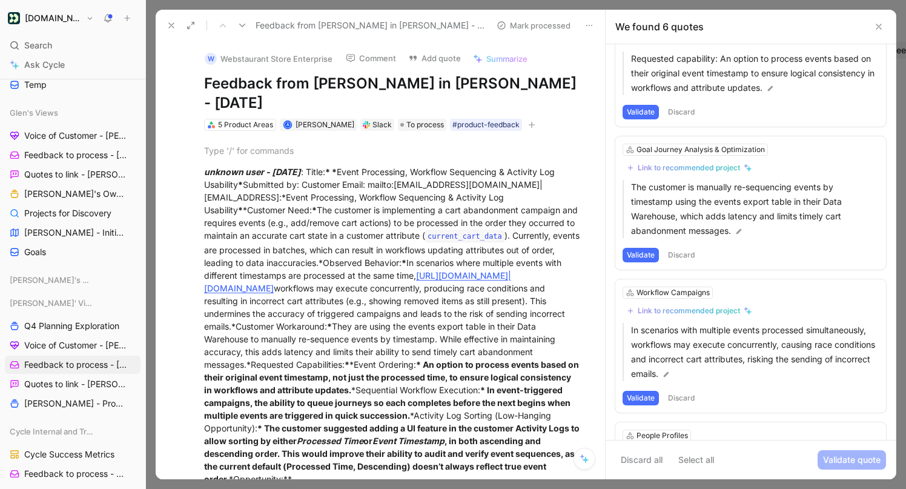
scroll to position [472, 0]
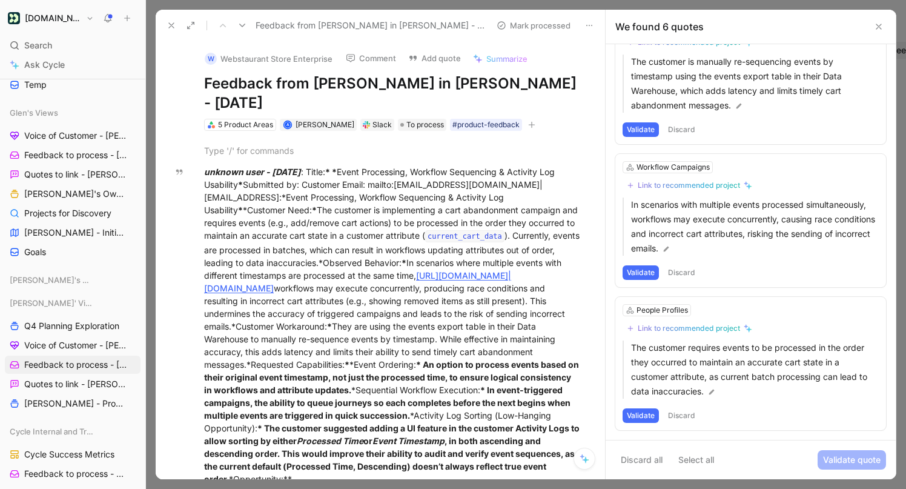
click at [879, 25] on icon at bounding box center [879, 27] width 10 height 10
